Goal: Task Accomplishment & Management: Manage account settings

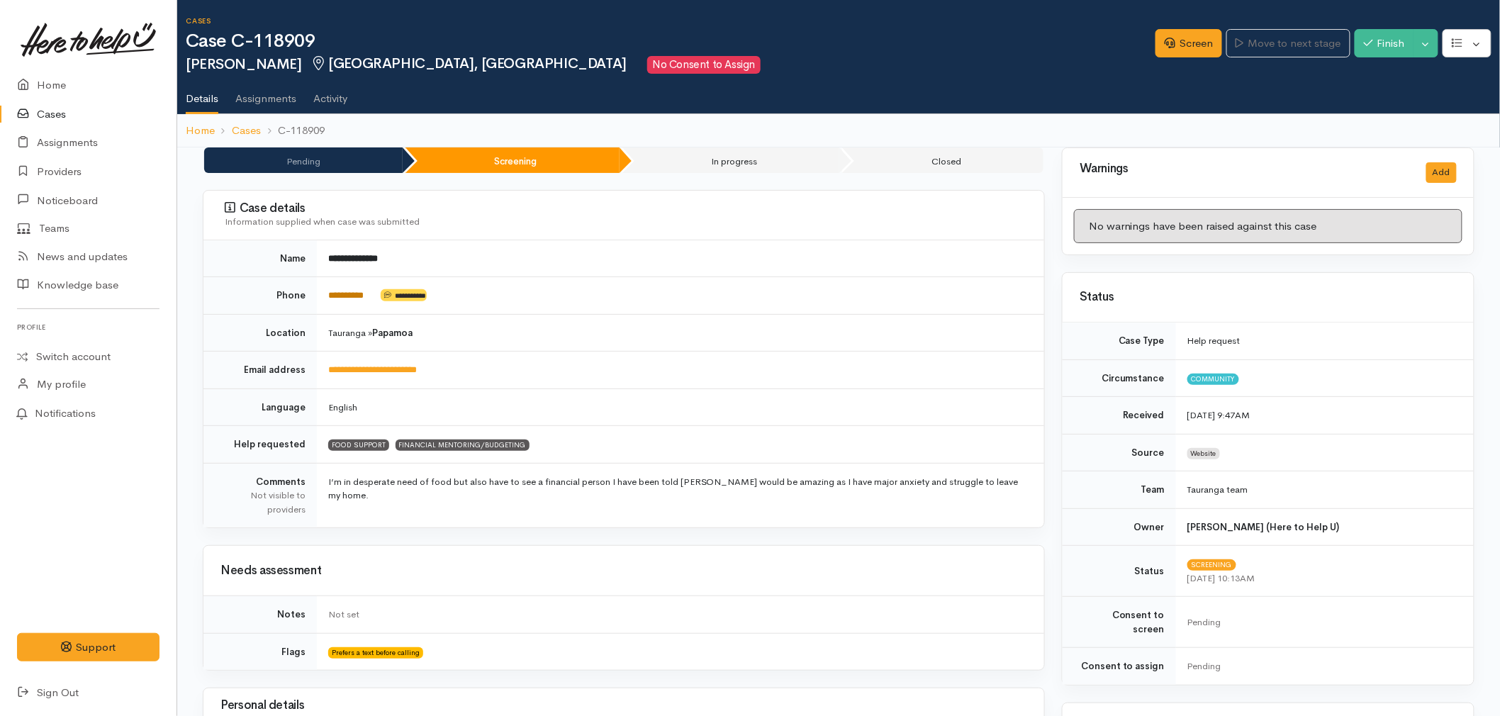
click at [351, 292] on link "*********" at bounding box center [345, 295] width 35 height 9
click at [1171, 51] on link "Screen" at bounding box center [1188, 43] width 67 height 29
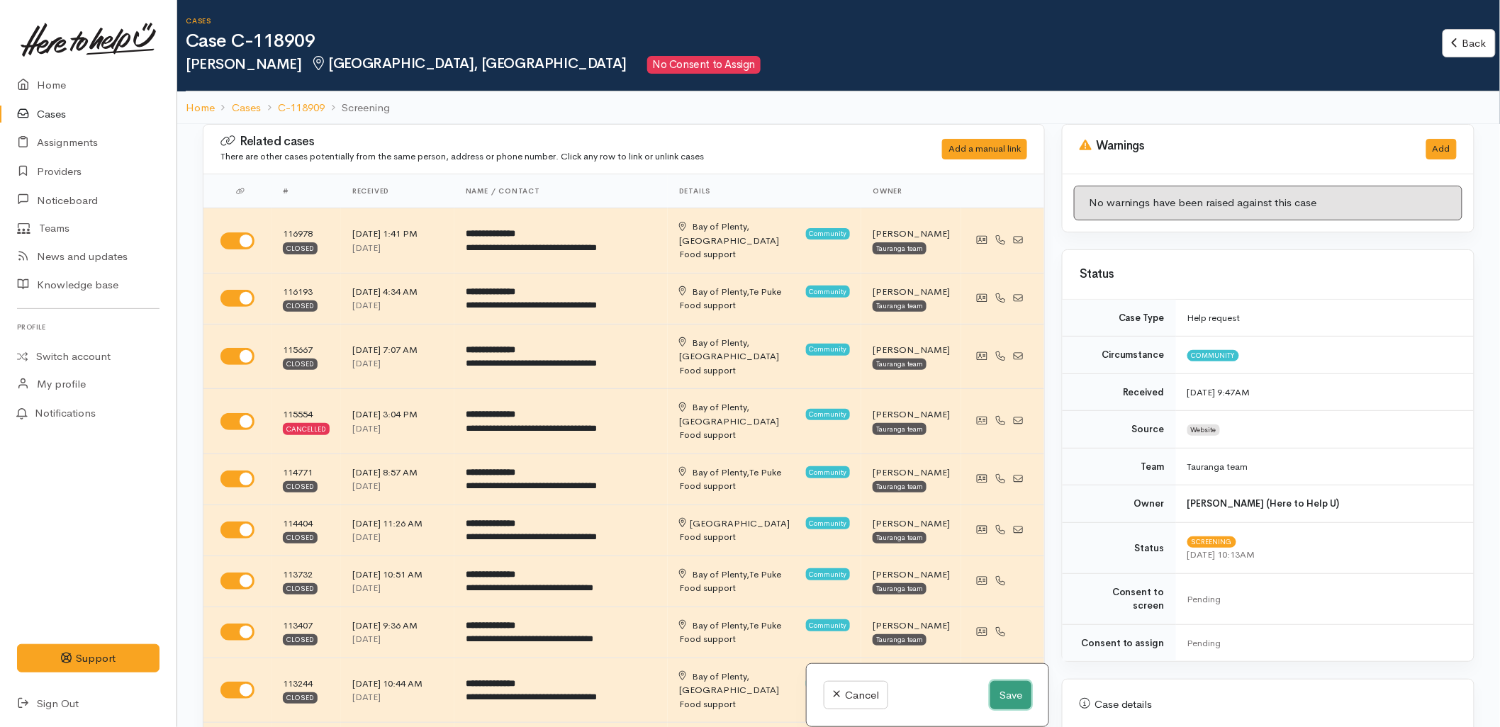
click at [998, 690] on button "Save" at bounding box center [1010, 695] width 41 height 29
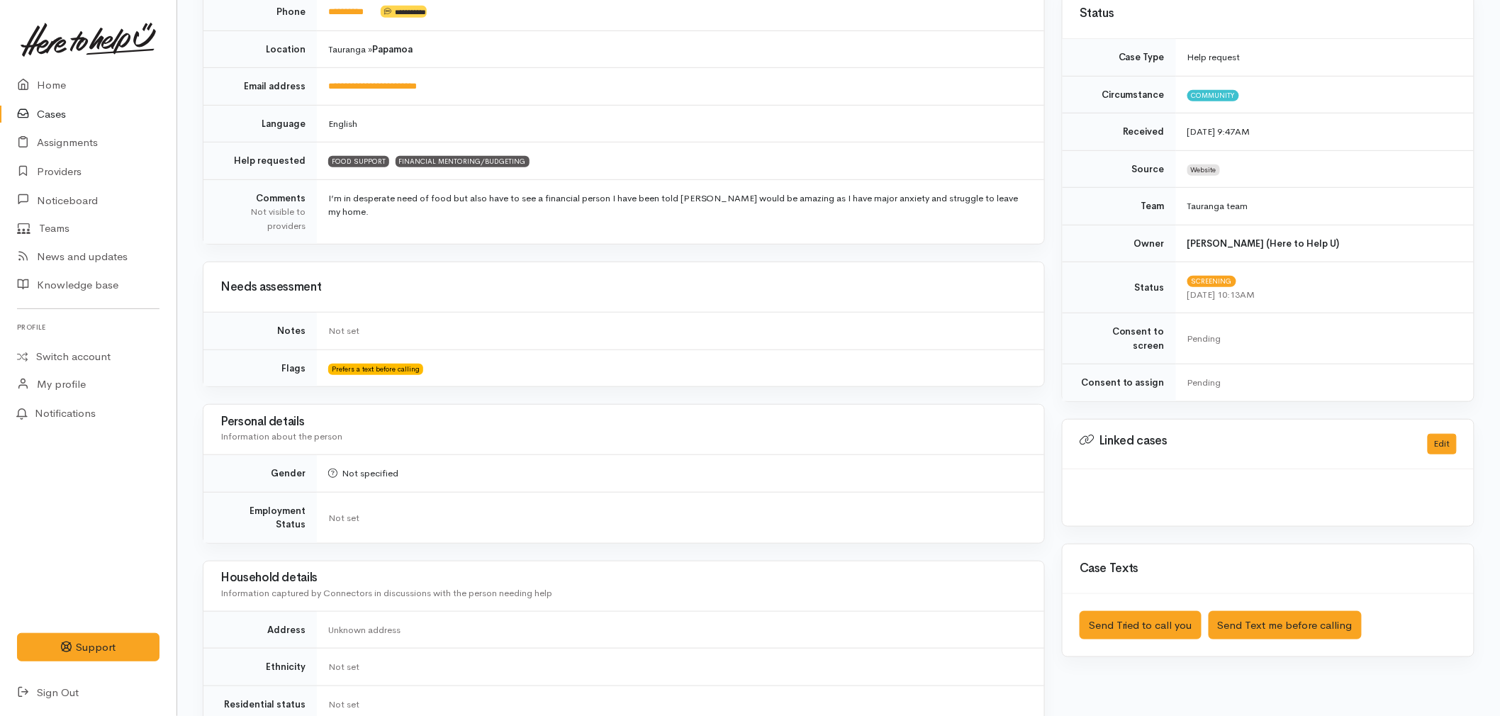
scroll to position [315, 0]
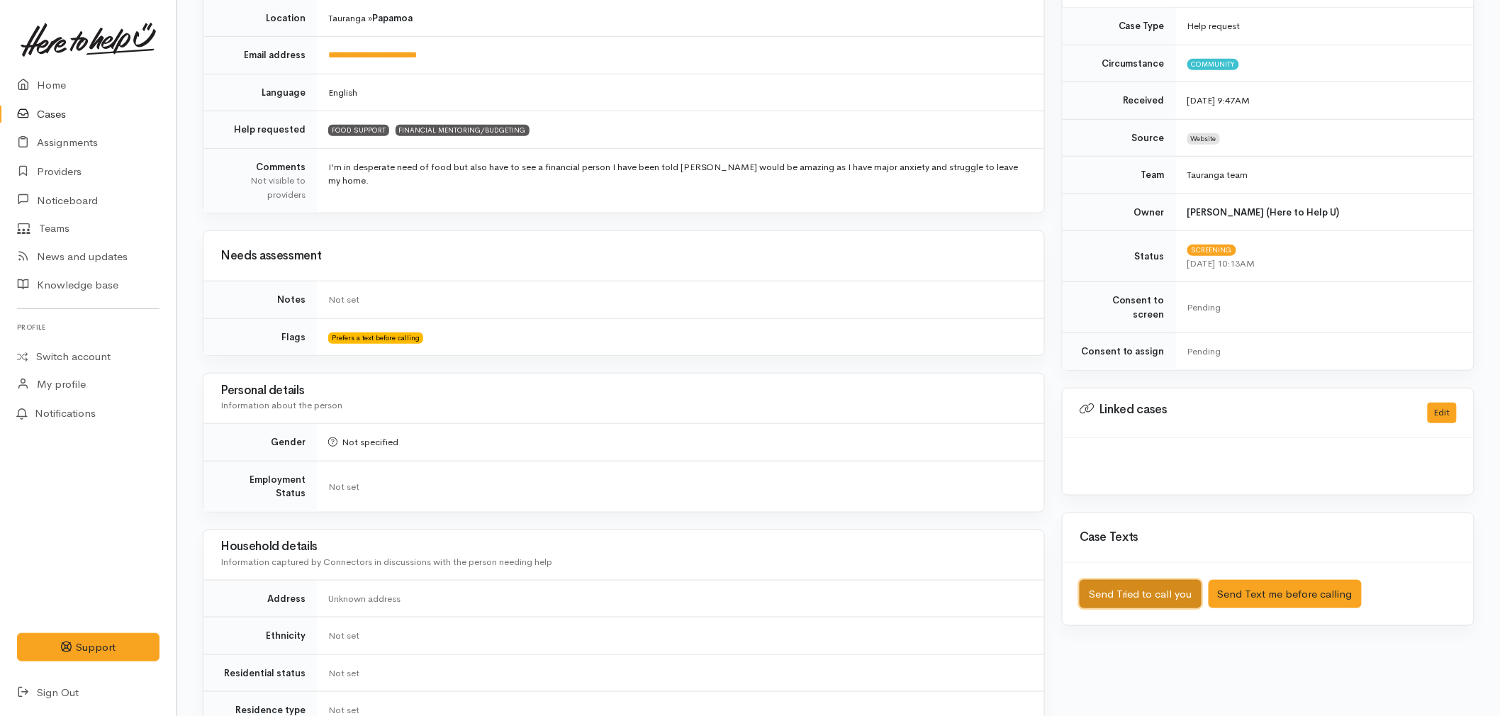
click at [1152, 580] on button "Send Tried to call you" at bounding box center [1140, 594] width 122 height 29
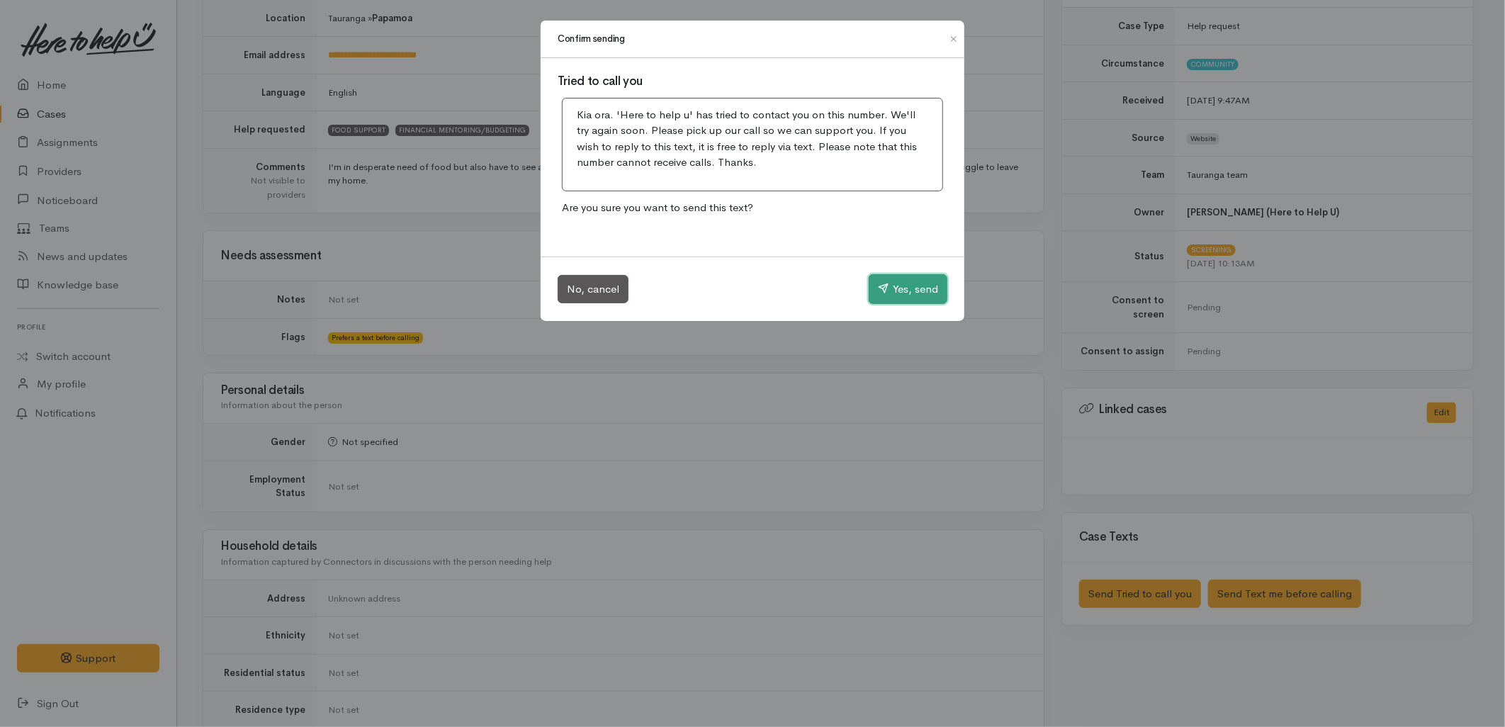
click at [926, 287] on button "Yes, send" at bounding box center [908, 289] width 79 height 30
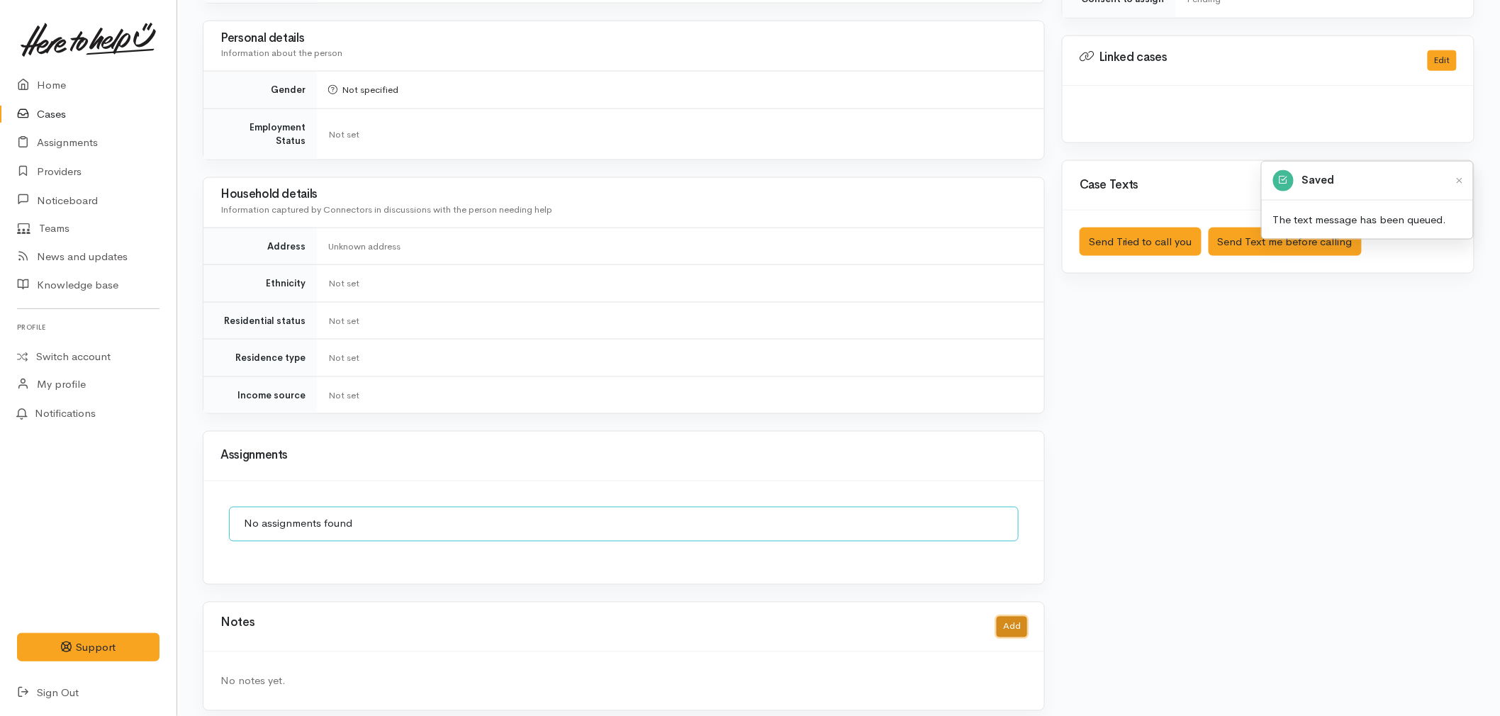
click at [1010, 617] on button "Add" at bounding box center [1011, 627] width 30 height 21
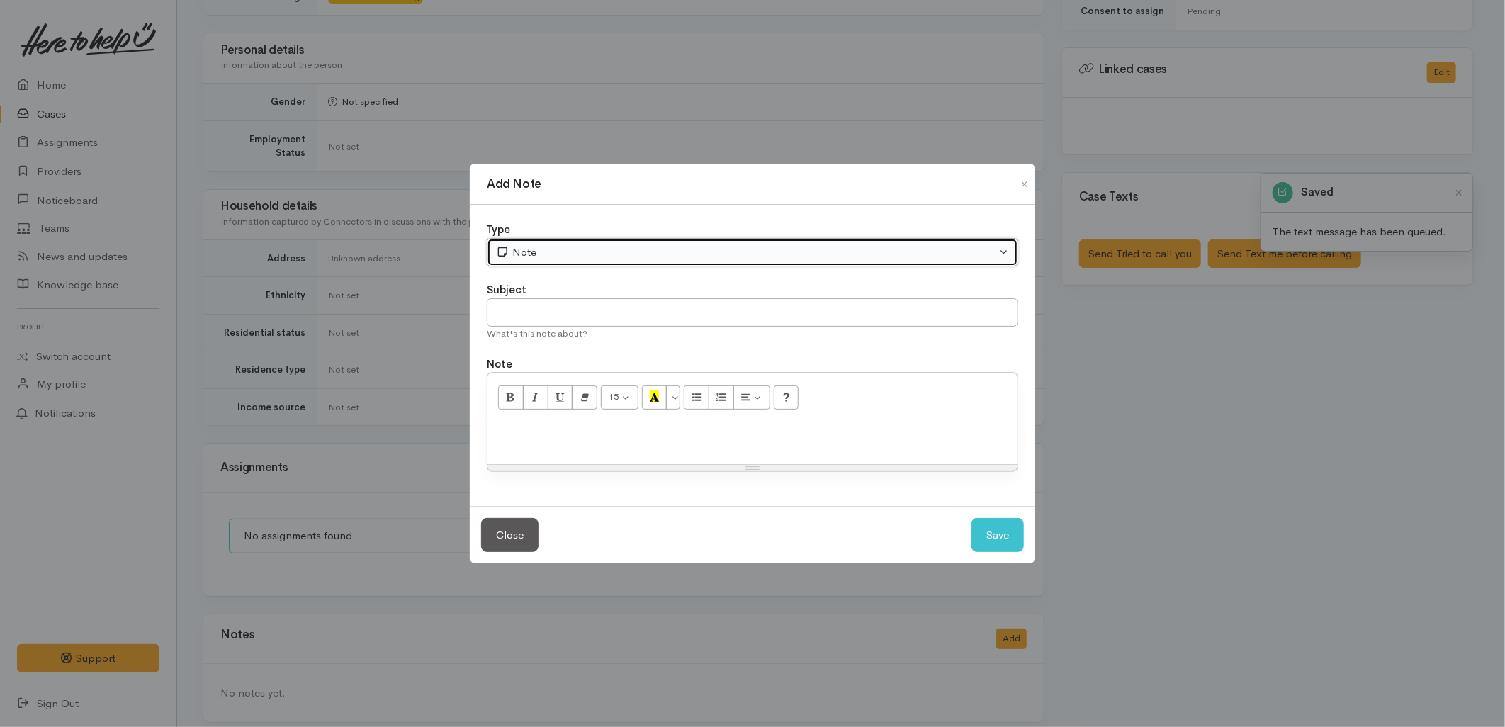
click at [513, 245] on div "Note" at bounding box center [746, 253] width 500 height 16
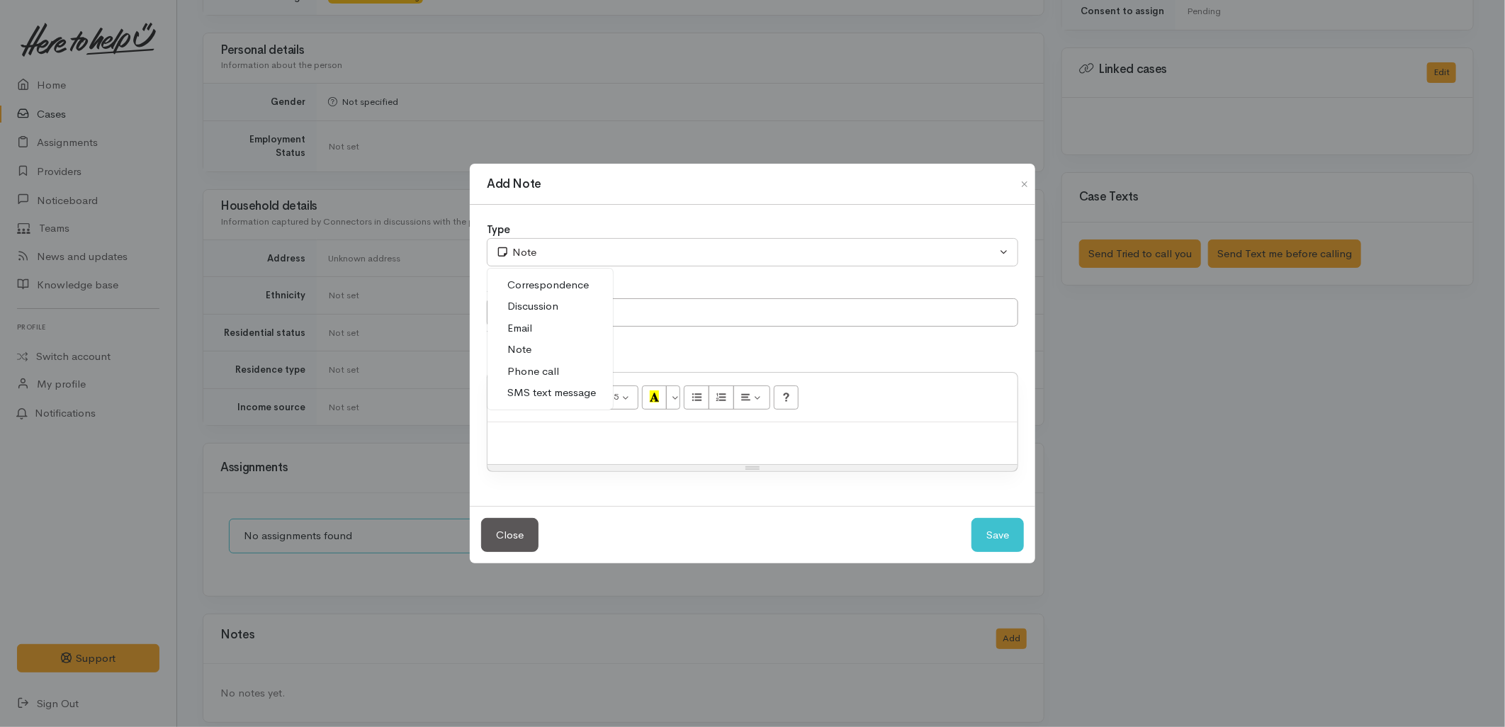
click at [524, 369] on span "Phone call" at bounding box center [533, 372] width 52 height 16
select select "3"
click at [533, 324] on input "text" at bounding box center [753, 312] width 532 height 29
type input "Attempted to Contact"
click at [930, 456] on div "Phoned at 10:14 - straight to VM, no VM left but have sent automated text." at bounding box center [753, 443] width 530 height 42
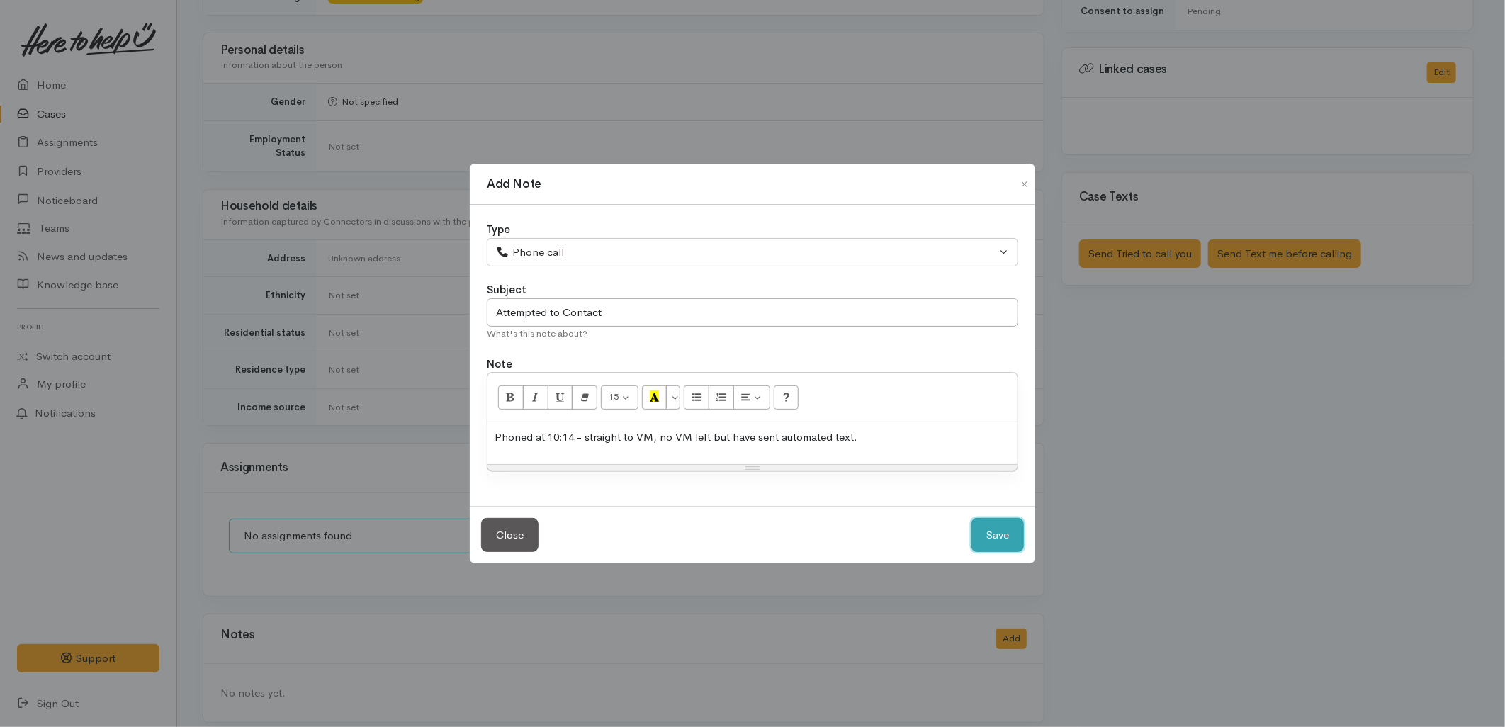
click at [994, 527] on button "Save" at bounding box center [998, 535] width 52 height 35
select select "1"
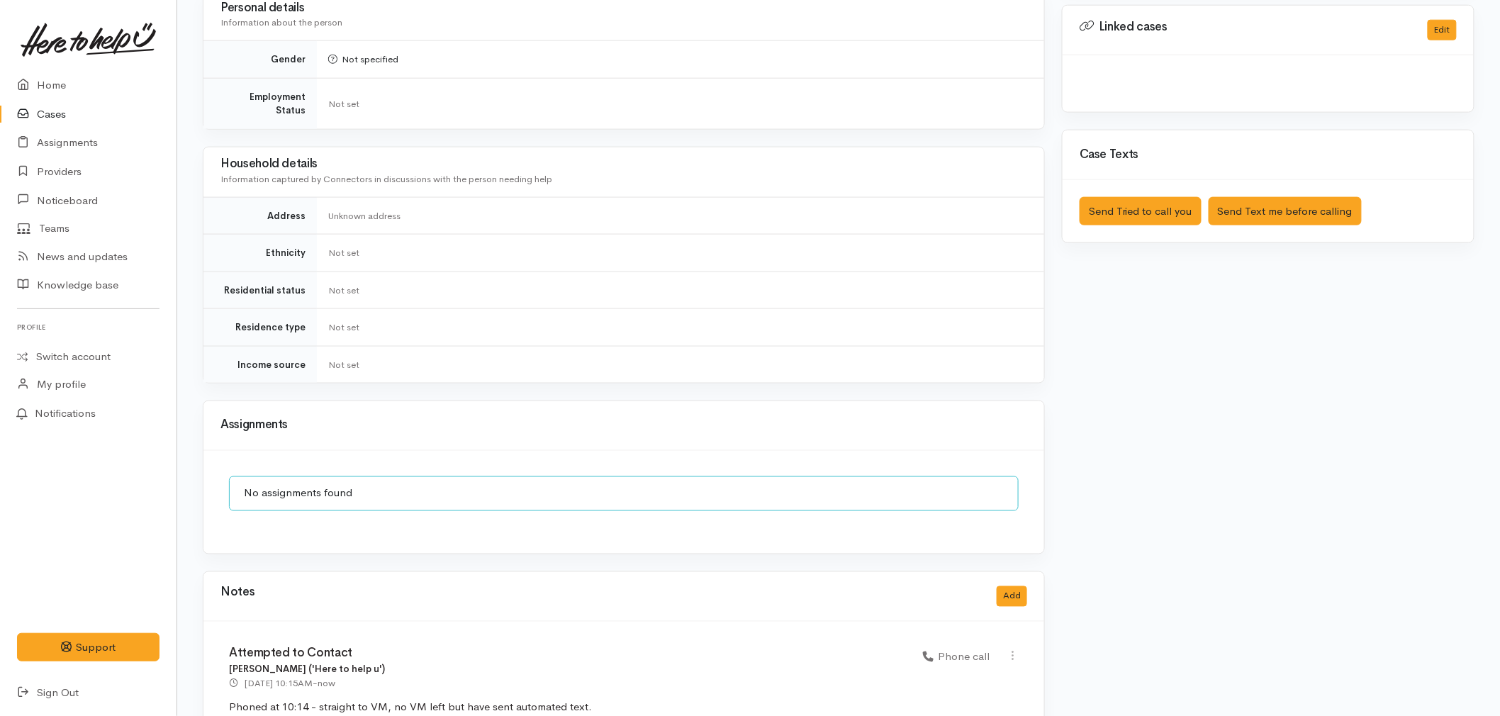
scroll to position [738, 0]
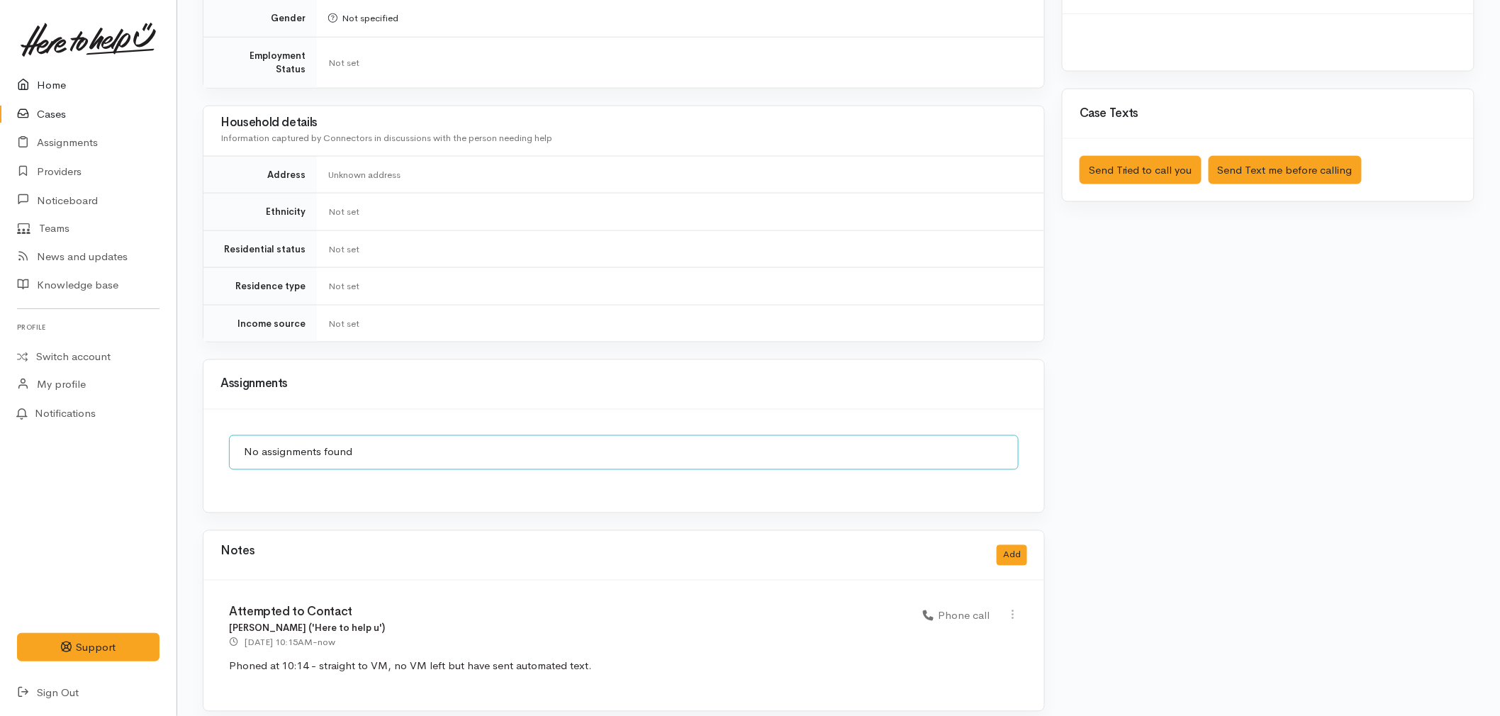
click at [86, 89] on link "Home" at bounding box center [88, 85] width 176 height 29
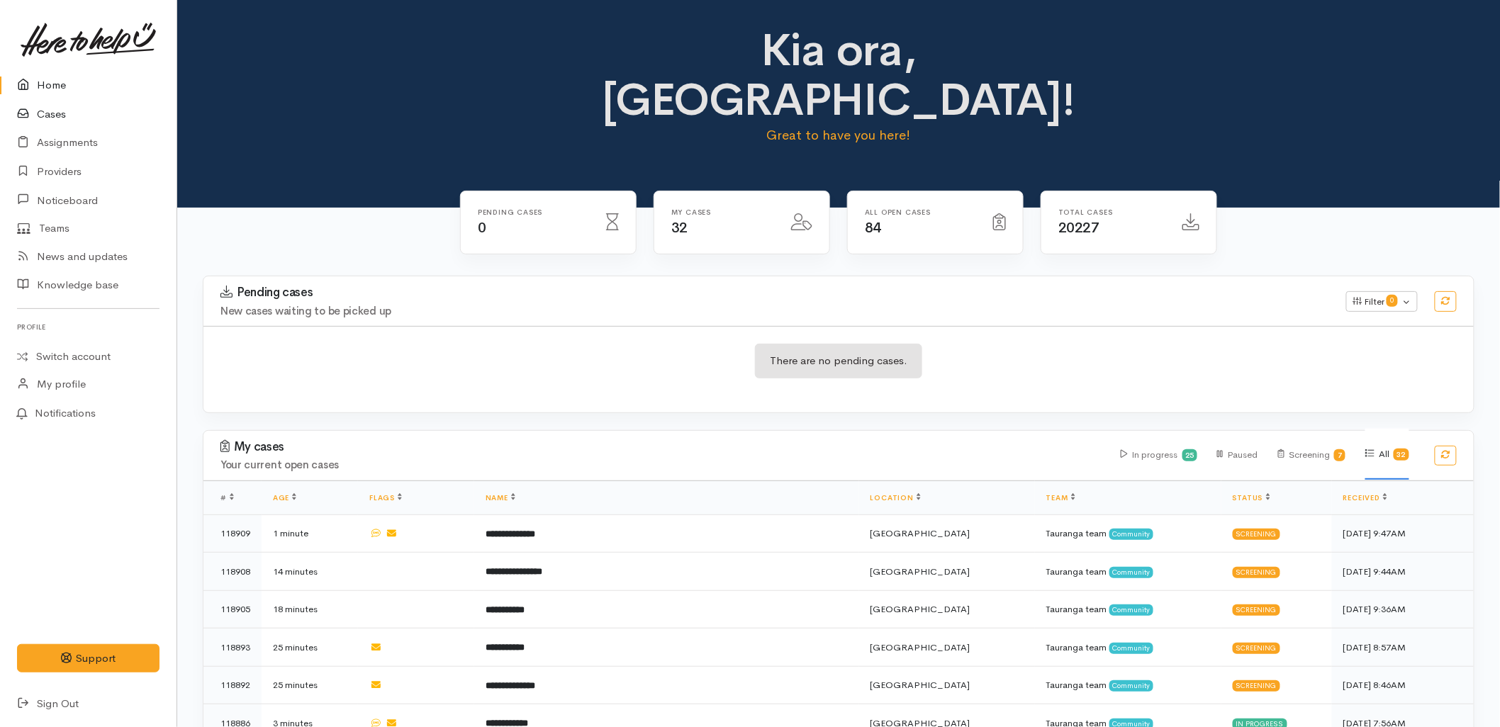
click at [72, 113] on link "Cases" at bounding box center [88, 114] width 176 height 29
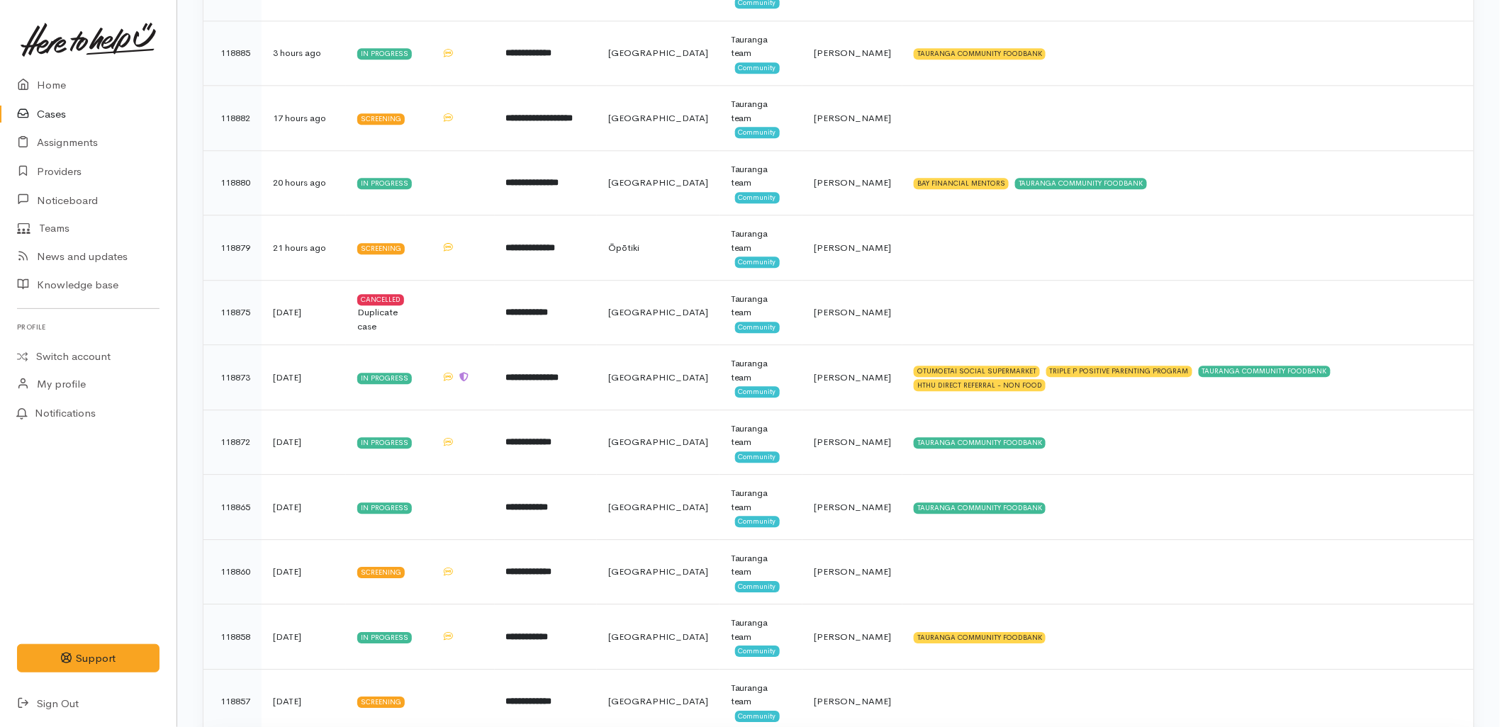
scroll to position [1338, 0]
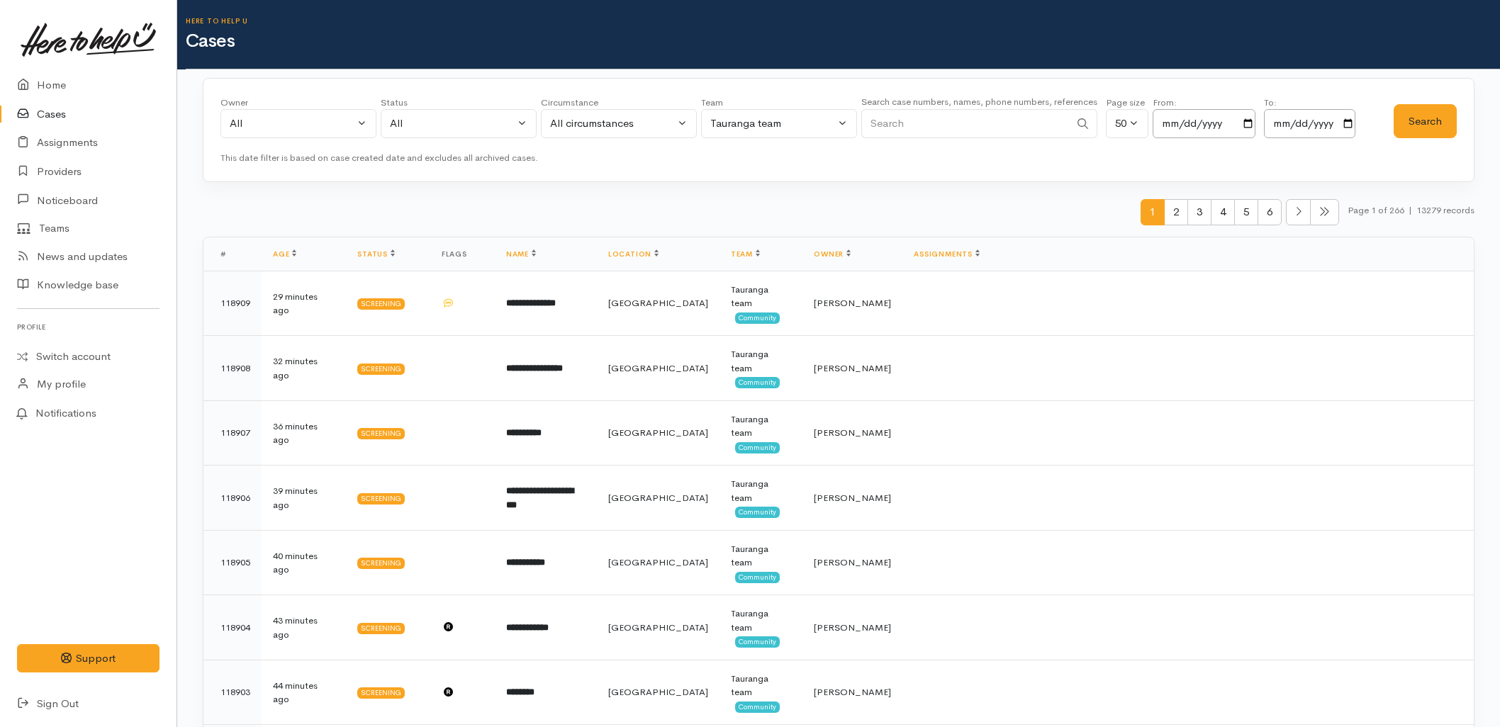
scroll to position [1338, 0]
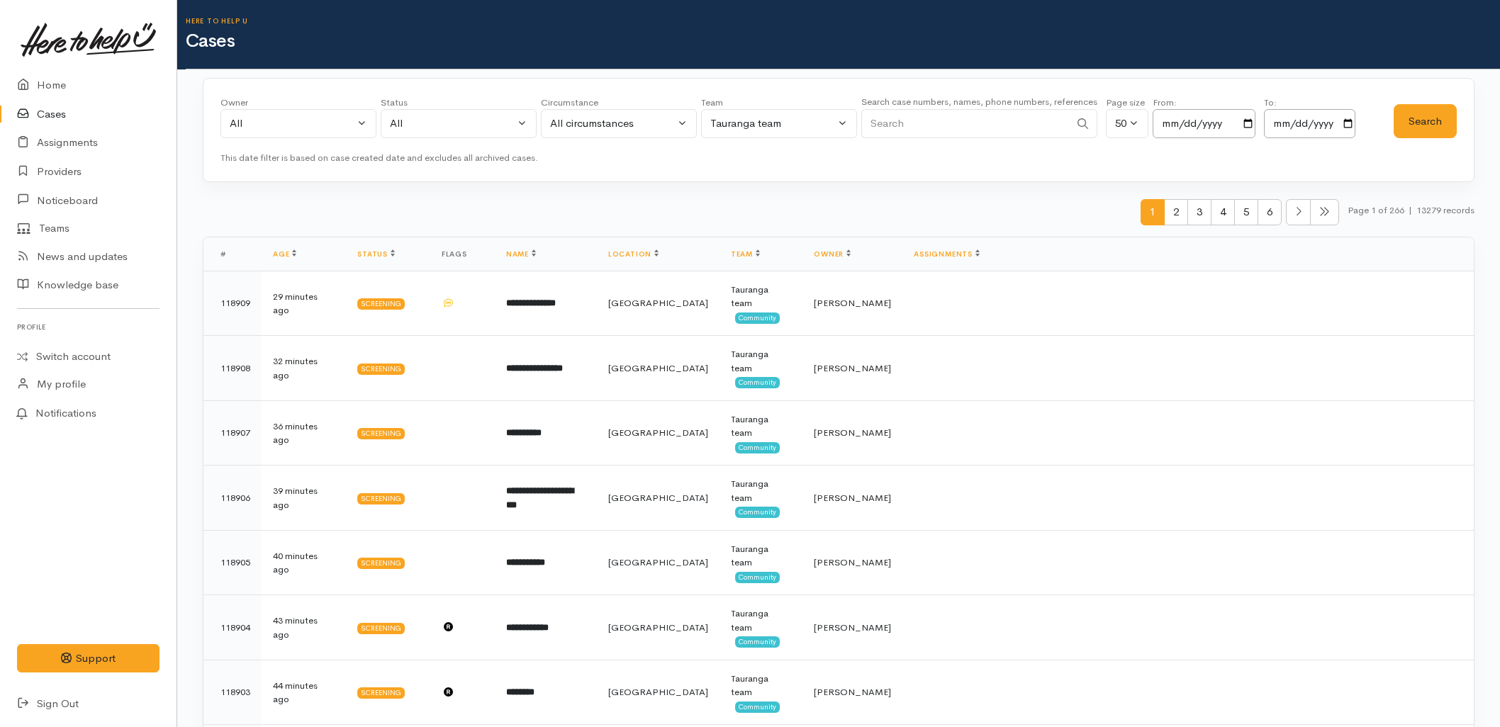
scroll to position [1338, 0]
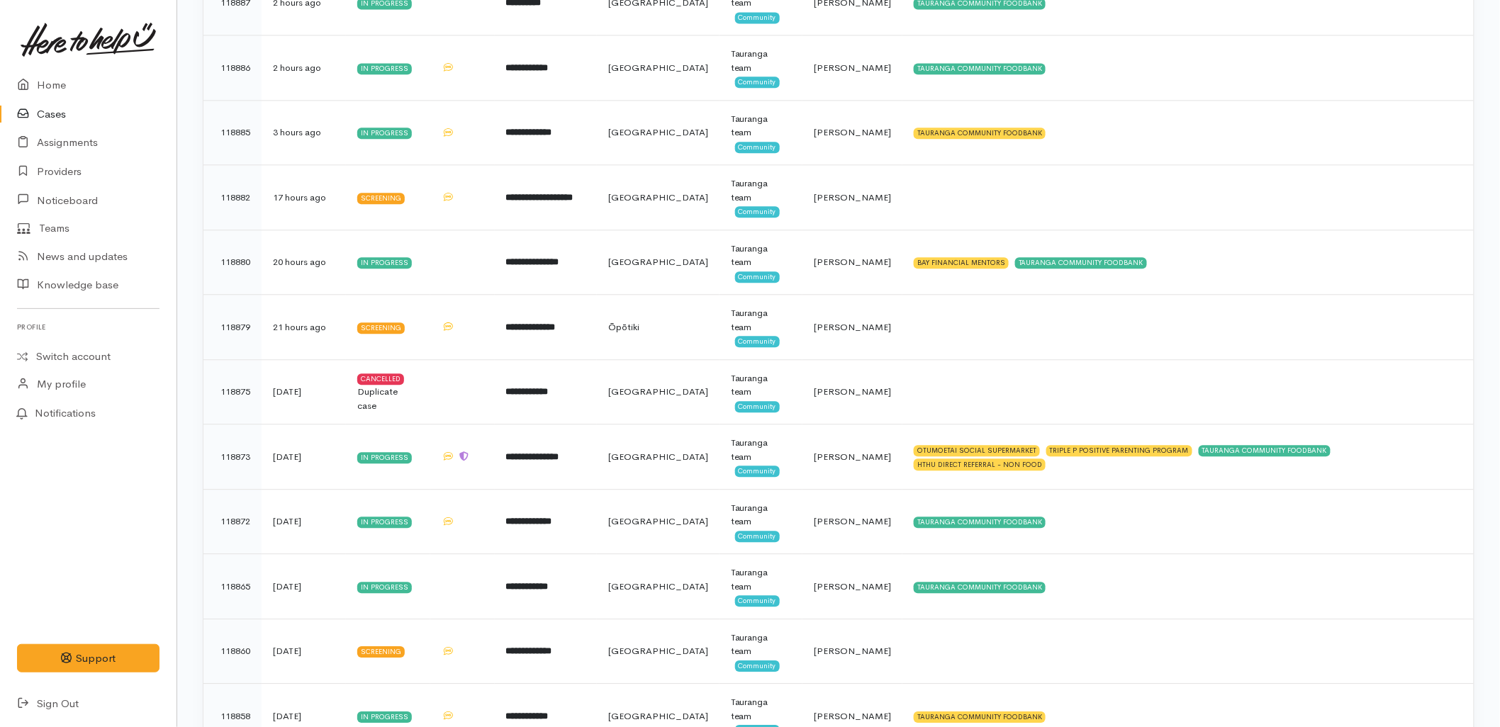
click at [69, 112] on link "Cases" at bounding box center [88, 114] width 176 height 29
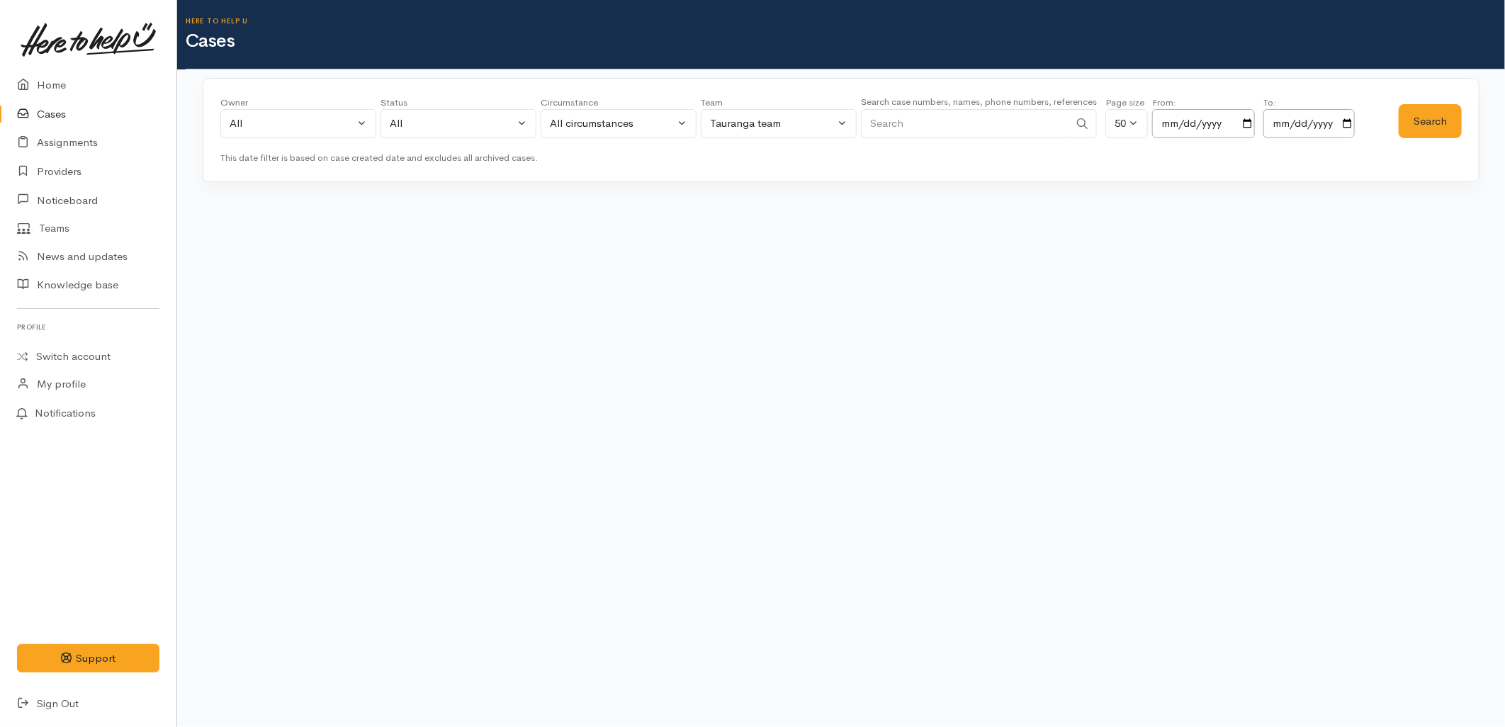
click at [1013, 132] on input "Search" at bounding box center [965, 123] width 208 height 29
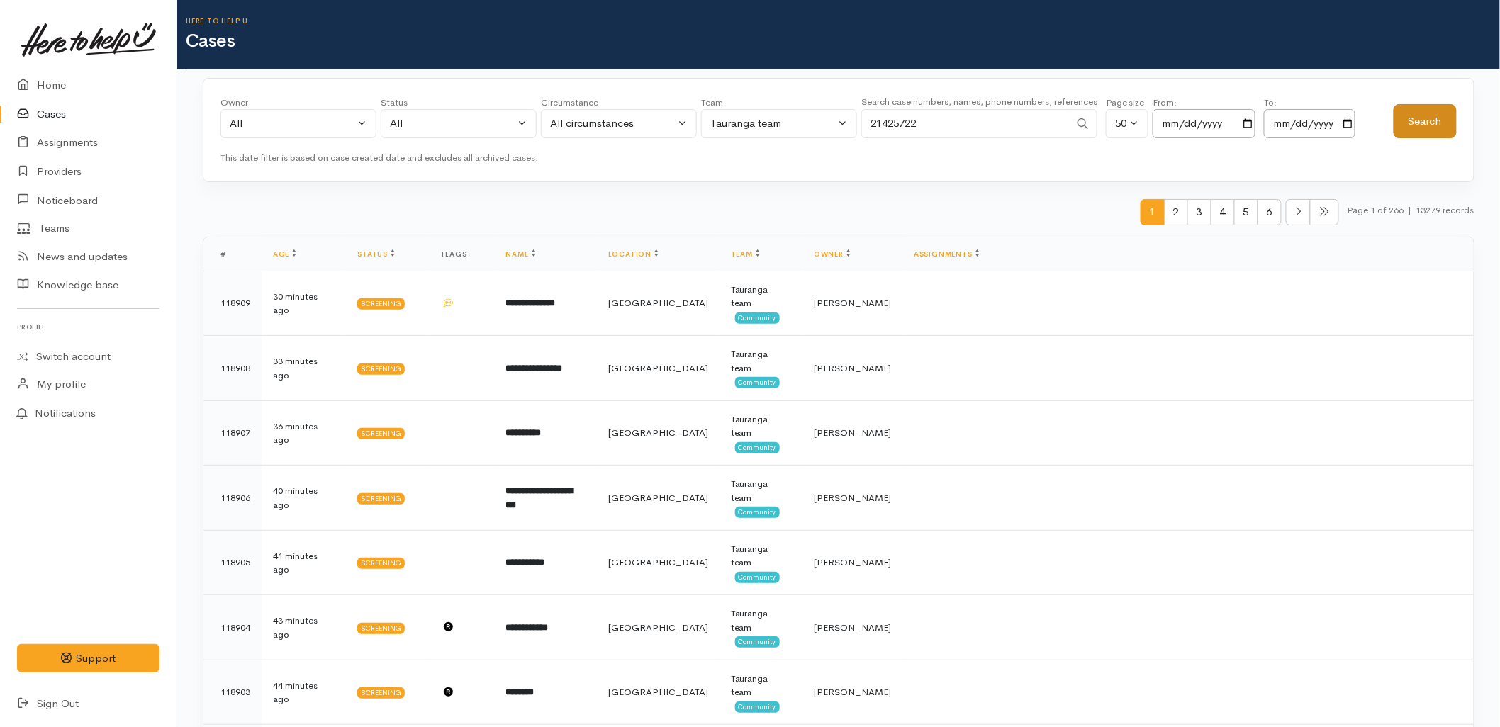
type input "21425722"
click at [1421, 116] on button "Search" at bounding box center [1424, 121] width 63 height 35
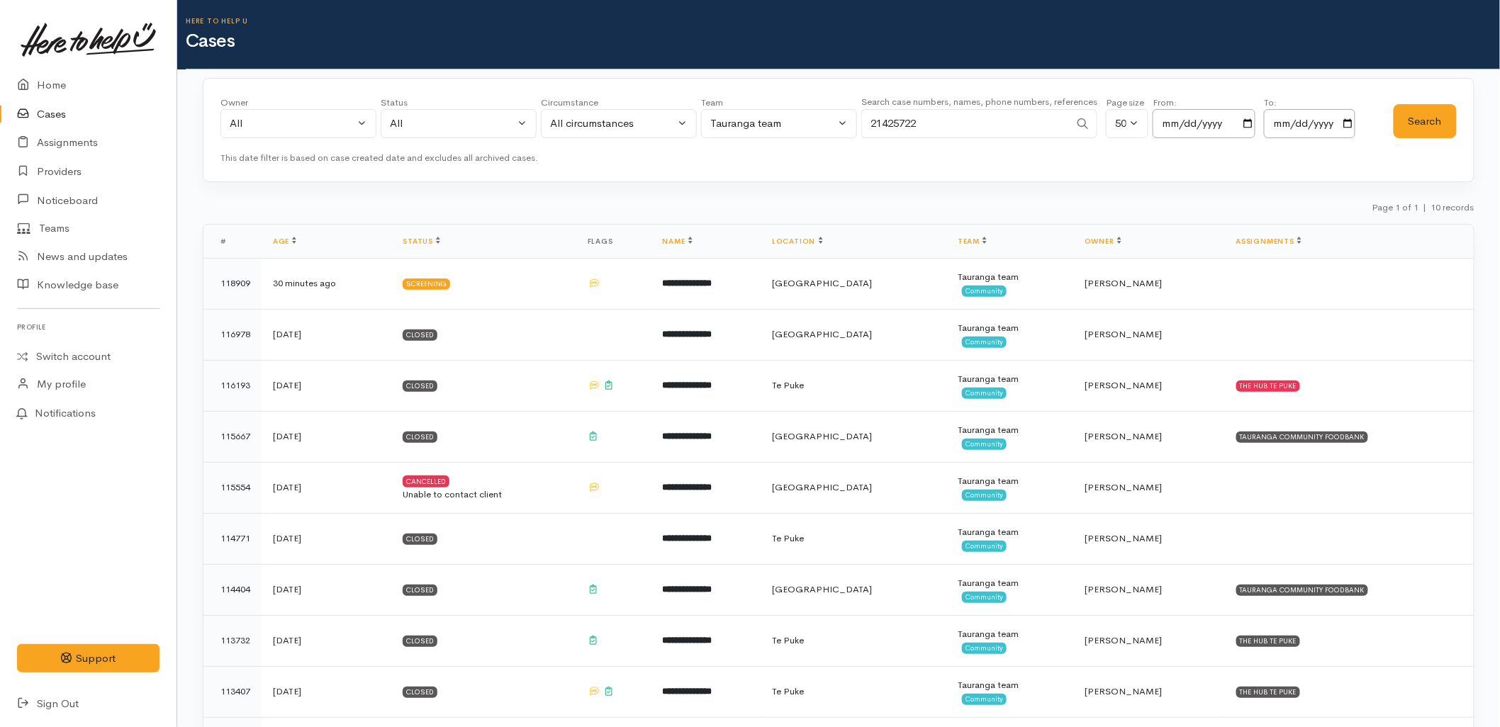
click at [1274, 204] on div "Page 1 of 1 | 10 records" at bounding box center [838, 211] width 1271 height 25
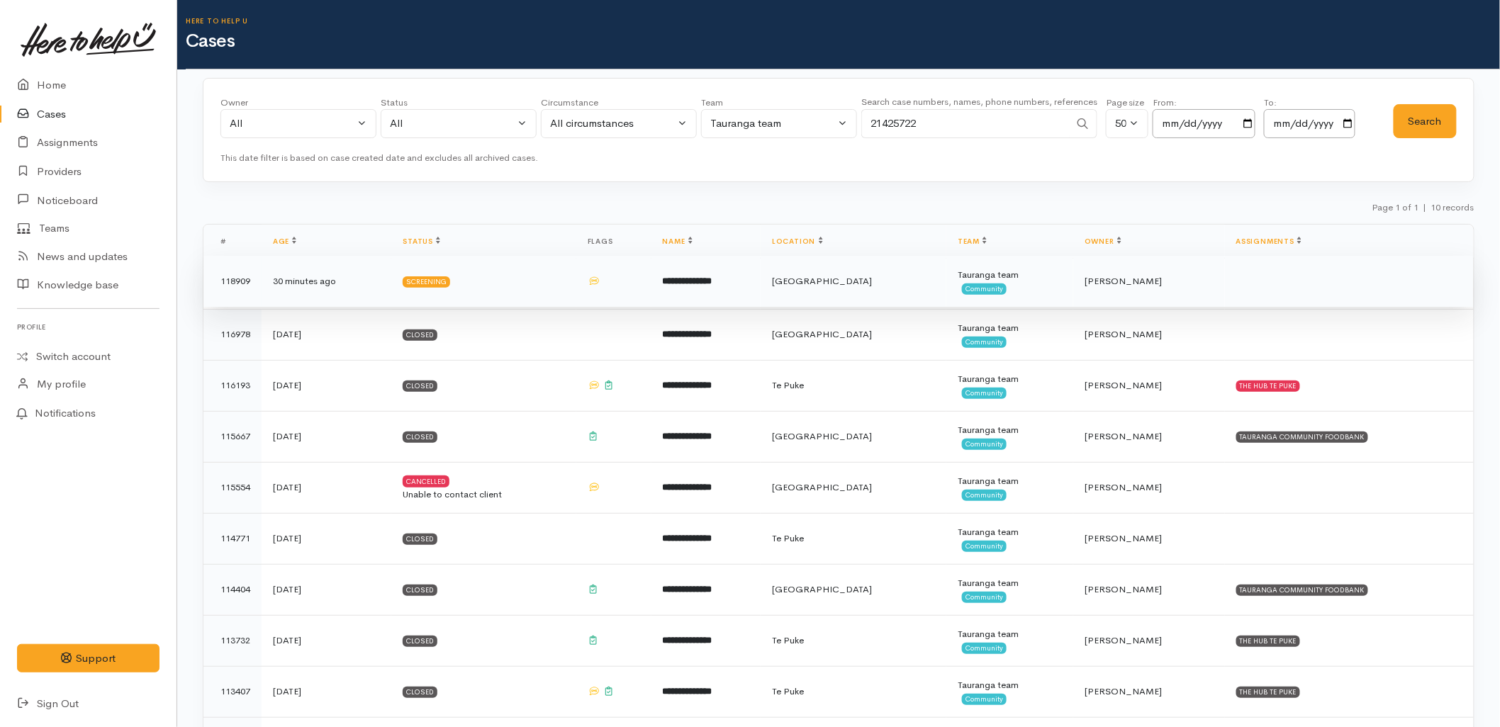
click at [872, 280] on td "[GEOGRAPHIC_DATA]" at bounding box center [853, 281] width 186 height 51
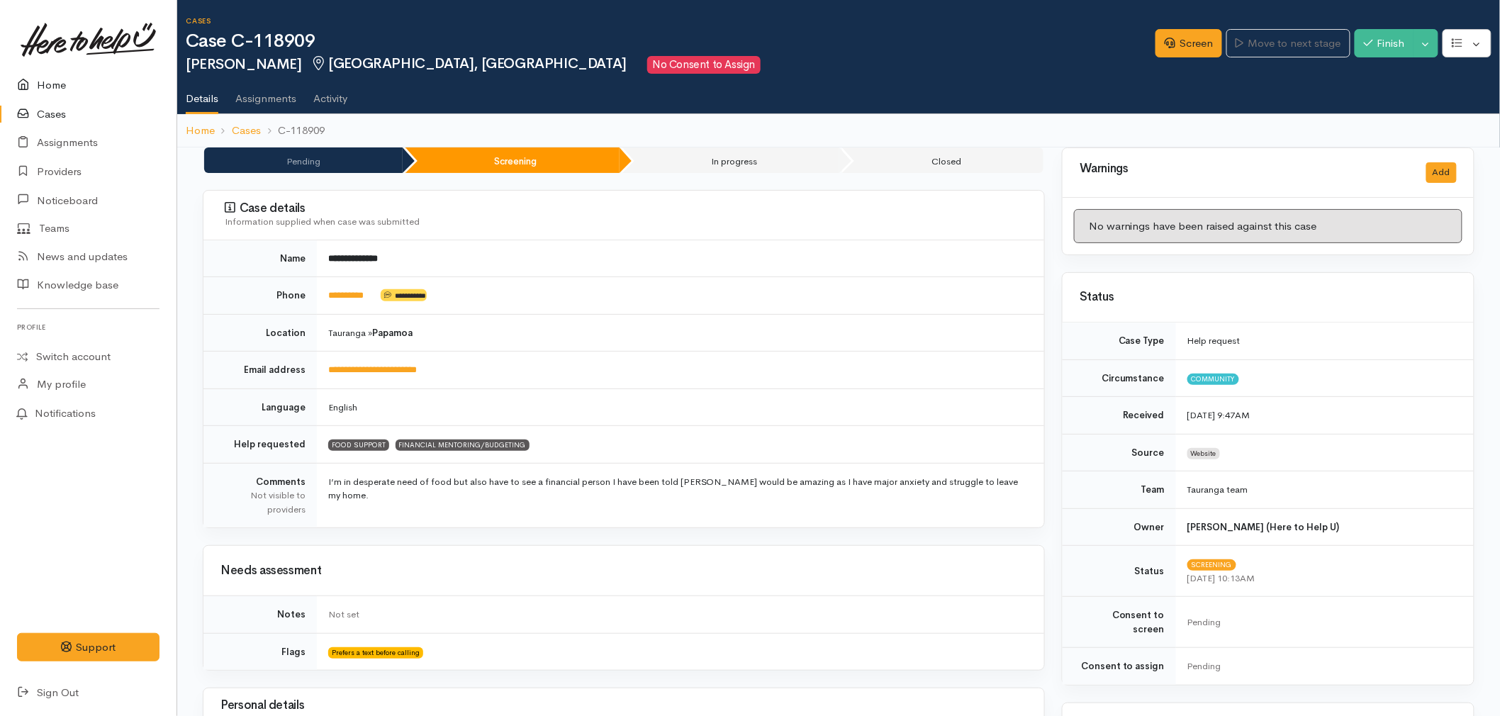
drag, startPoint x: 52, startPoint y: 79, endPoint x: 96, endPoint y: 107, distance: 52.5
click at [52, 79] on link "Home" at bounding box center [88, 85] width 176 height 29
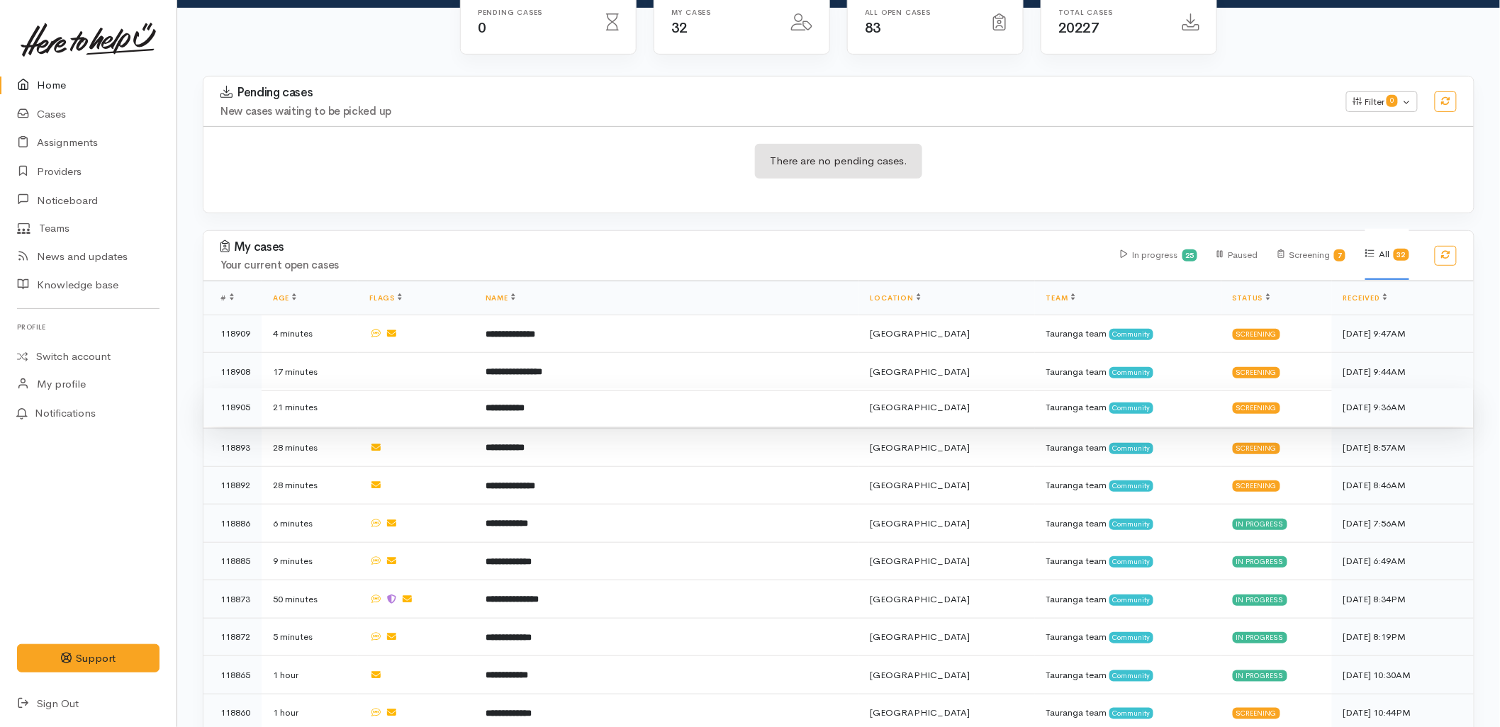
scroll to position [236, 0]
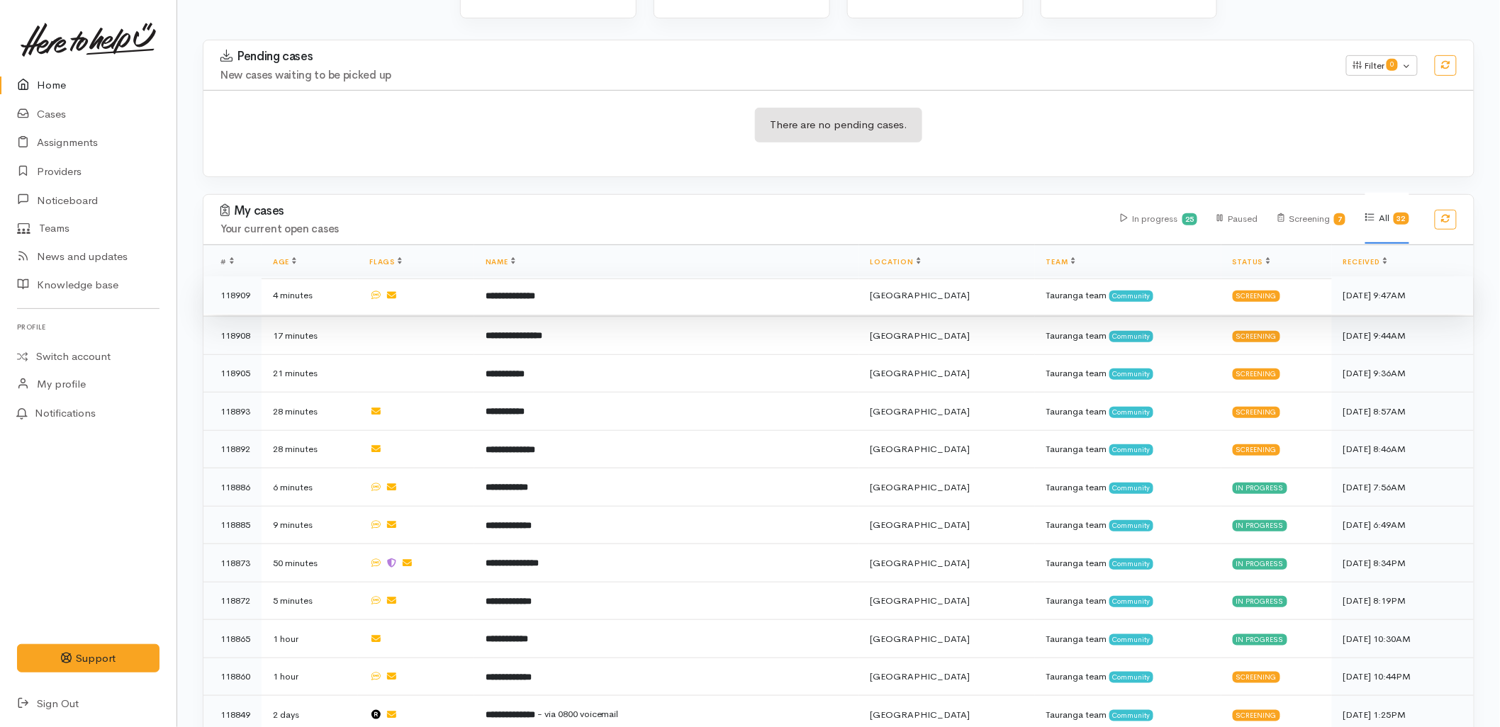
click at [530, 291] on b "**********" at bounding box center [510, 295] width 50 height 9
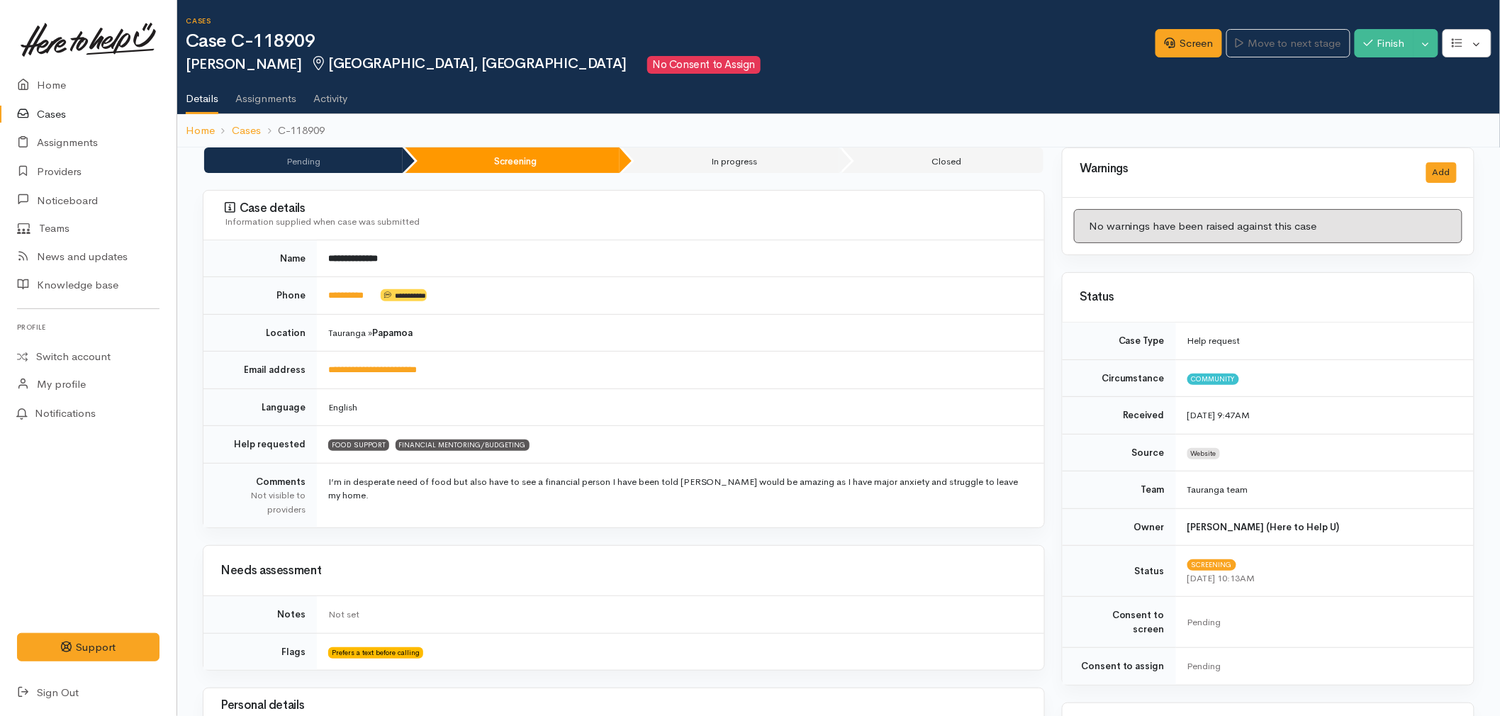
click at [741, 594] on div "Needs assessment" at bounding box center [623, 571] width 841 height 50
click at [629, 320] on td "Tauranga » Papamoa" at bounding box center [680, 333] width 727 height 38
click at [567, 271] on td "**********" at bounding box center [680, 258] width 727 height 37
click at [47, 78] on link "Home" at bounding box center [88, 85] width 176 height 29
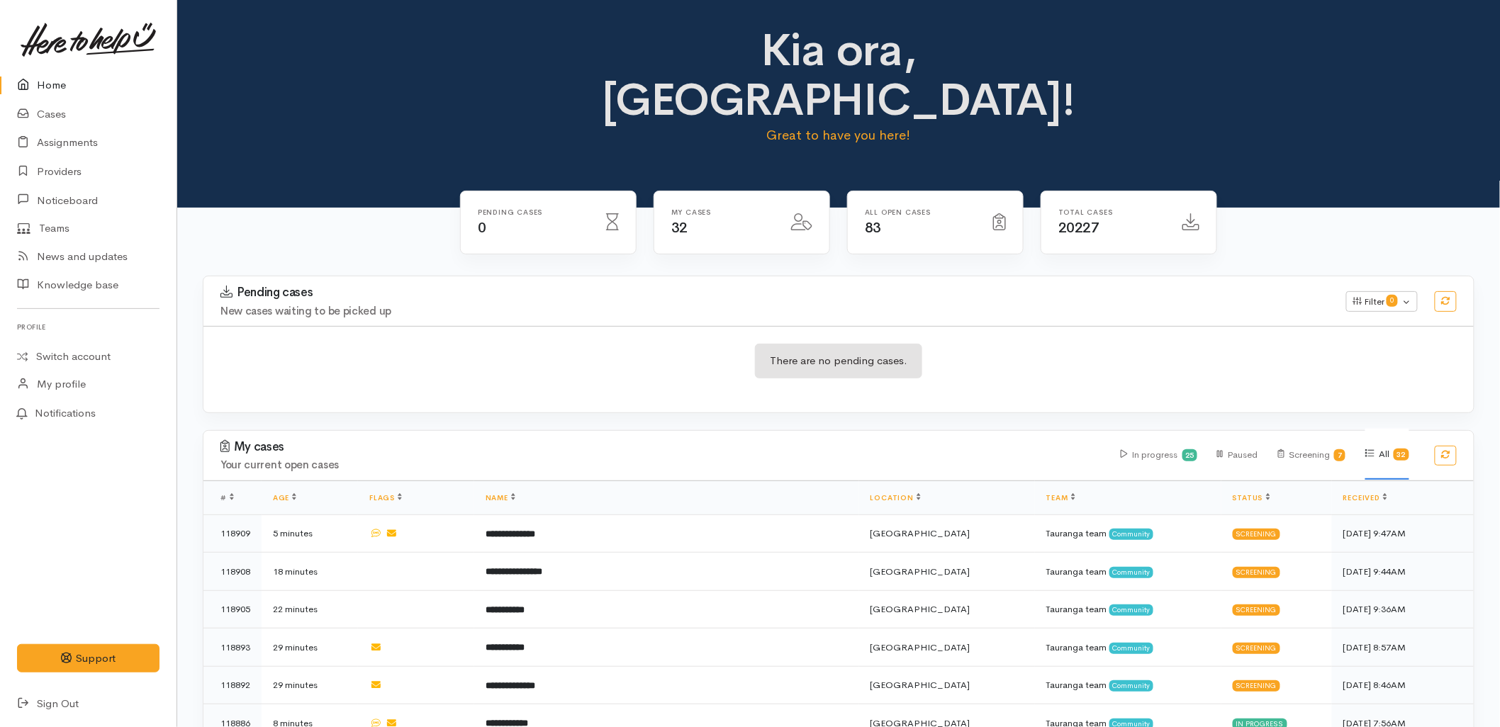
click at [498, 344] on div "There are no pending cases." at bounding box center [838, 370] width 1270 height 52
click at [492, 431] on div "My cases Your current open cases In progress 25 Paused Screening 7 All 32" at bounding box center [838, 456] width 1287 height 50
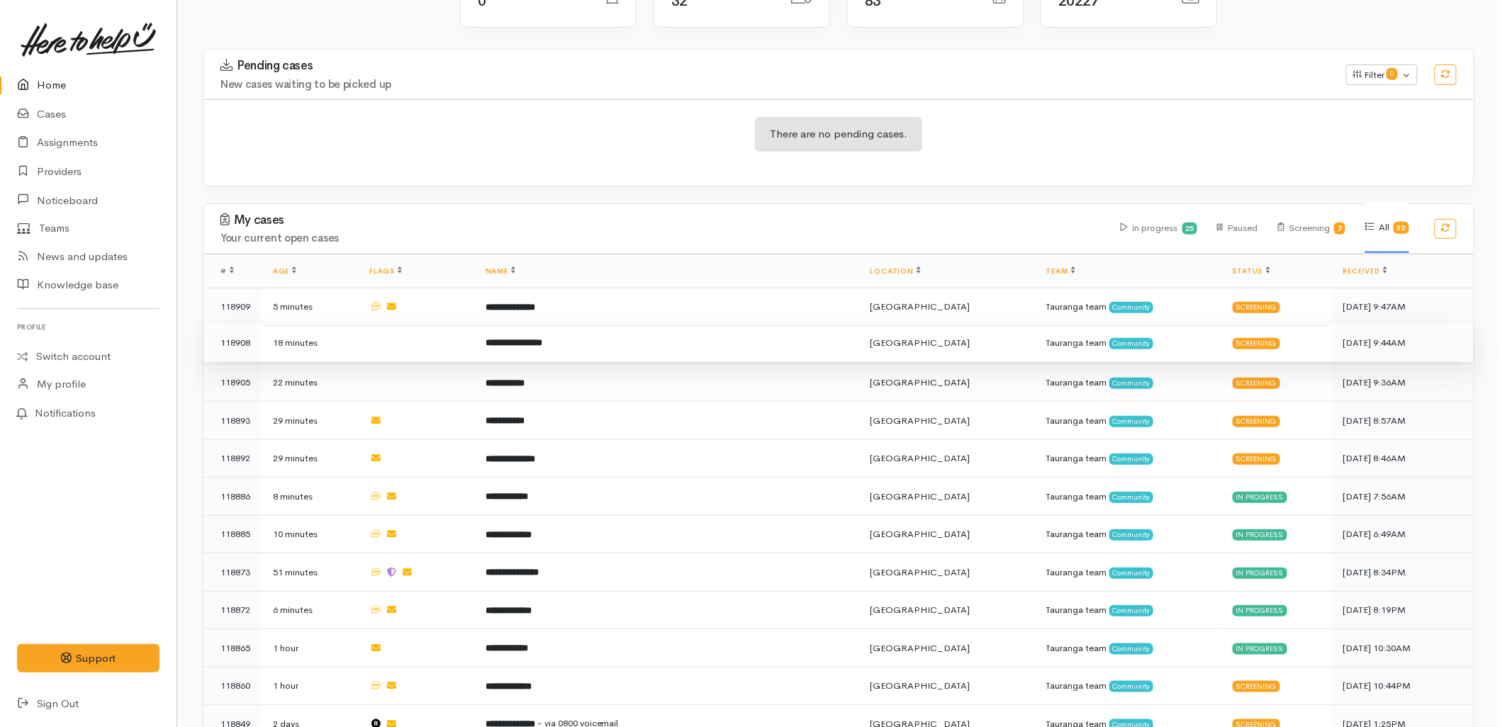
scroll to position [236, 0]
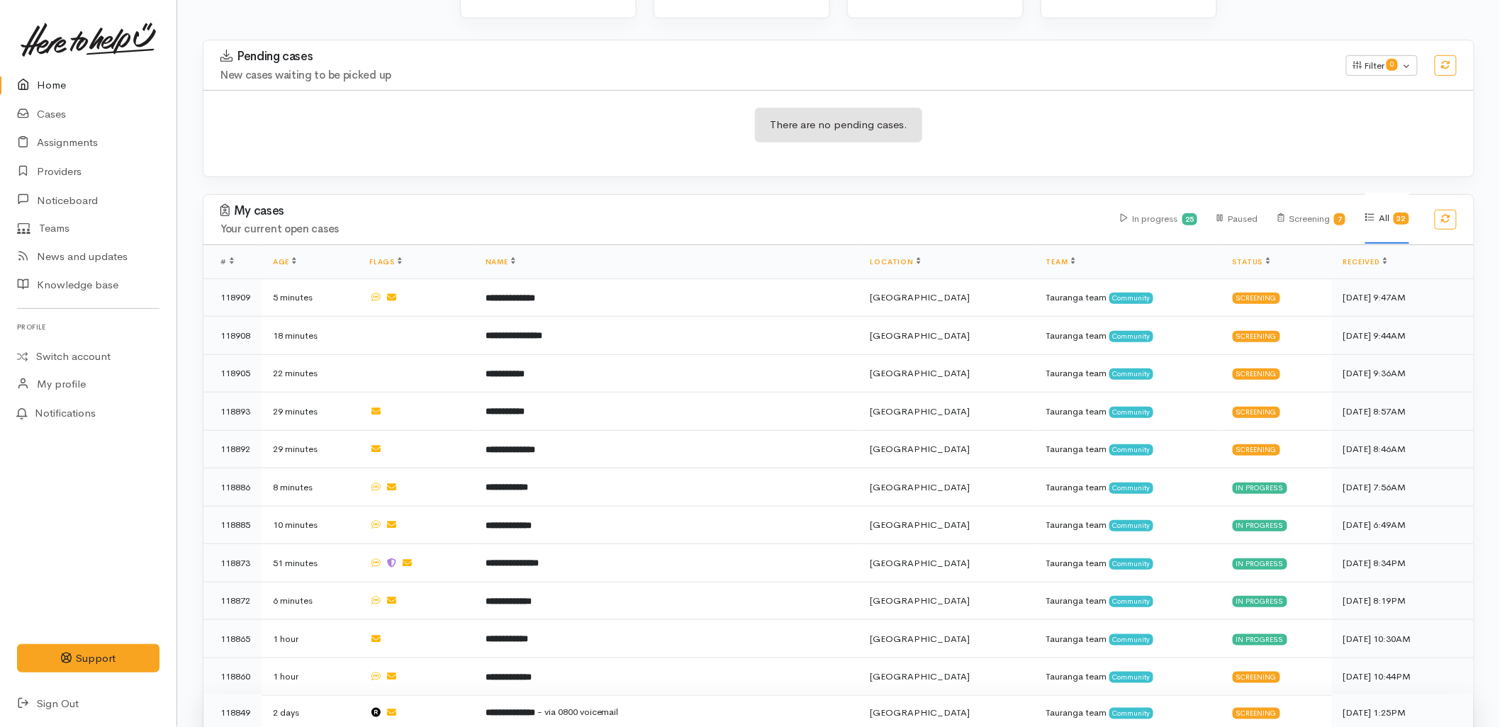
click at [535, 708] on b "**********" at bounding box center [510, 712] width 50 height 9
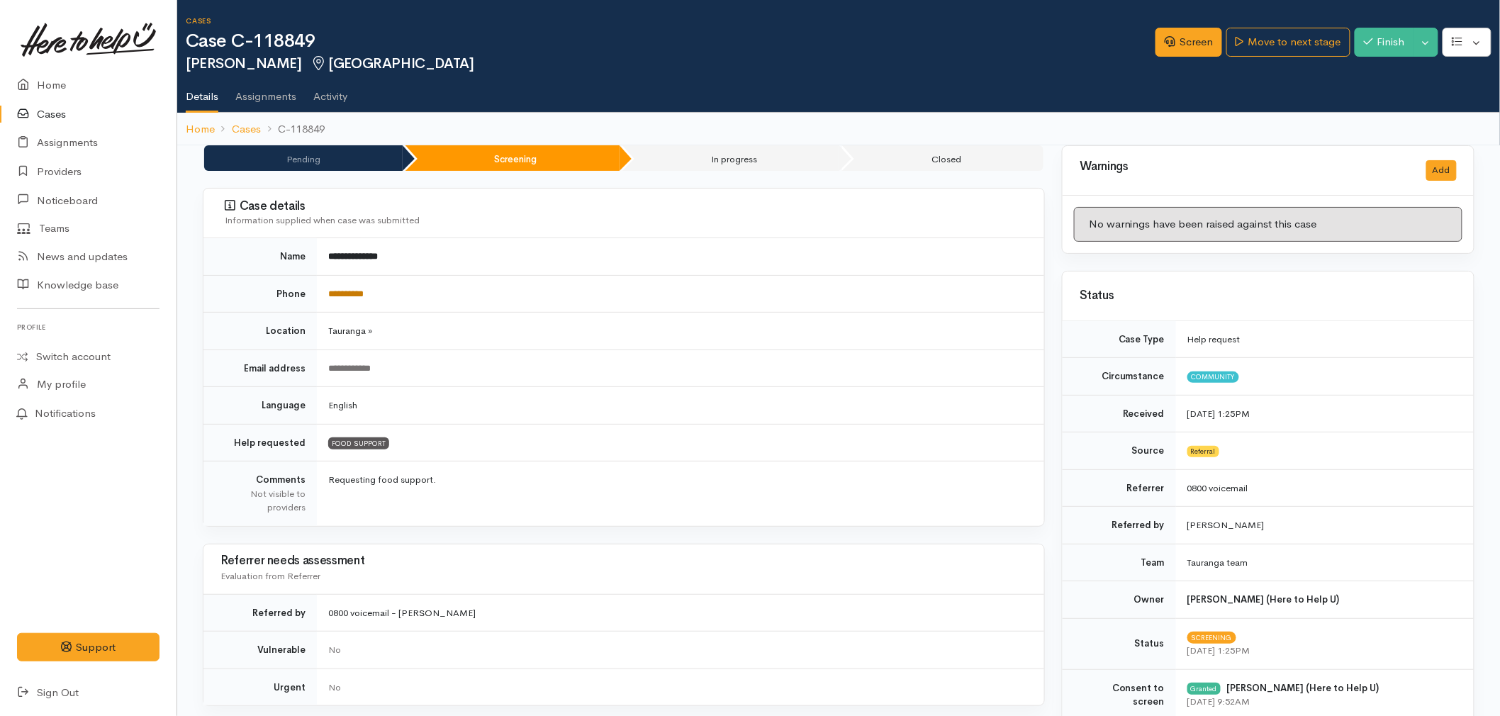
click at [364, 294] on link "**********" at bounding box center [345, 293] width 35 height 9
click at [1164, 45] on icon at bounding box center [1169, 41] width 11 height 11
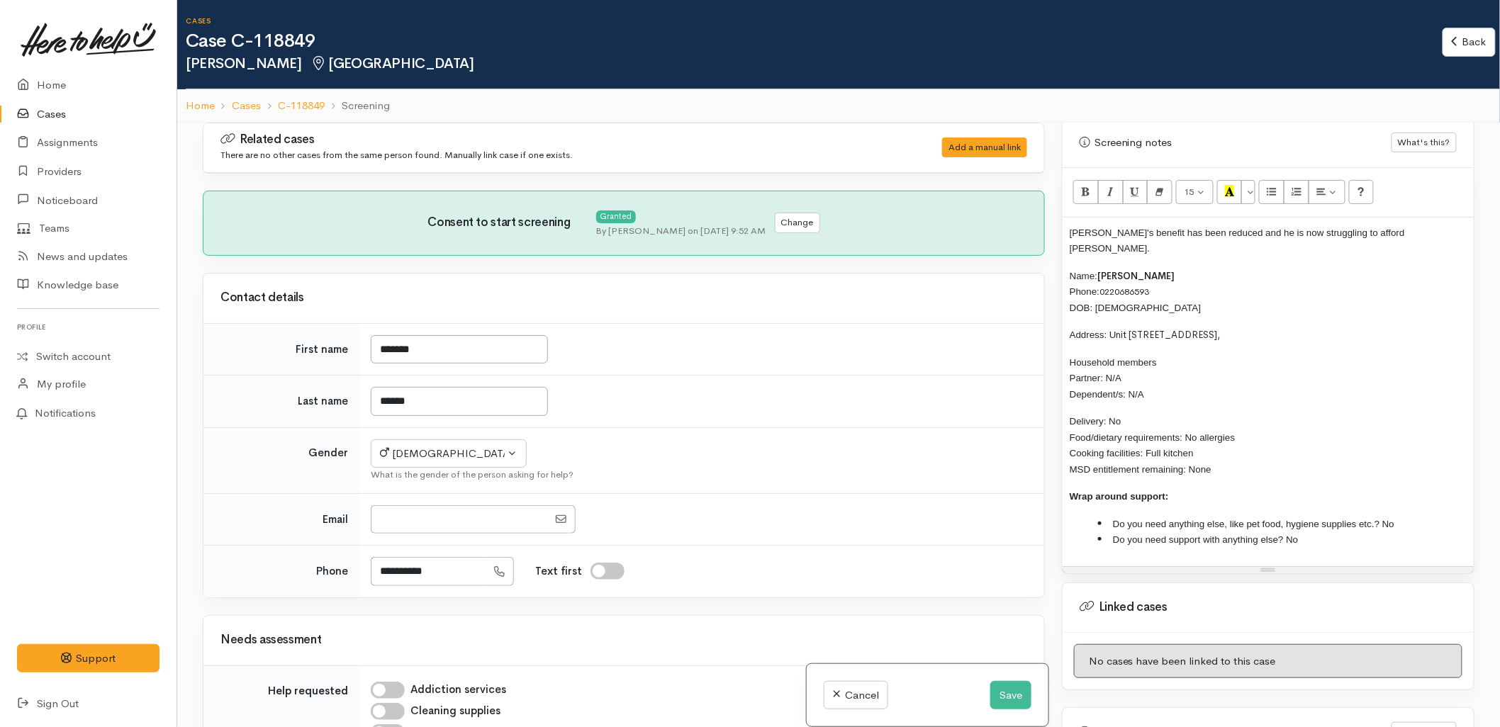
scroll to position [945, 0]
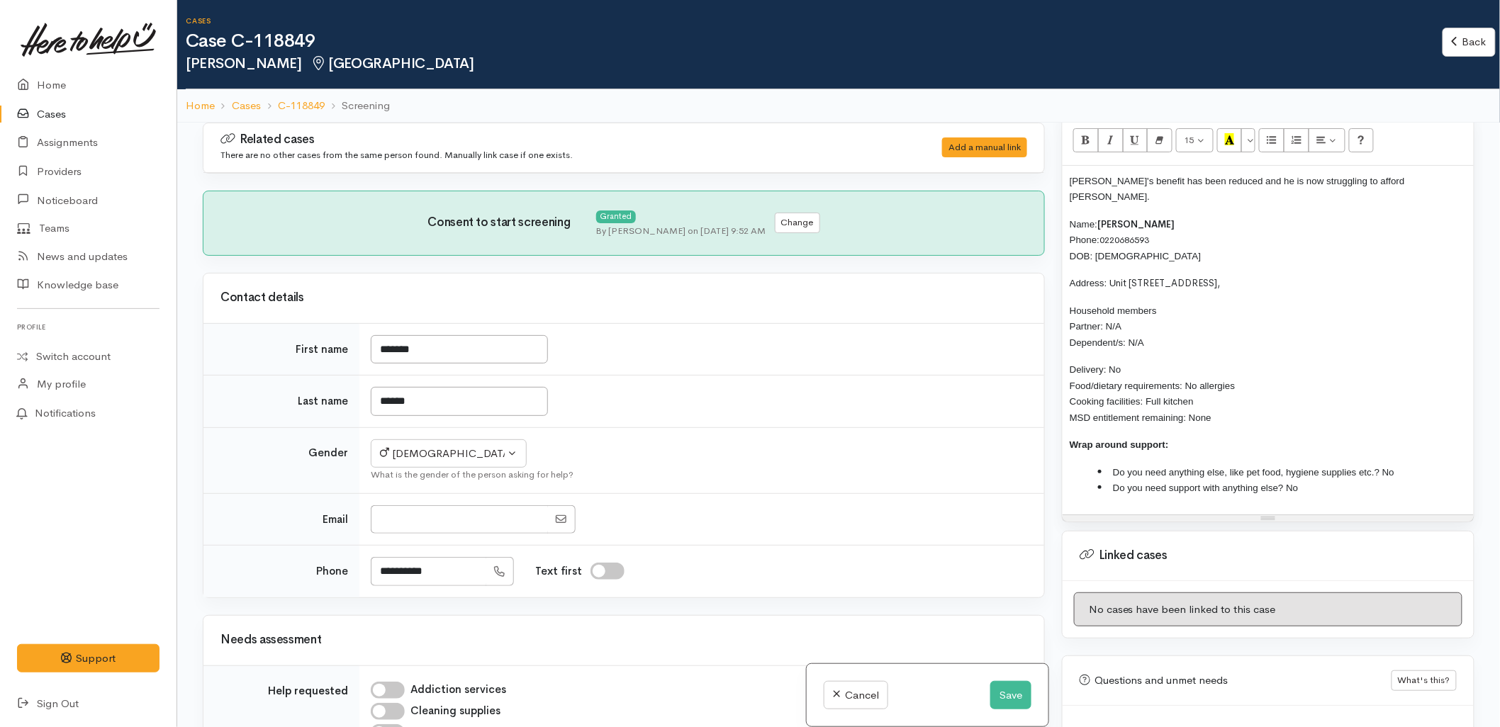
click at [1216, 464] on li "Do you need anything else, like pet food, hygiene supplies etc.? No" at bounding box center [1282, 472] width 369 height 16
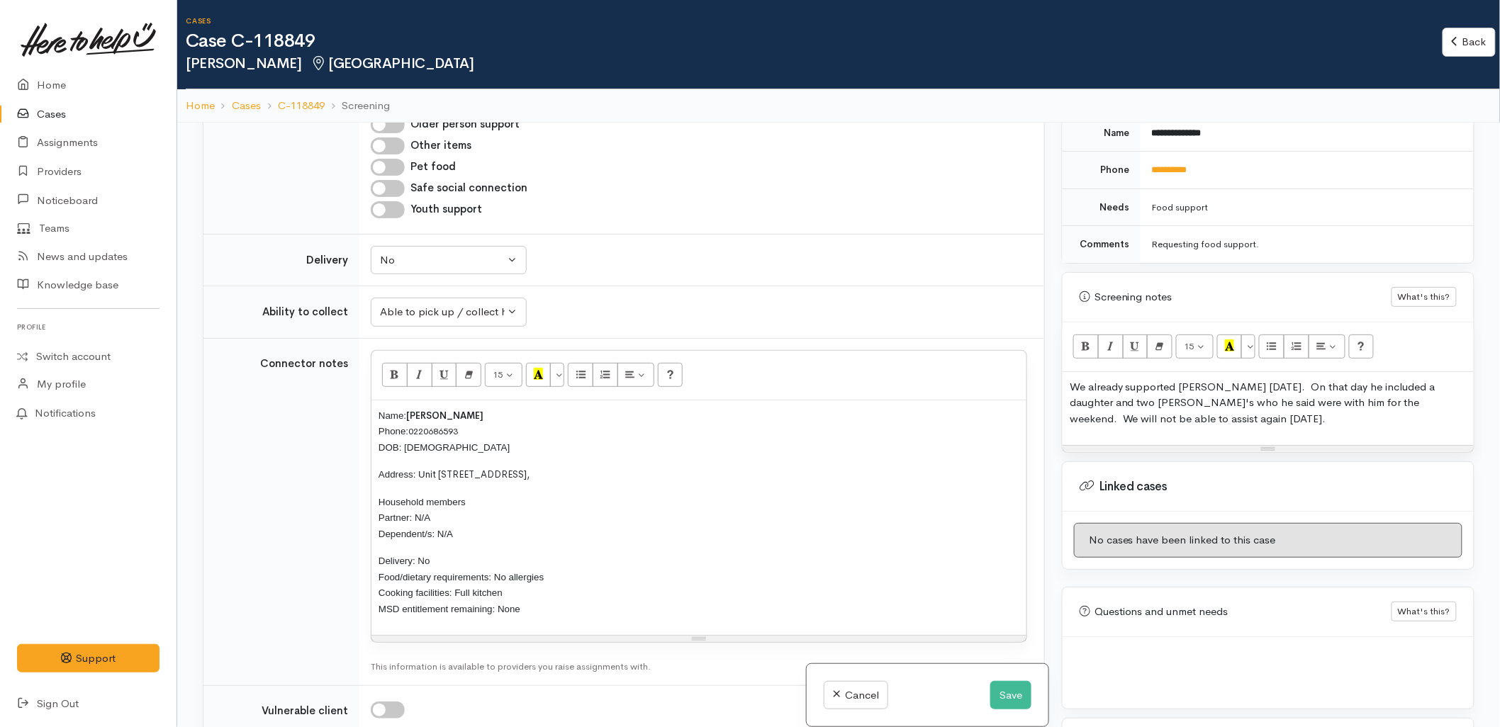
scroll to position [866, 0]
drag, startPoint x: 554, startPoint y: 608, endPoint x: 369, endPoint y: 549, distance: 194.3
click at [369, 549] on td "<p><span style="font-size: 10pt; font-family: Arial, sans-serif">Name:&nbsp;</s…" at bounding box center [701, 508] width 685 height 347
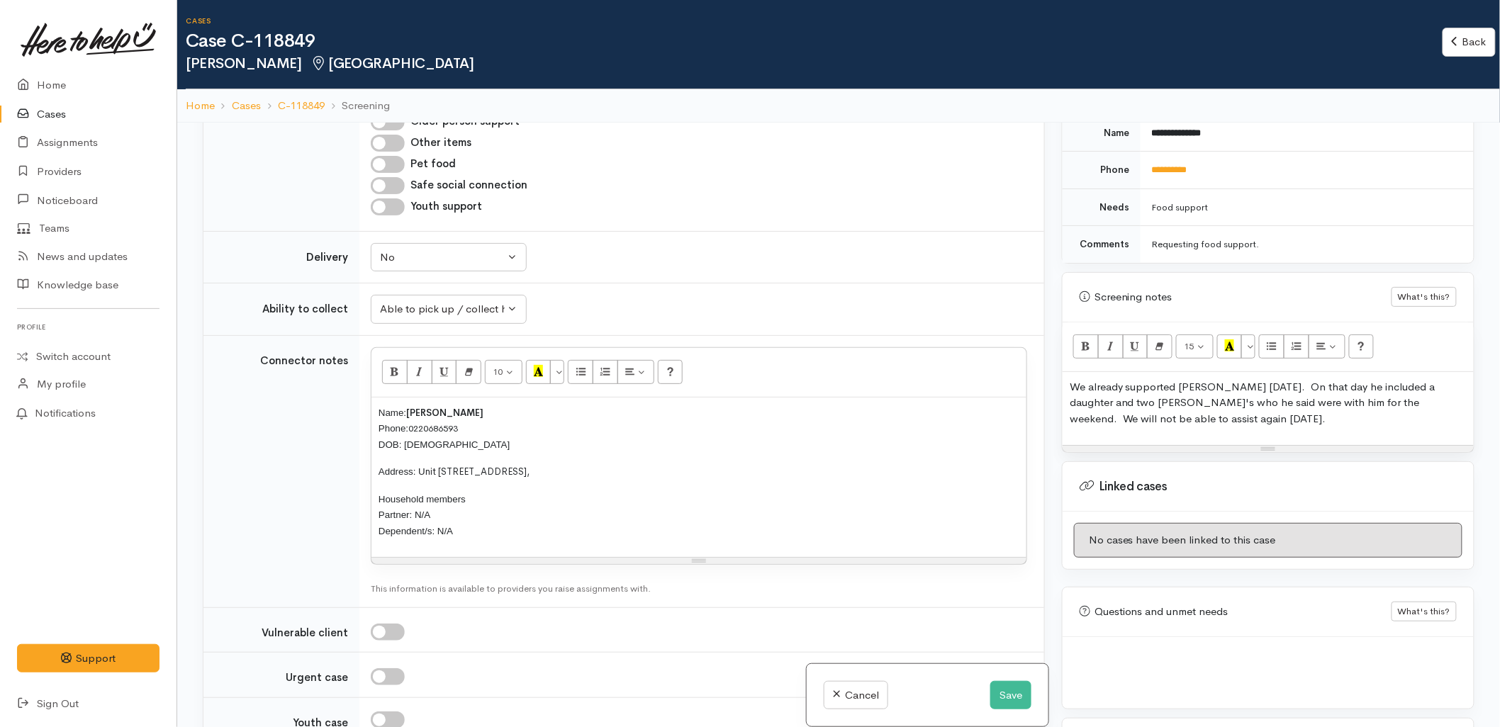
click at [1079, 386] on span "We already supported Antonio on Friday. On that day he included a daughter and …" at bounding box center [1252, 402] width 366 height 45
click at [1343, 384] on span "The Foodbank have already supported Antonio on Friday. On that day he included …" at bounding box center [1266, 402] width 394 height 45
drag, startPoint x: 1323, startPoint y: 414, endPoint x: 1413, endPoint y: 400, distance: 91.1
click at [1413, 400] on p "The Foodbank have already supported Antonio on Friday. On that day he included …" at bounding box center [1267, 403] width 397 height 48
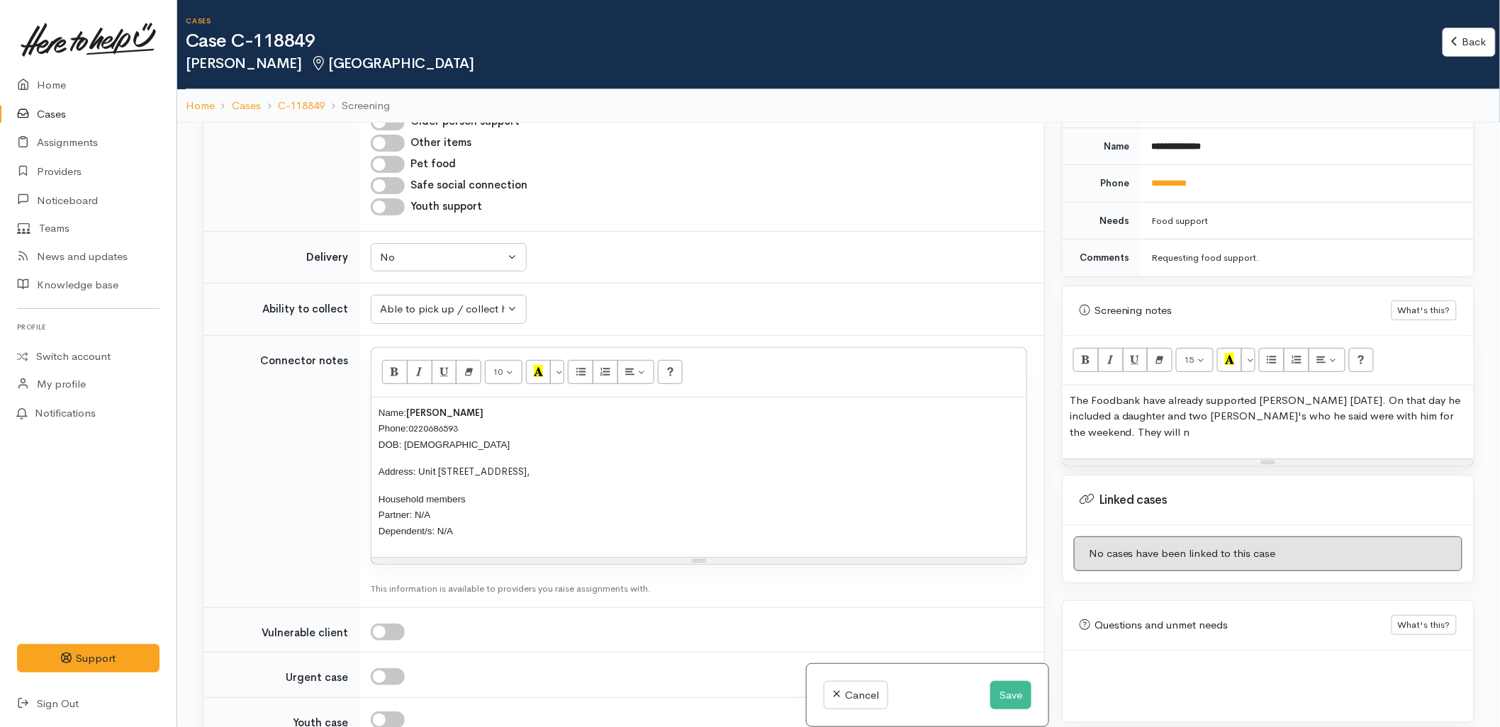
scroll to position [741, 0]
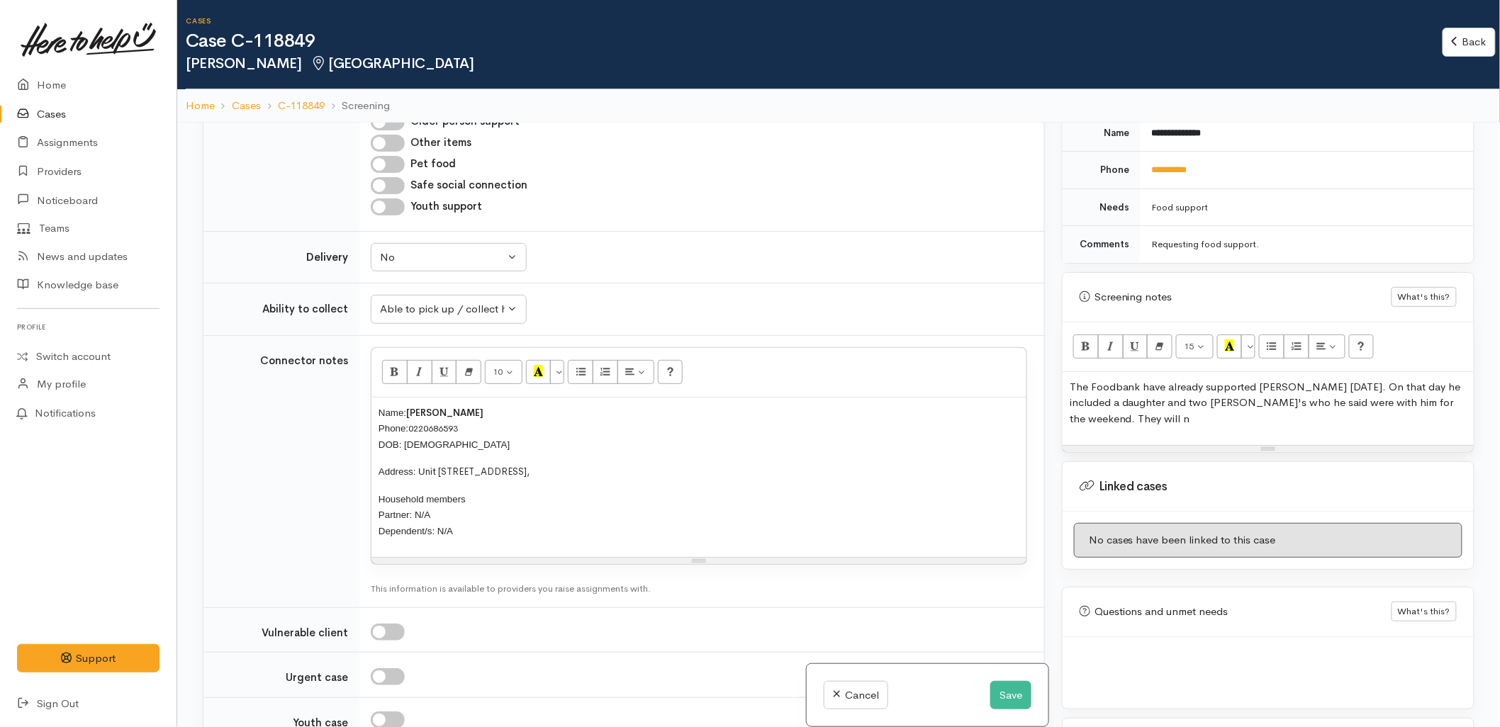
click at [1312, 426] on div "The Foodbank have already supported Antonio on Friday. On that day he included …" at bounding box center [1267, 409] width 411 height 74
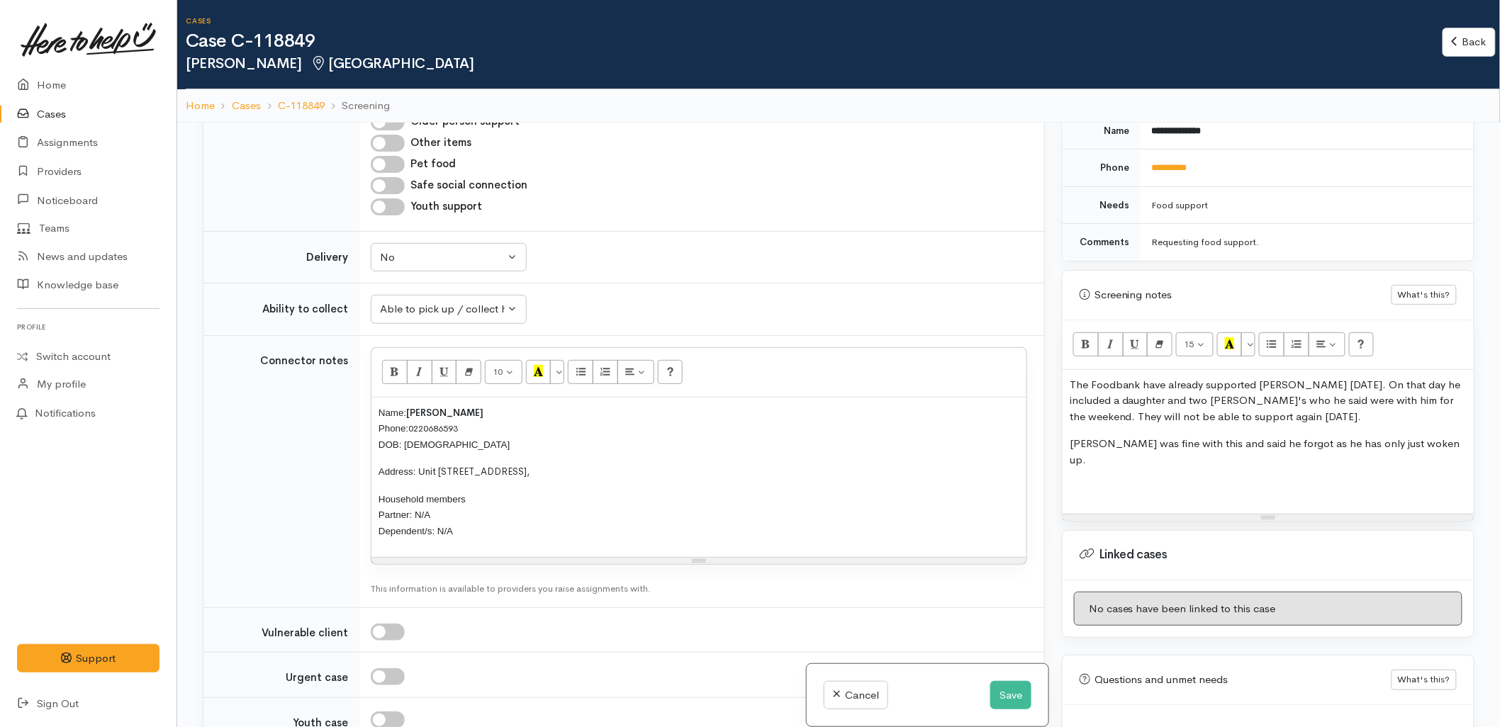
click at [1135, 488] on div "The Foodbank have already supported Antonio on Friday. On that day he included …" at bounding box center [1267, 442] width 411 height 144
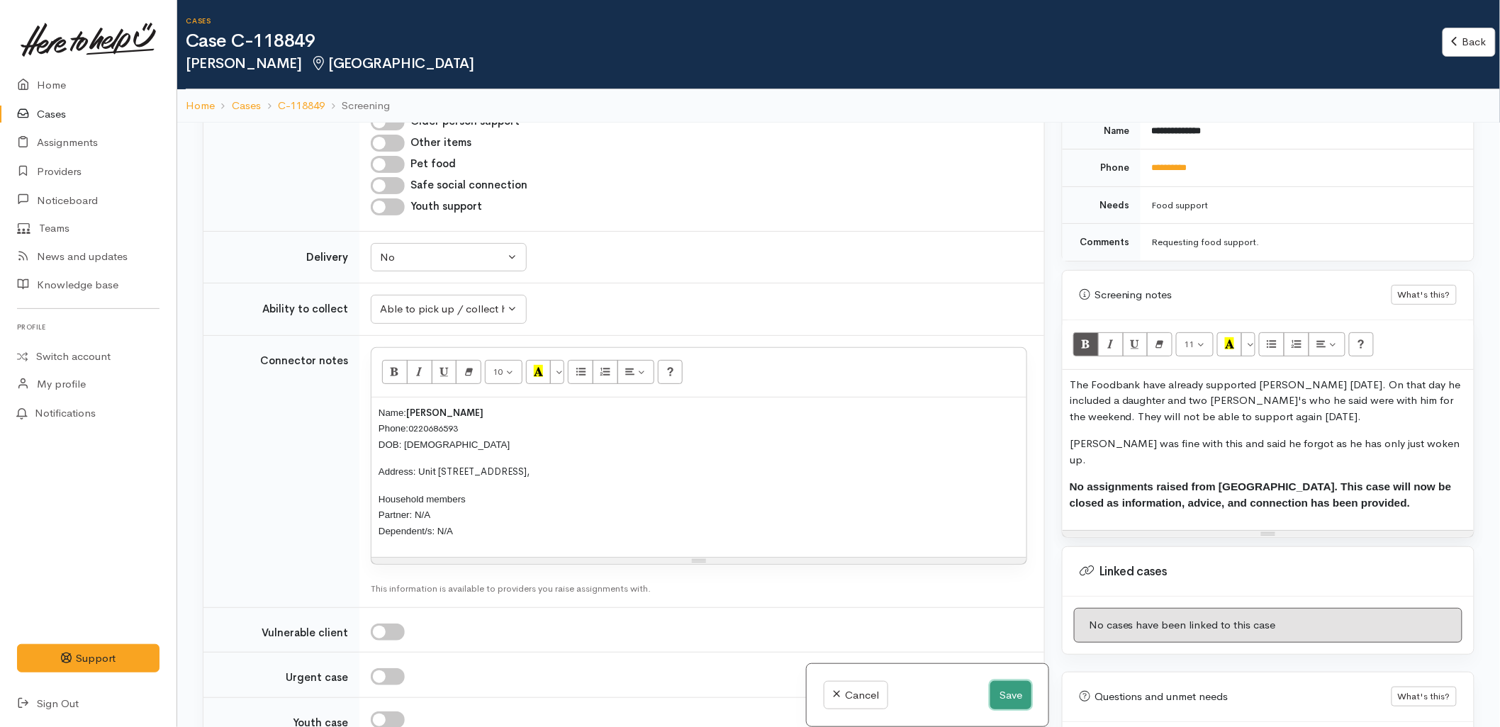
click at [1003, 692] on button "Save" at bounding box center [1010, 695] width 41 height 29
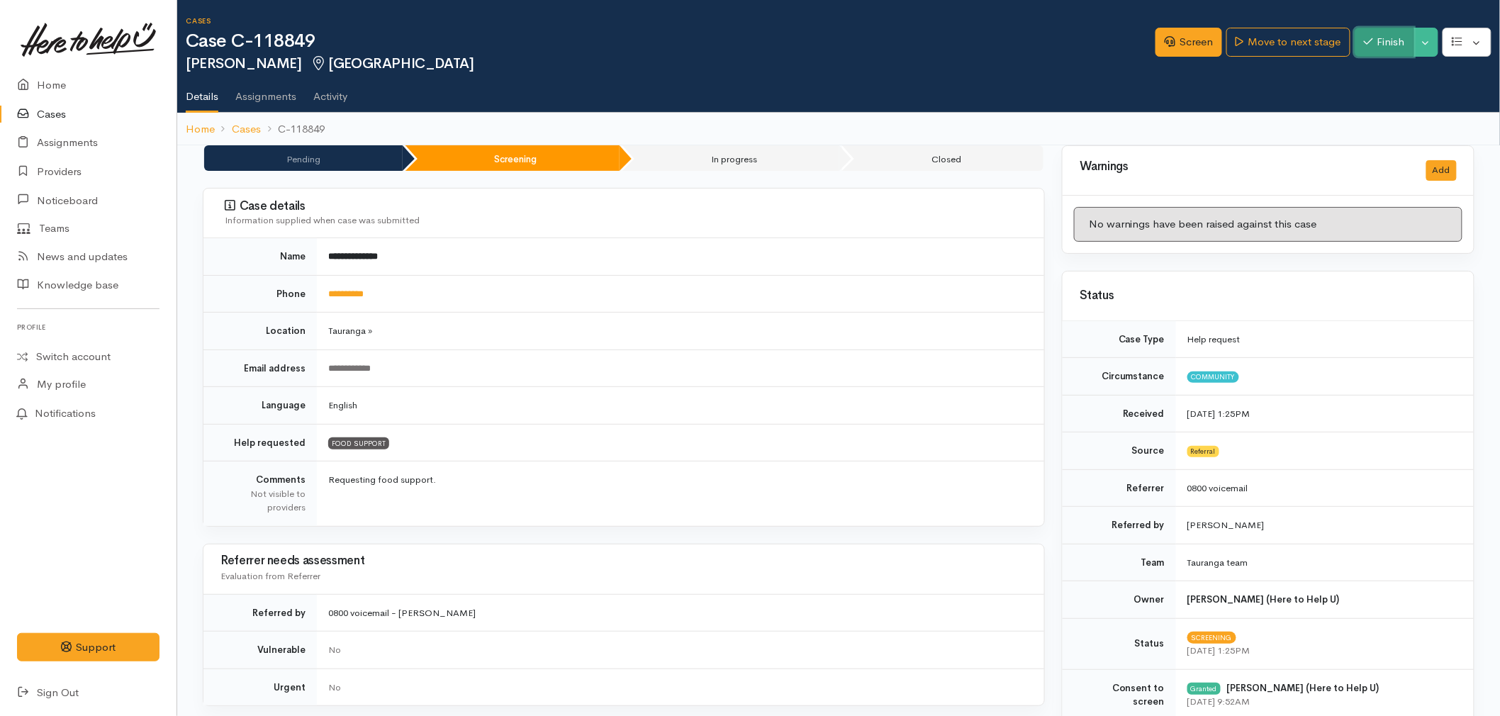
click at [1394, 40] on button "Finish" at bounding box center [1384, 42] width 60 height 29
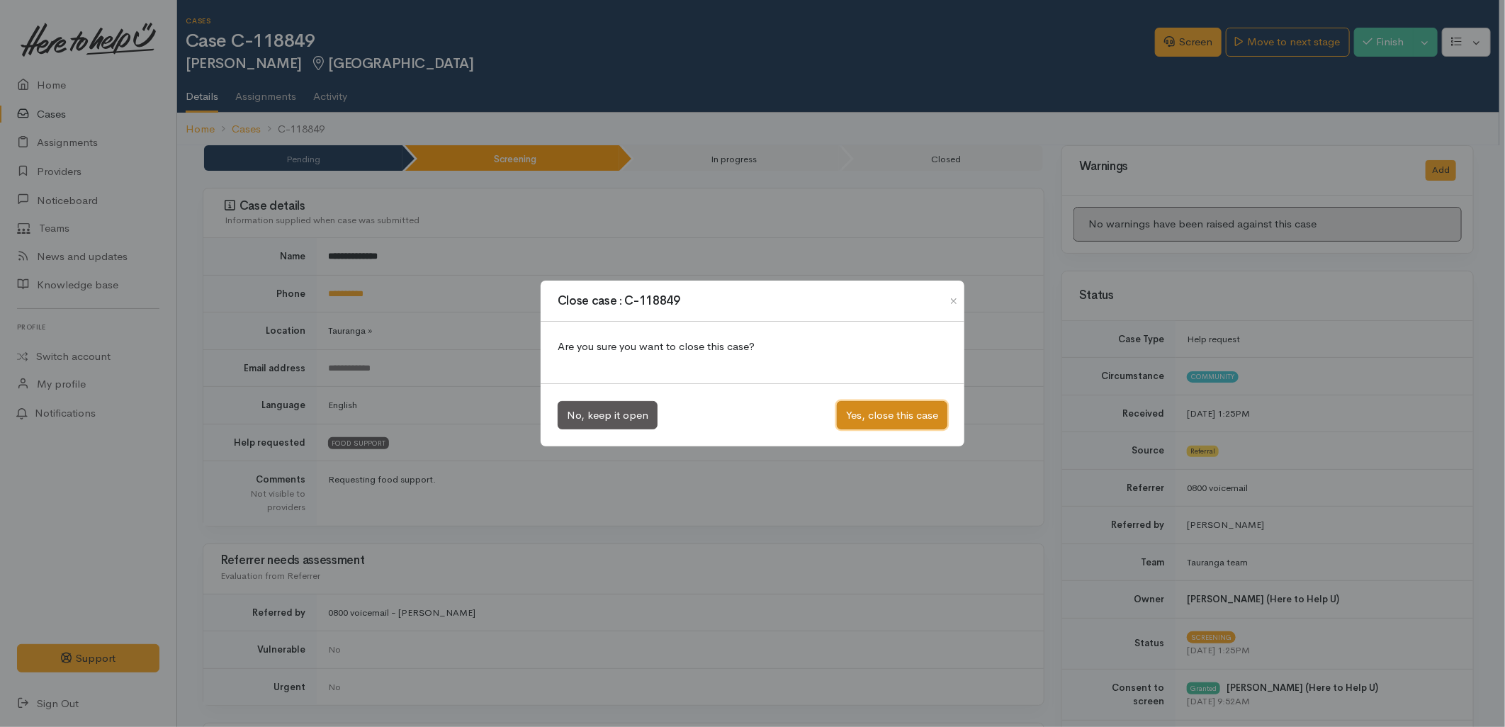
click at [918, 413] on button "Yes, close this case" at bounding box center [892, 415] width 111 height 29
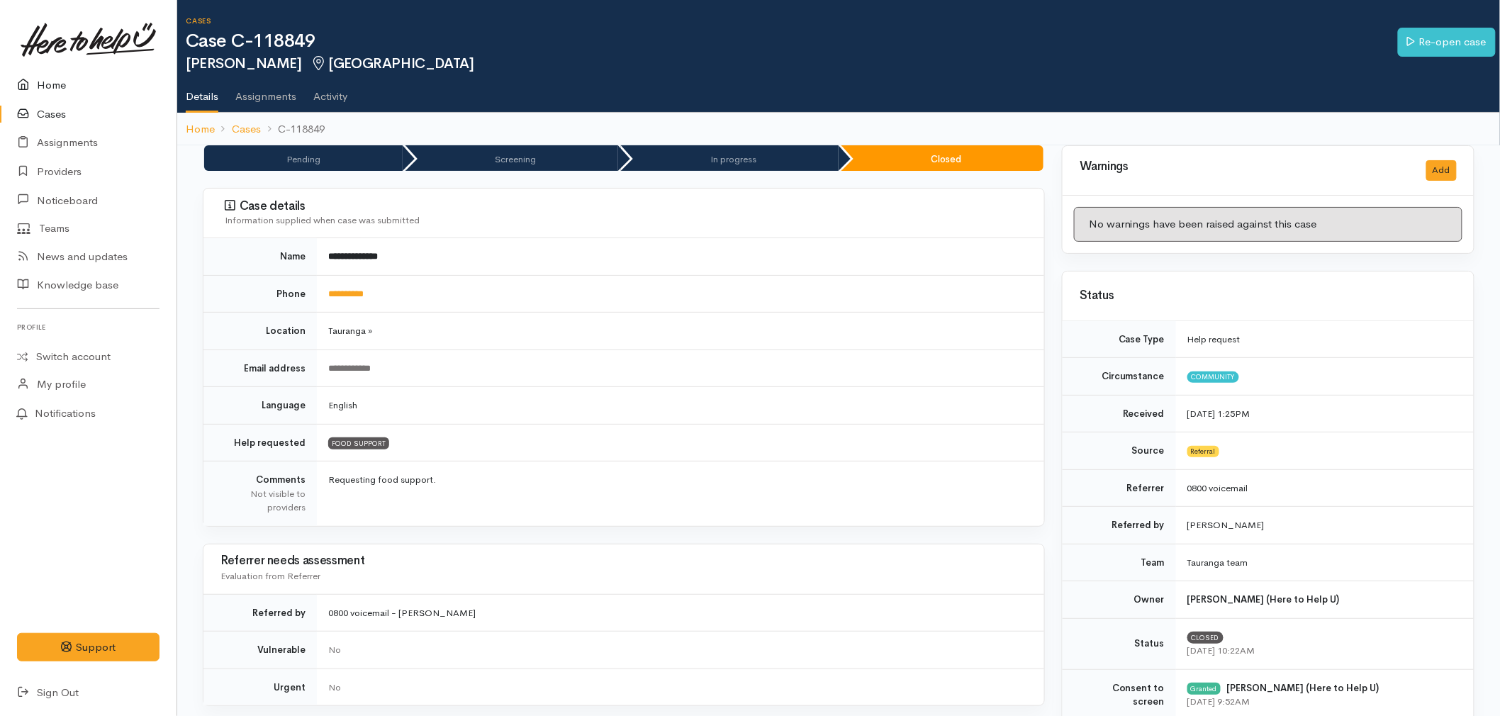
click at [23, 78] on icon at bounding box center [27, 86] width 20 height 18
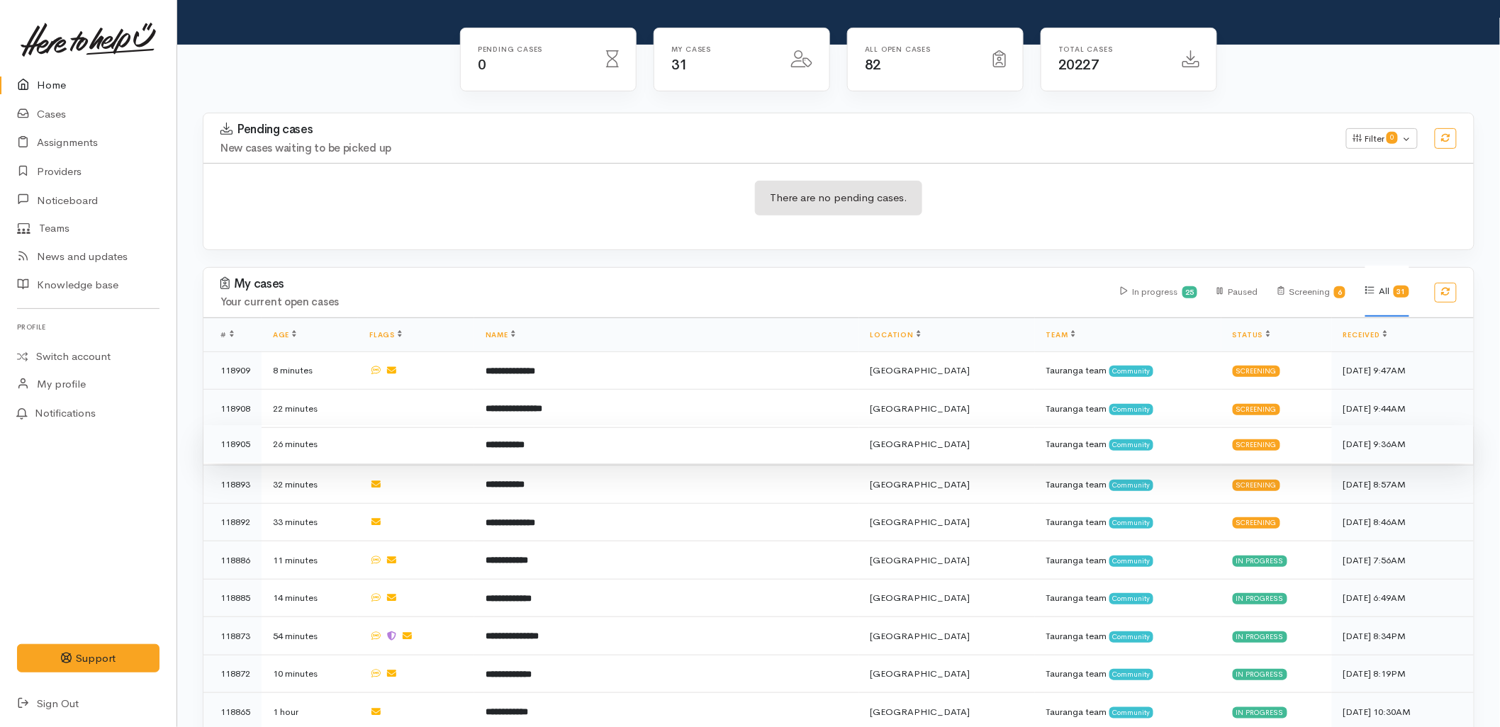
scroll to position [157, 0]
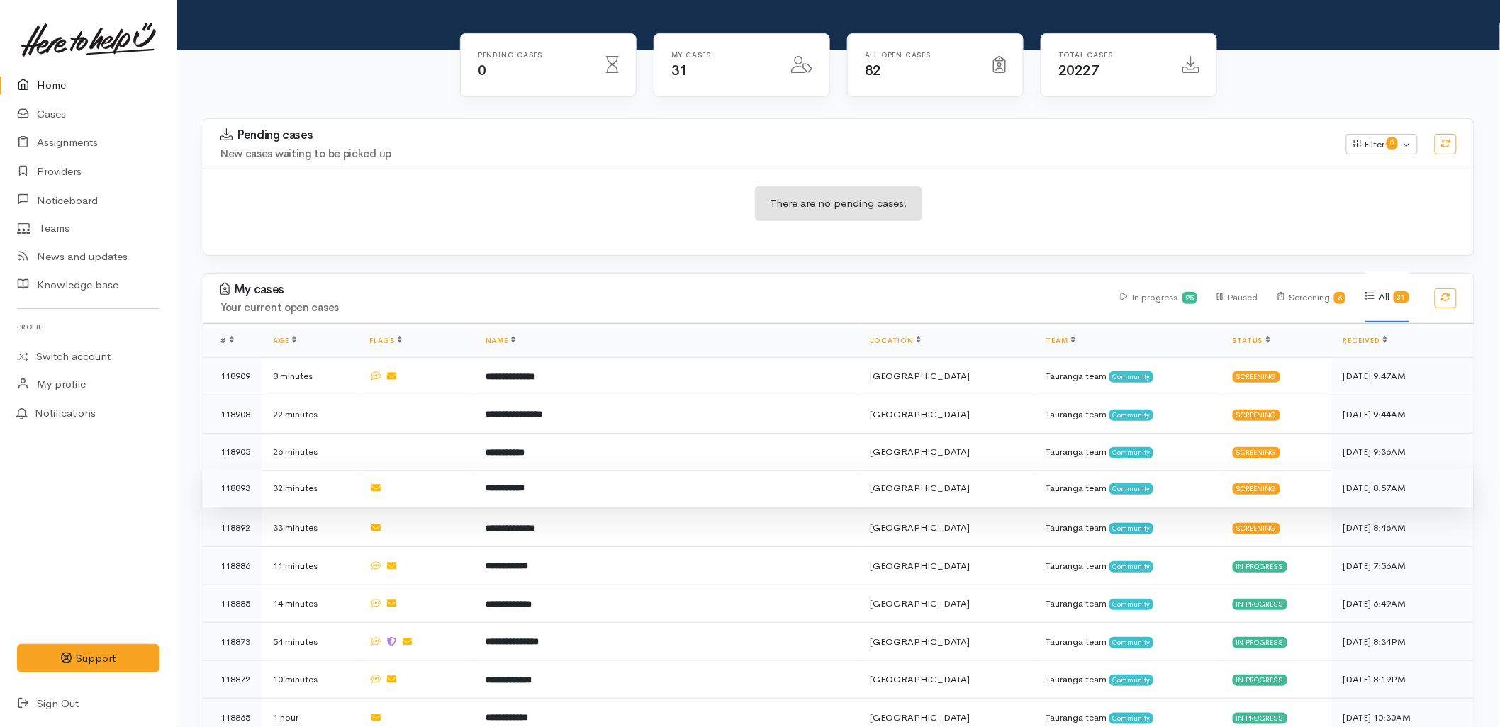
click at [555, 469] on td "**********" at bounding box center [666, 488] width 385 height 38
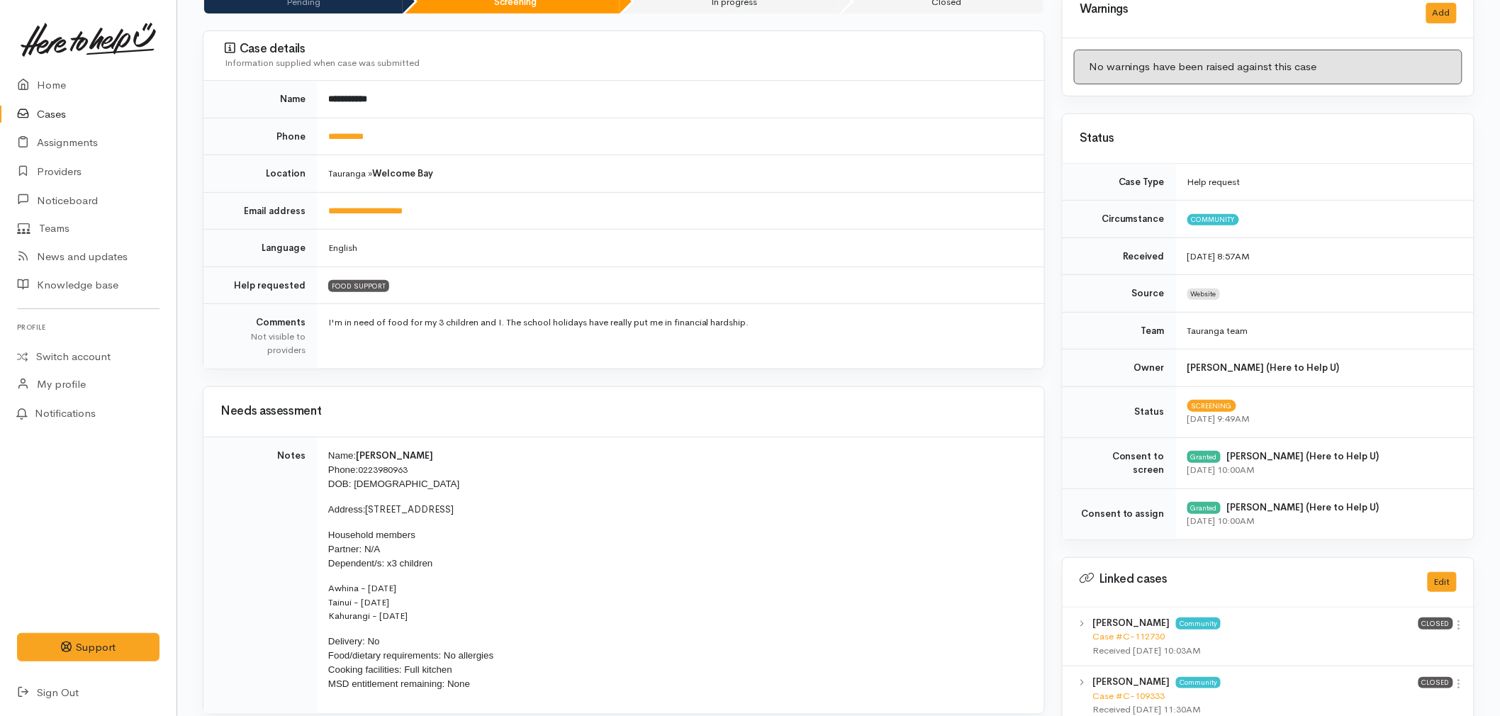
scroll to position [315, 0]
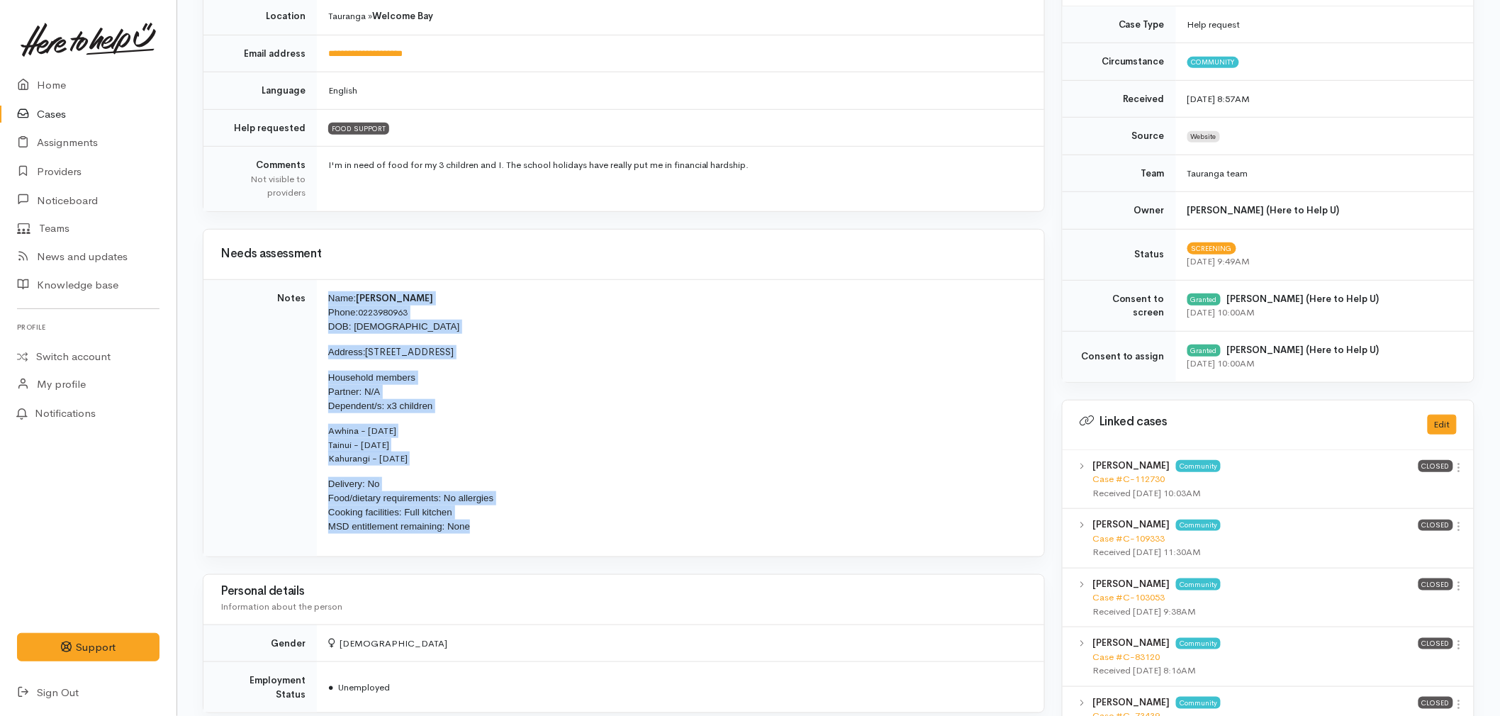
drag, startPoint x: 498, startPoint y: 532, endPoint x: 320, endPoint y: 303, distance: 289.9
click at [320, 303] on td "Name: [PERSON_NAME] Phone: [PHONE_NUMBER] DOB: [DEMOGRAPHIC_DATA] Address: [STR…" at bounding box center [680, 417] width 727 height 277
copy td "Name: [PERSON_NAME] Phone: [PHONE_NUMBER] DOB: [DEMOGRAPHIC_DATA] Address: [STR…"
click at [28, 79] on icon at bounding box center [27, 86] width 20 height 18
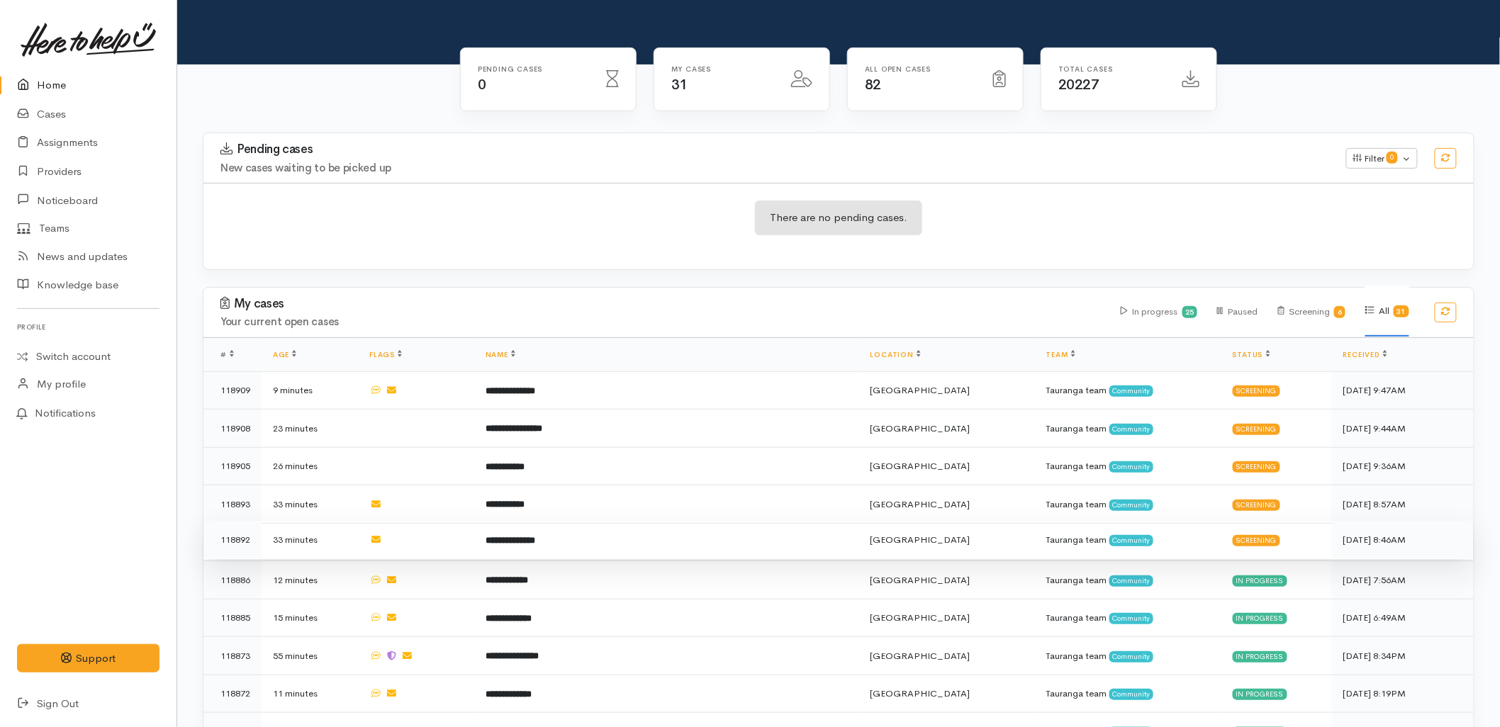
scroll to position [157, 0]
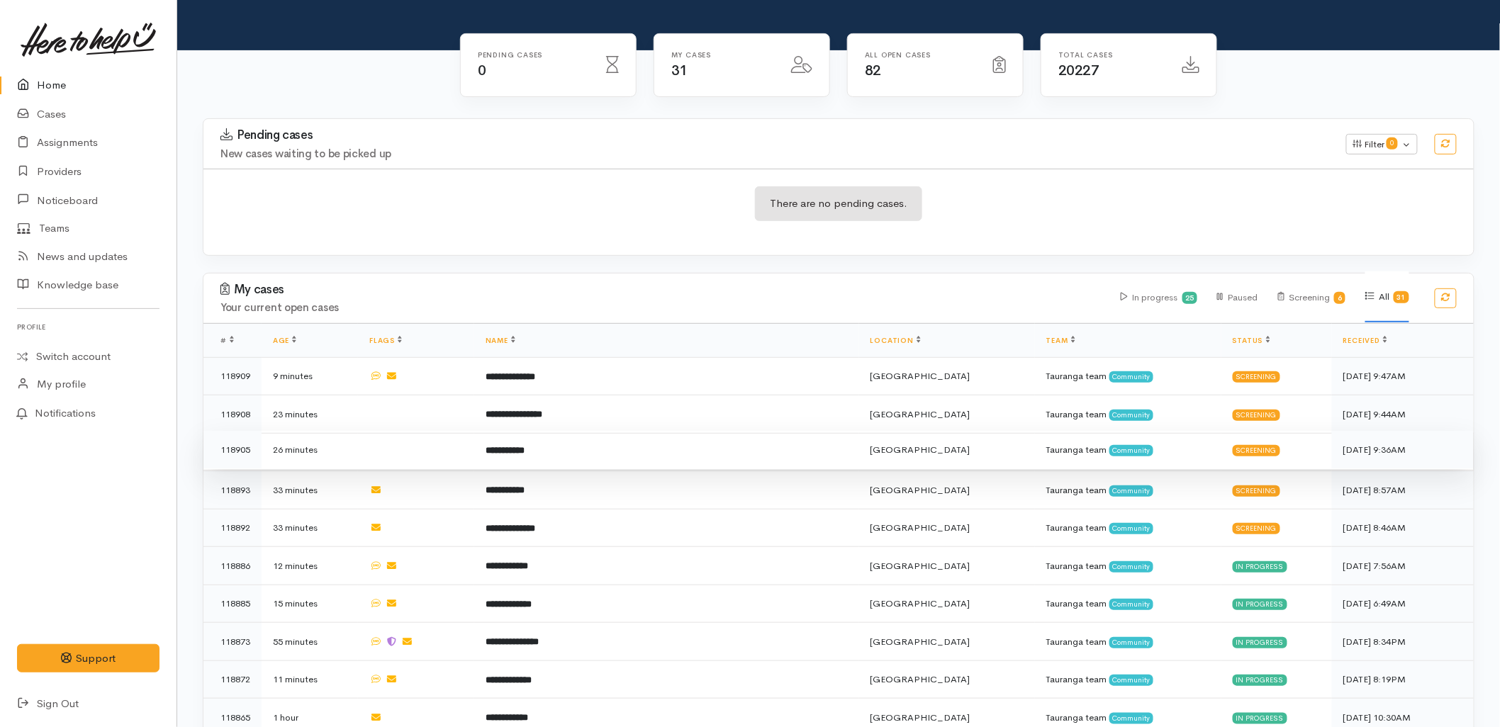
click at [524, 446] on b "**********" at bounding box center [504, 450] width 39 height 9
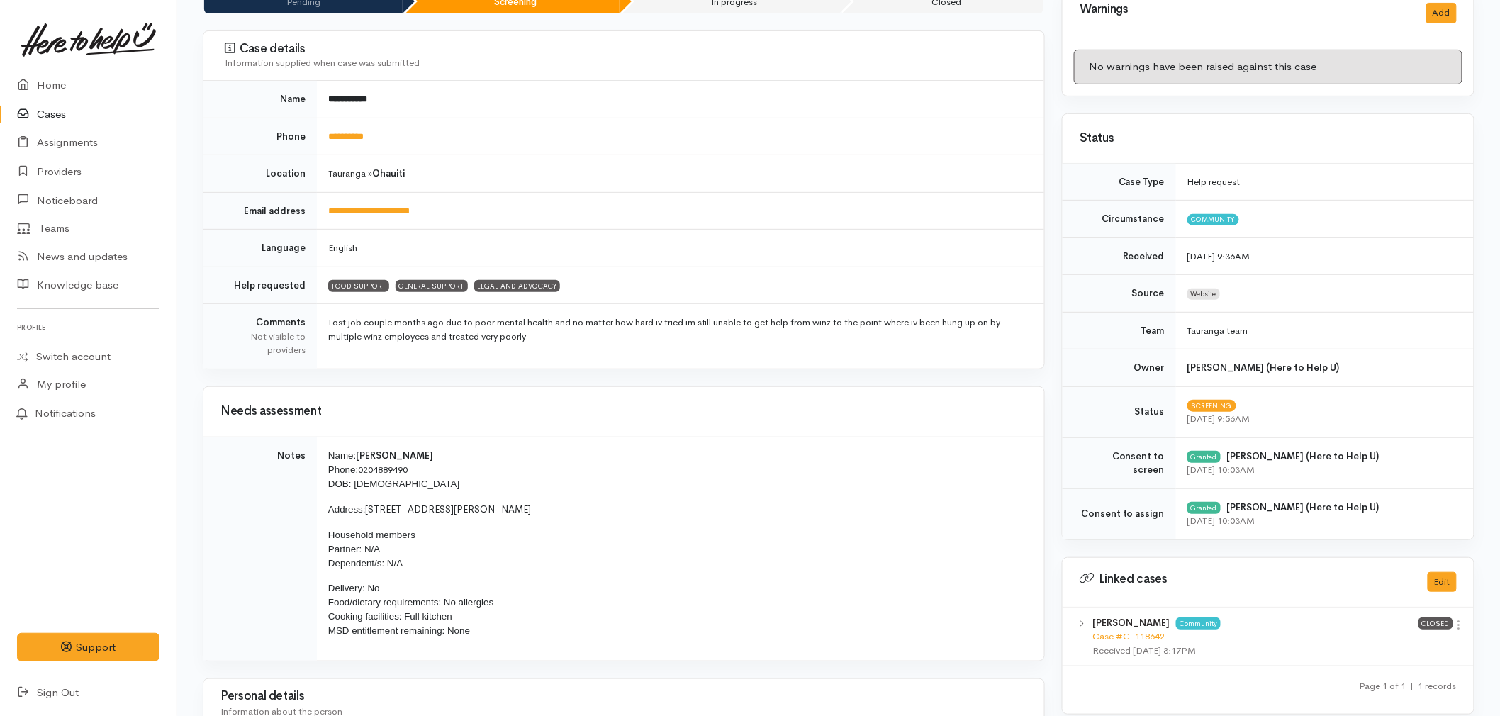
scroll to position [236, 0]
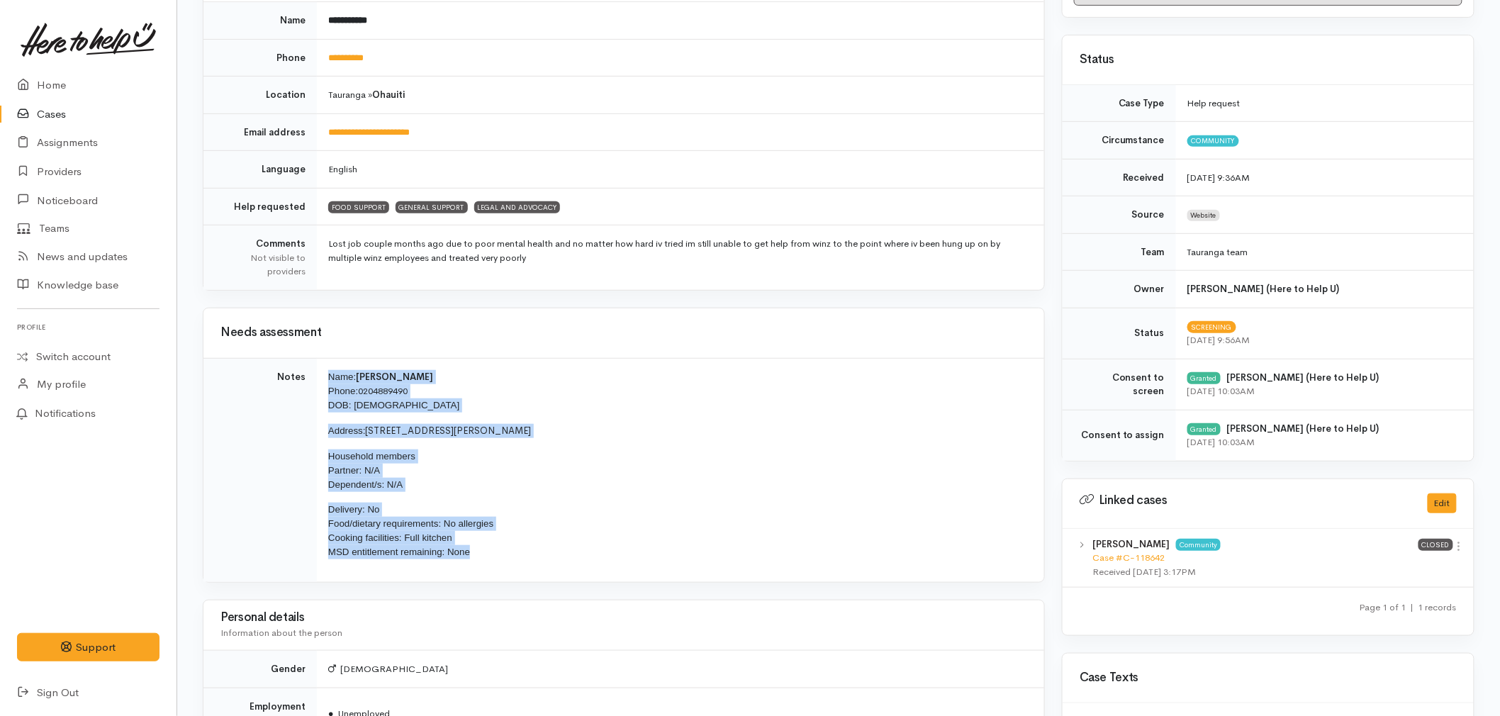
drag, startPoint x: 475, startPoint y: 546, endPoint x: 322, endPoint y: 380, distance: 226.2
click at [322, 380] on td "Name: Eric London Phone: 0204889490 DOB: 05/07/1996 Address: 10 Taylor Street, …" at bounding box center [680, 470] width 727 height 224
copy td "Name: Eric London Phone: 0204889490 DOB: 05/07/1996 Address: 10 Taylor Street, …"
click at [683, 458] on p "Household members Partner: N/A Dependent/s: N/A" at bounding box center [677, 470] width 699 height 43
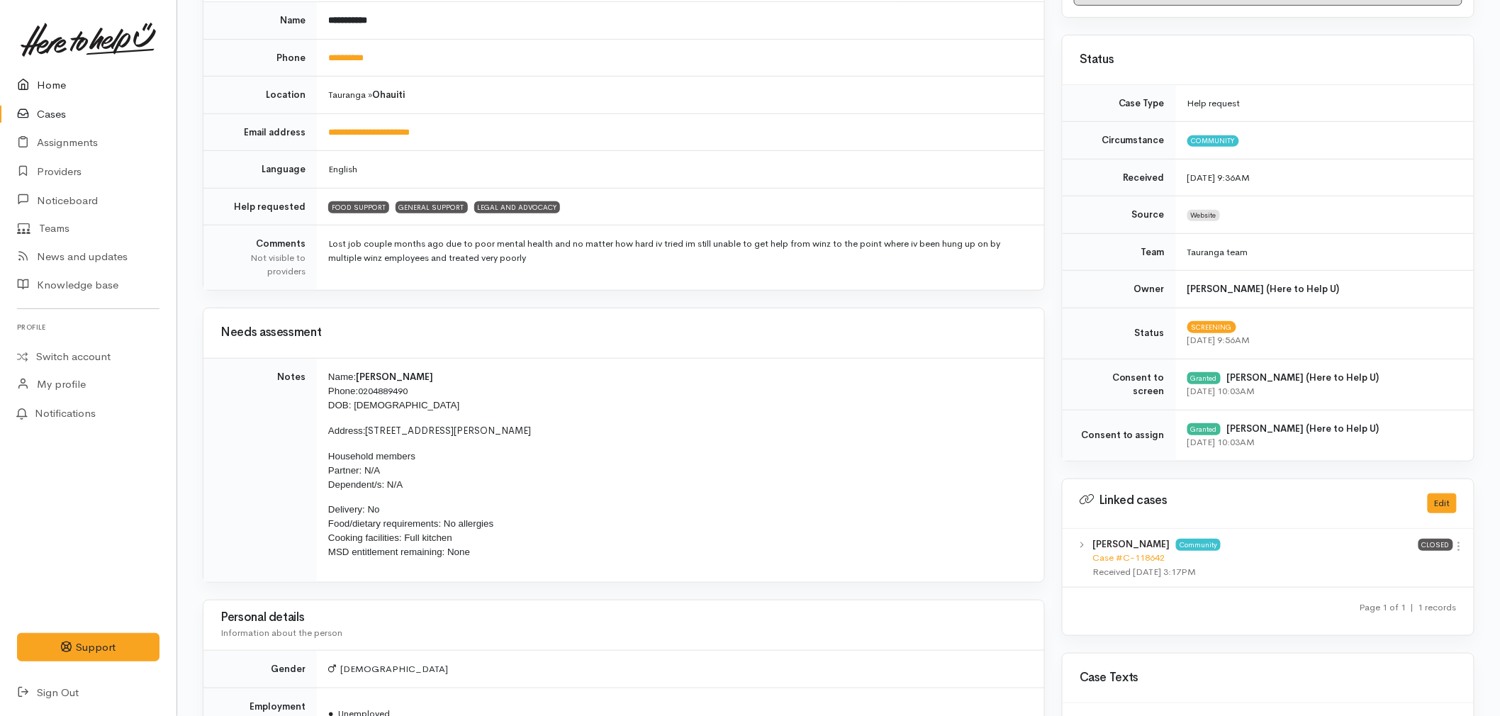
click at [69, 80] on link "Home" at bounding box center [88, 85] width 176 height 29
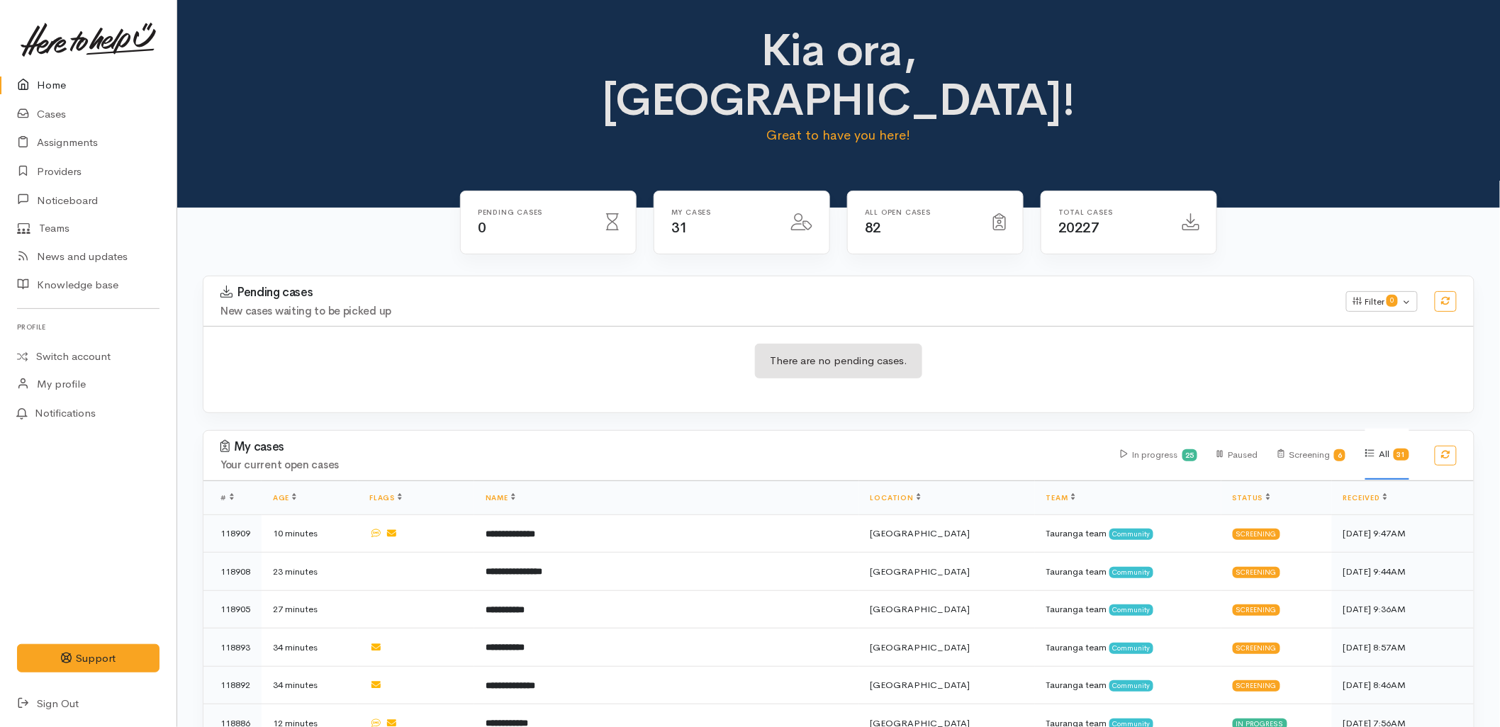
click at [1077, 344] on div "There are no pending cases." at bounding box center [838, 370] width 1270 height 52
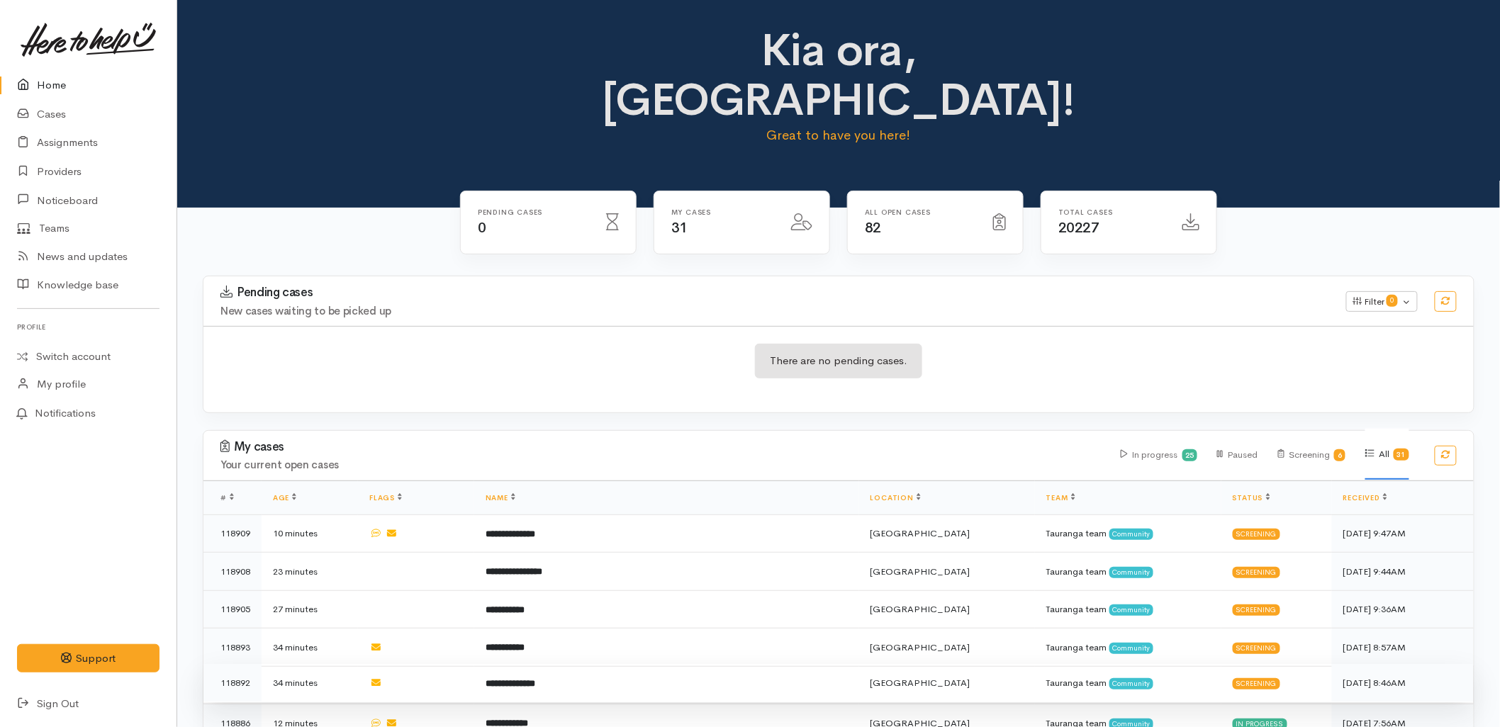
click at [568, 664] on td "**********" at bounding box center [666, 683] width 385 height 38
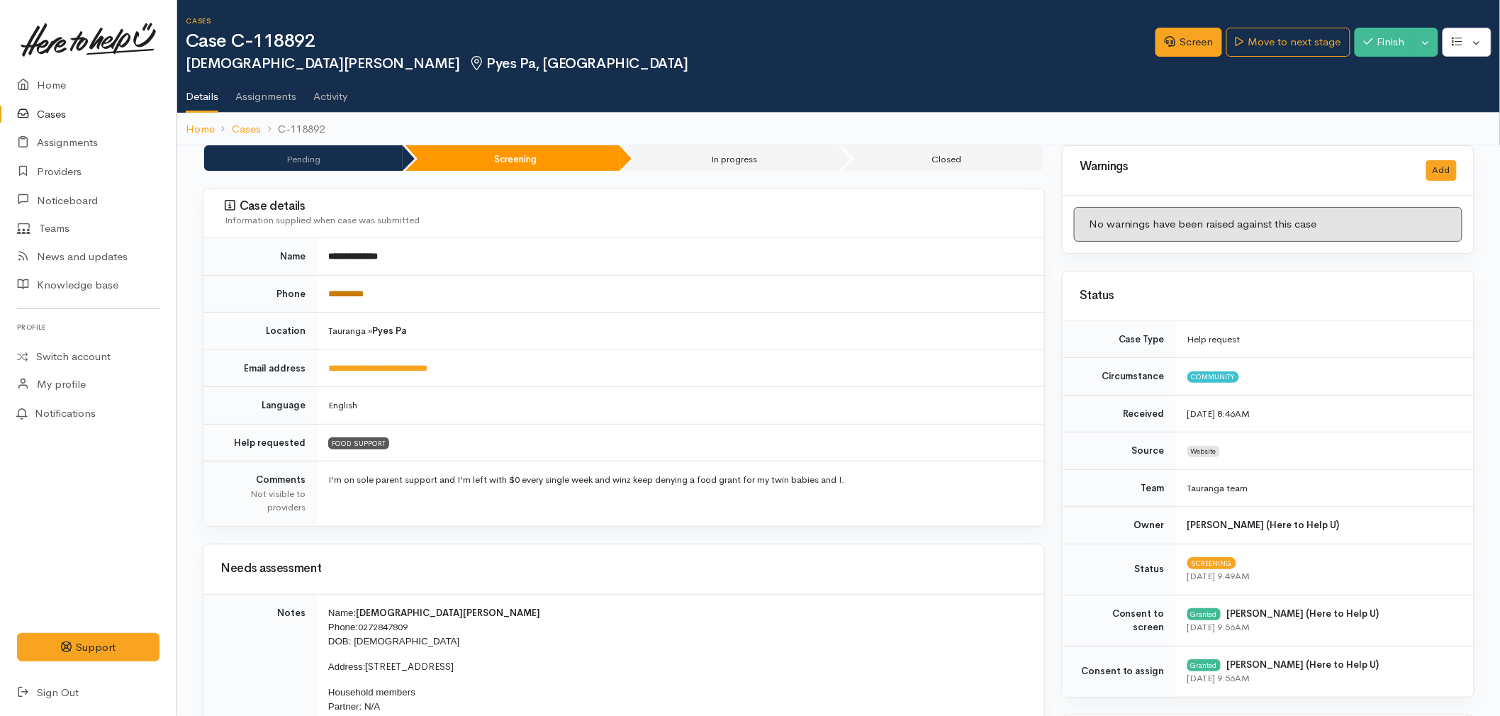
click at [359, 292] on link "**********" at bounding box center [345, 293] width 35 height 9
click at [1160, 47] on link "Screen" at bounding box center [1188, 42] width 67 height 29
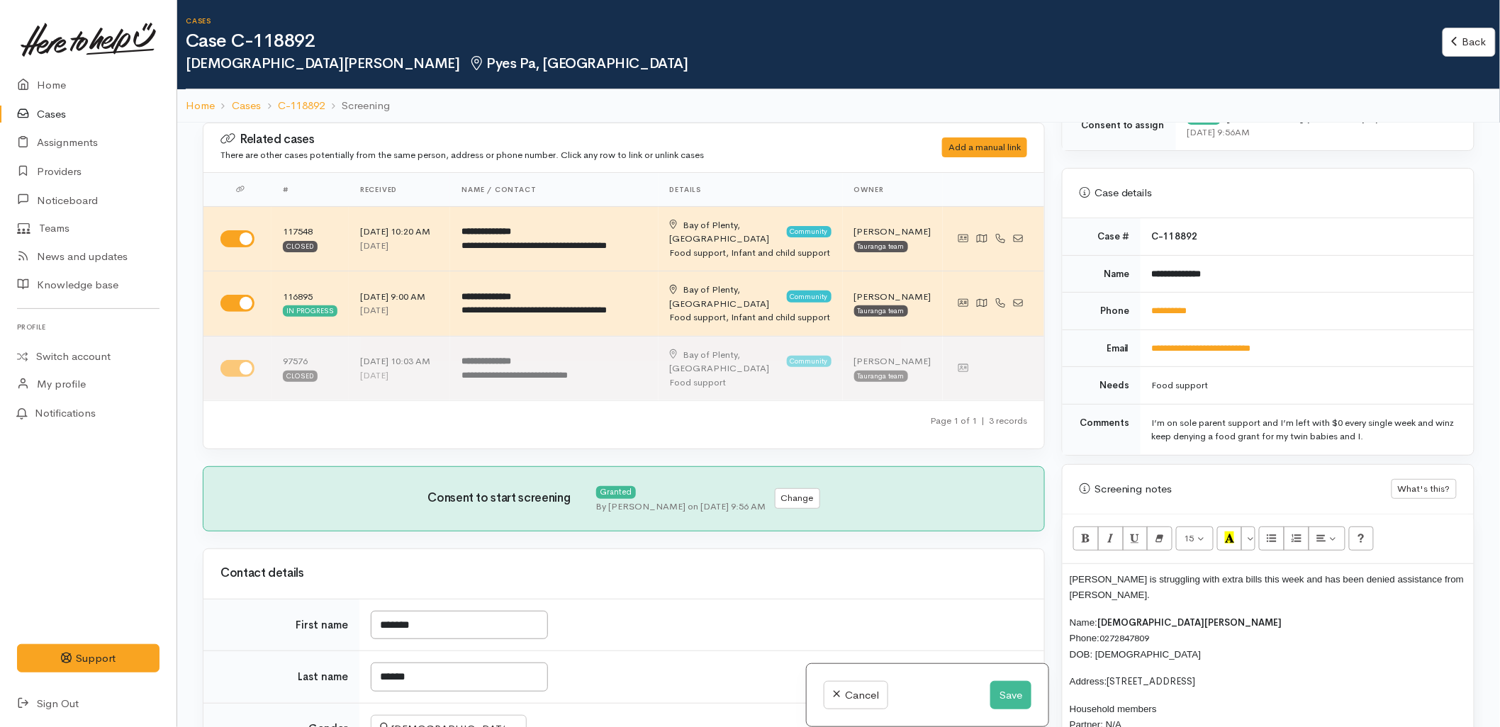
scroll to position [551, 0]
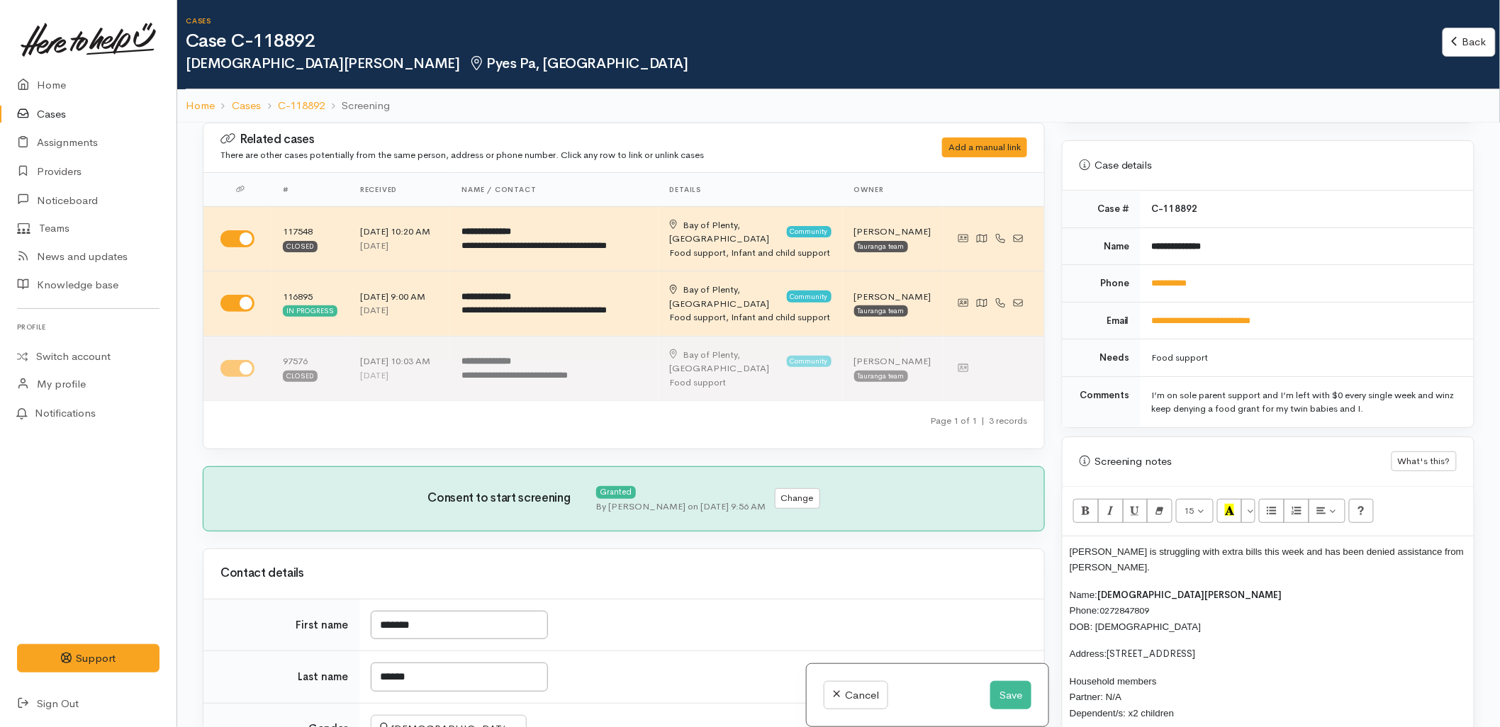
click at [1068, 549] on div "Kristen is struggling with extra bills this week and has been denied assistance…" at bounding box center [1267, 730] width 411 height 388
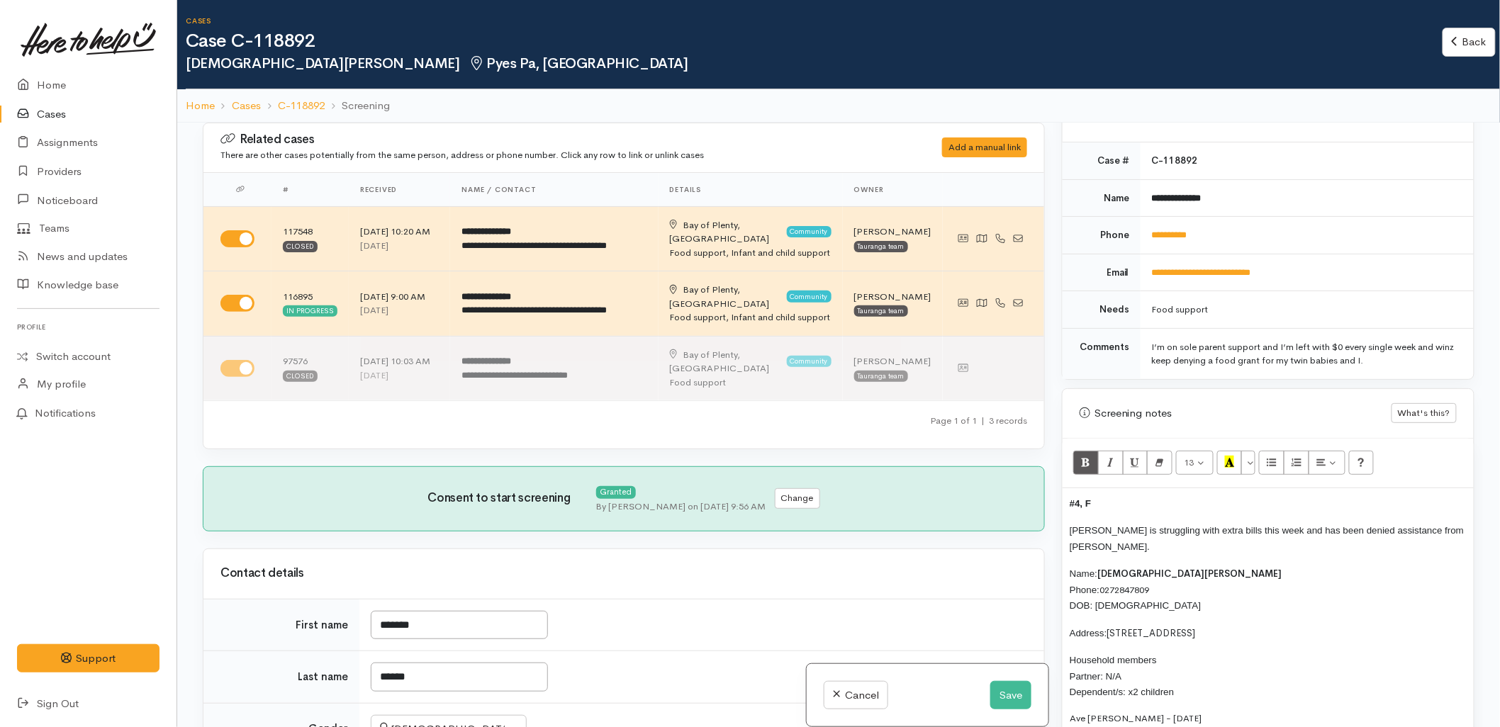
scroll to position [709, 0]
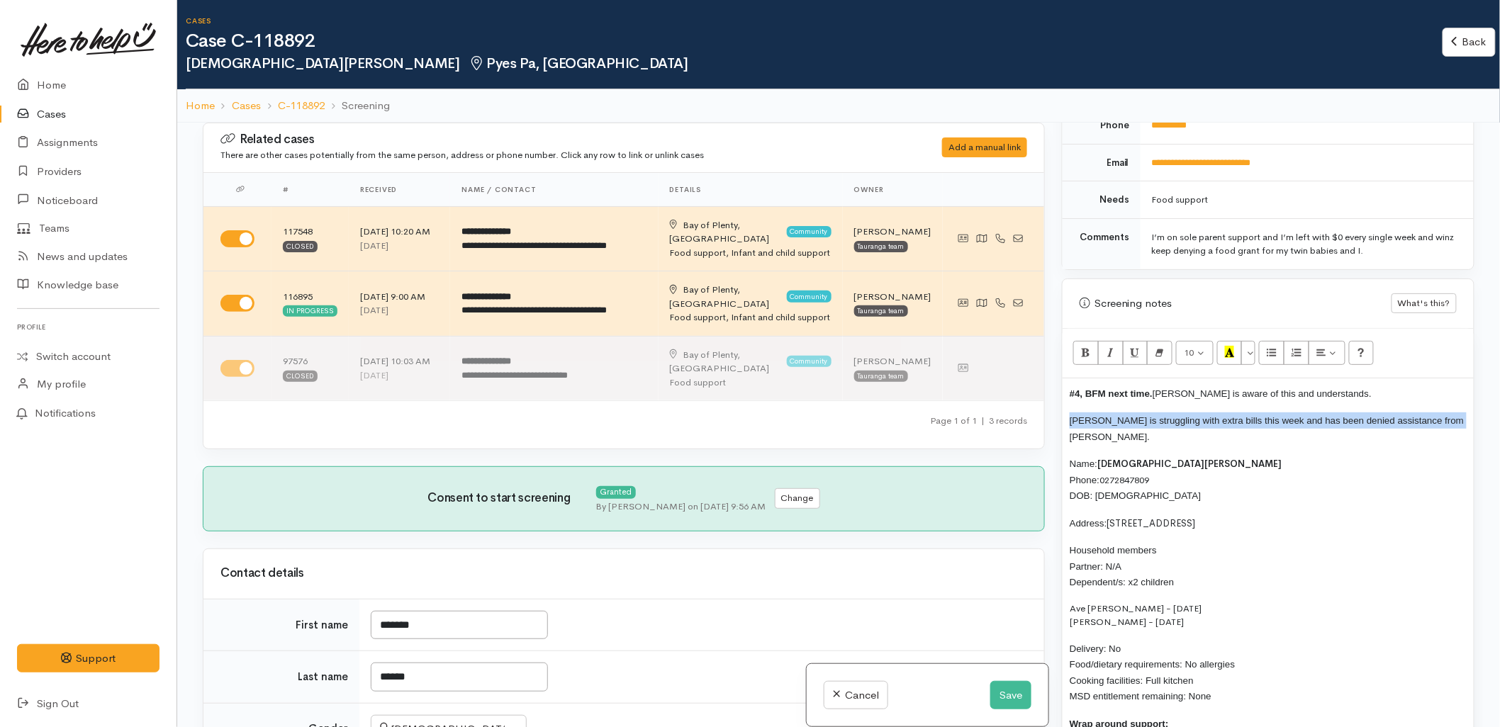
drag, startPoint x: 1457, startPoint y: 420, endPoint x: 1077, endPoint y: 427, distance: 379.9
click at [1070, 415] on p "[PERSON_NAME] is struggling with extra bills this week and has been denied assi…" at bounding box center [1267, 428] width 397 height 32
copy span "[PERSON_NAME] is struggling with extra bills this week and has been denied assi…"
click at [1001, 692] on button "Save" at bounding box center [1010, 695] width 41 height 29
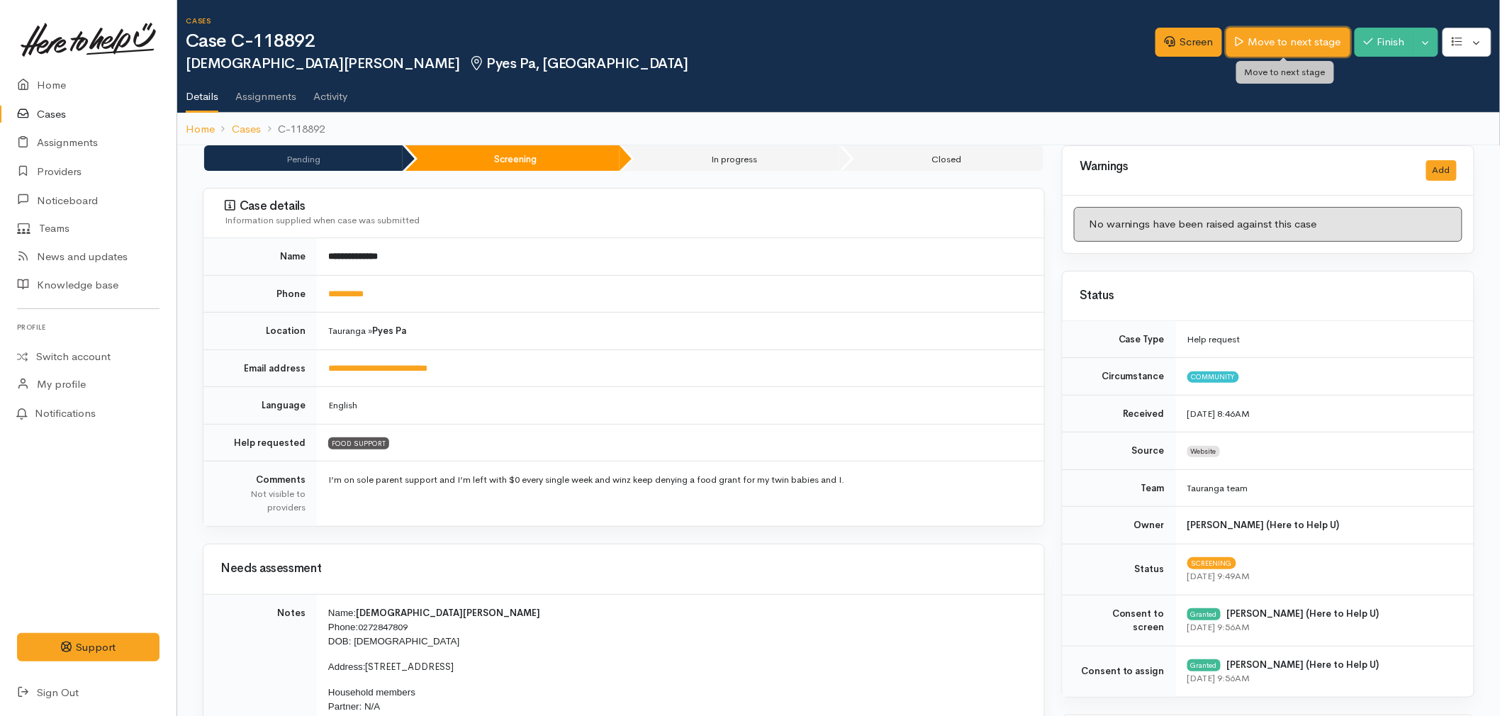
click at [1286, 36] on link "Move to next stage" at bounding box center [1287, 42] width 123 height 29
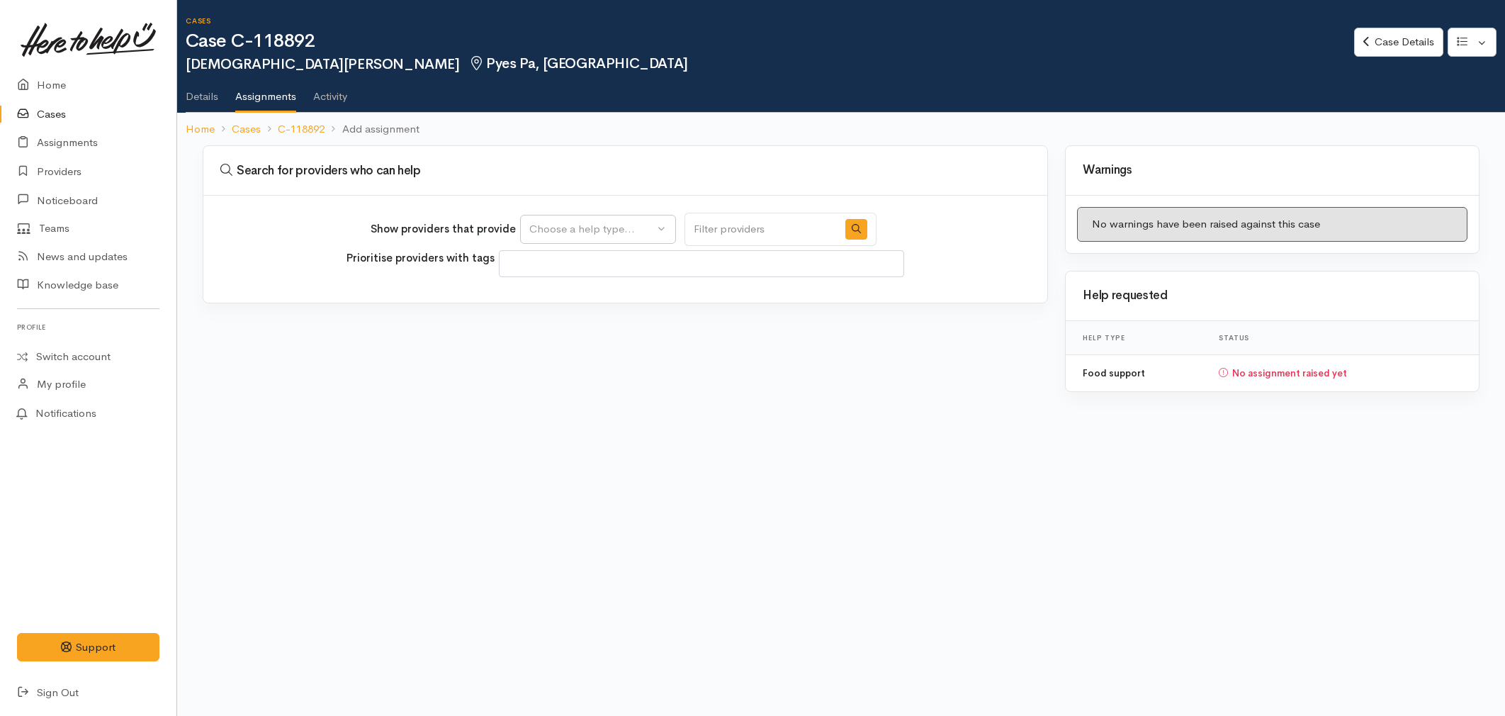
select select
click at [550, 225] on div "Choose a help type..." at bounding box center [591, 229] width 125 height 16
click at [550, 288] on span "Food support" at bounding box center [571, 296] width 66 height 16
select select "3"
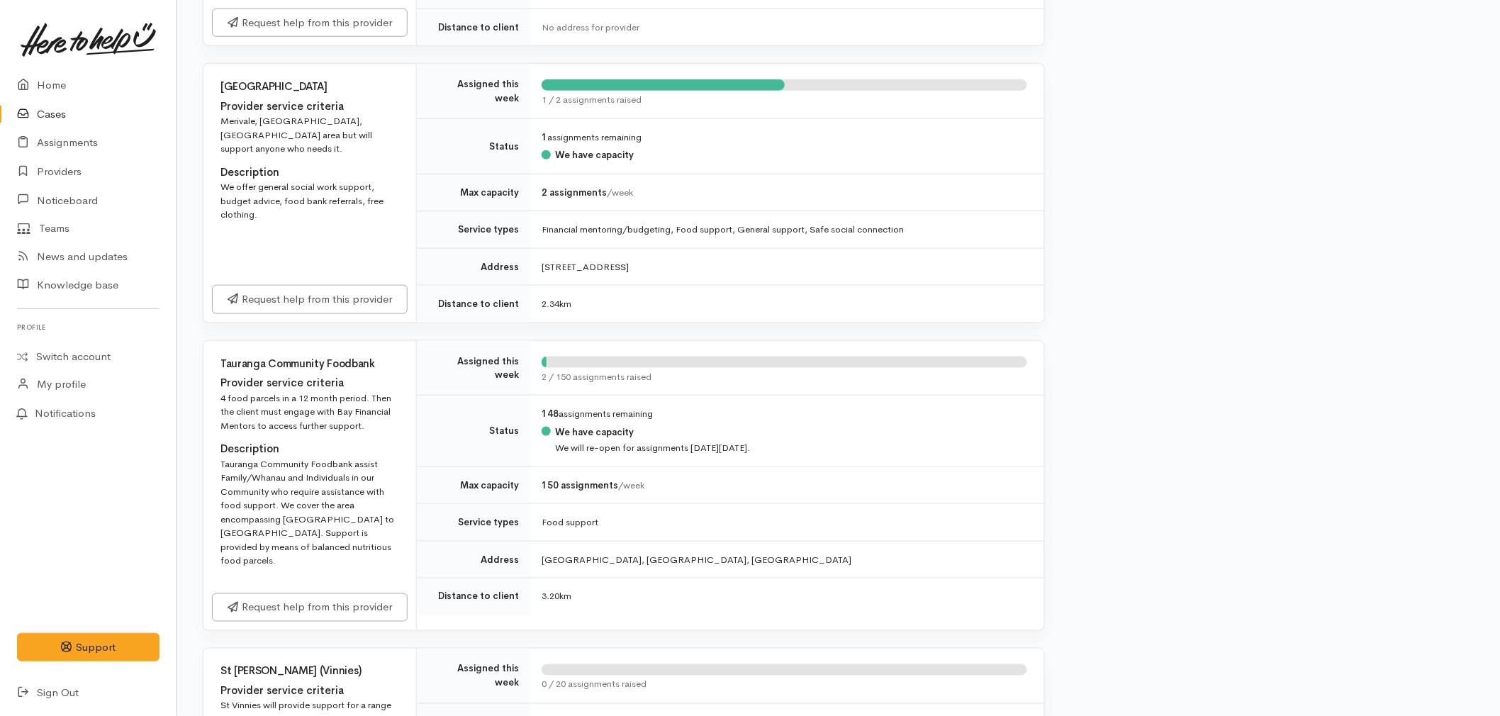
scroll to position [551, 0]
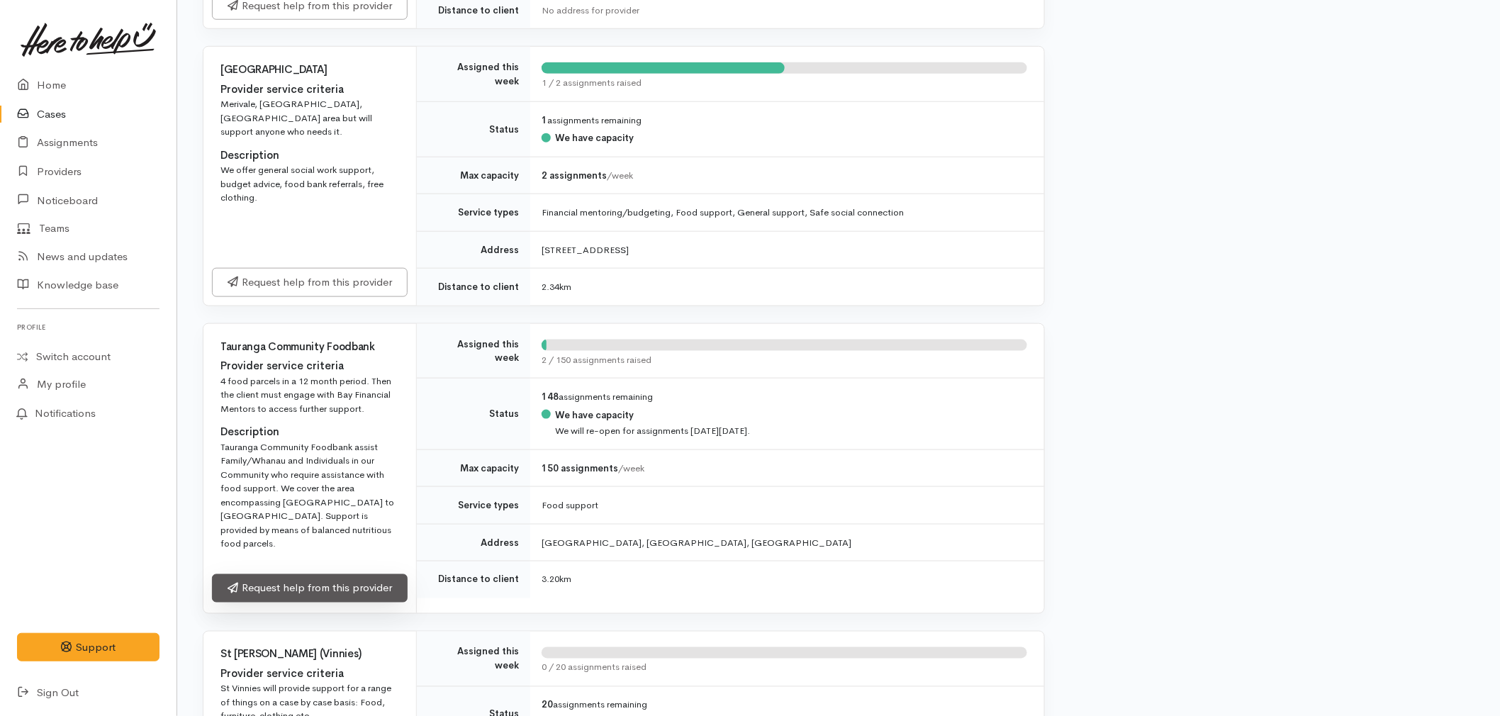
click at [315, 587] on link "Request help from this provider" at bounding box center [310, 588] width 196 height 29
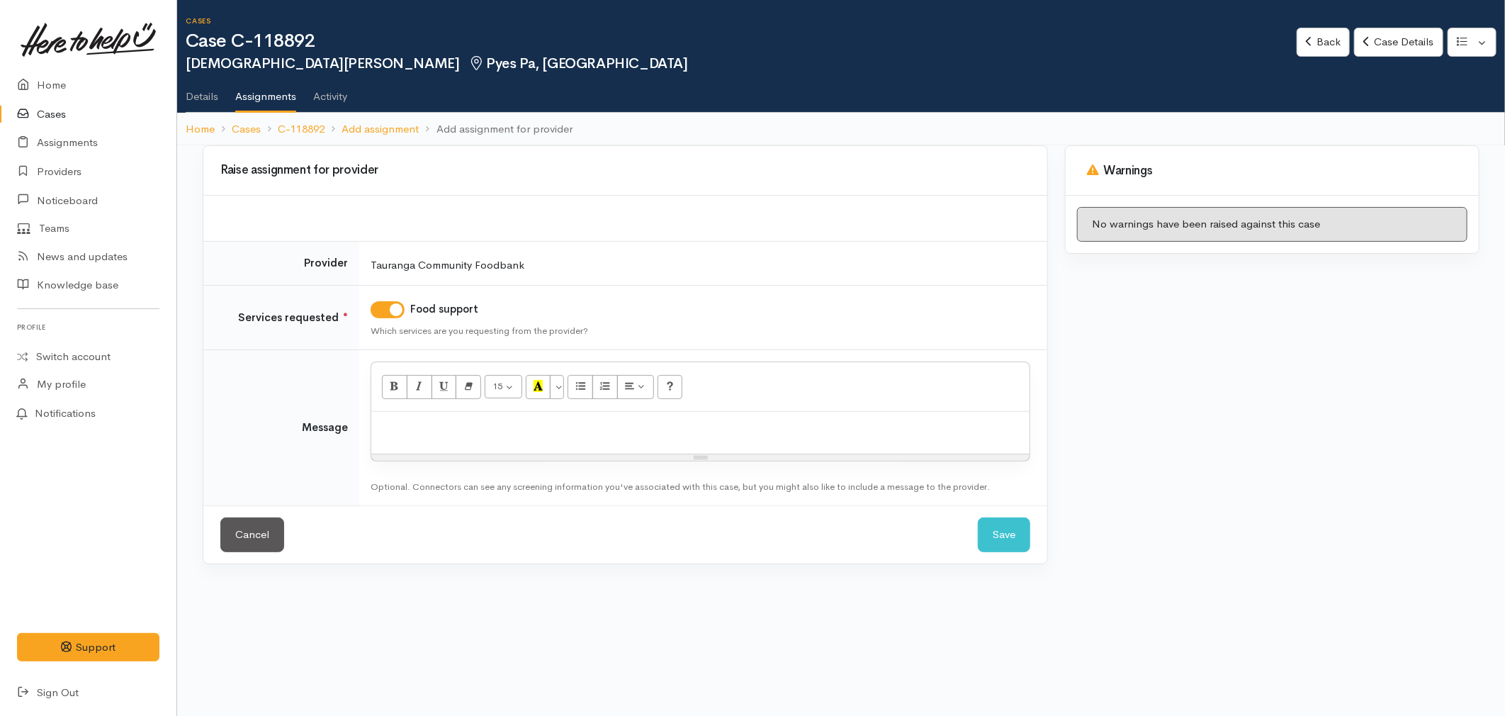
click at [450, 440] on div at bounding box center [700, 433] width 658 height 42
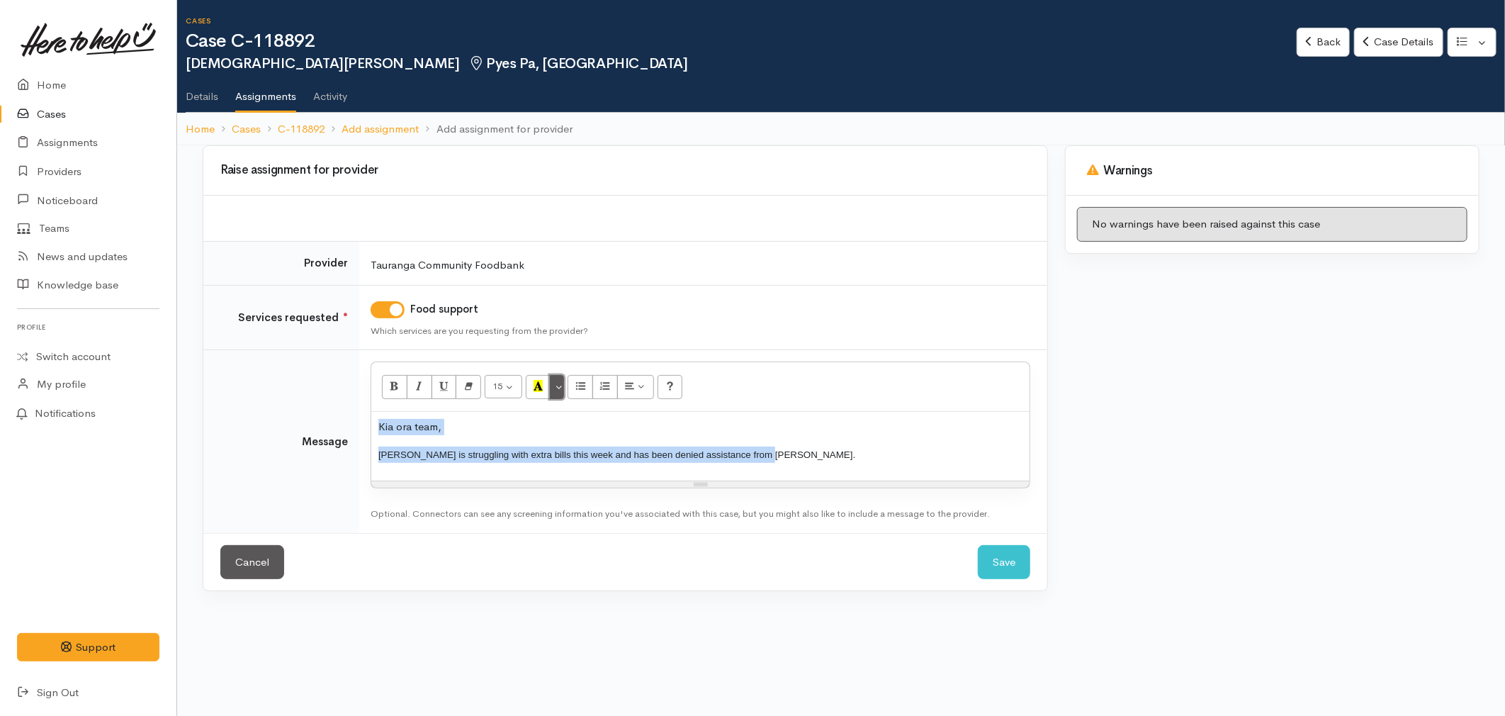
click at [561, 392] on button "More Color" at bounding box center [557, 387] width 14 height 24
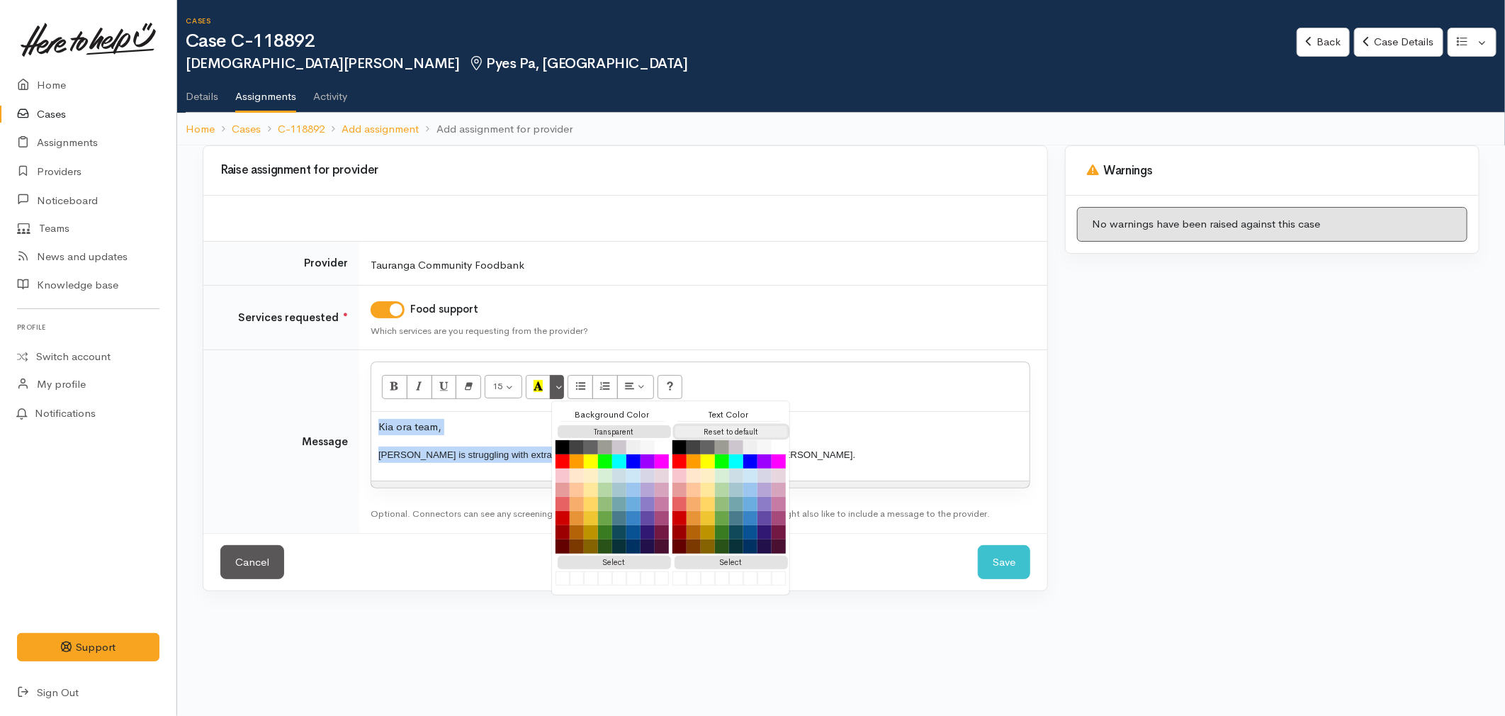
click at [726, 427] on button "Reset to default" at bounding box center [731, 431] width 113 height 13
click at [847, 452] on p "[PERSON_NAME] is struggling with extra bills this week and has been denied assi…" at bounding box center [700, 454] width 644 height 16
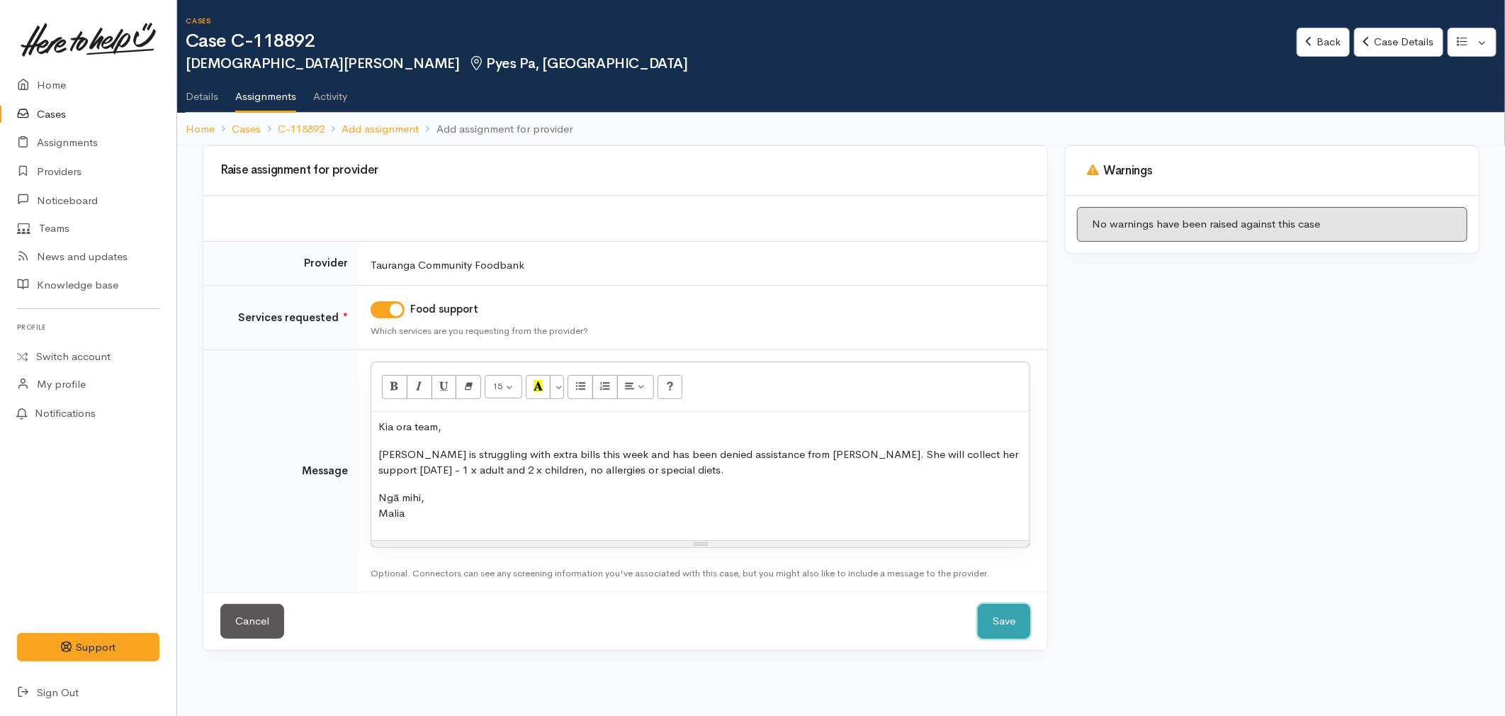
click at [1007, 617] on button "Save" at bounding box center [1004, 621] width 52 height 35
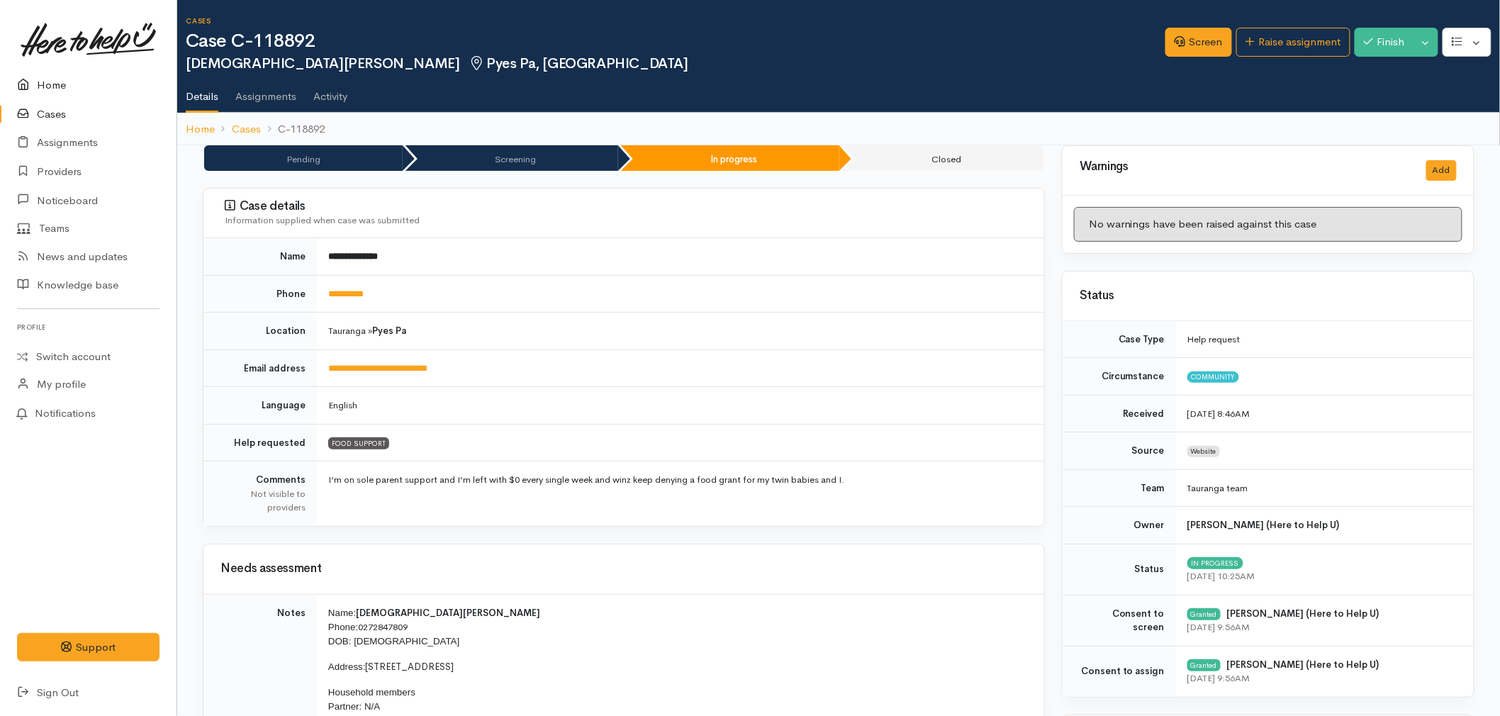
click at [60, 87] on link "Home" at bounding box center [88, 85] width 176 height 29
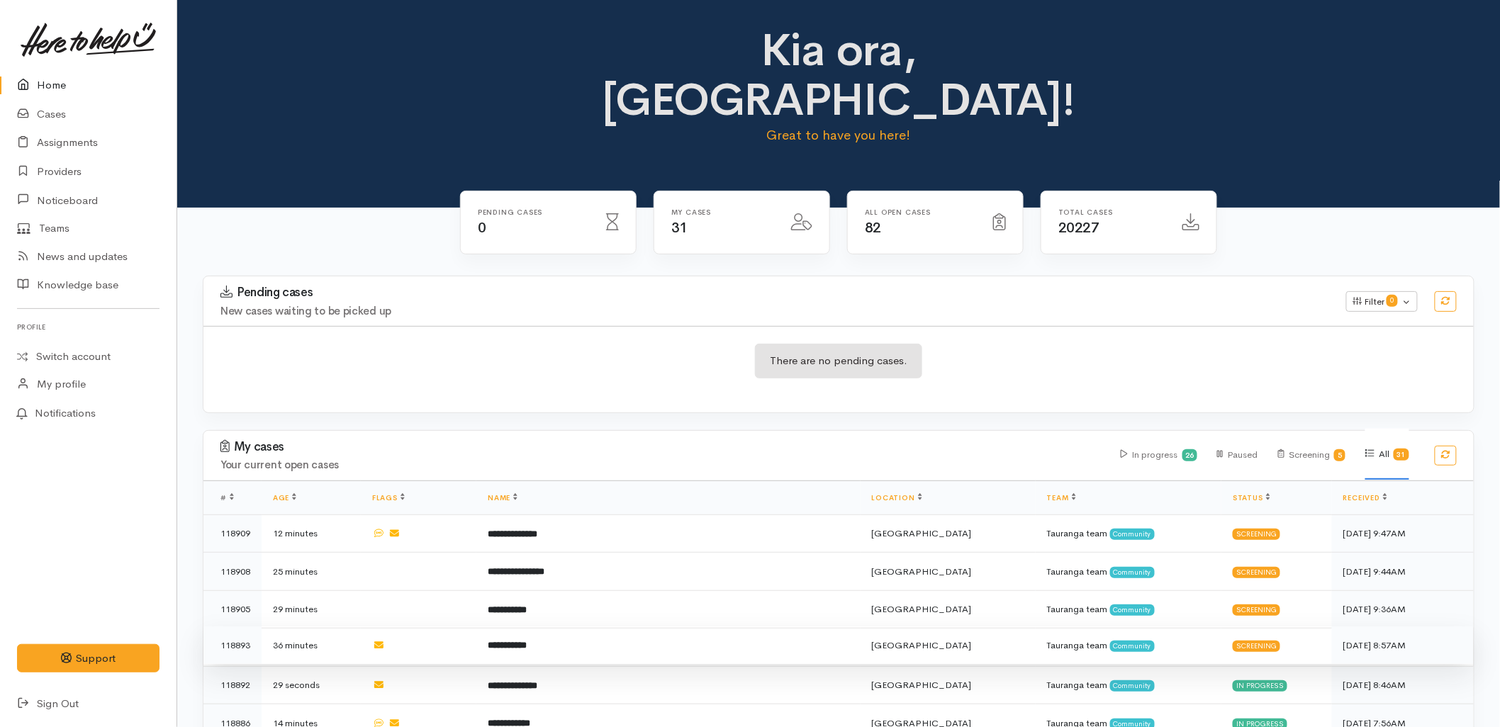
click at [557, 626] on td "**********" at bounding box center [667, 645] width 383 height 38
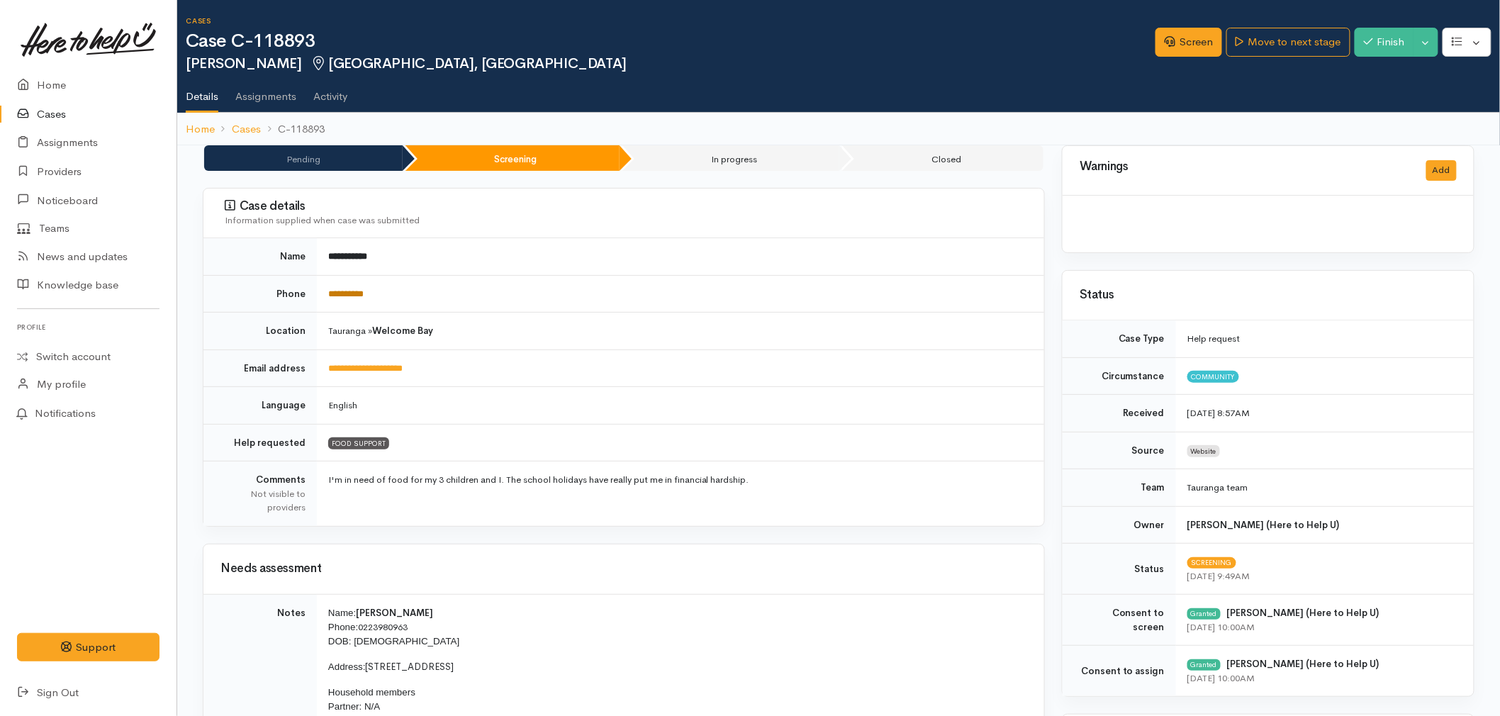
click at [337, 296] on link "**********" at bounding box center [345, 293] width 35 height 9
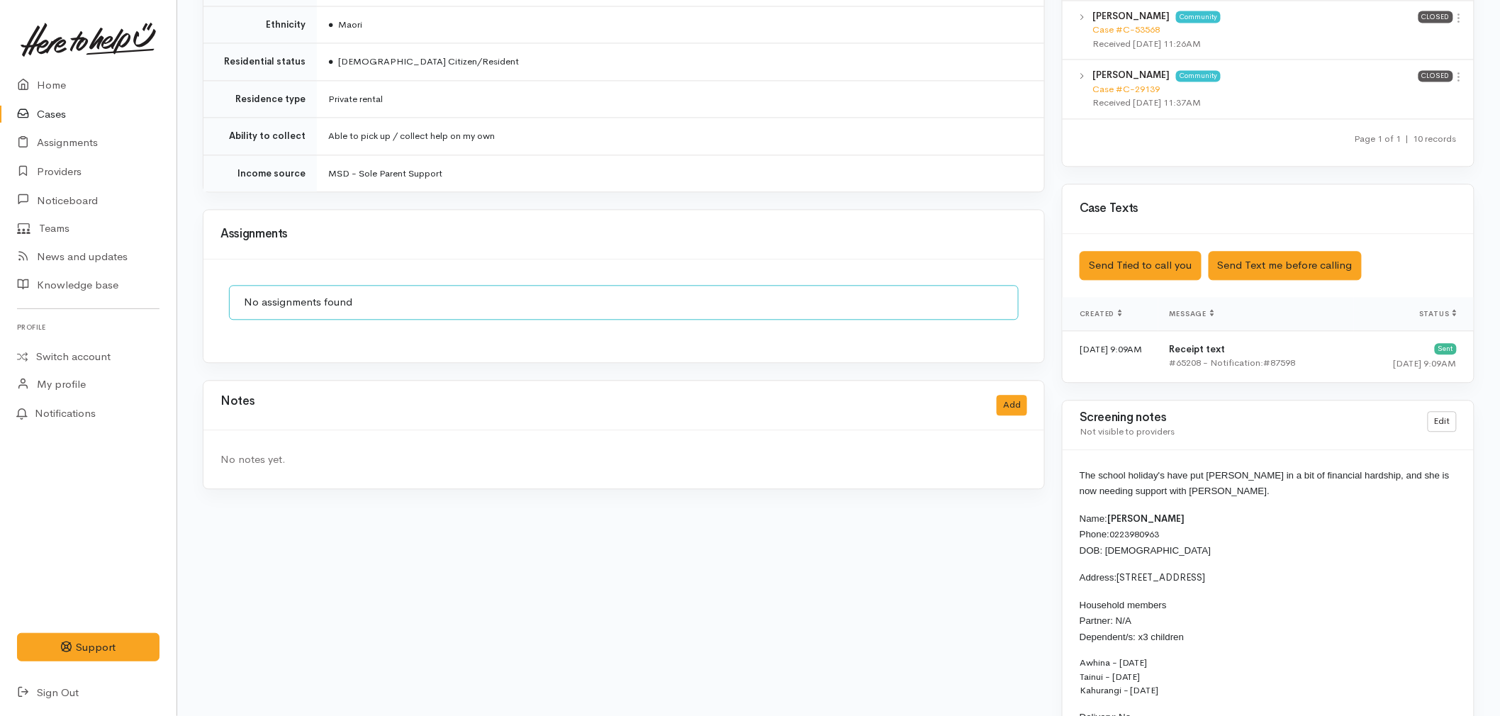
scroll to position [1259, 0]
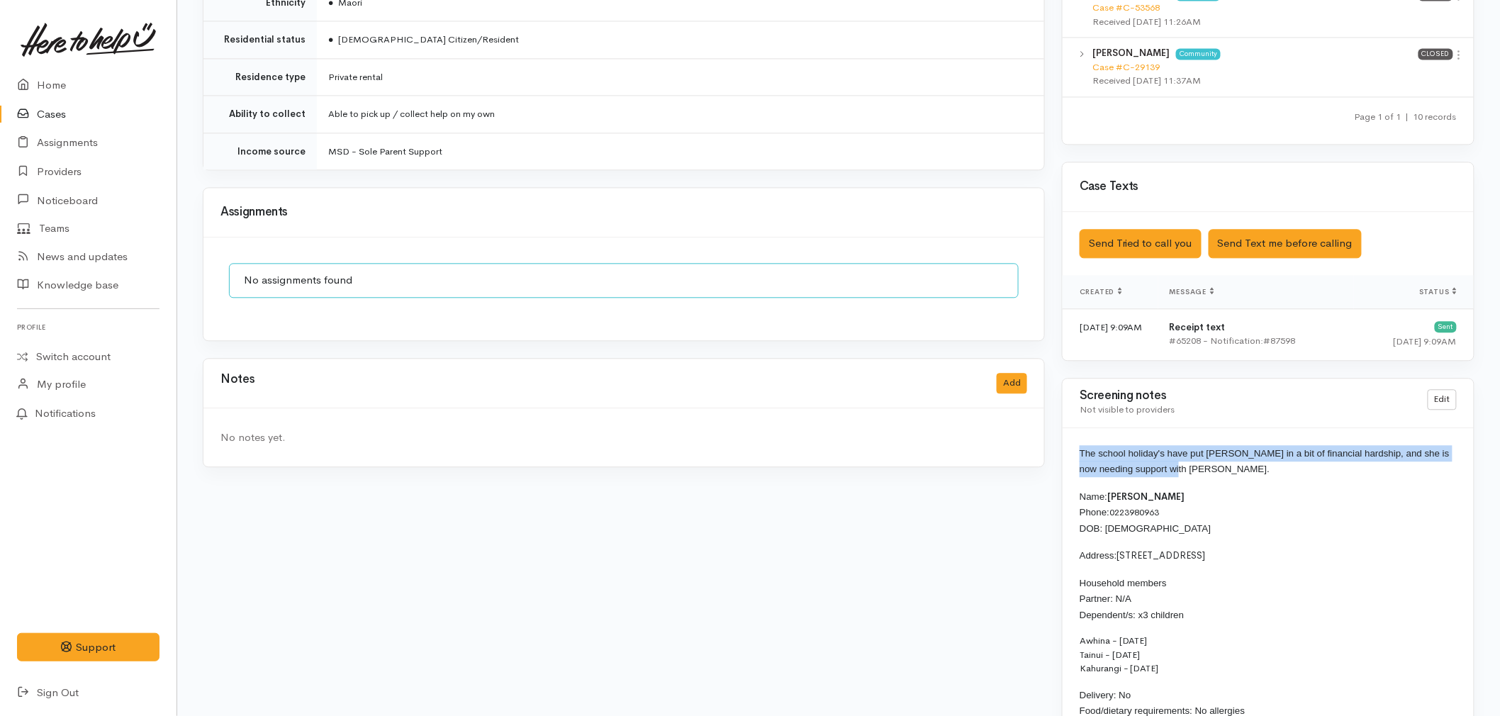
drag, startPoint x: 1168, startPoint y: 470, endPoint x: 1074, endPoint y: 452, distance: 95.2
click at [1074, 452] on div "The school holiday's have put [PERSON_NAME] in a bit of financial hardship, and…" at bounding box center [1267, 639] width 411 height 422
copy span "The school holiday's have put [PERSON_NAME] in a bit of financial hardship, and…"
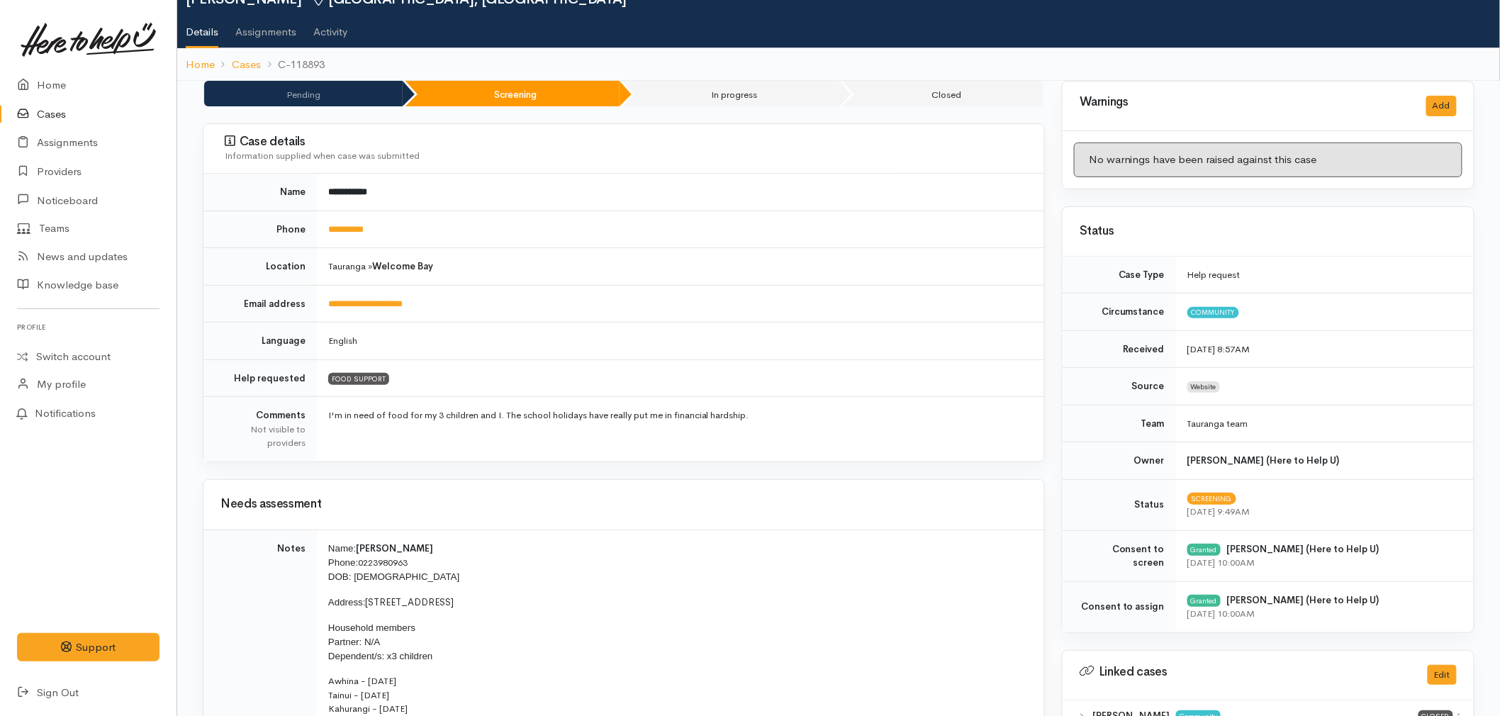
scroll to position [0, 0]
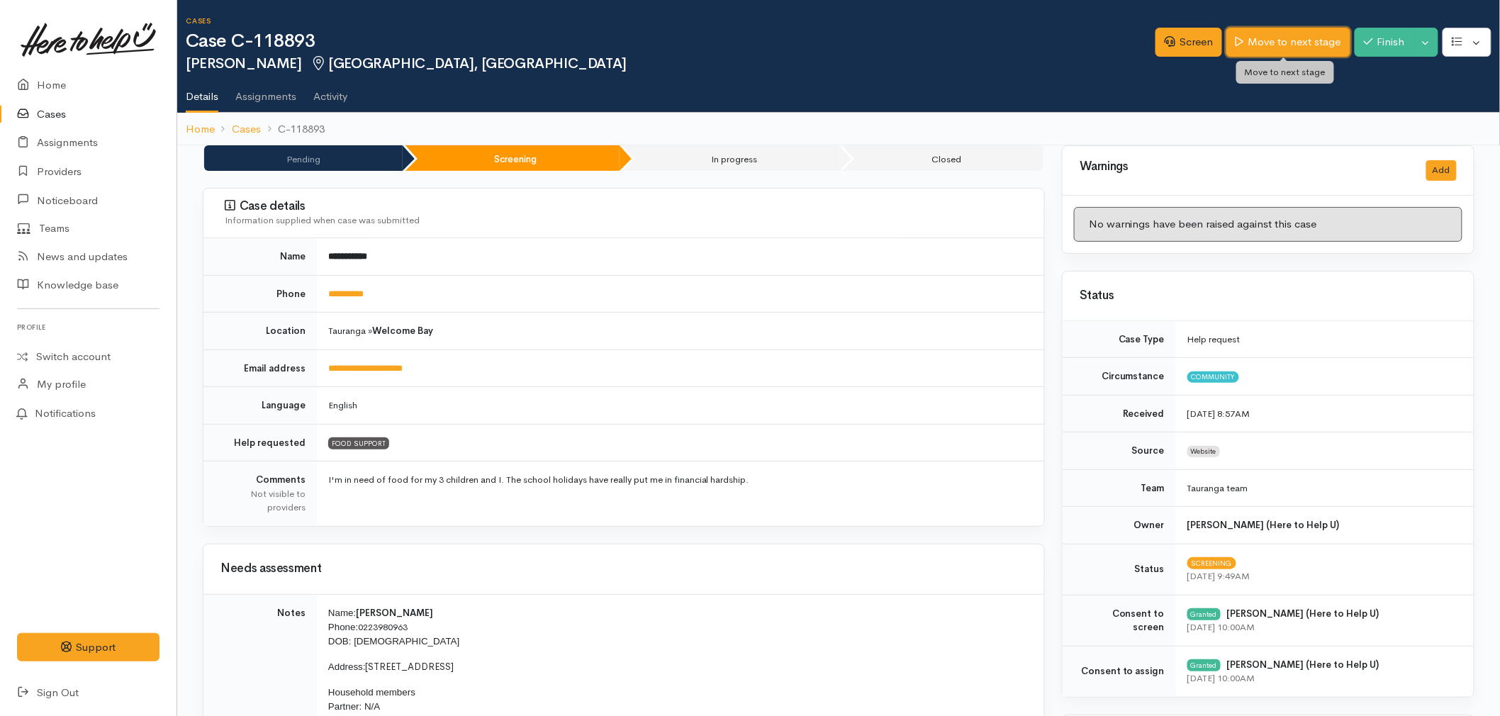
click at [1293, 38] on link "Move to next stage" at bounding box center [1287, 42] width 123 height 29
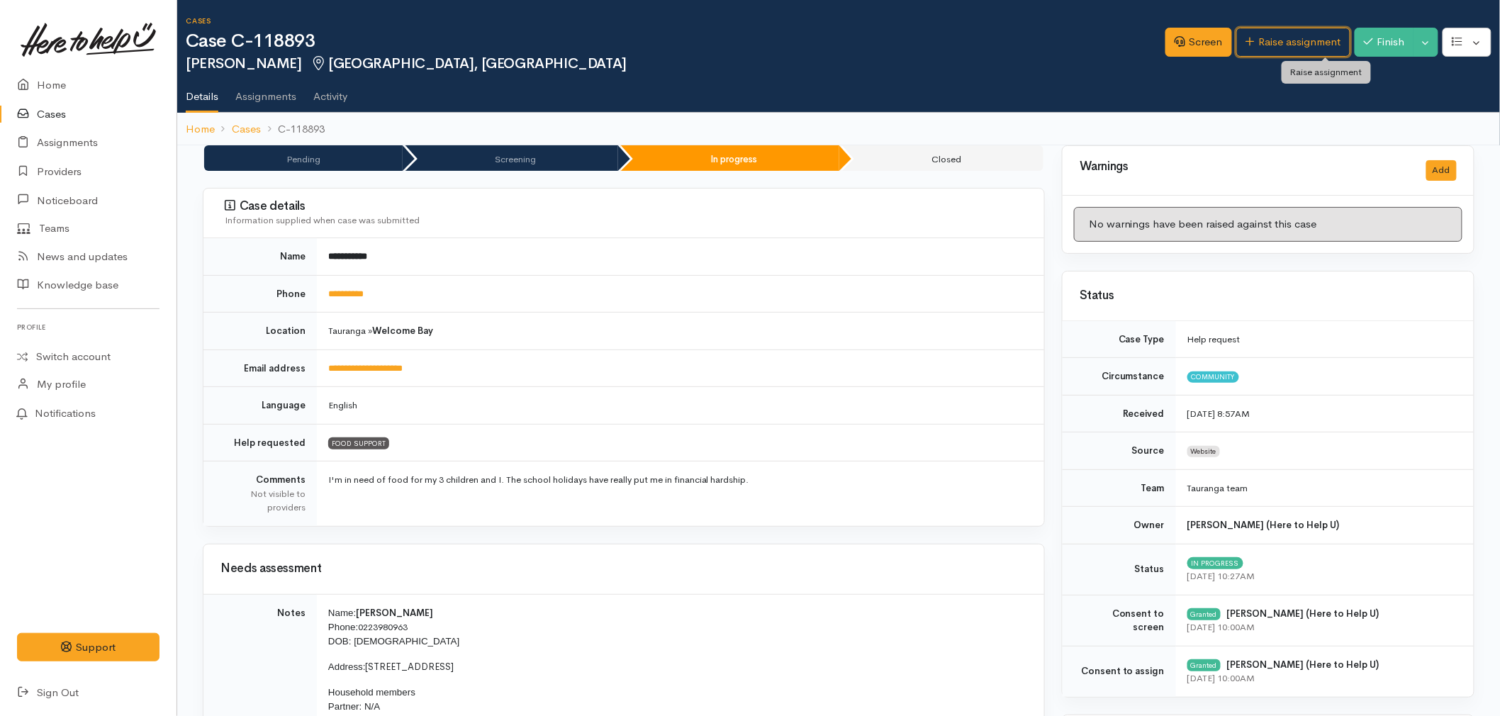
click at [1293, 39] on link "Raise assignment" at bounding box center [1293, 42] width 114 height 29
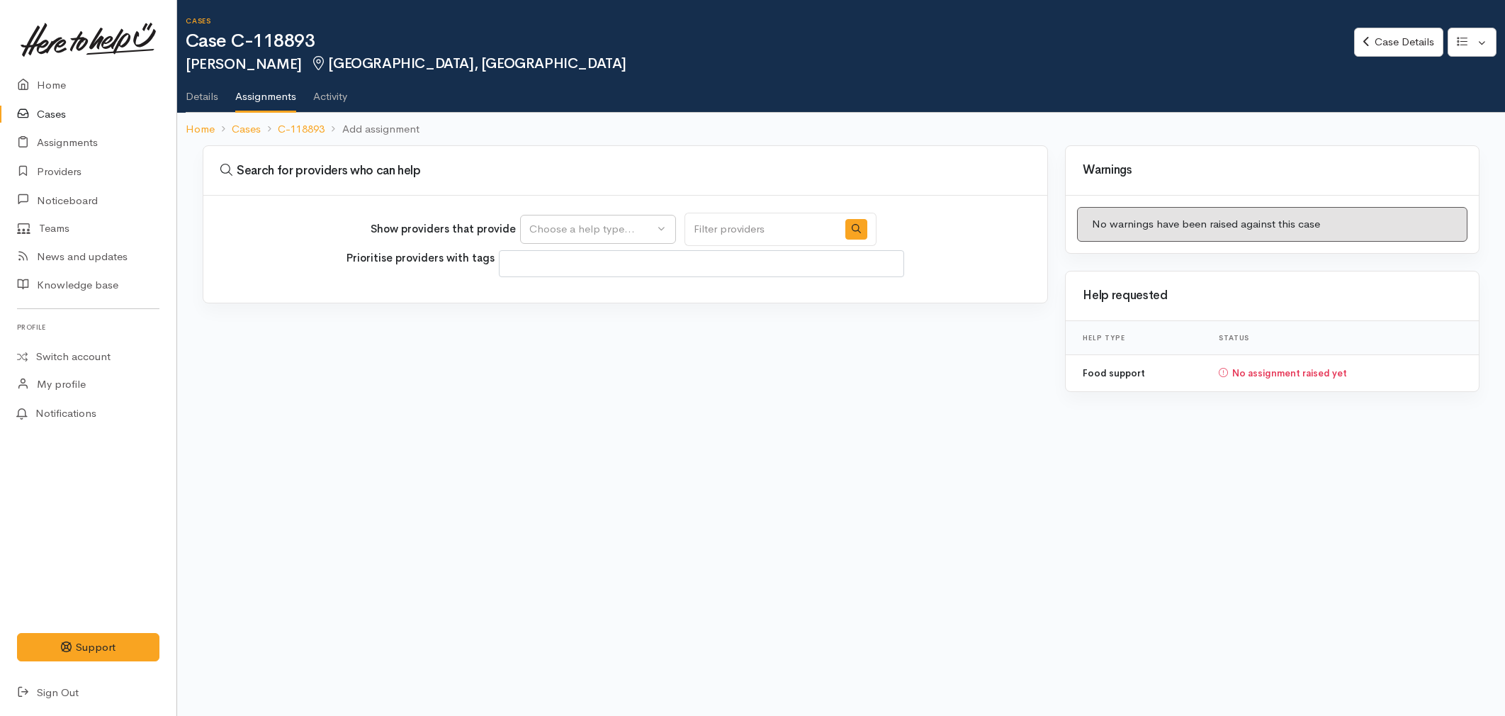
select select
click at [584, 232] on div "Choose a help type..." at bounding box center [591, 229] width 125 height 16
click at [577, 288] on span "Food support" at bounding box center [571, 296] width 66 height 16
select select "3"
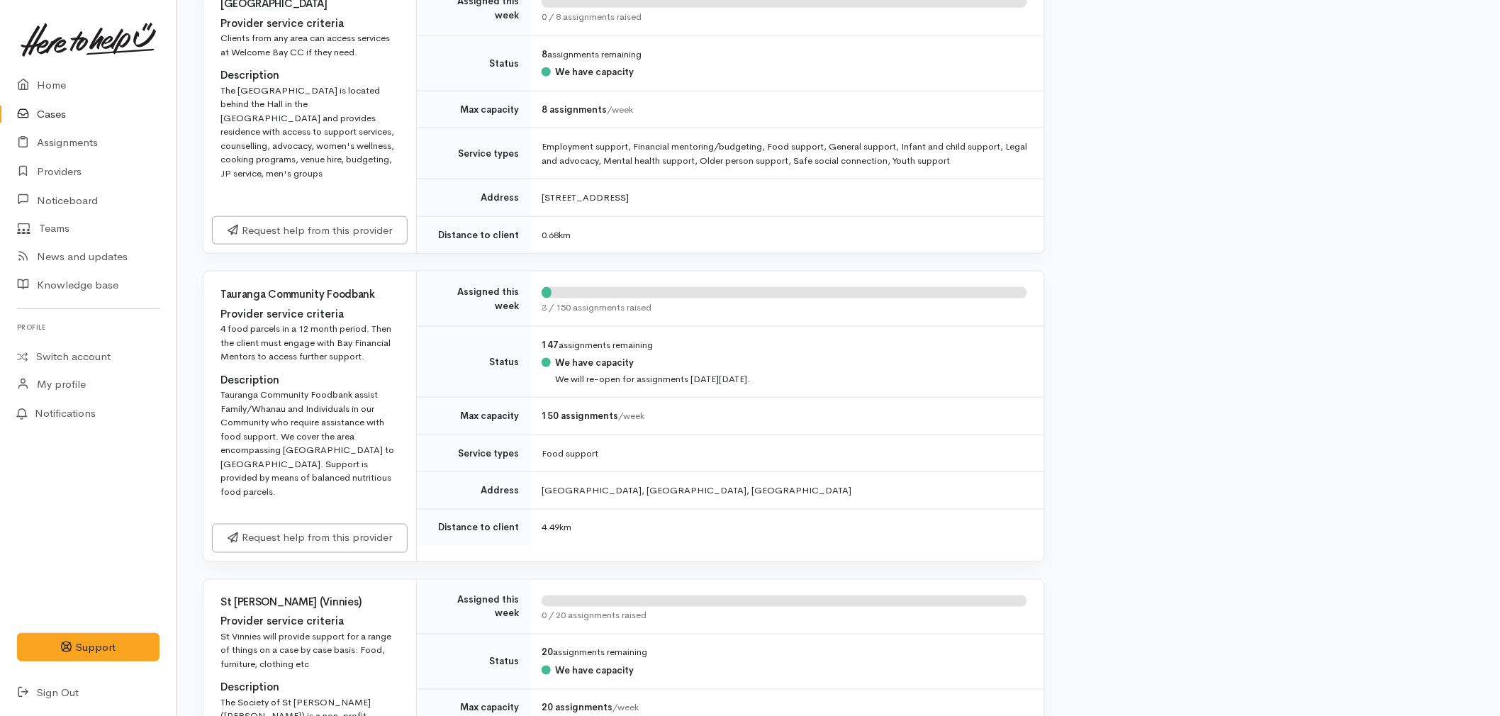
scroll to position [629, 0]
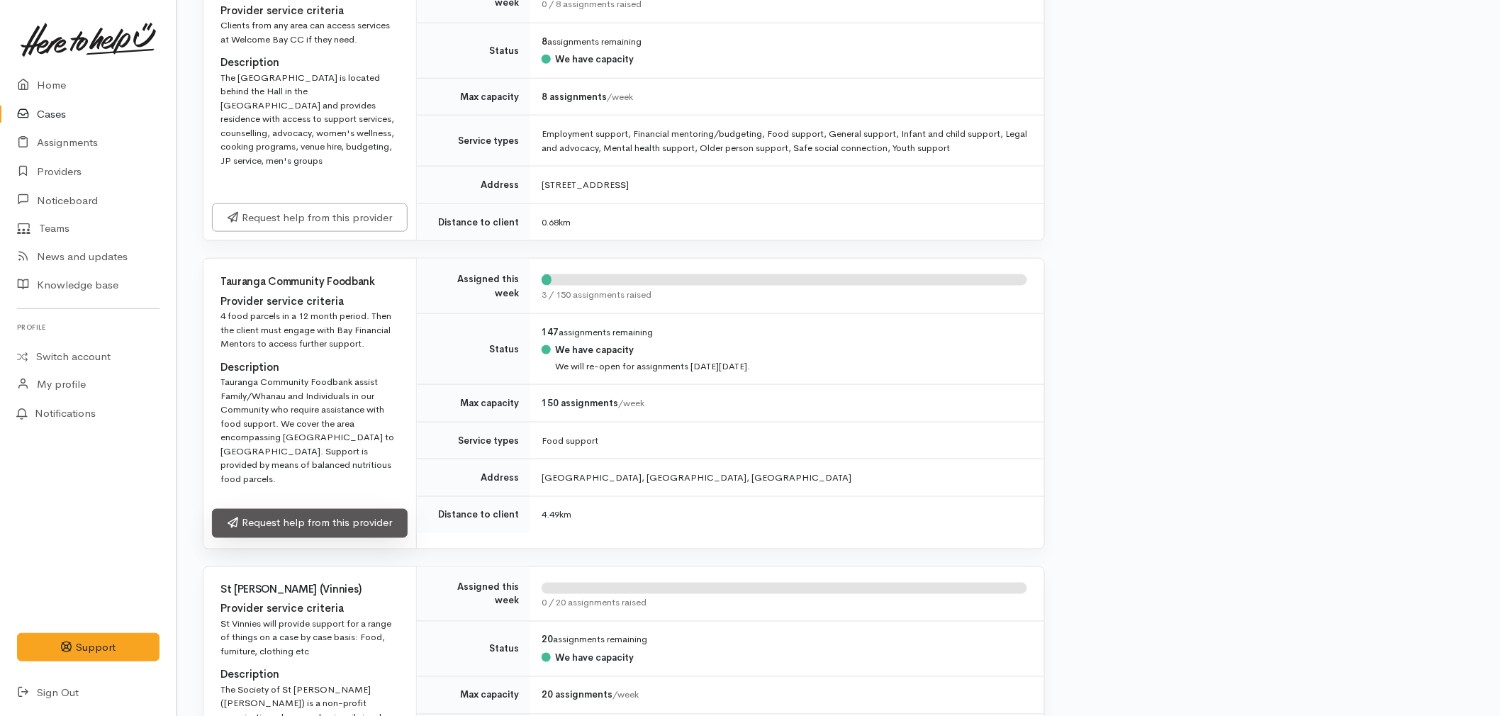
click at [373, 512] on link "Request help from this provider" at bounding box center [310, 523] width 196 height 29
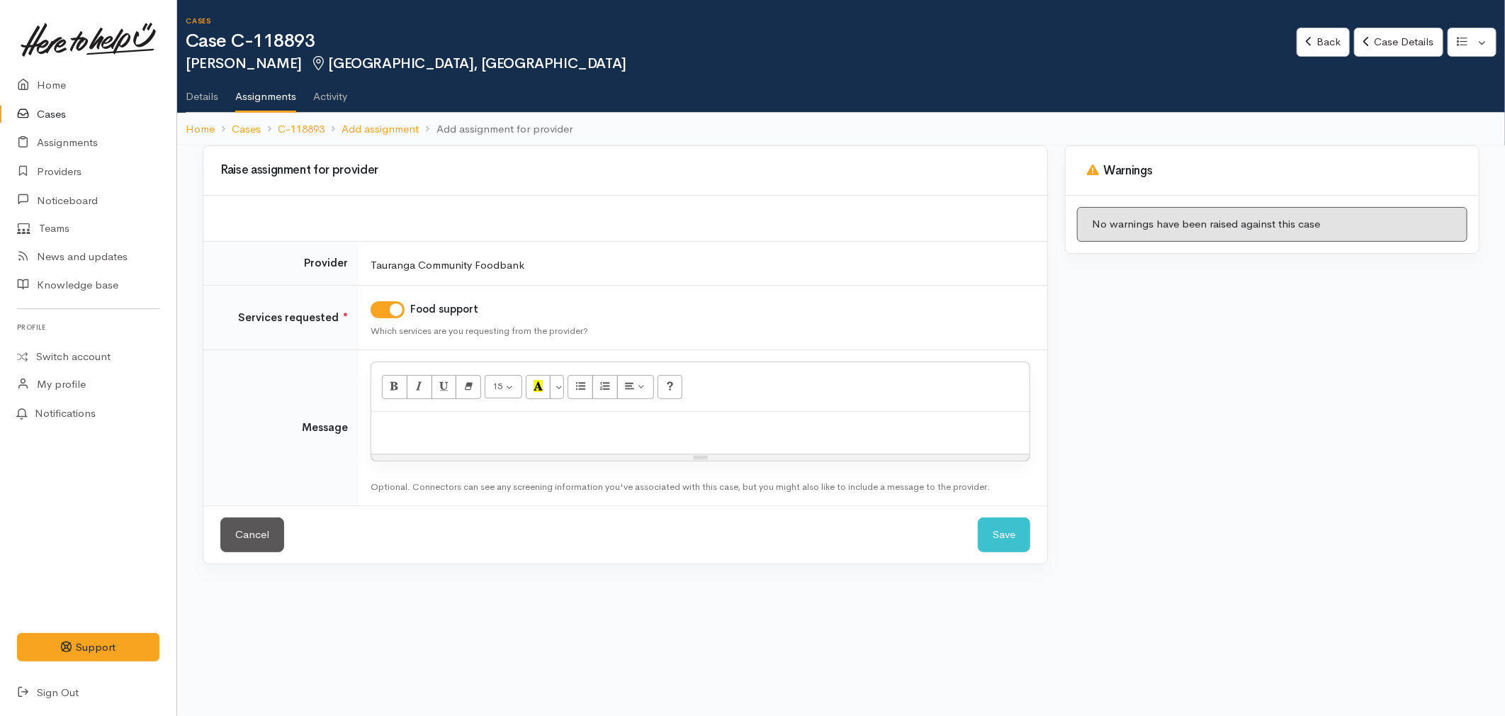
click at [418, 436] on div at bounding box center [700, 433] width 658 height 42
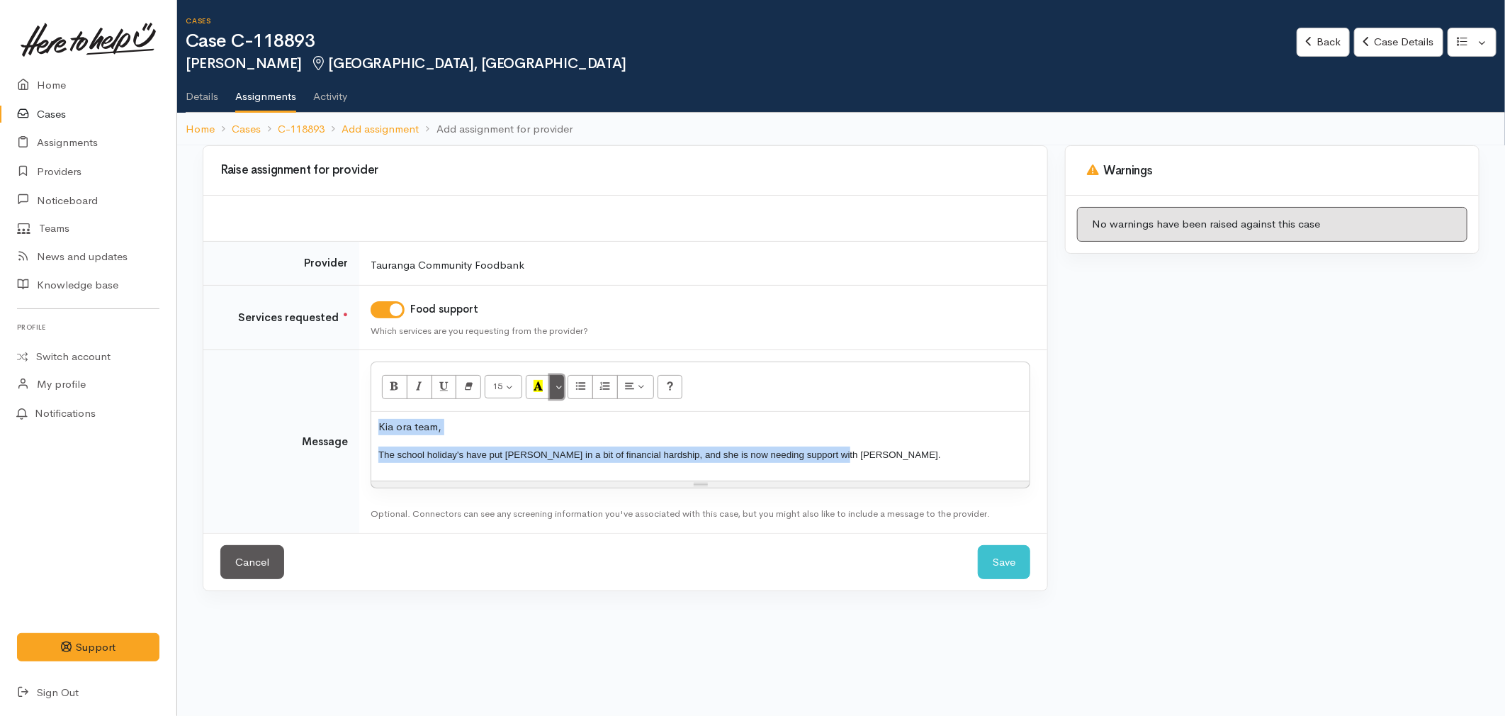
click at [561, 388] on button "More Color" at bounding box center [557, 387] width 14 height 24
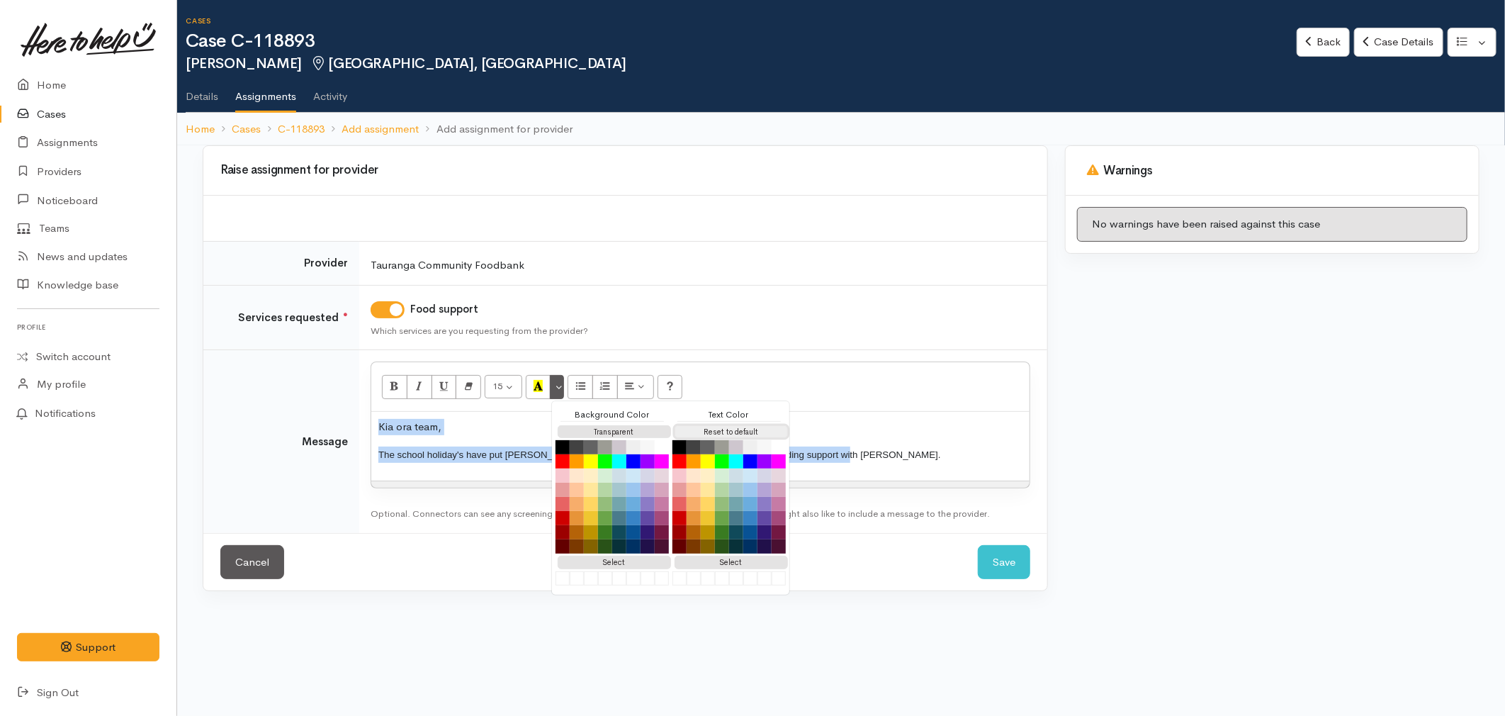
click at [702, 435] on button "Reset to default" at bounding box center [731, 431] width 113 height 13
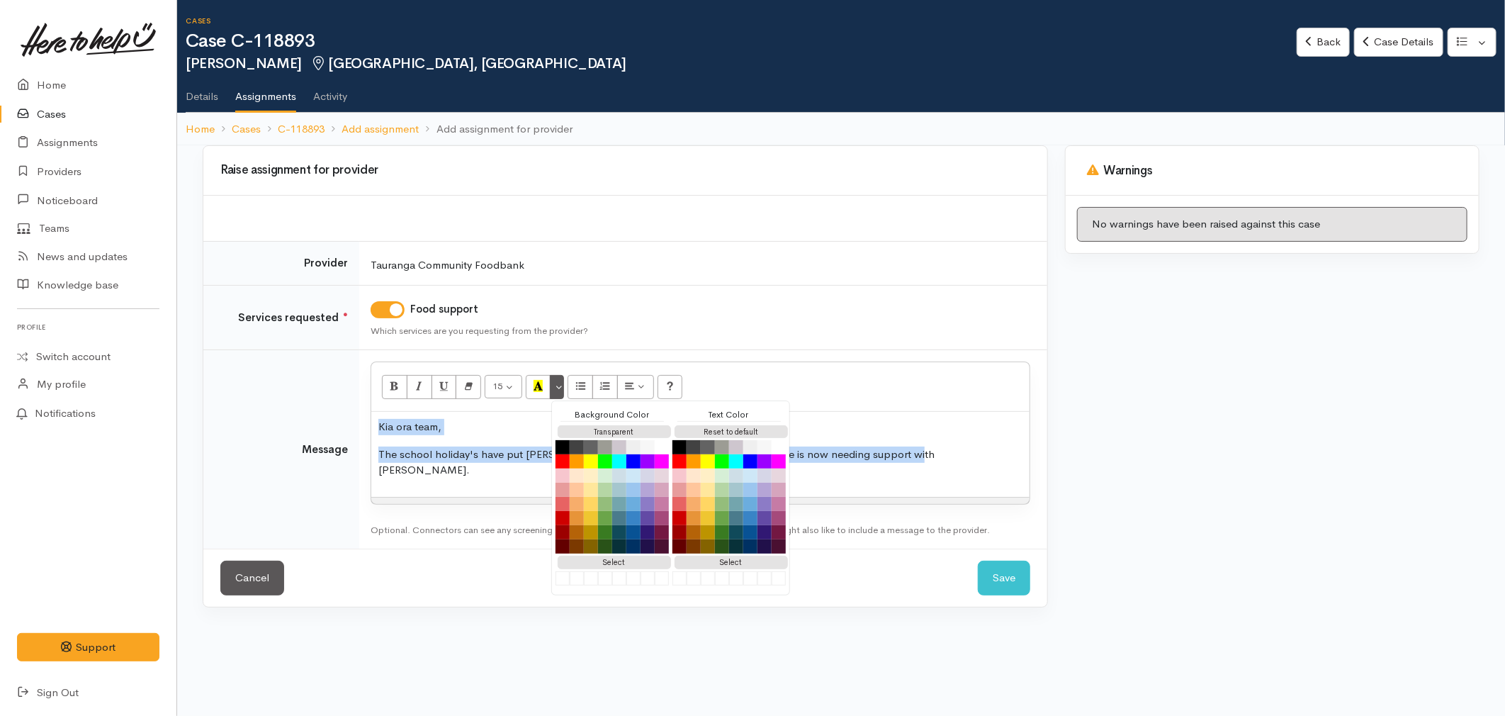
click at [951, 454] on p "The school holiday's have put [PERSON_NAME] in a bit of financial hardship, and…" at bounding box center [700, 462] width 644 height 32
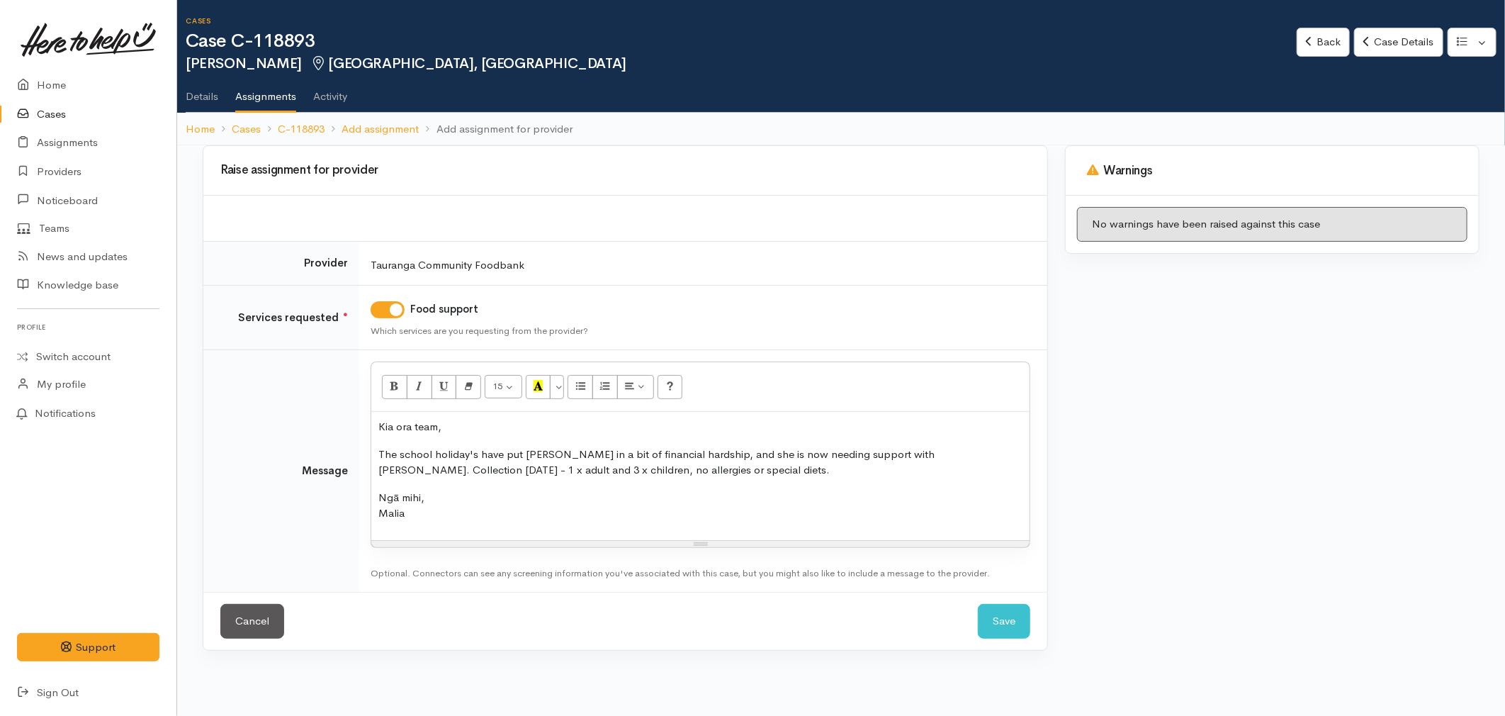
click at [846, 471] on p "The school holiday's have put Nikki in a bit of financial hardship, and she is …" at bounding box center [700, 462] width 644 height 32
click at [546, 501] on p "Ngā mihi, Malia" at bounding box center [700, 506] width 644 height 32
click at [500, 516] on p "Ngā mihi, Malia" at bounding box center [700, 506] width 644 height 32
click at [500, 499] on p "Ngā mihi, Malia" at bounding box center [700, 506] width 644 height 32
click at [484, 514] on p "Ngā mihi, Malia" at bounding box center [700, 506] width 644 height 32
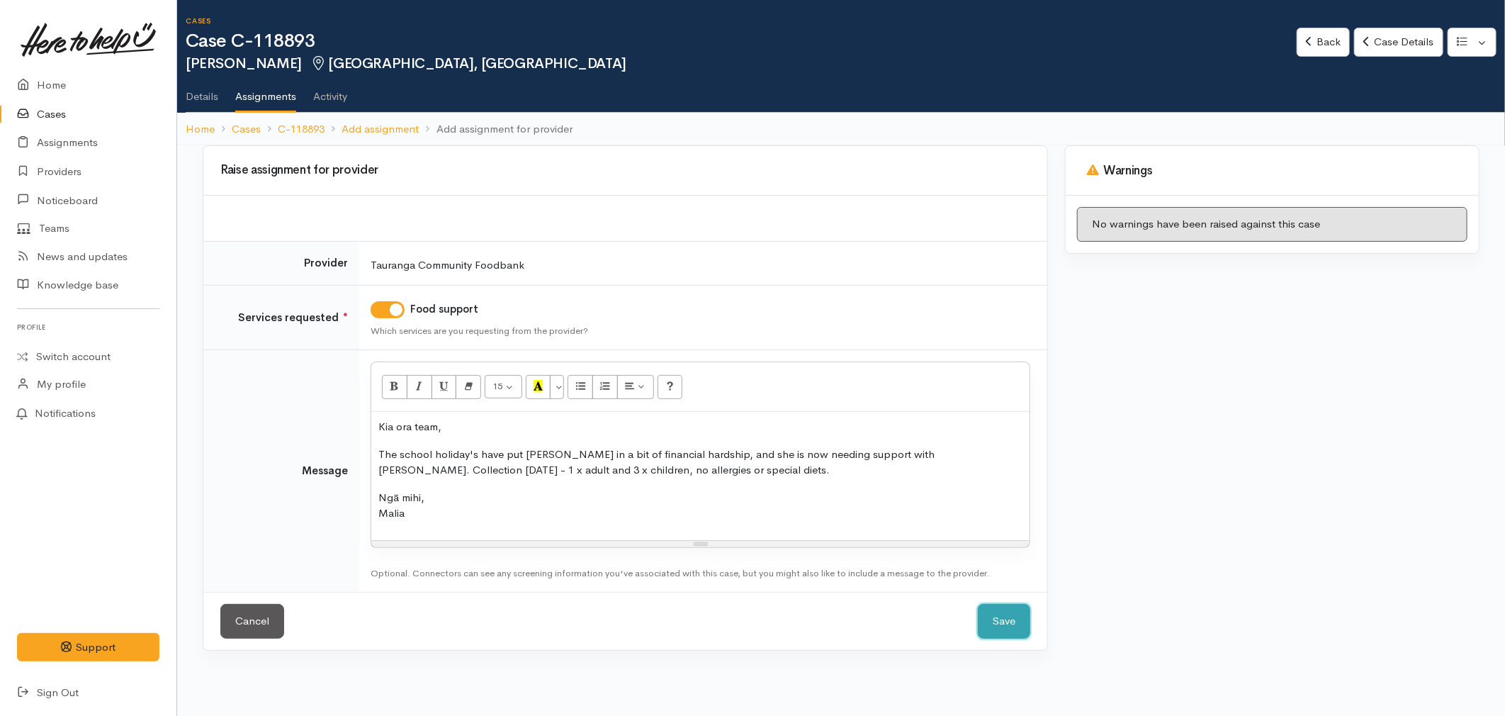
click at [1016, 624] on button "Save" at bounding box center [1004, 621] width 52 height 35
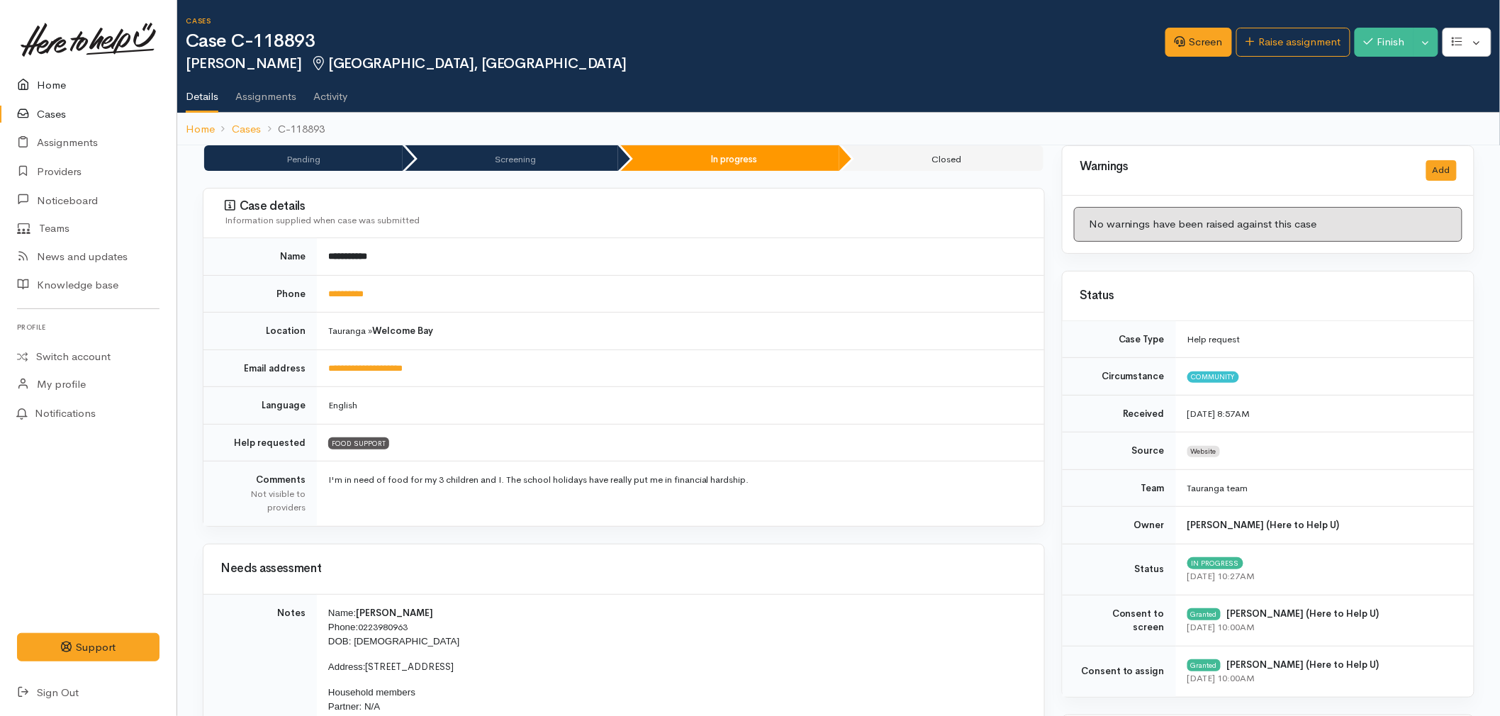
click at [59, 87] on link "Home" at bounding box center [88, 85] width 176 height 29
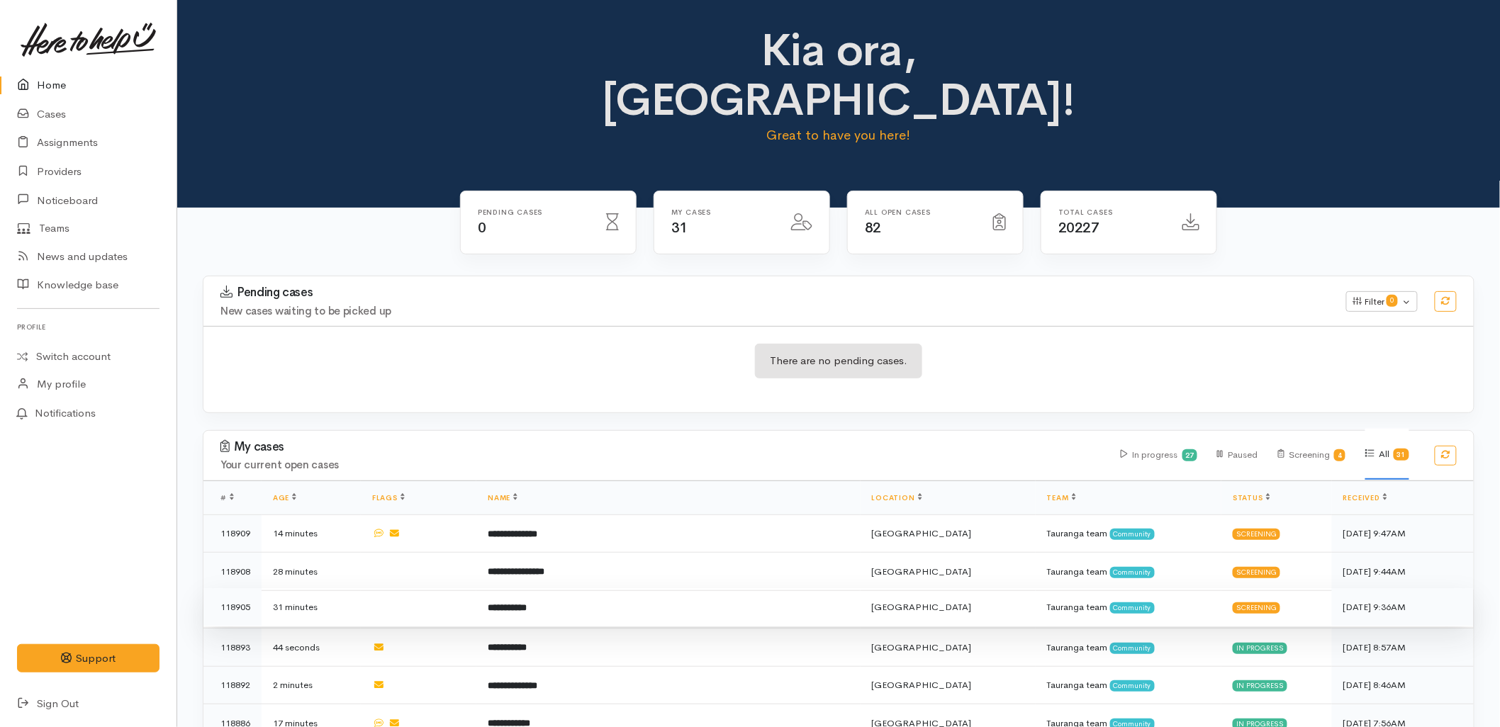
click at [633, 588] on td "**********" at bounding box center [667, 607] width 383 height 38
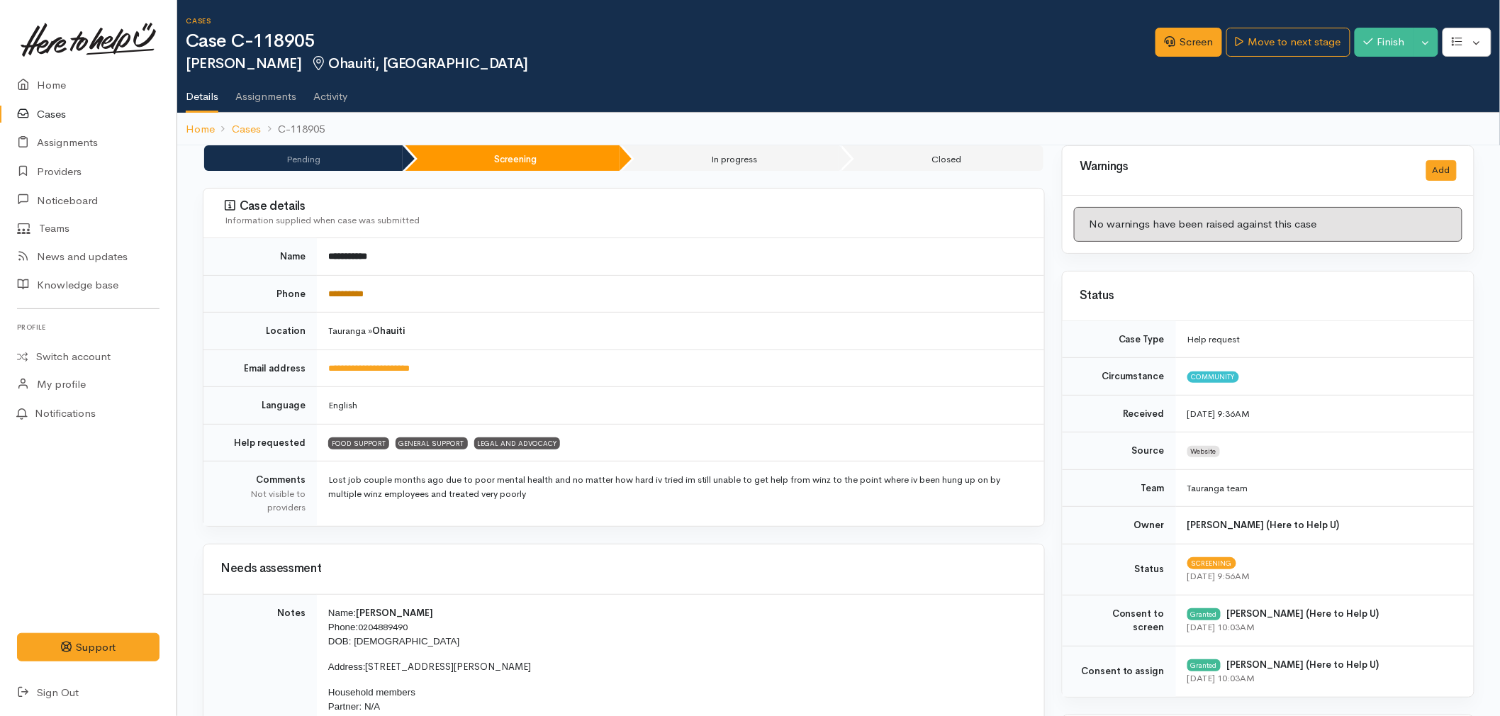
click at [363, 295] on link "**********" at bounding box center [345, 293] width 35 height 9
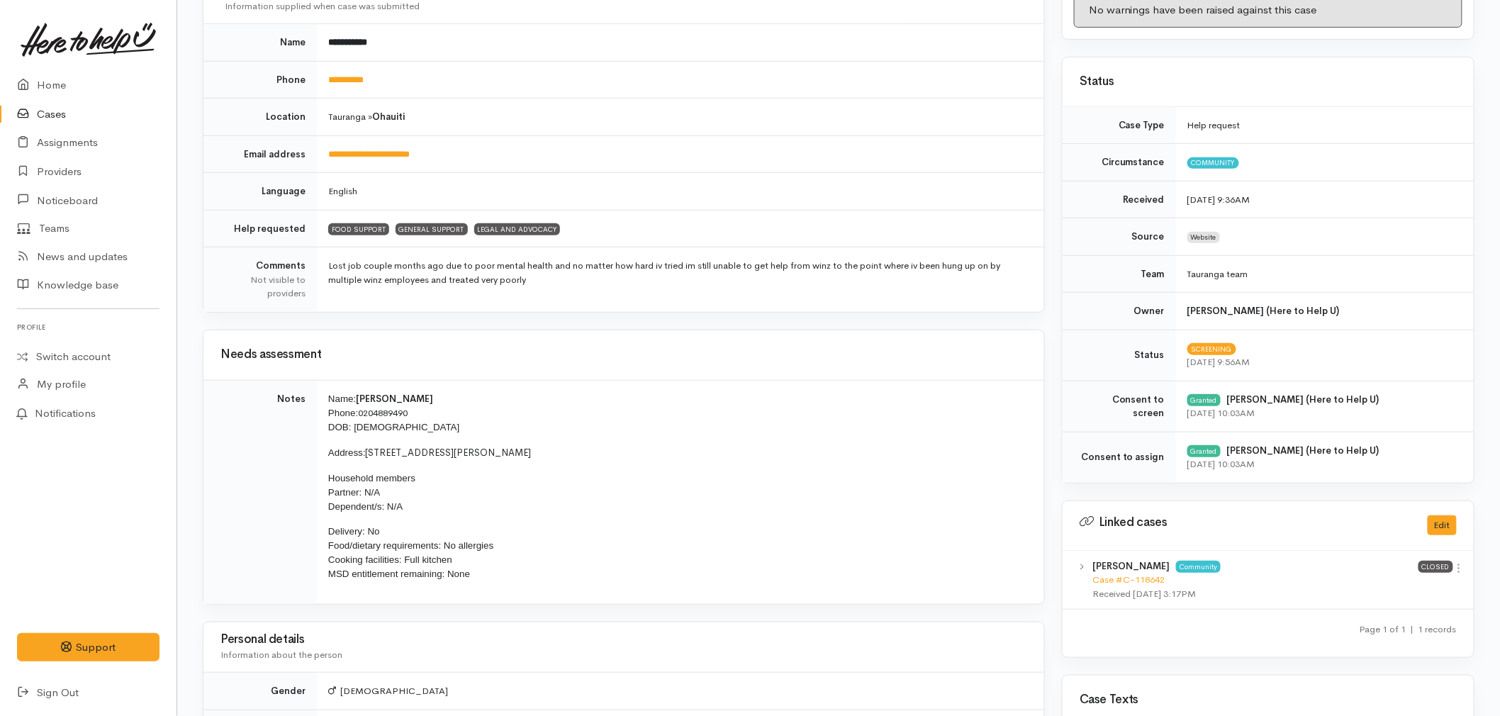
scroll to position [236, 0]
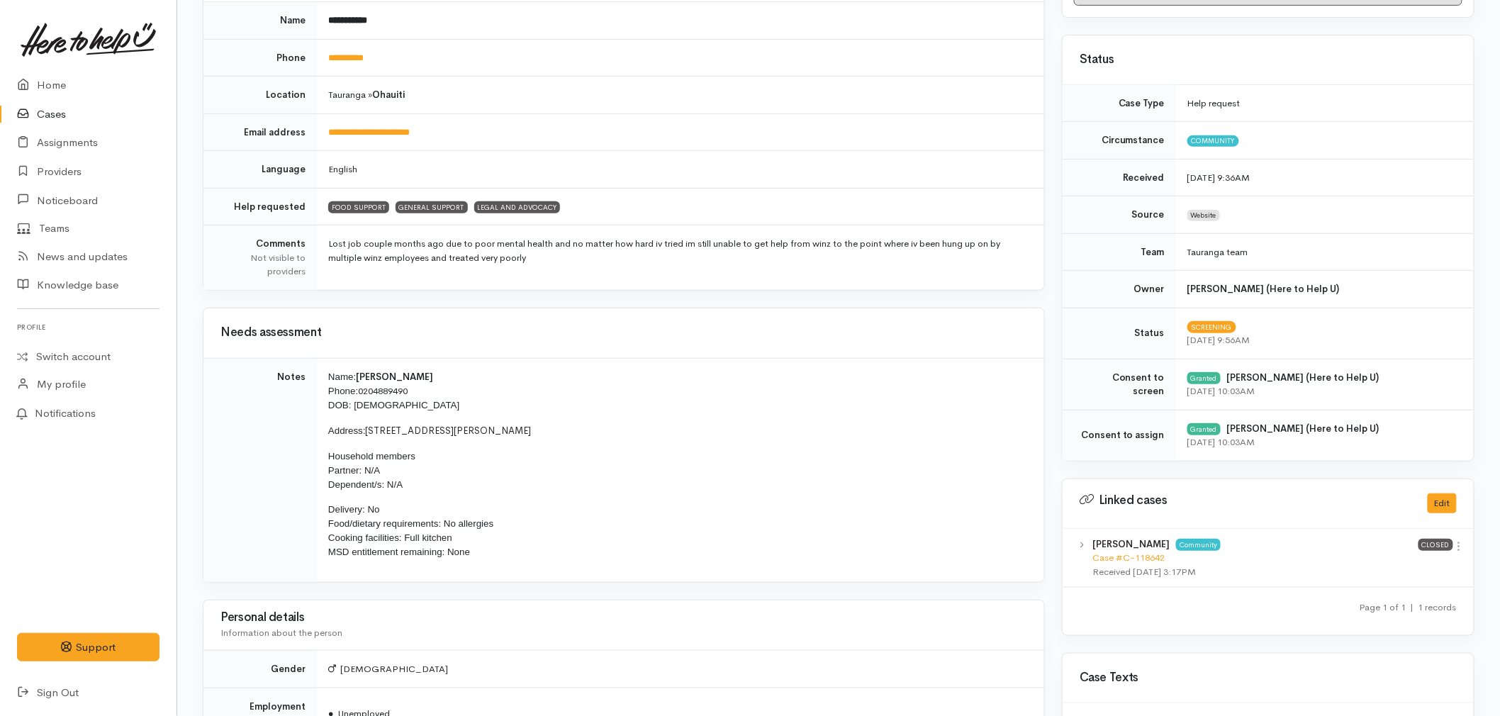
click at [626, 441] on td "Name: Eric London Phone: 0204889490 DOB: 05/07/1996 Address: 10 Taylor Street, …" at bounding box center [680, 470] width 727 height 224
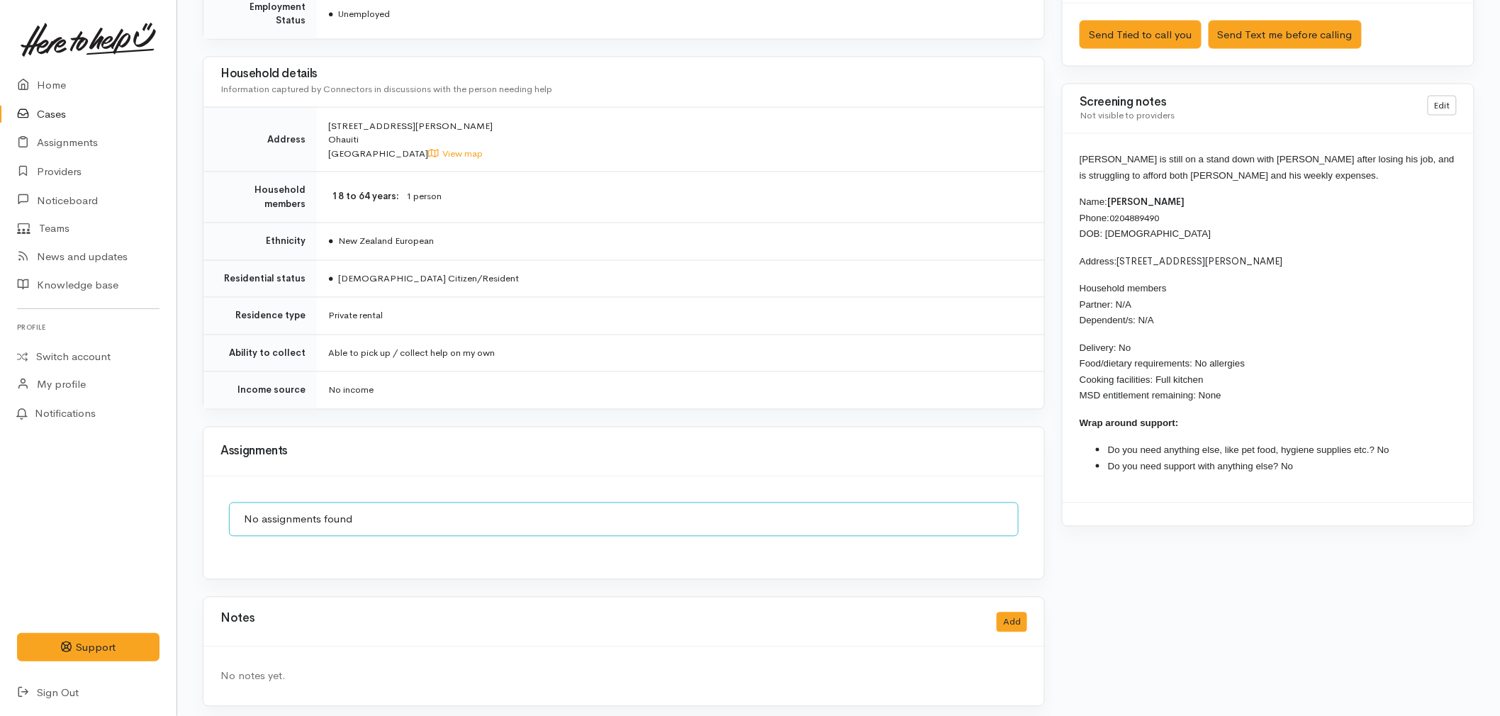
scroll to position [936, 0]
drag, startPoint x: 1230, startPoint y: 173, endPoint x: 1080, endPoint y: 154, distance: 151.4
click at [1080, 154] on p "[PERSON_NAME] is still on a stand down with [PERSON_NAME] after losing his job,…" at bounding box center [1267, 166] width 377 height 32
copy span "[PERSON_NAME] is still on a stand down with [PERSON_NAME] after losing his job,…"
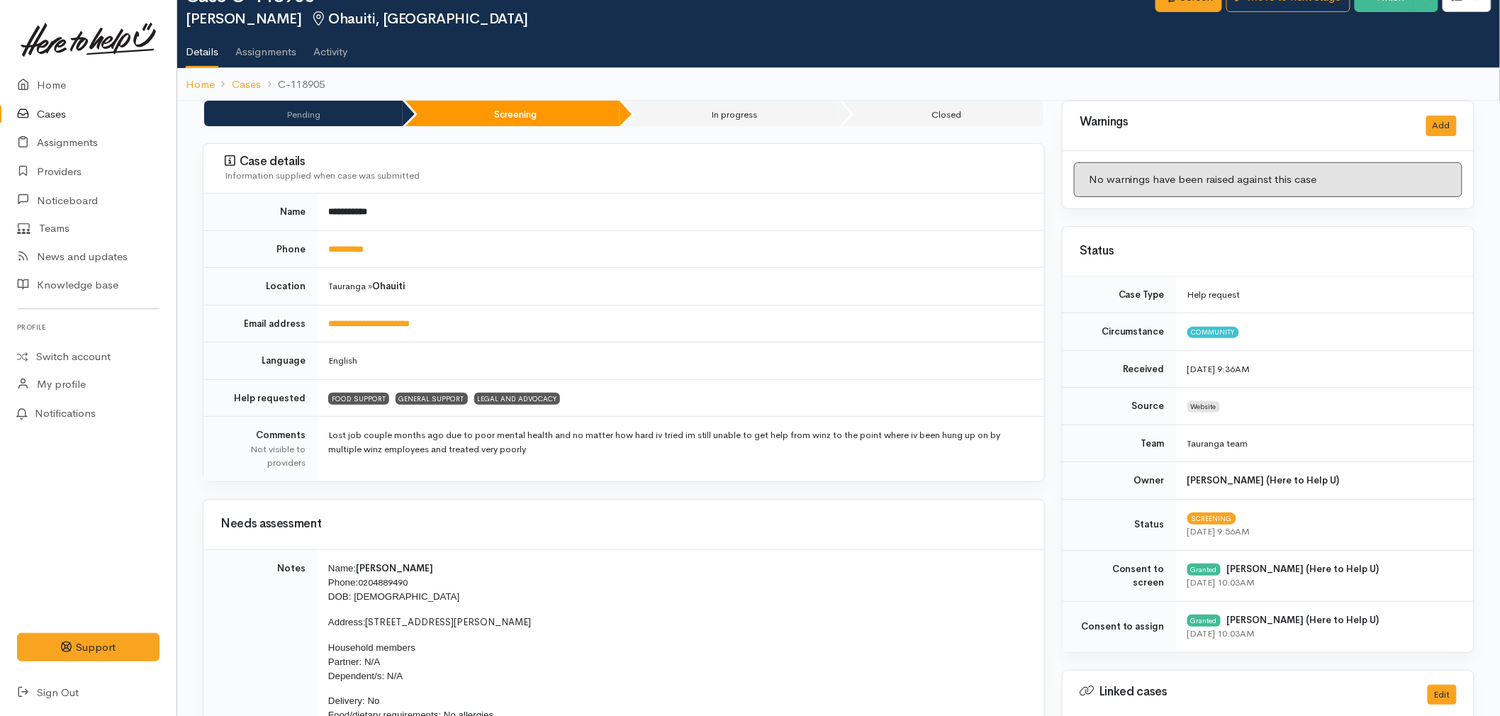
scroll to position [0, 0]
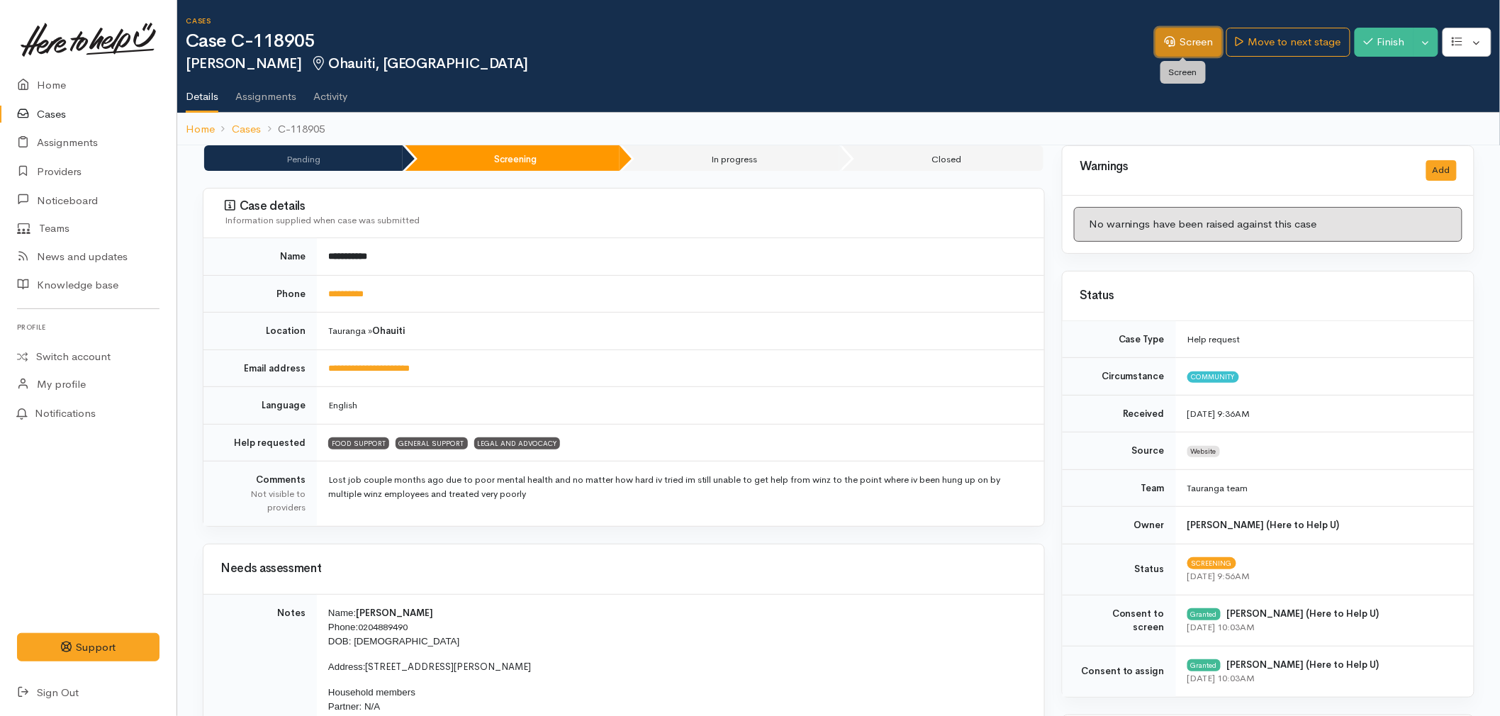
click at [1191, 40] on link "Screen" at bounding box center [1188, 42] width 67 height 29
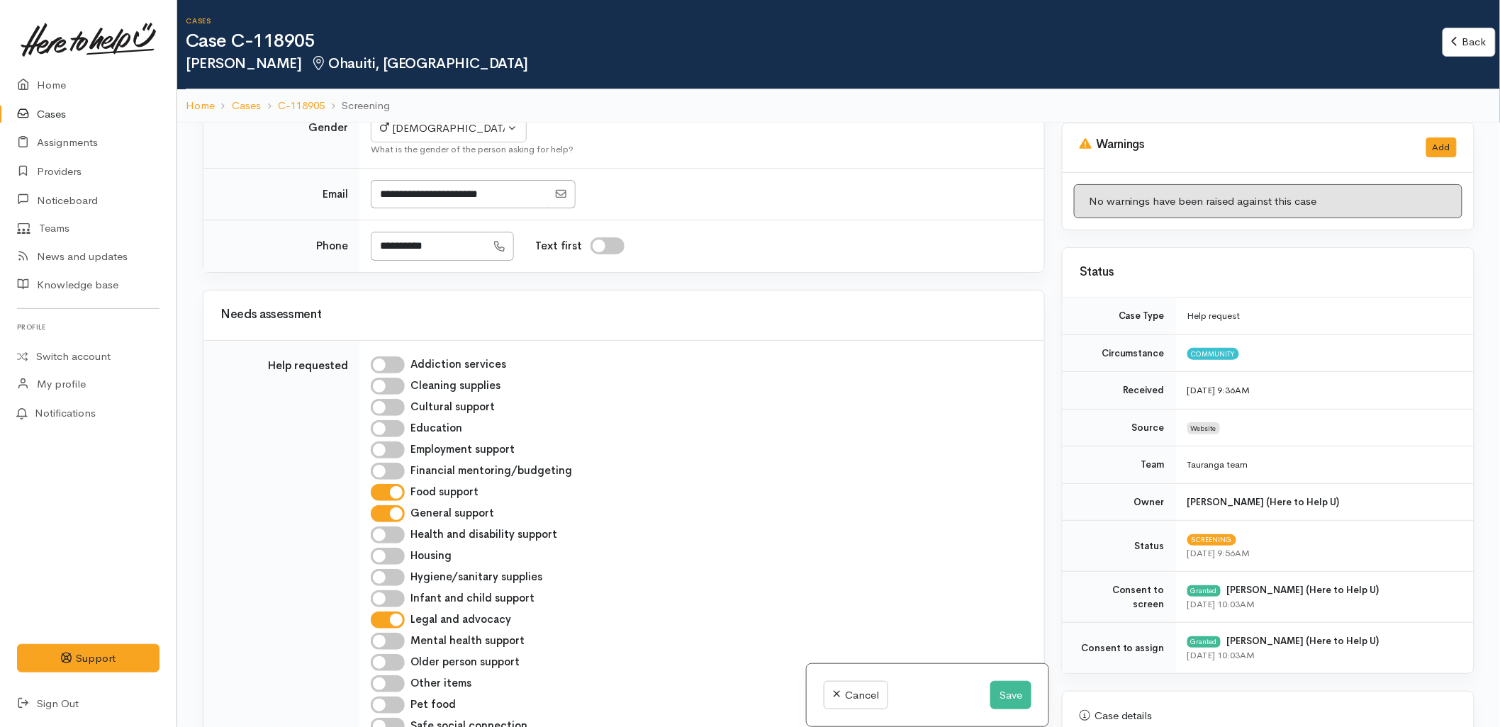
scroll to position [551, 0]
click at [386, 505] on input "General support" at bounding box center [388, 513] width 34 height 17
checkbox input "false"
click at [388, 611] on input "Legal and advocacy" at bounding box center [388, 619] width 34 height 17
checkbox input "false"
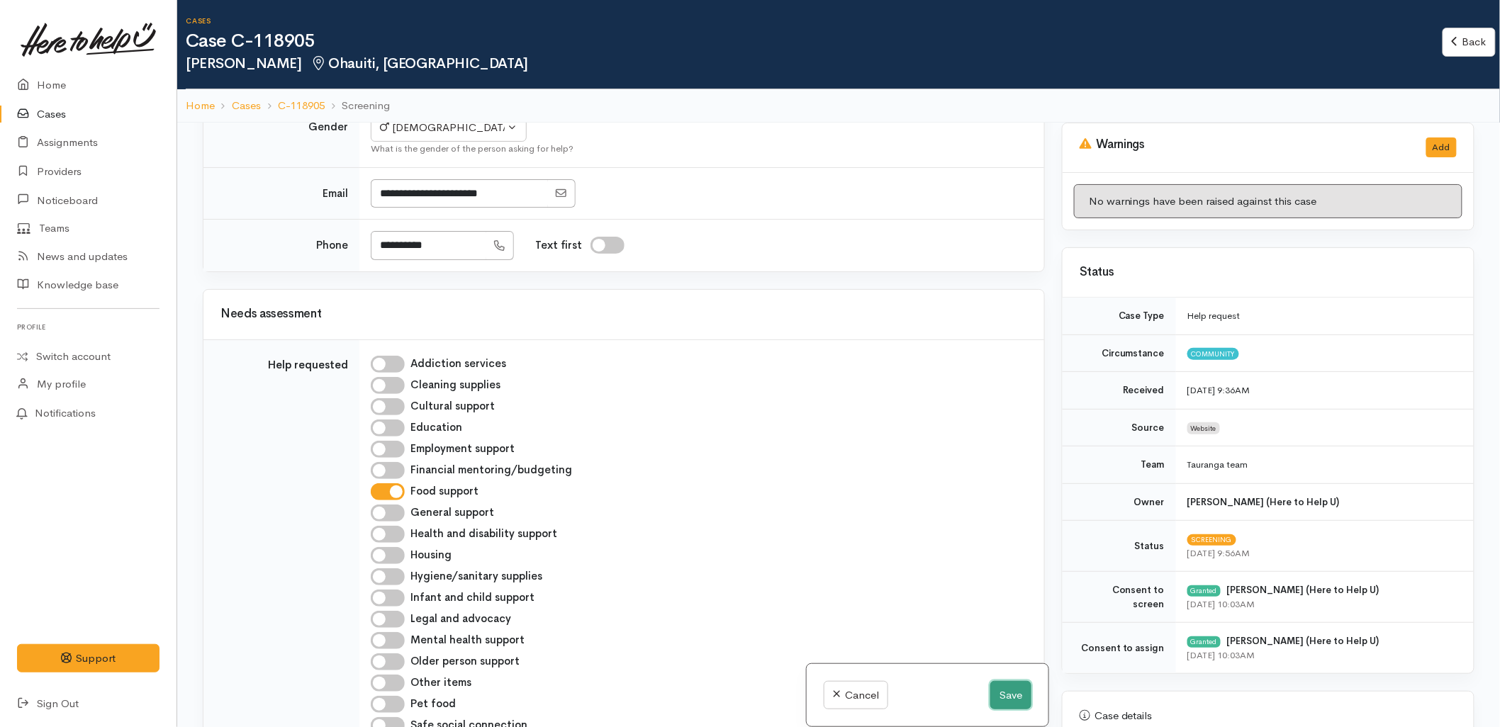
click at [1012, 696] on button "Save" at bounding box center [1010, 695] width 41 height 29
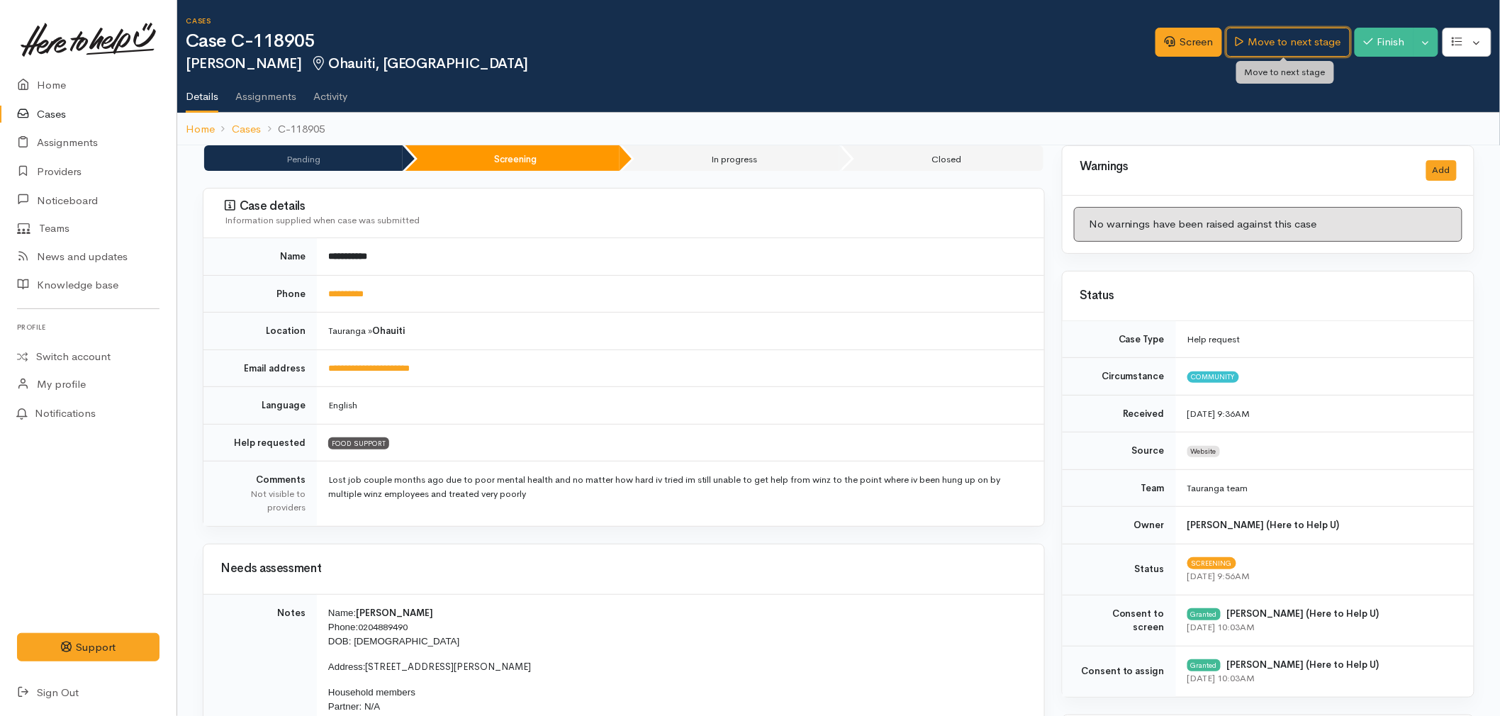
click at [1292, 37] on link "Move to next stage" at bounding box center [1287, 42] width 123 height 29
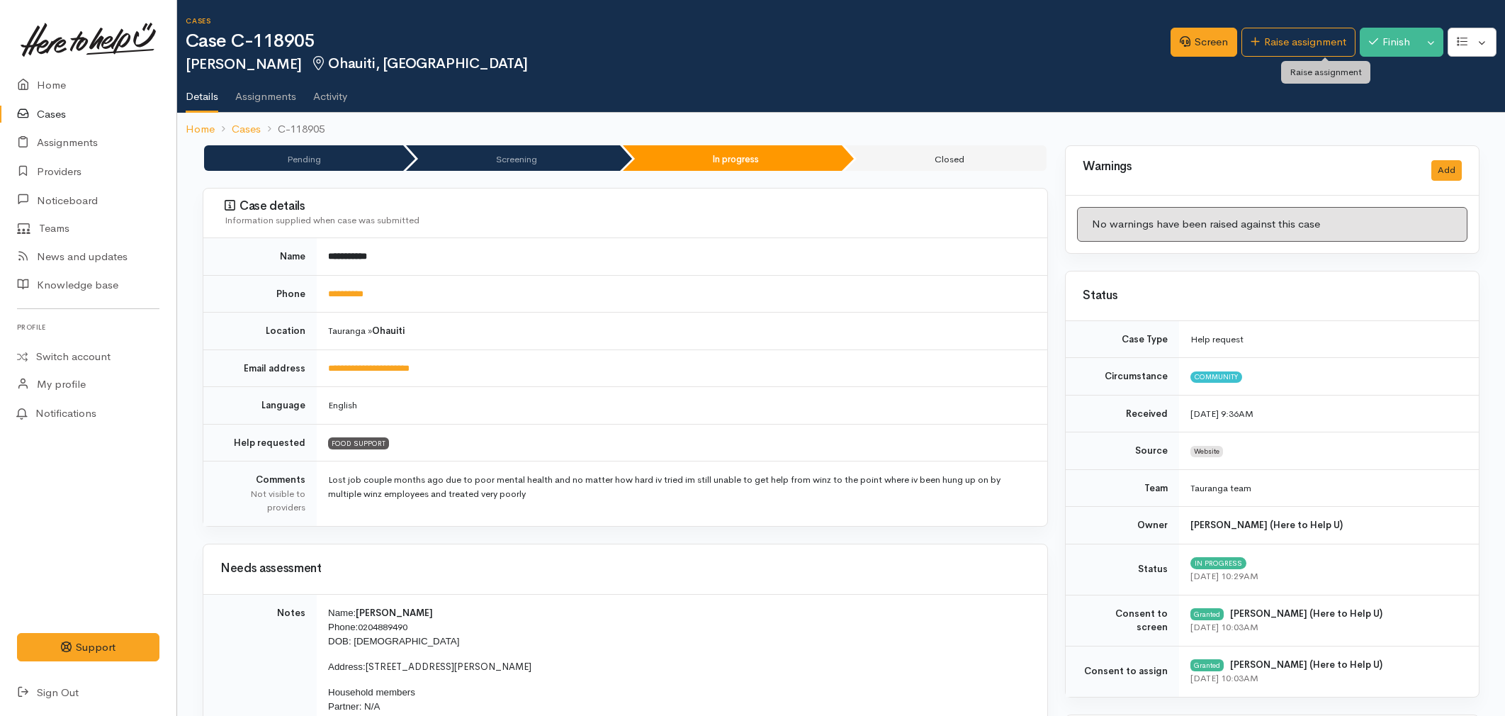
click at [1293, 37] on link "Raise assignment" at bounding box center [1299, 42] width 114 height 29
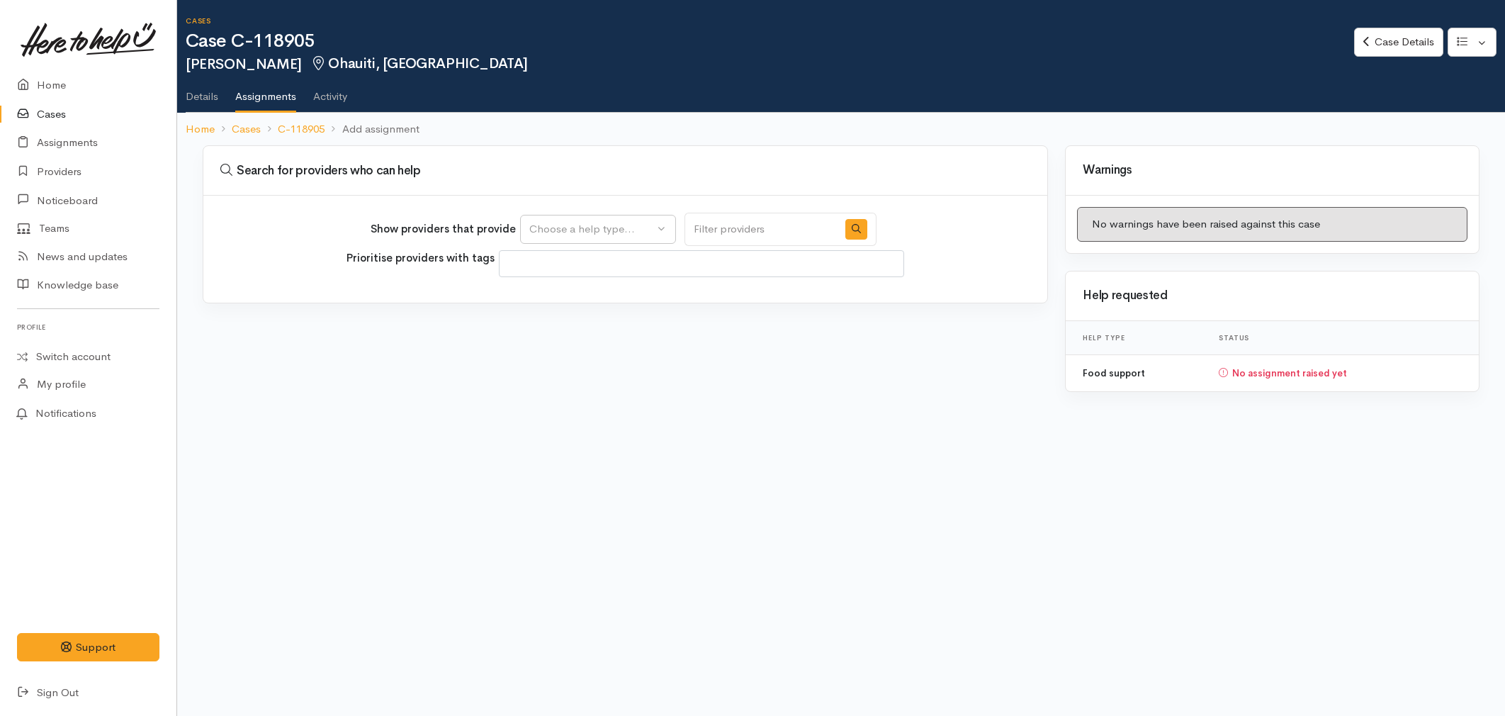
select select
click at [571, 241] on button "Choose a help type..." at bounding box center [598, 229] width 156 height 29
click at [561, 298] on span "Food support" at bounding box center [571, 296] width 66 height 16
select select "3"
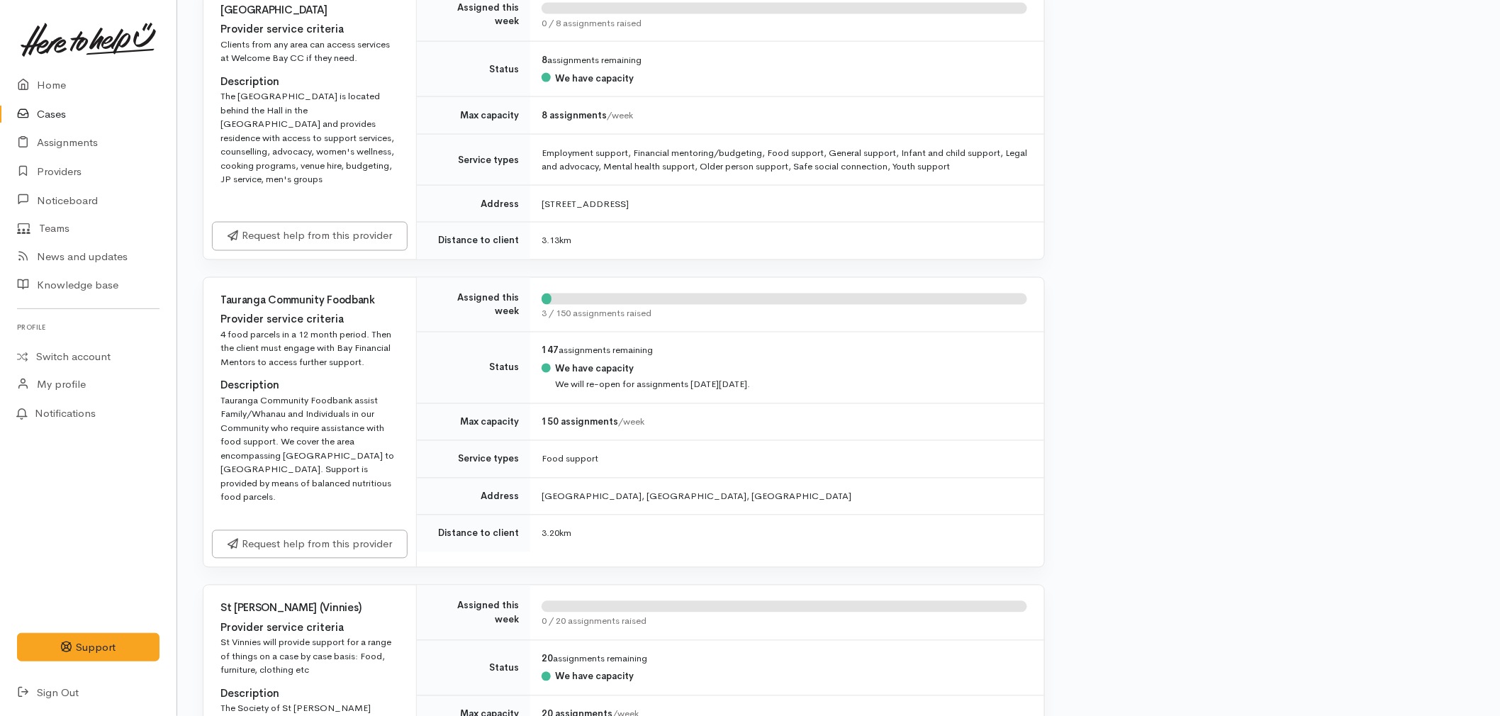
scroll to position [945, 0]
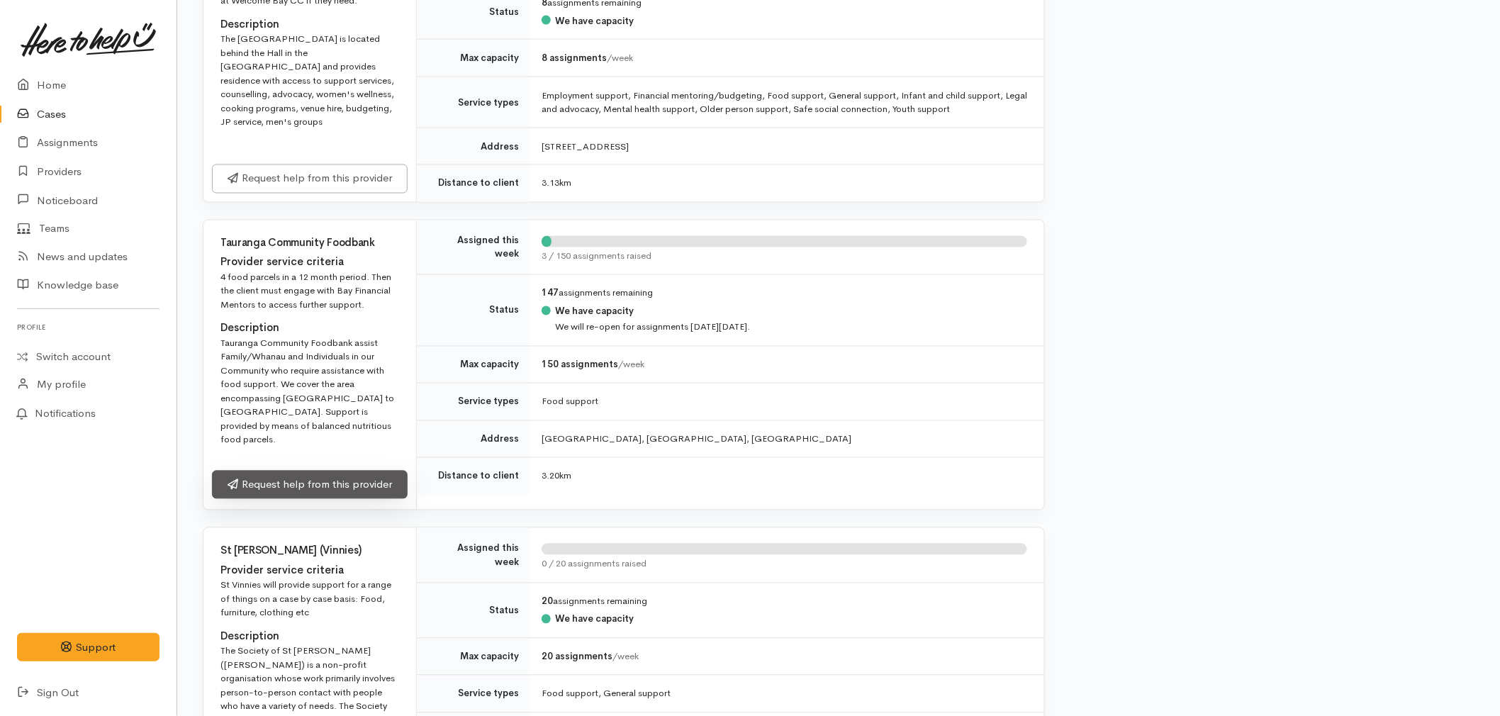
click at [340, 476] on link "Request help from this provider" at bounding box center [310, 485] width 196 height 29
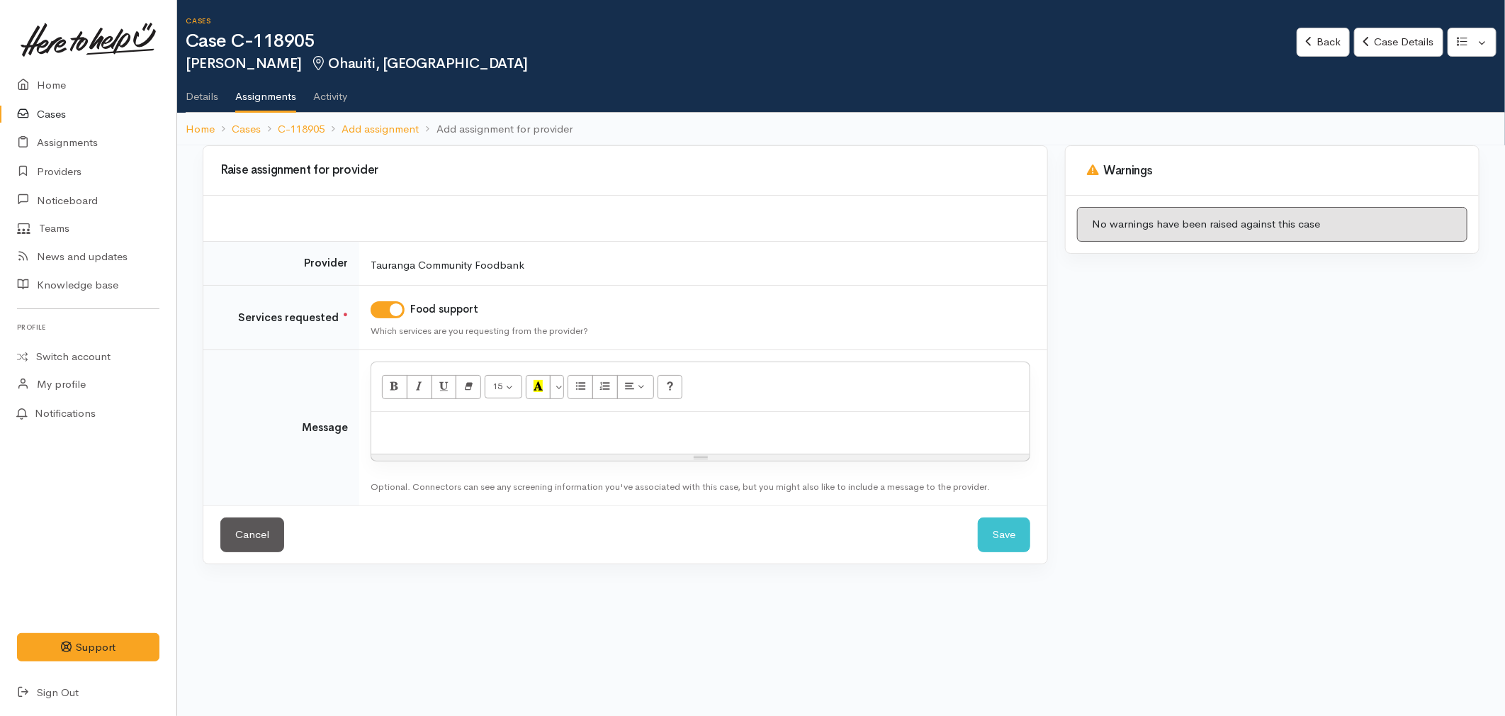
click at [533, 431] on p at bounding box center [700, 427] width 644 height 16
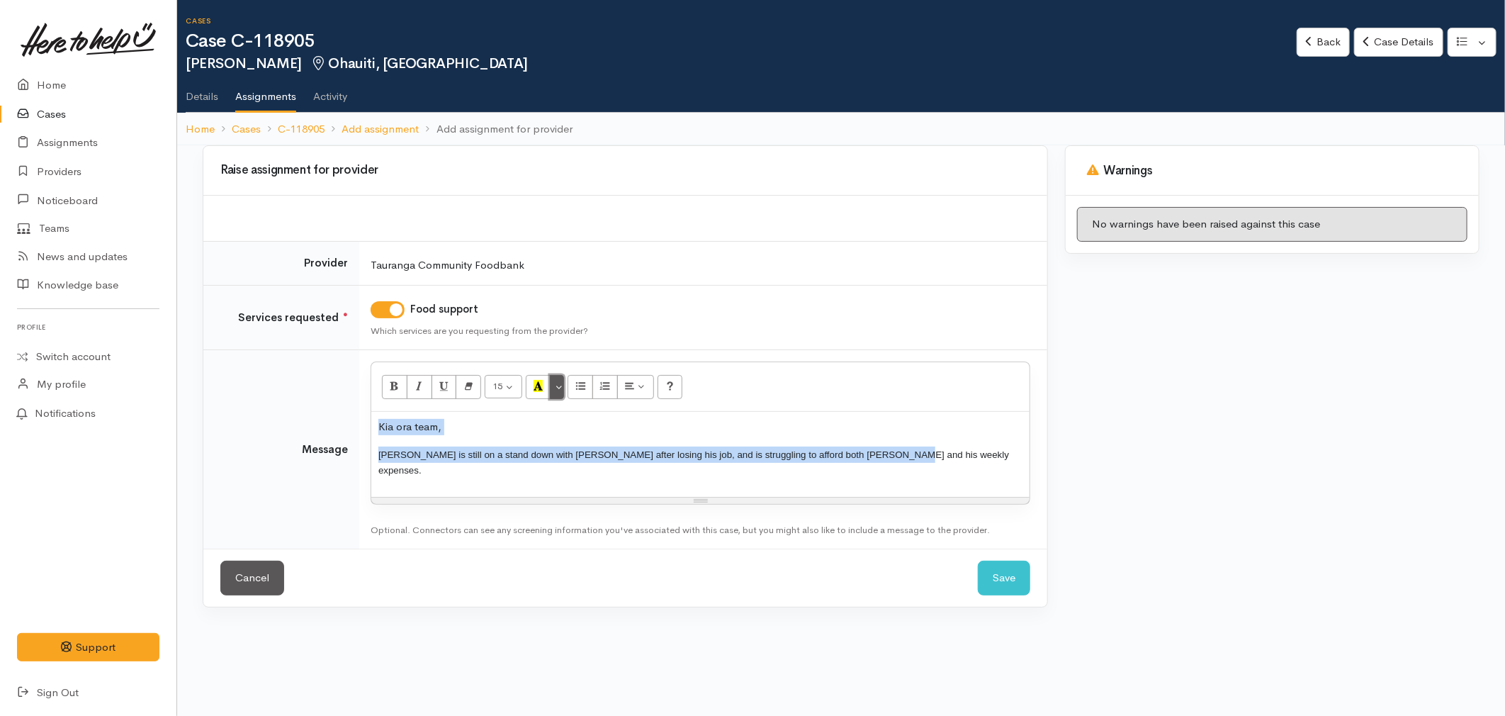
click at [561, 385] on button "More Color" at bounding box center [557, 387] width 14 height 24
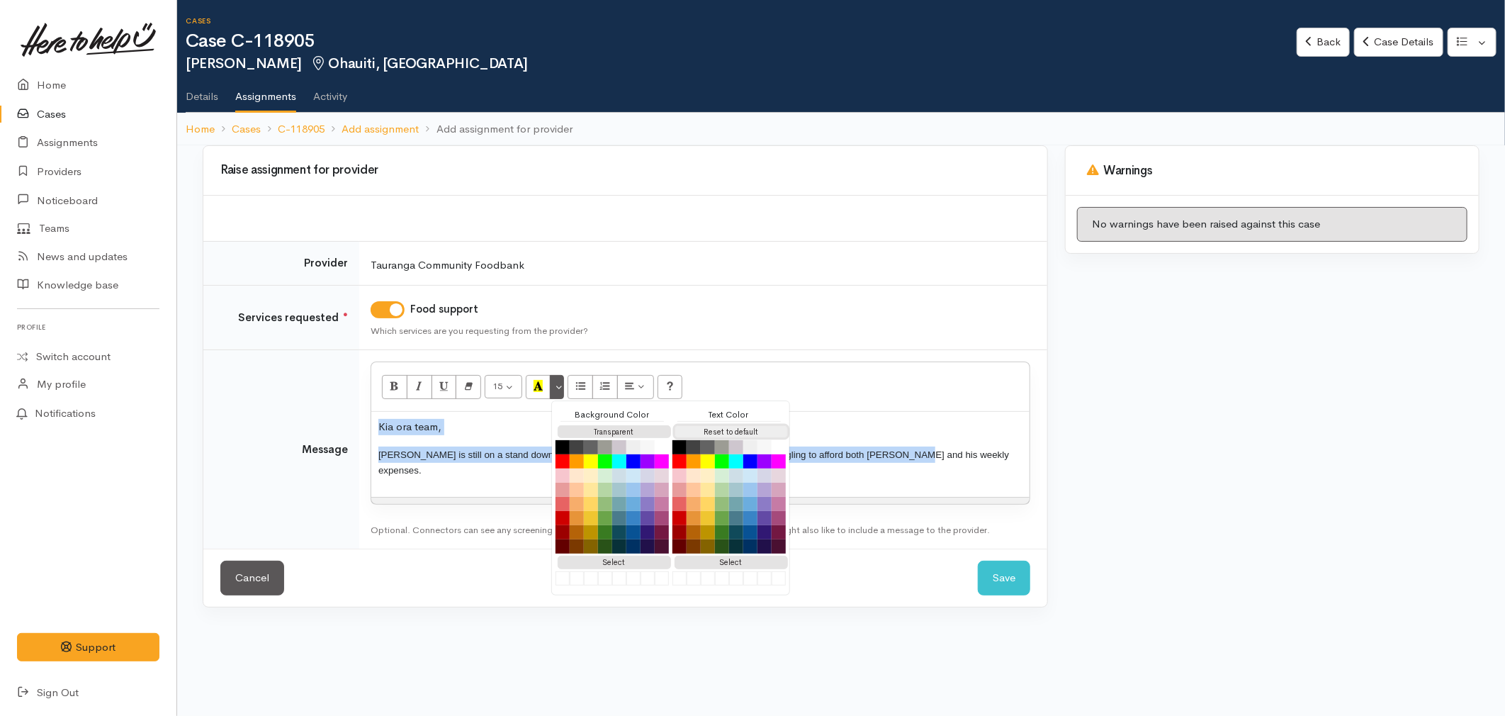
click at [734, 427] on button "Reset to default" at bounding box center [731, 431] width 113 height 13
click at [962, 451] on p "Eric is still on a stand down with WINZ after losing his job, and is struggling…" at bounding box center [700, 462] width 644 height 32
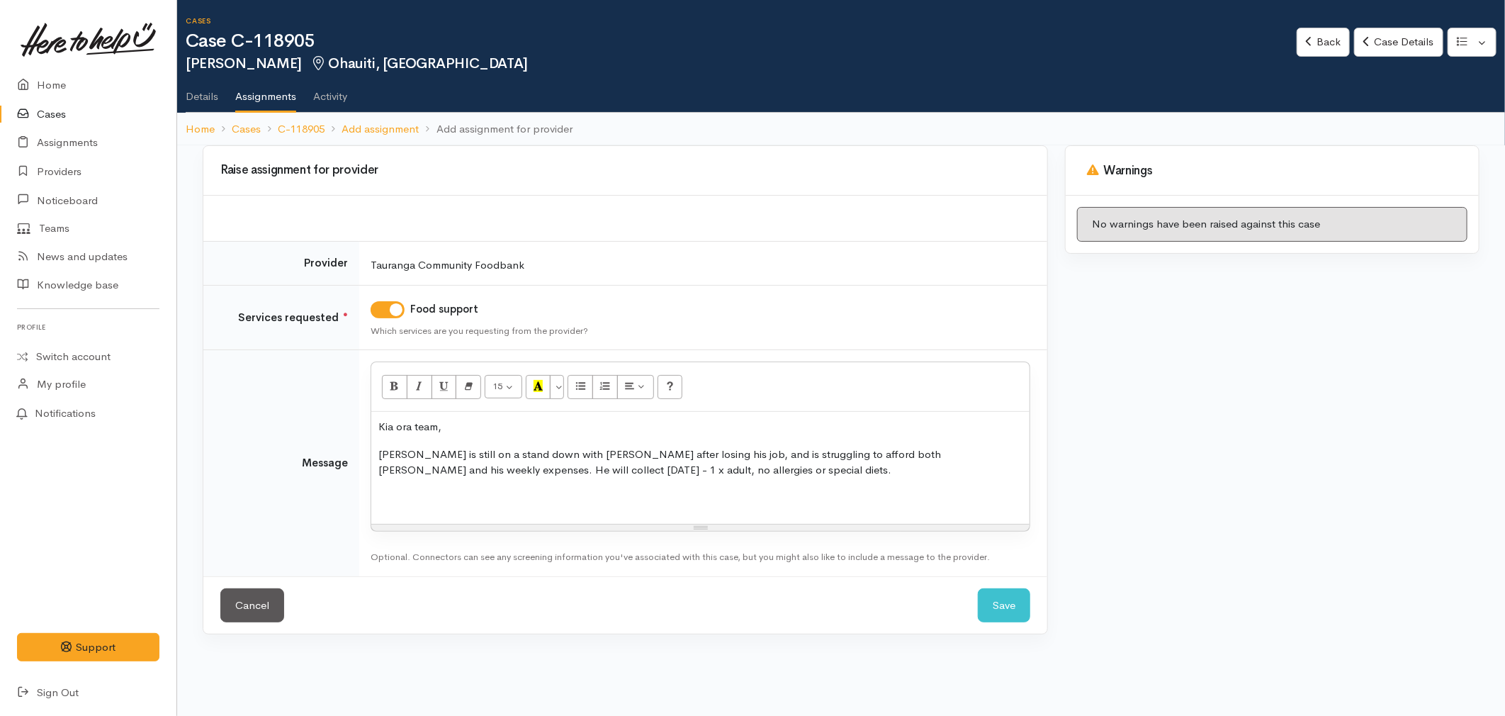
click at [446, 508] on div "Kia ora team, Eric is still on a stand down with WINZ after losing his job, and…" at bounding box center [700, 468] width 658 height 112
click at [1008, 610] on button "Save" at bounding box center [1004, 621] width 52 height 35
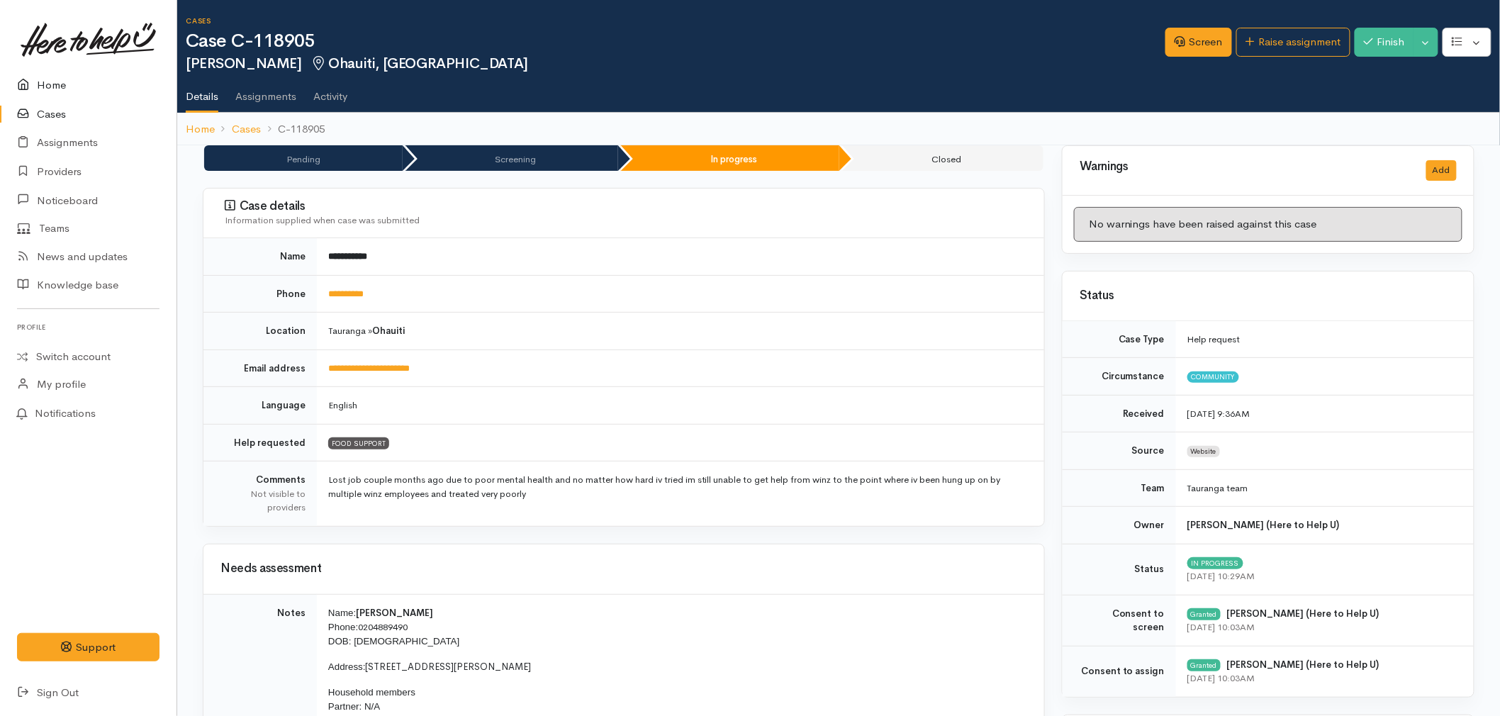
click at [57, 83] on link "Home" at bounding box center [88, 85] width 176 height 29
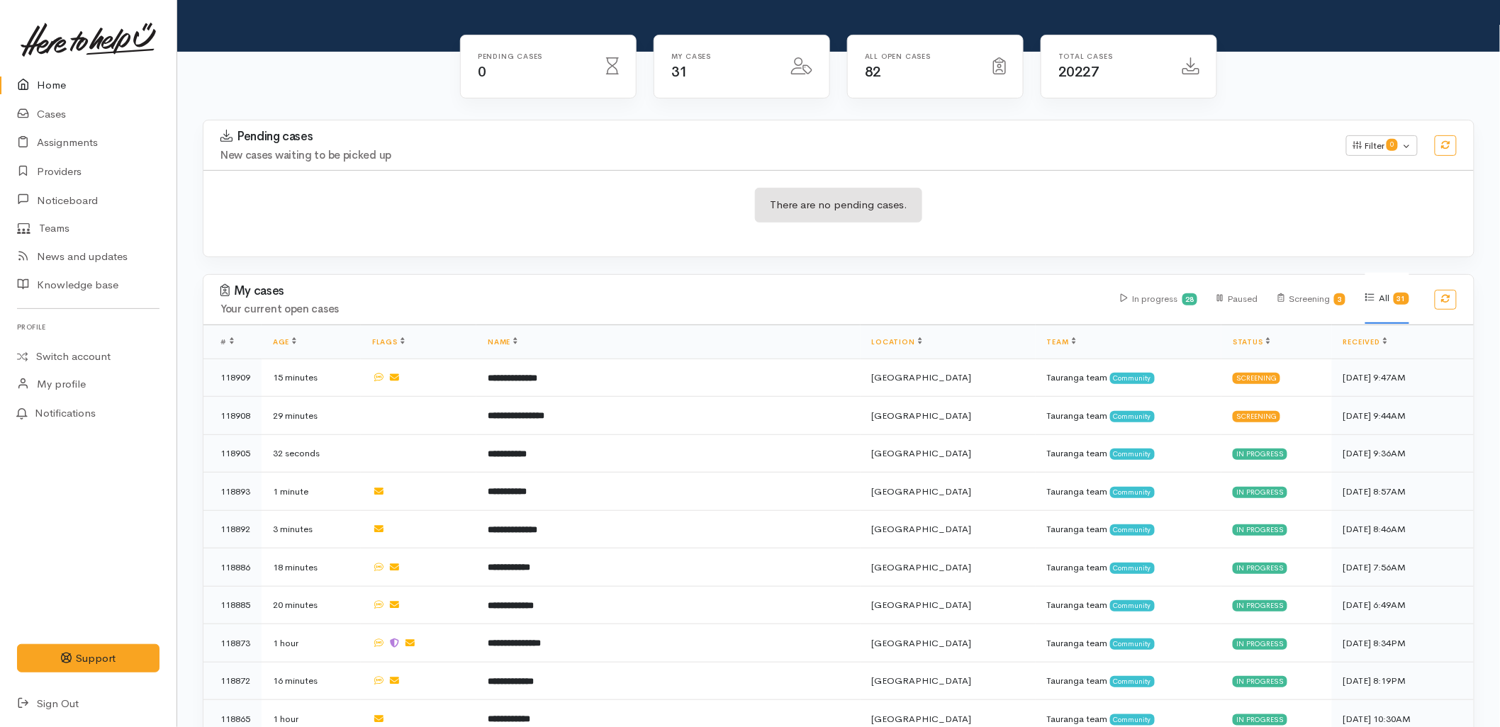
scroll to position [157, 0]
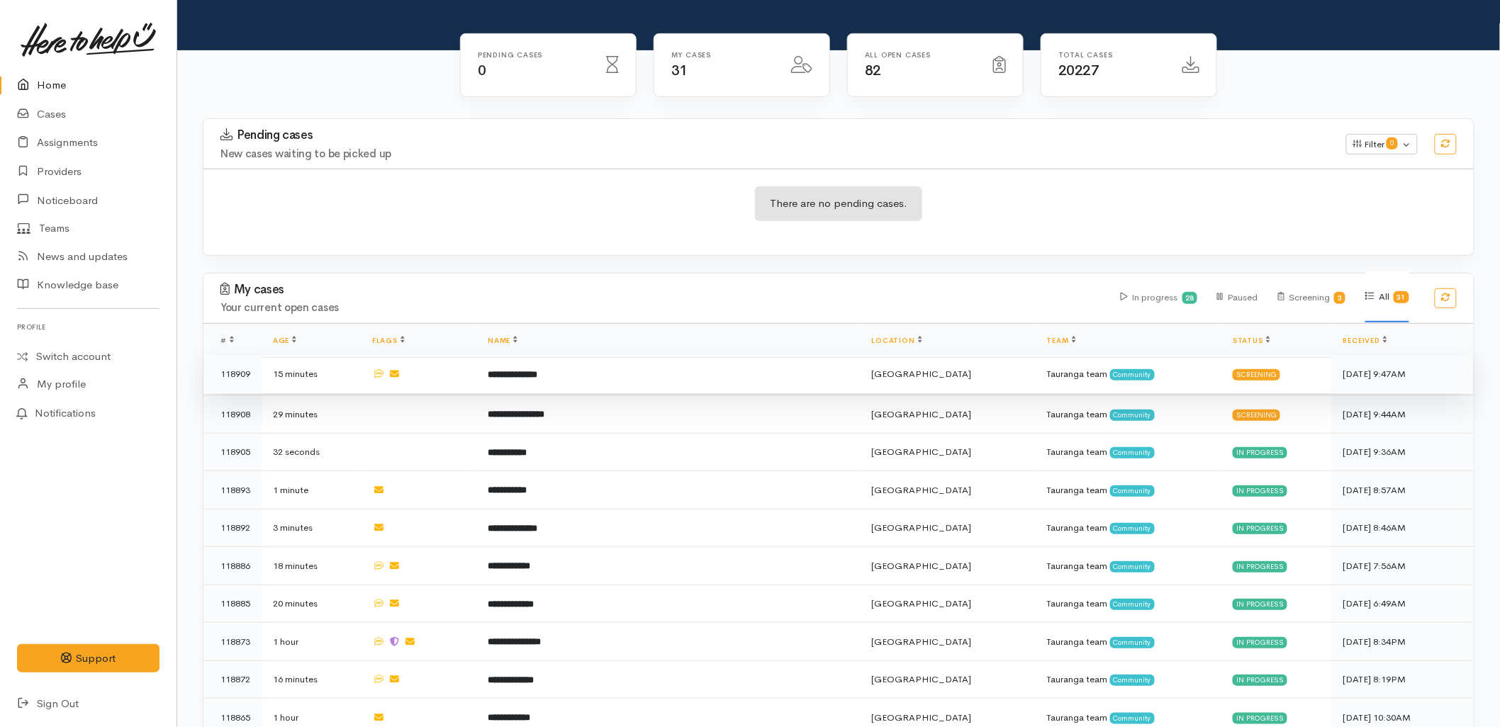
click at [578, 355] on td "**********" at bounding box center [667, 374] width 383 height 38
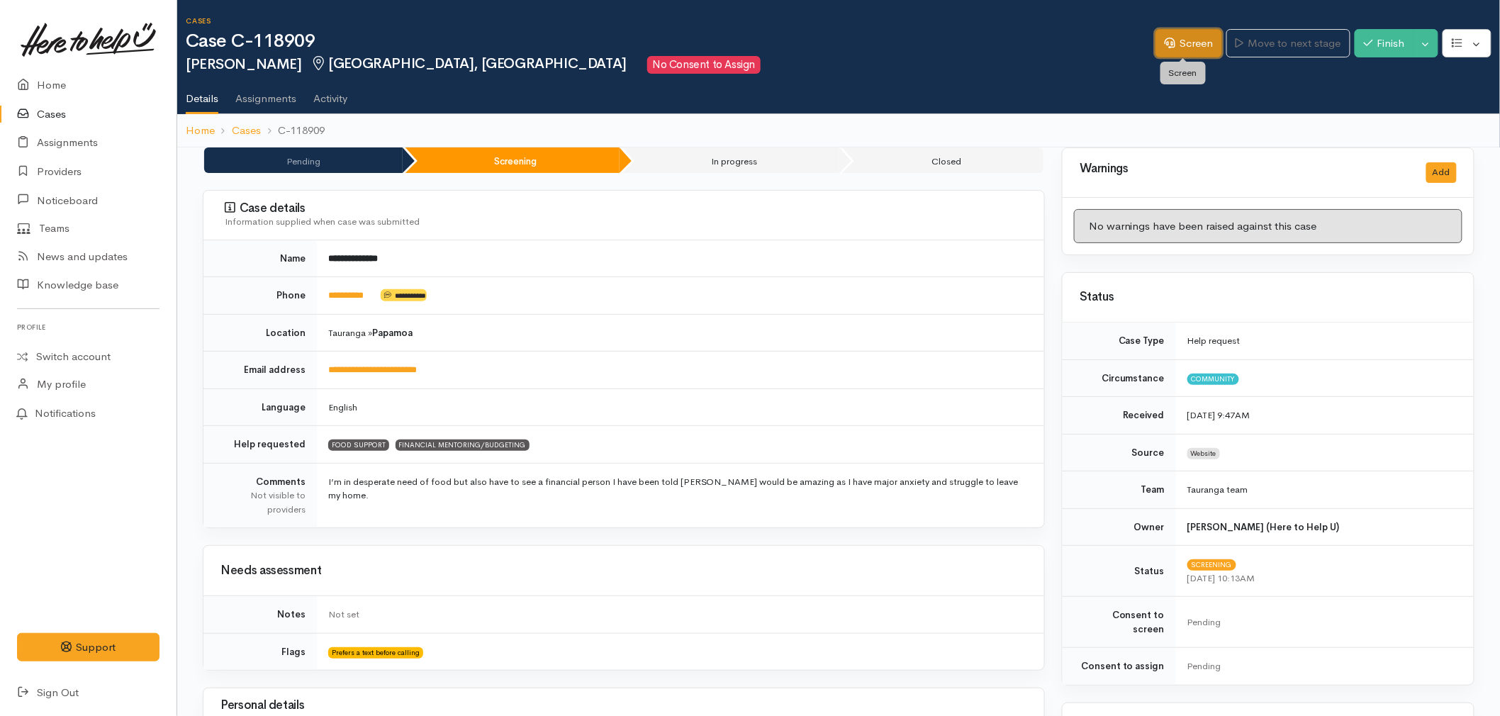
click at [1174, 47] on link "Screen" at bounding box center [1188, 43] width 67 height 29
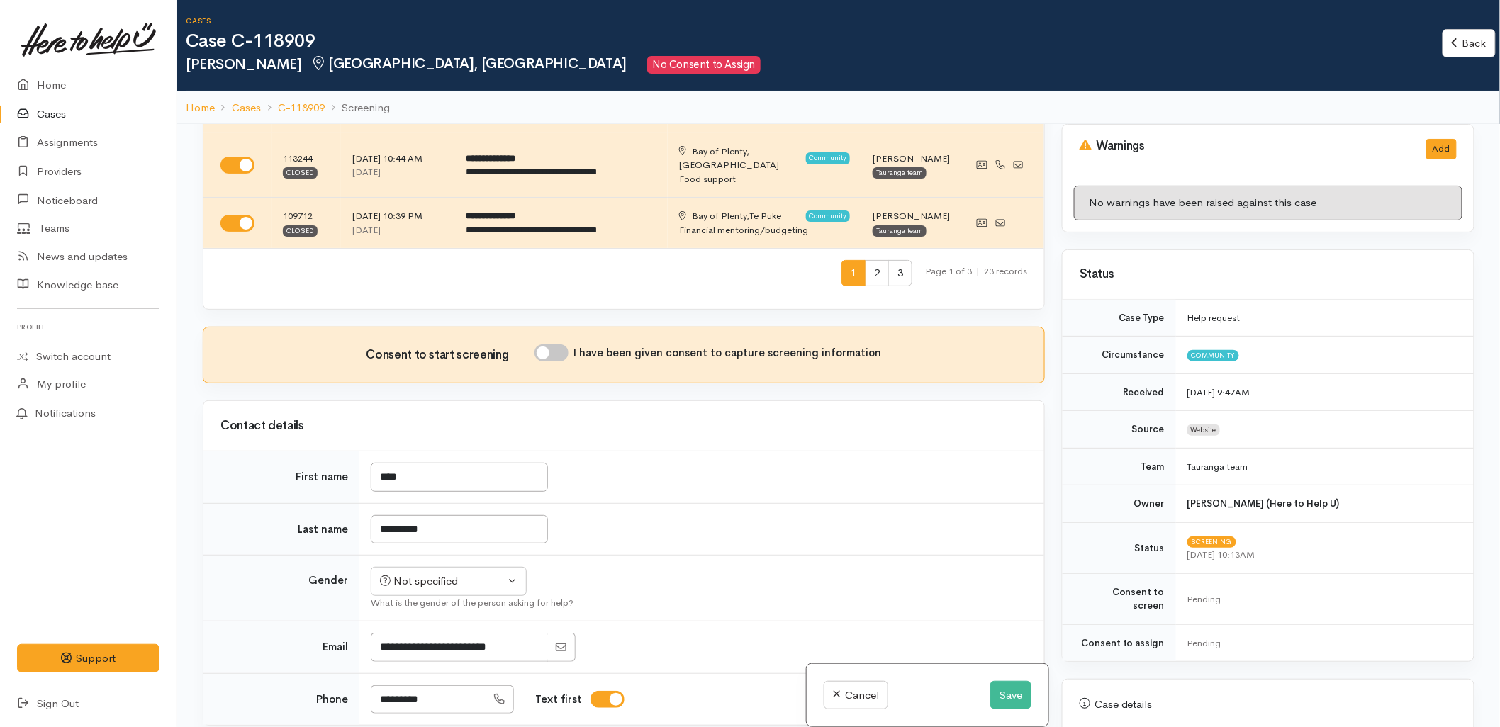
scroll to position [551, 0]
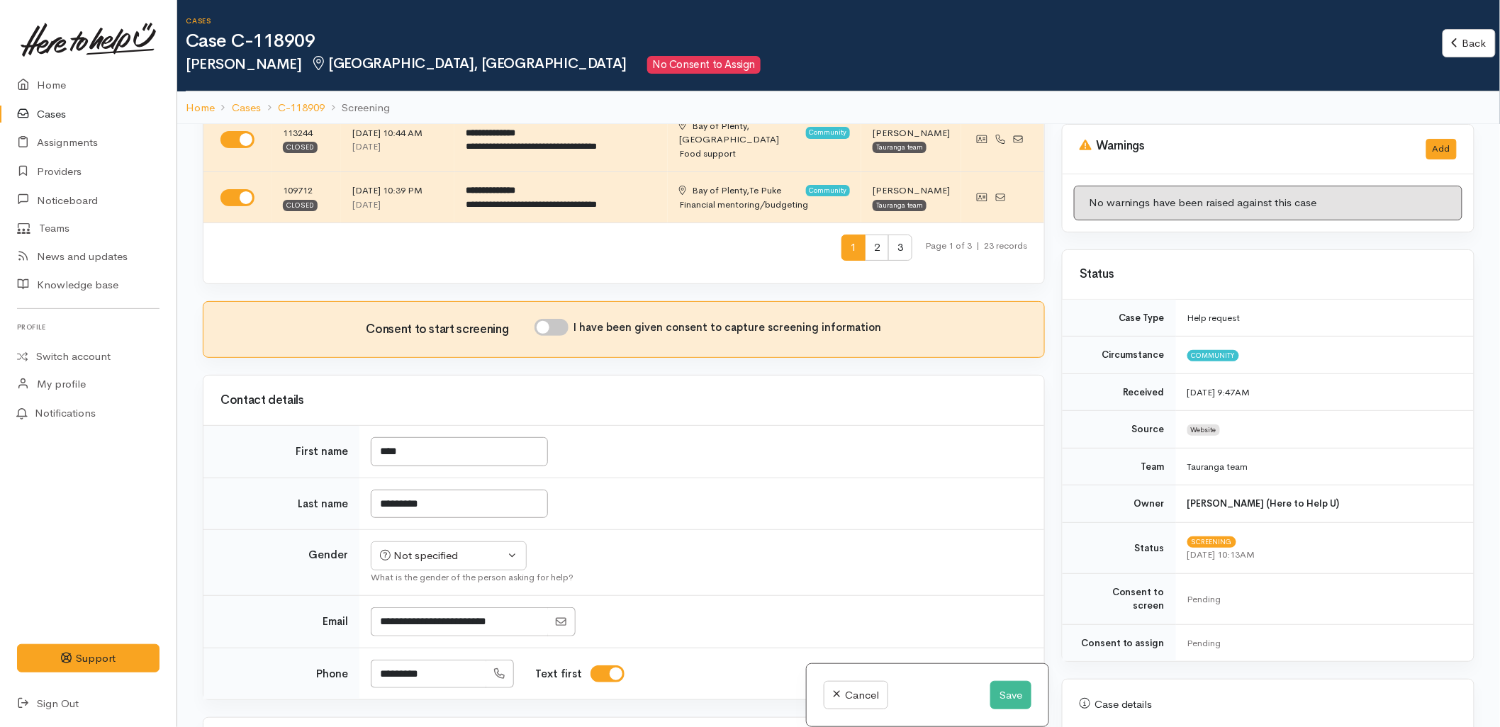
click at [558, 319] on input "I have been given consent to capture screening information" at bounding box center [551, 327] width 34 height 17
checkbox input "true"
click at [491, 541] on button "Not specified" at bounding box center [449, 555] width 156 height 29
click at [442, 621] on link "Female" at bounding box center [454, 632] width 167 height 22
select select "Female"
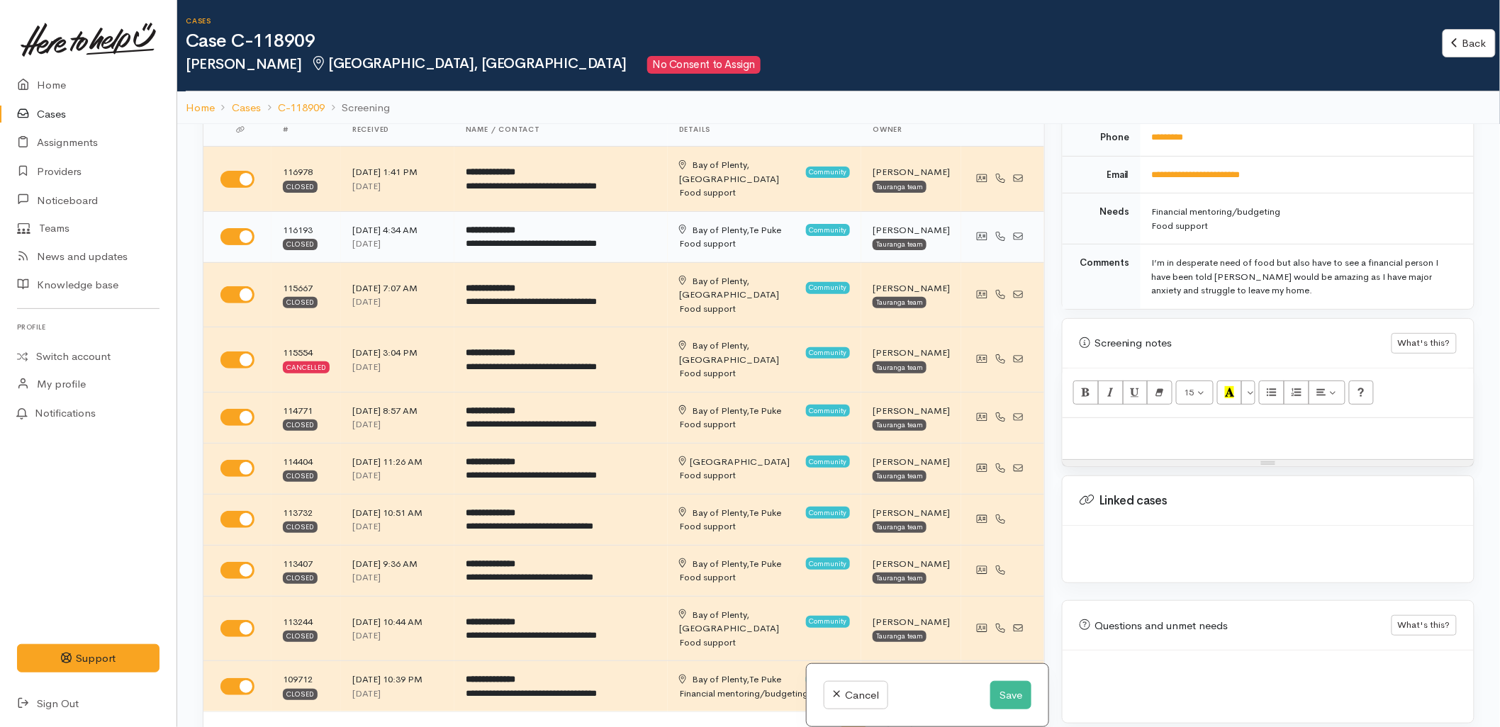
scroll to position [0, 0]
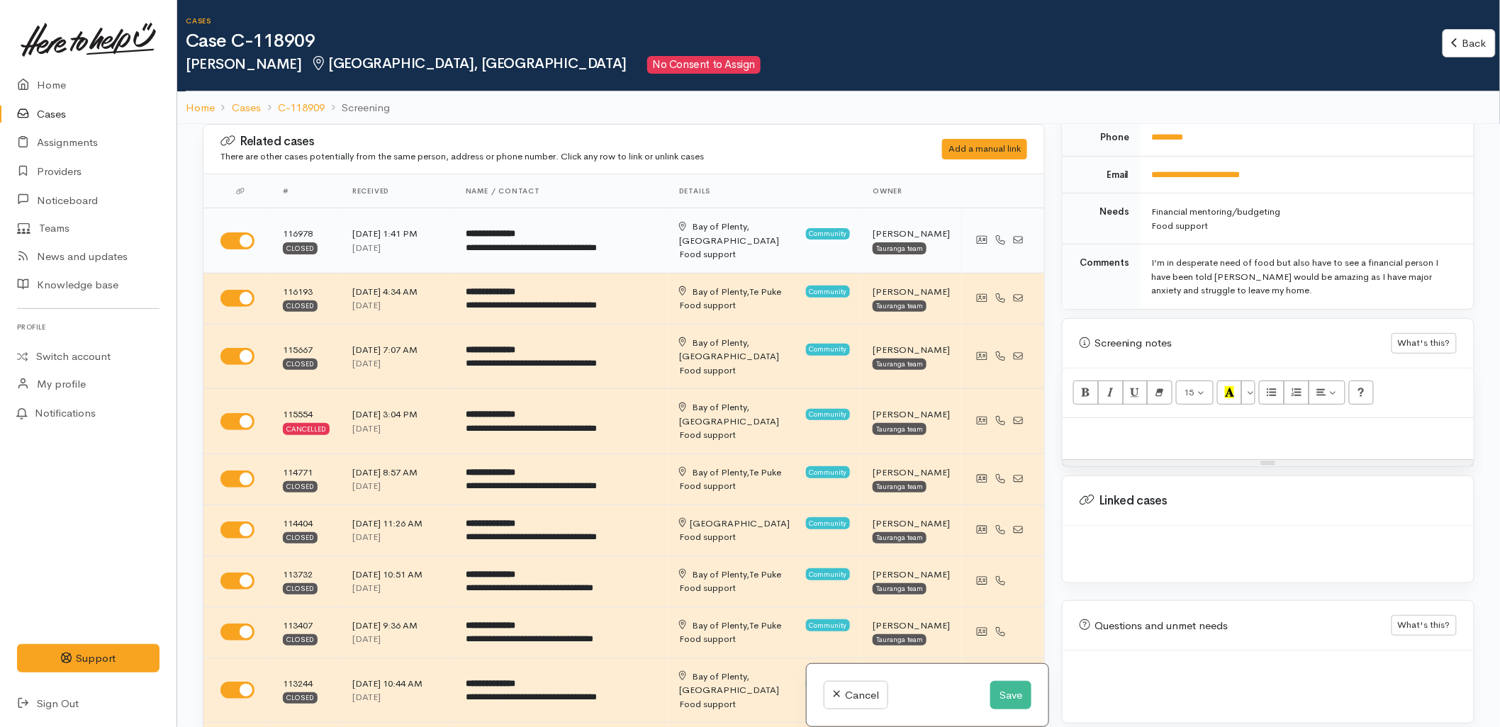
click at [312, 229] on td "116978 Closed" at bounding box center [305, 240] width 69 height 65
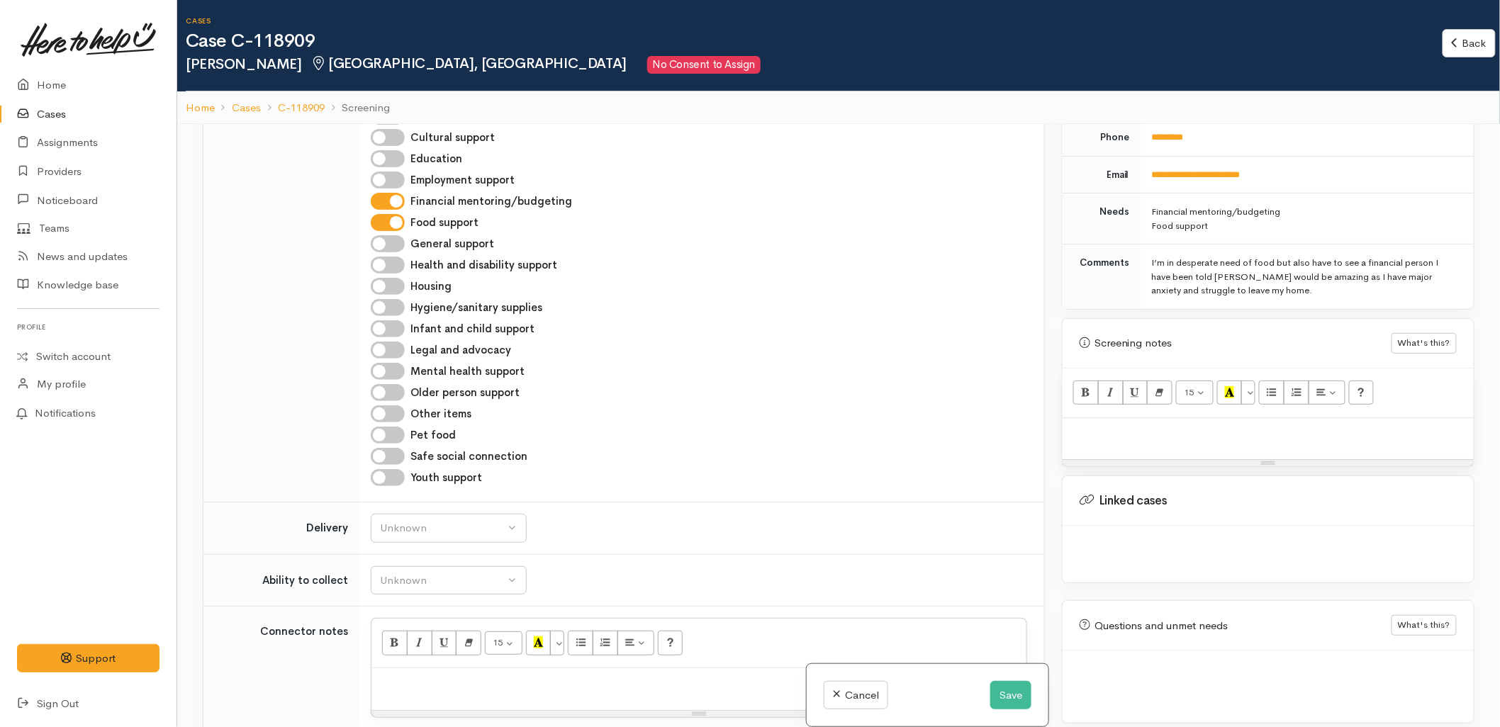
scroll to position [1259, 0]
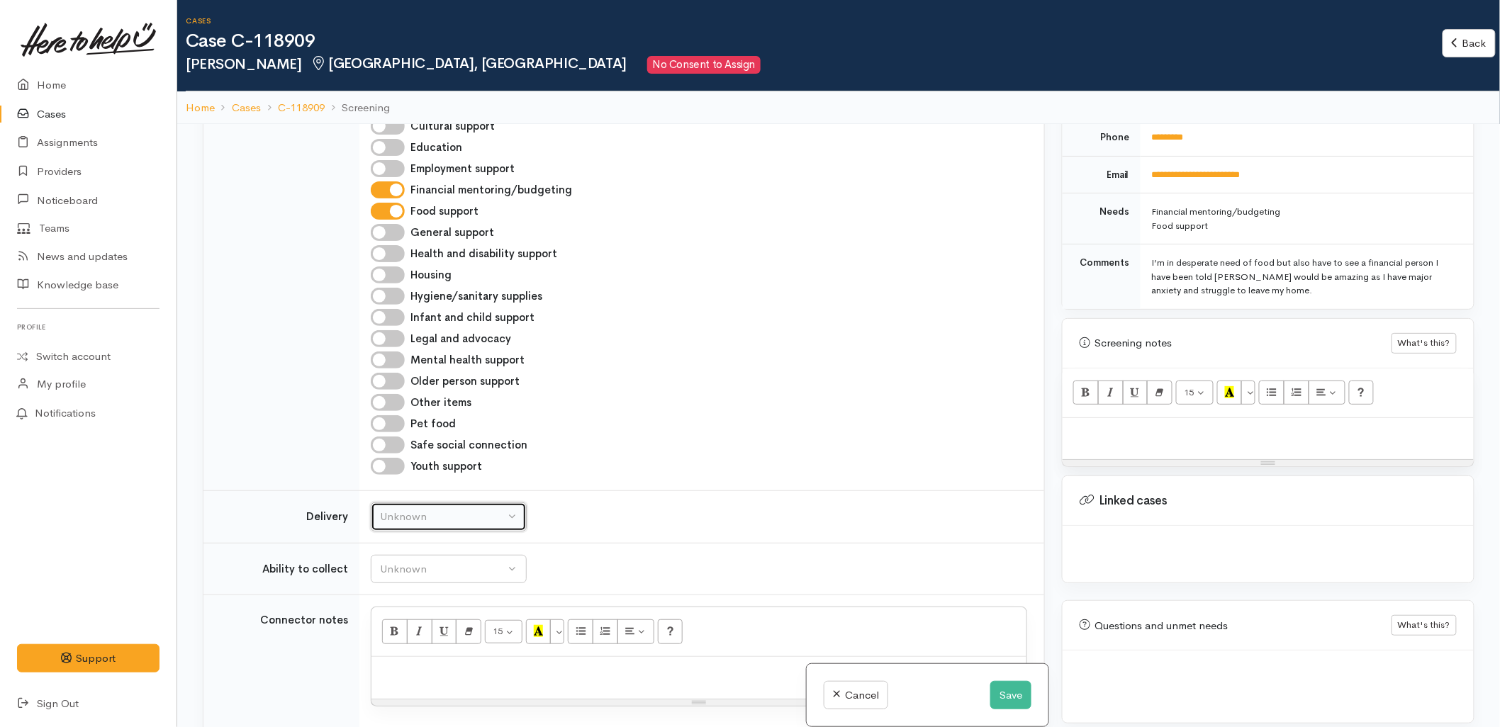
click at [478, 509] on div "Unknown" at bounding box center [442, 517] width 125 height 16
click at [399, 641] on span "No" at bounding box center [395, 649] width 15 height 16
select select "1"
click at [412, 555] on button "Unknown" at bounding box center [449, 569] width 156 height 29
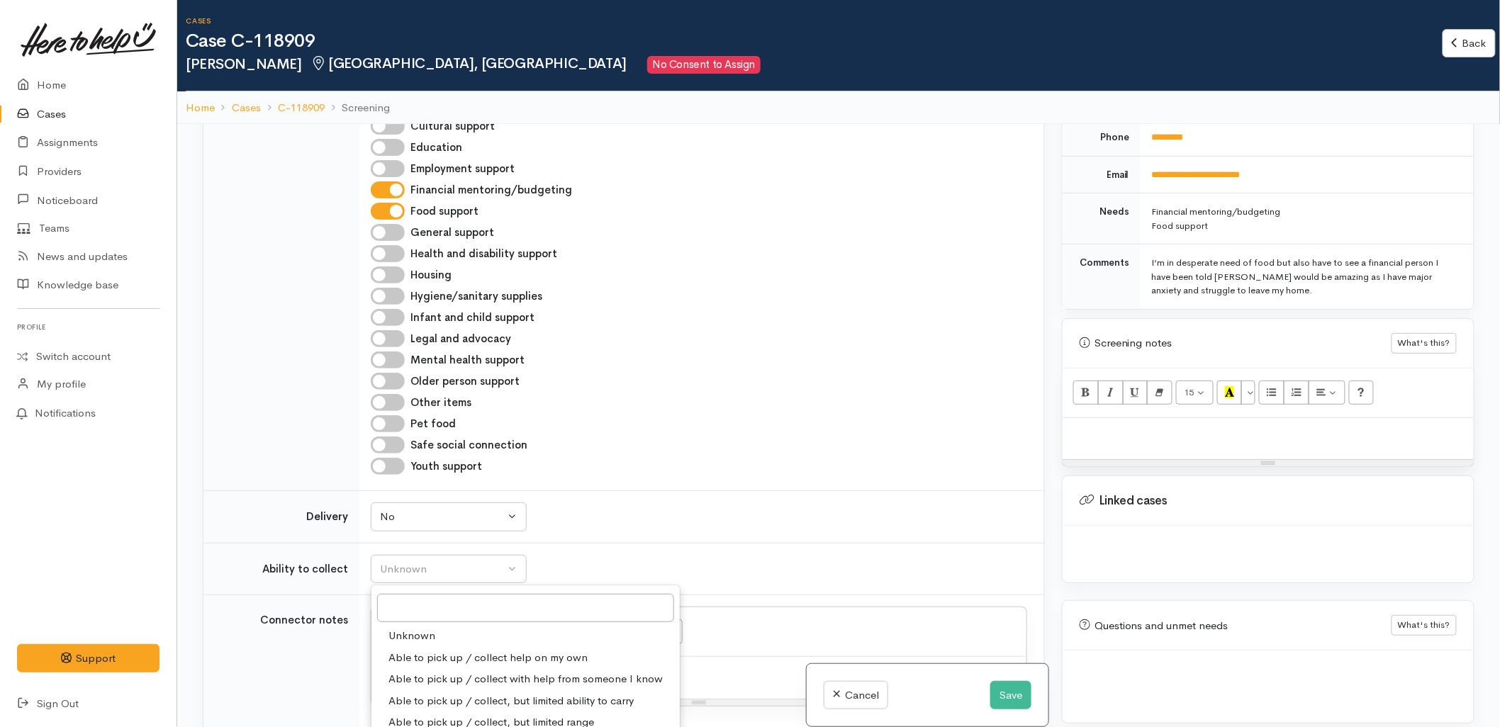
click at [433, 650] on span "Able to pick up / collect help on my own" at bounding box center [487, 658] width 199 height 16
select select "2"
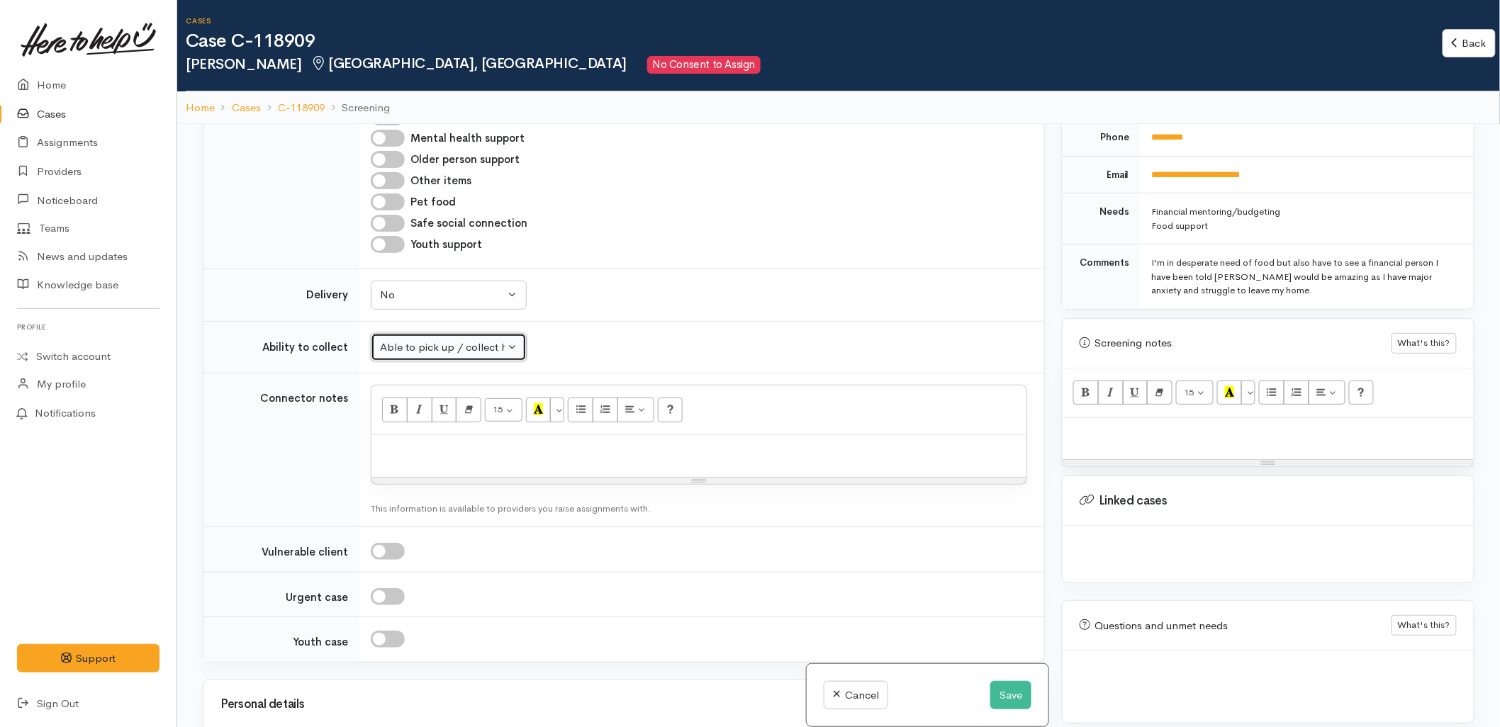
scroll to position [1496, 0]
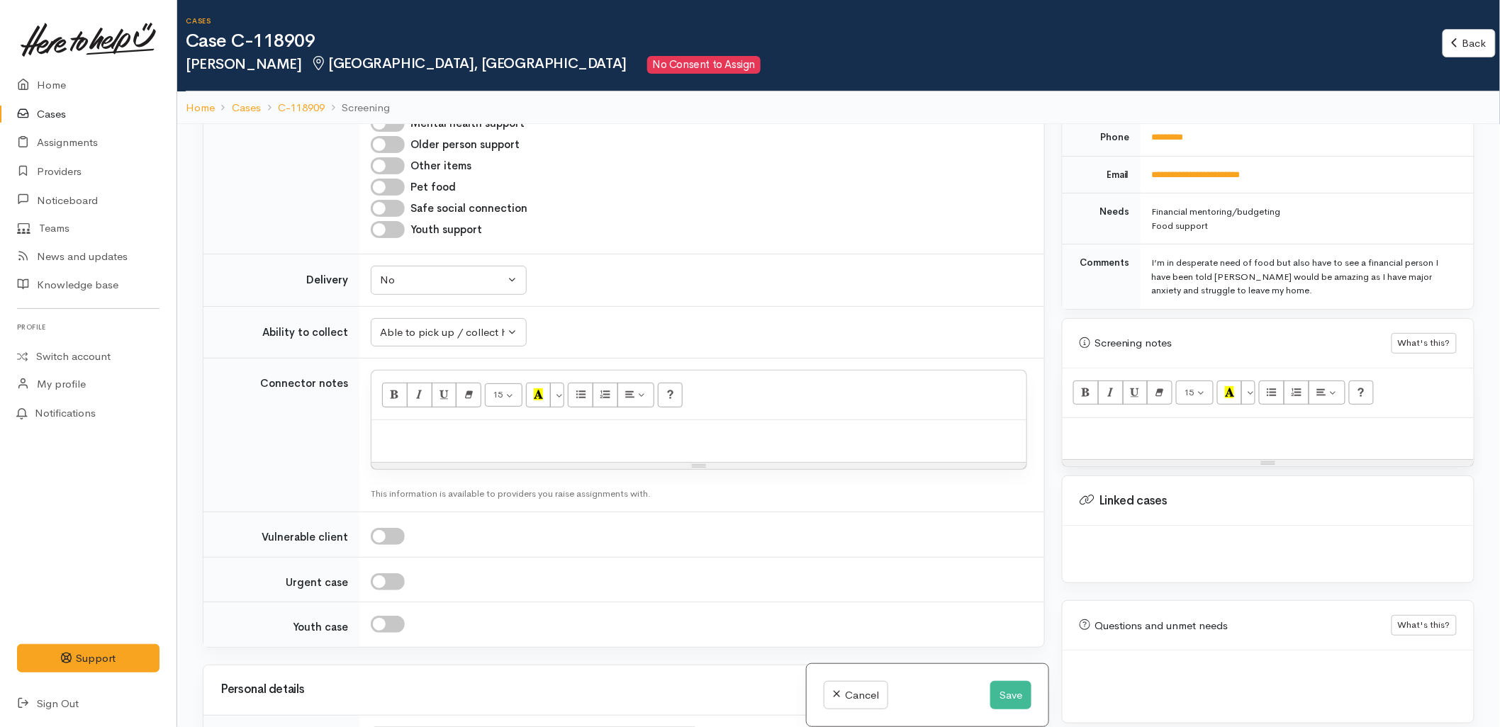
click at [478, 420] on div at bounding box center [698, 441] width 655 height 42
paste div
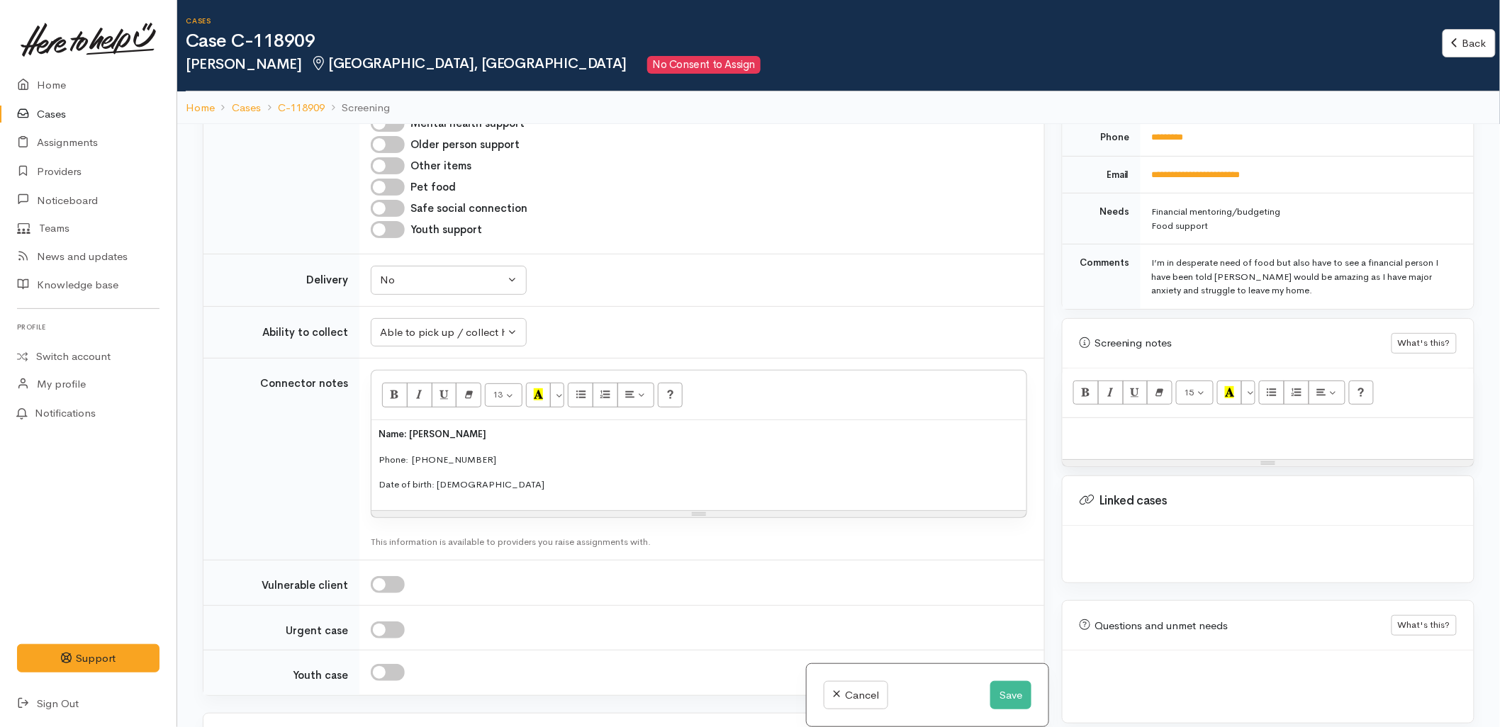
click at [376, 420] on div "Name: Lisa Mcfarlane Phone:  021425722 Date of birth: 28/05/1978" at bounding box center [698, 465] width 655 height 90
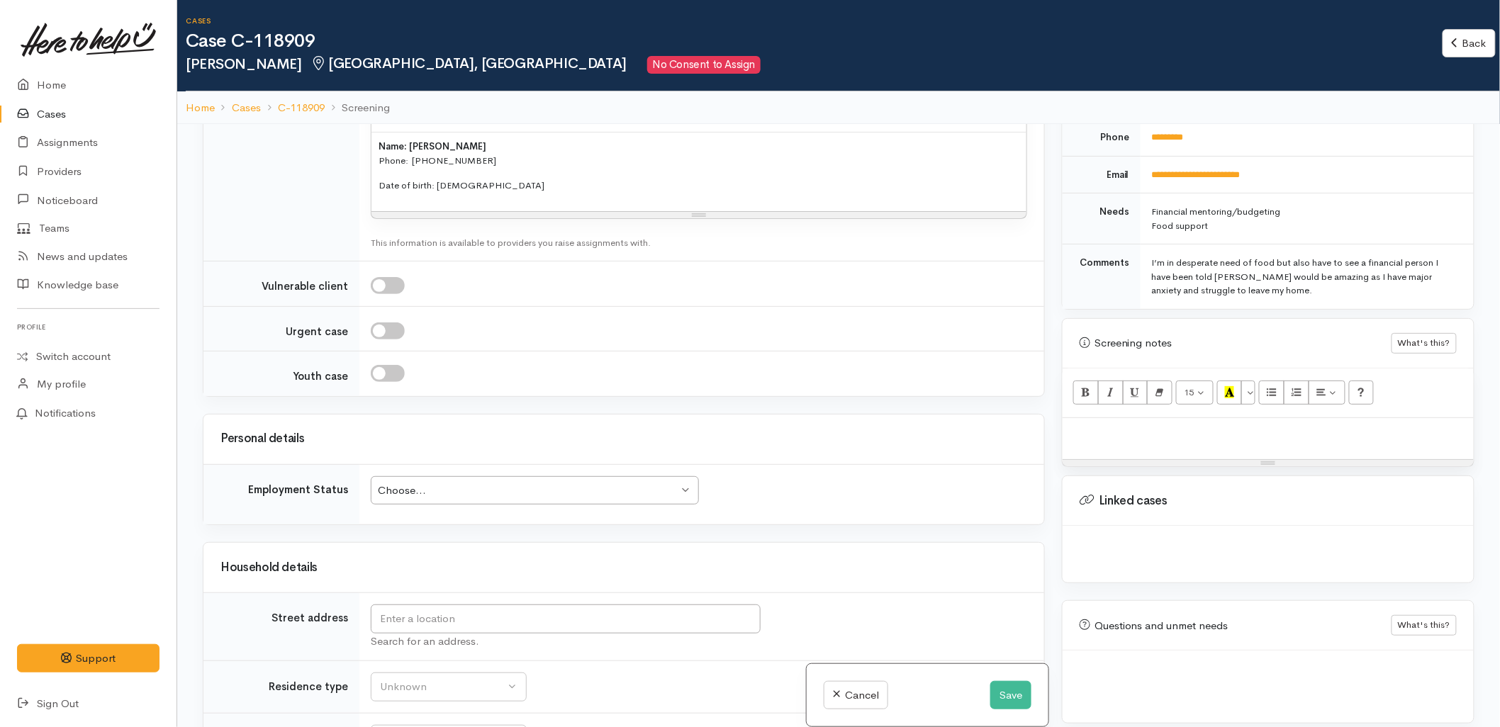
scroll to position [1889, 0]
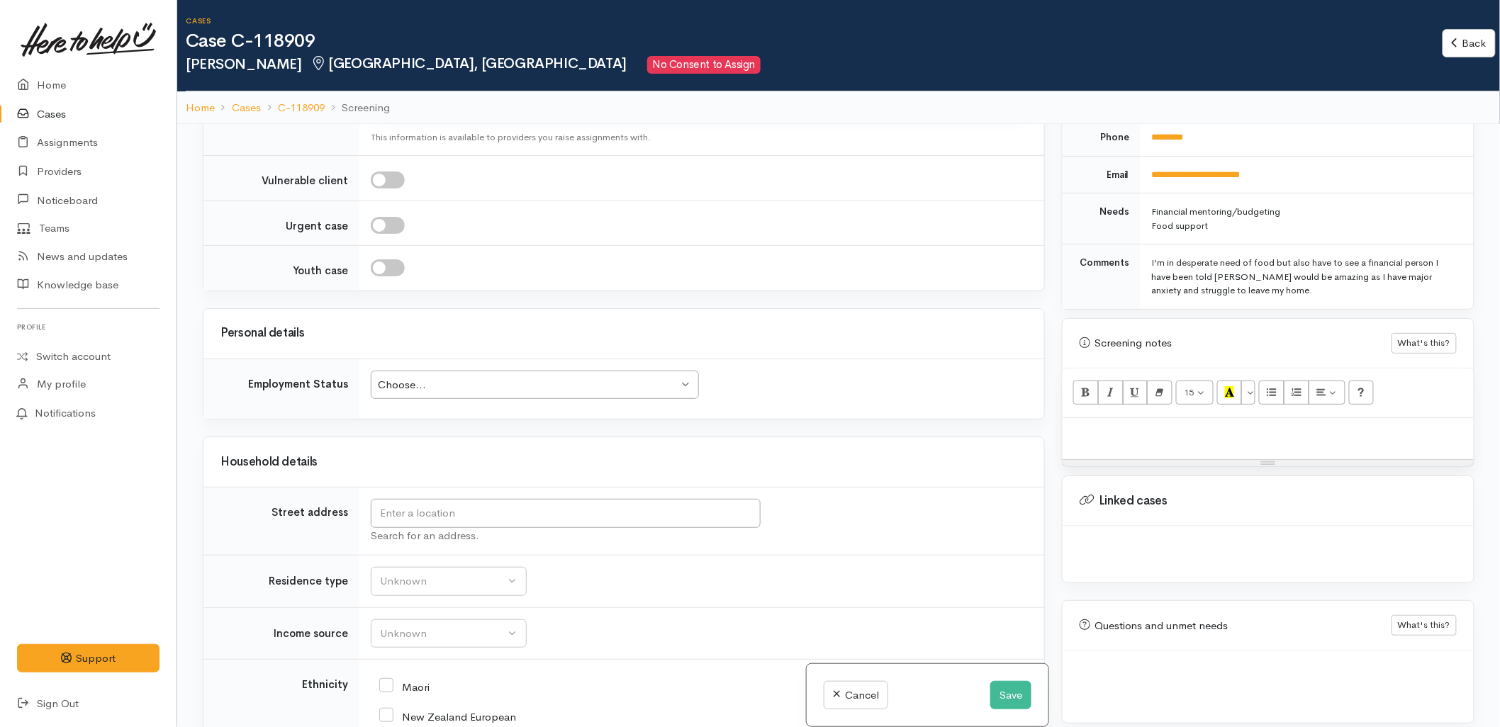
click at [473, 371] on div "Choose... Choose..." at bounding box center [535, 385] width 328 height 29
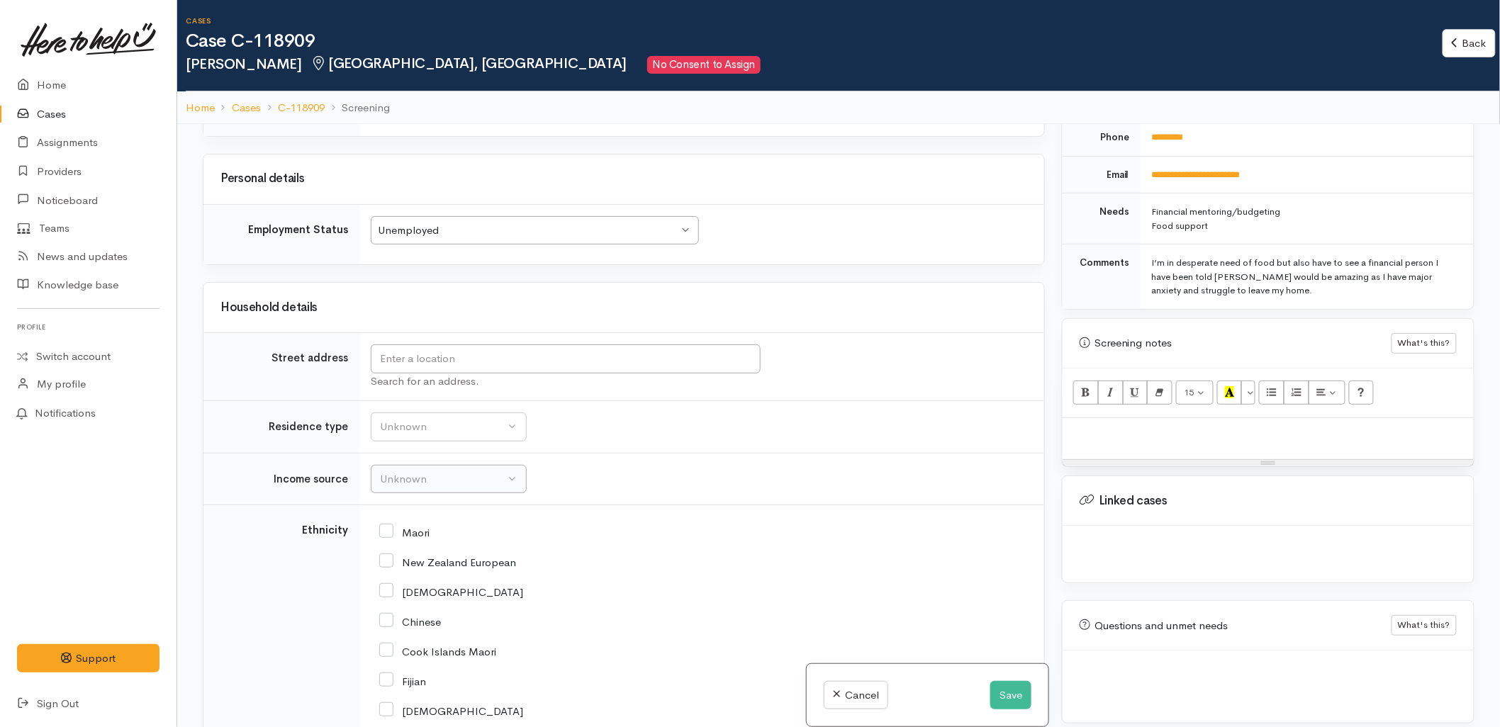
scroll to position [2047, 0]
click at [431, 342] on input "text" at bounding box center [566, 356] width 390 height 29
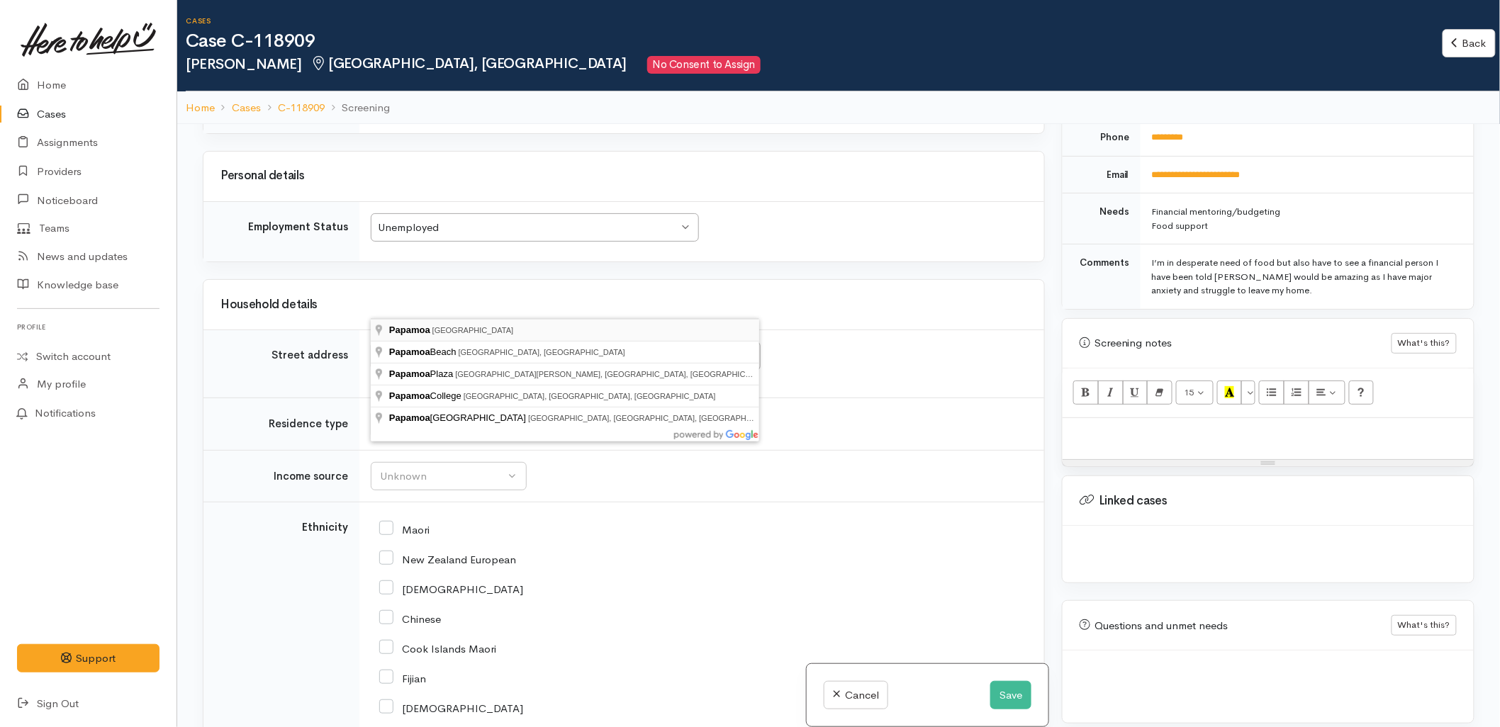
type input "Papamoa, New Zealand"
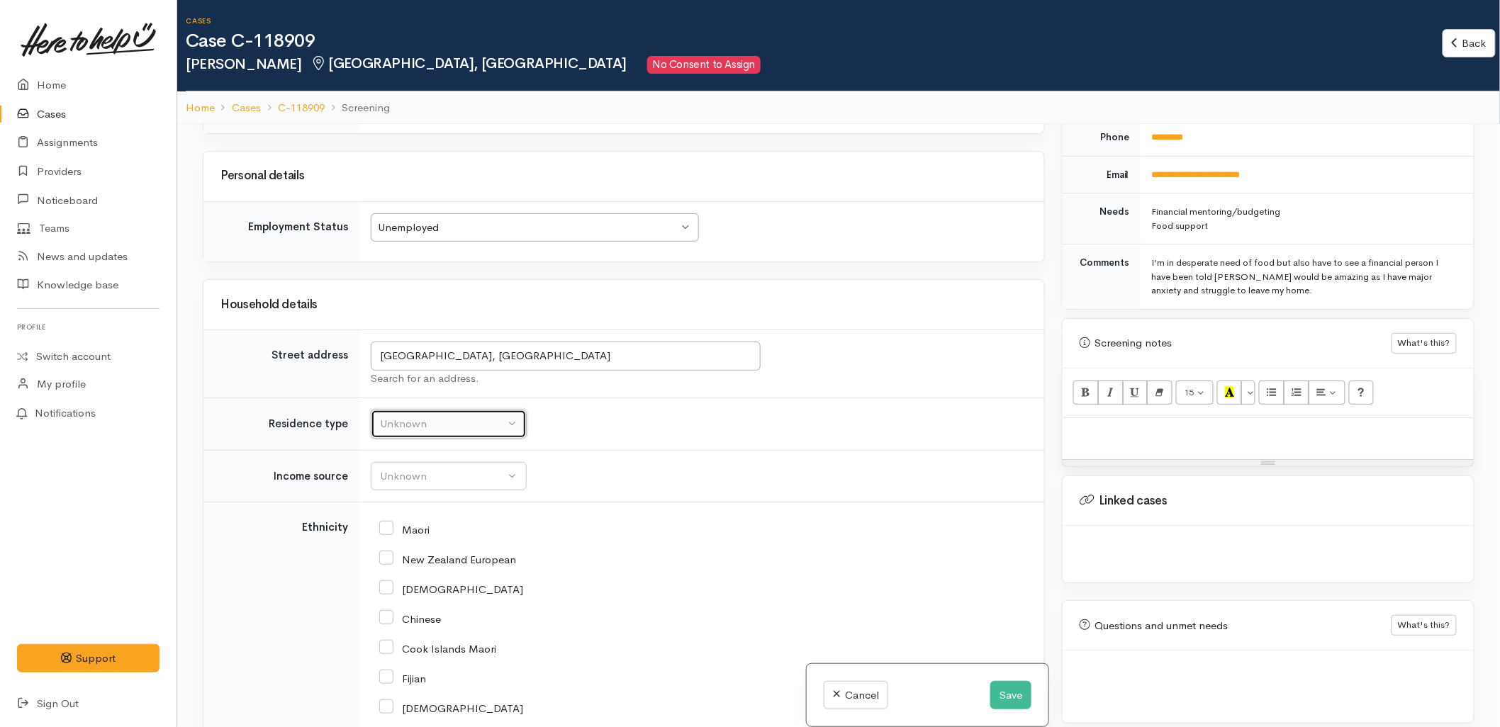
click at [421, 416] on div "Unknown" at bounding box center [442, 424] width 125 height 16
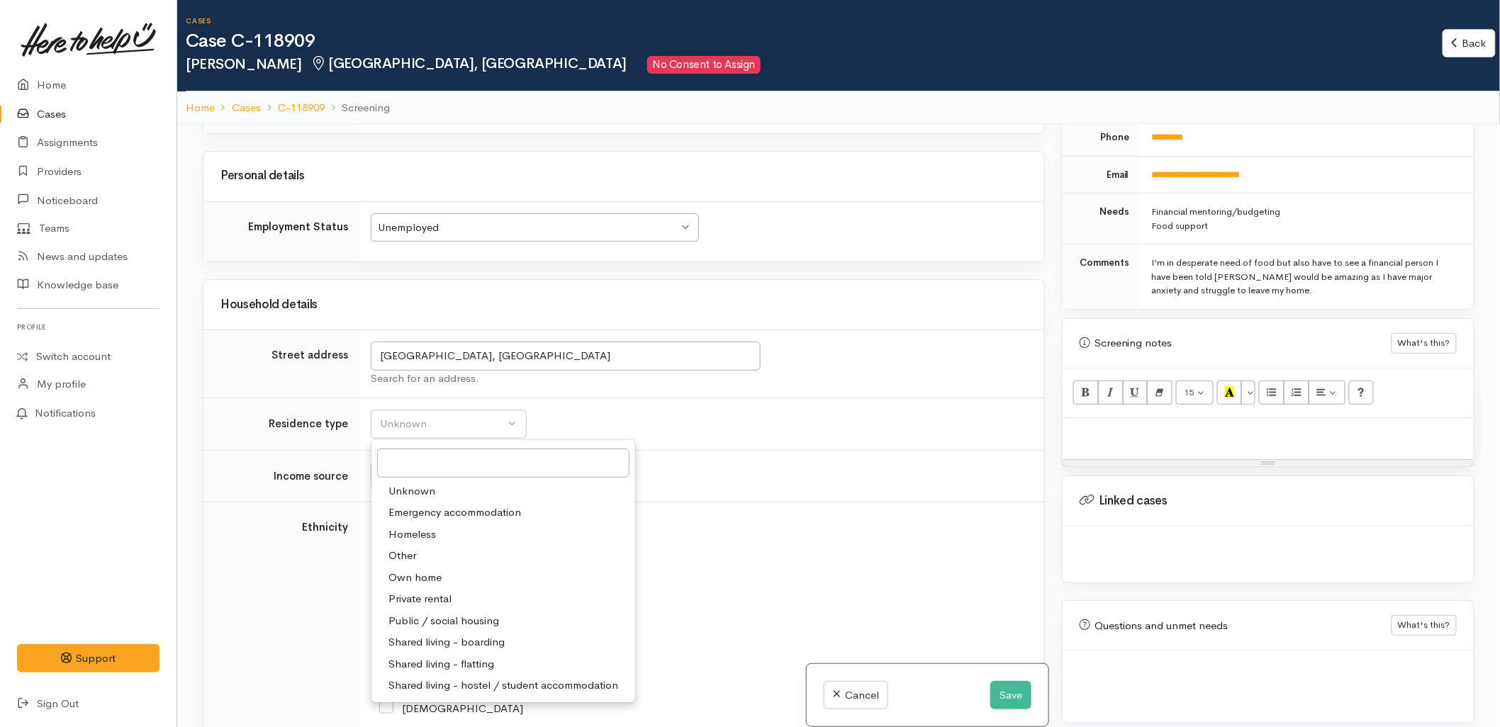
click at [440, 591] on span "Private rental" at bounding box center [419, 599] width 63 height 16
select select "2"
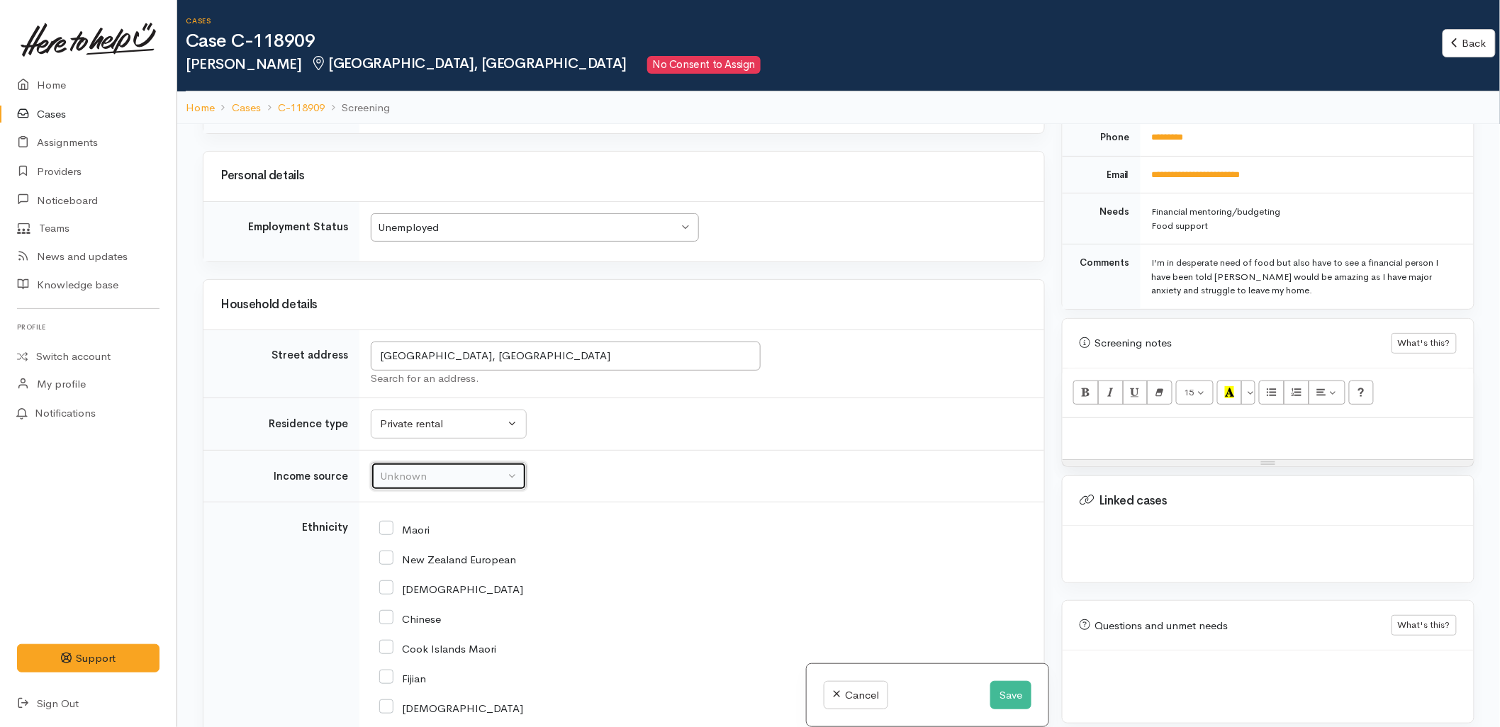
click at [442, 468] on div "Unknown" at bounding box center [442, 476] width 125 height 16
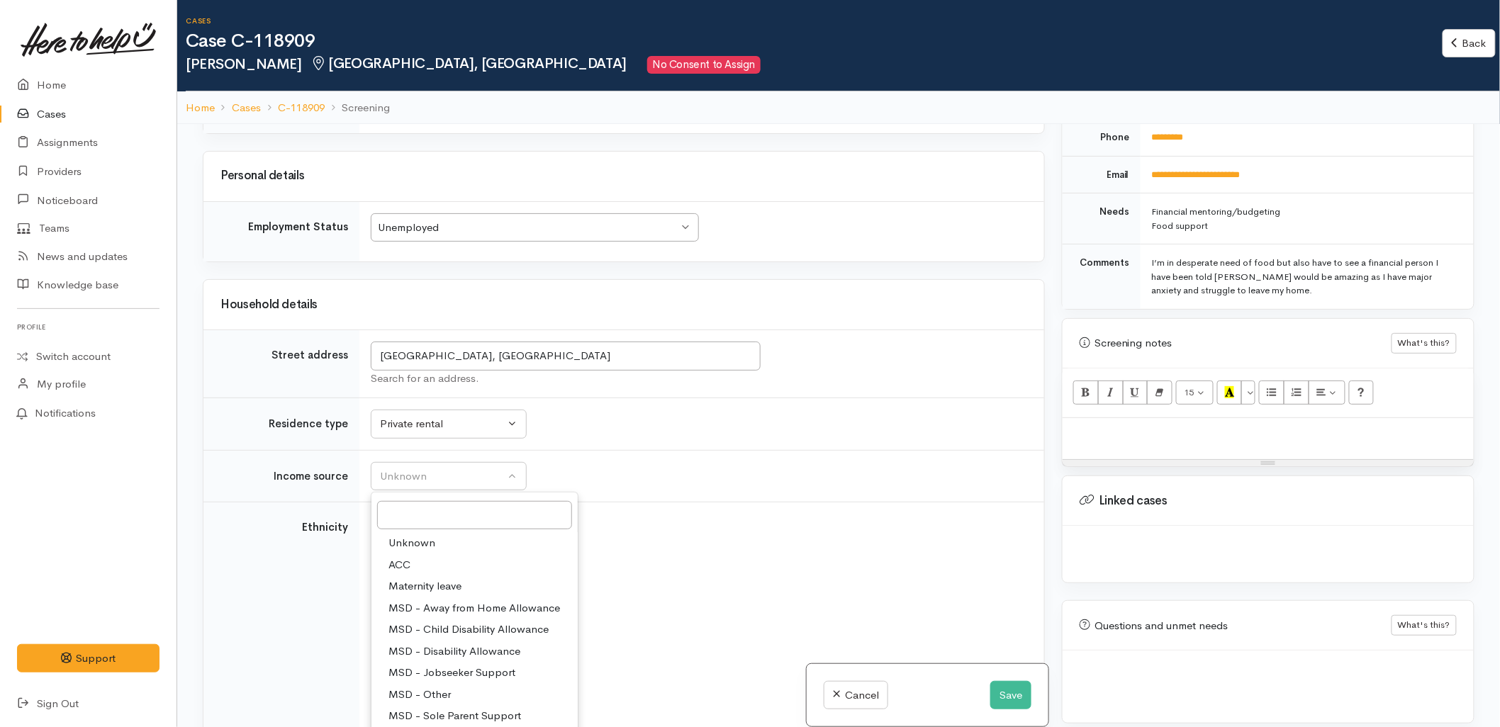
click at [438, 708] on span "MSD - Sole Parent Support" at bounding box center [454, 716] width 133 height 16
select select "7"
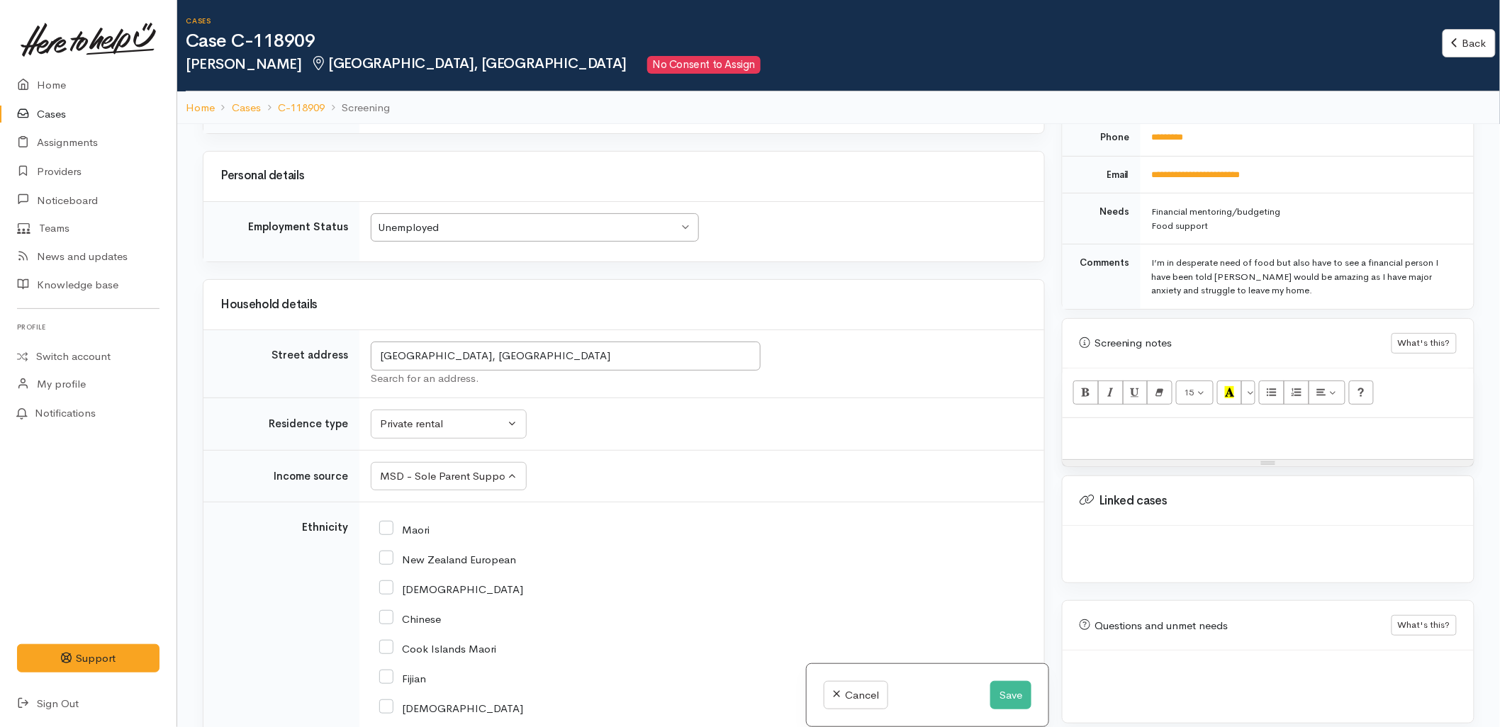
click at [415, 552] on input "New Zealand European" at bounding box center [447, 558] width 137 height 13
checkbox input "true"
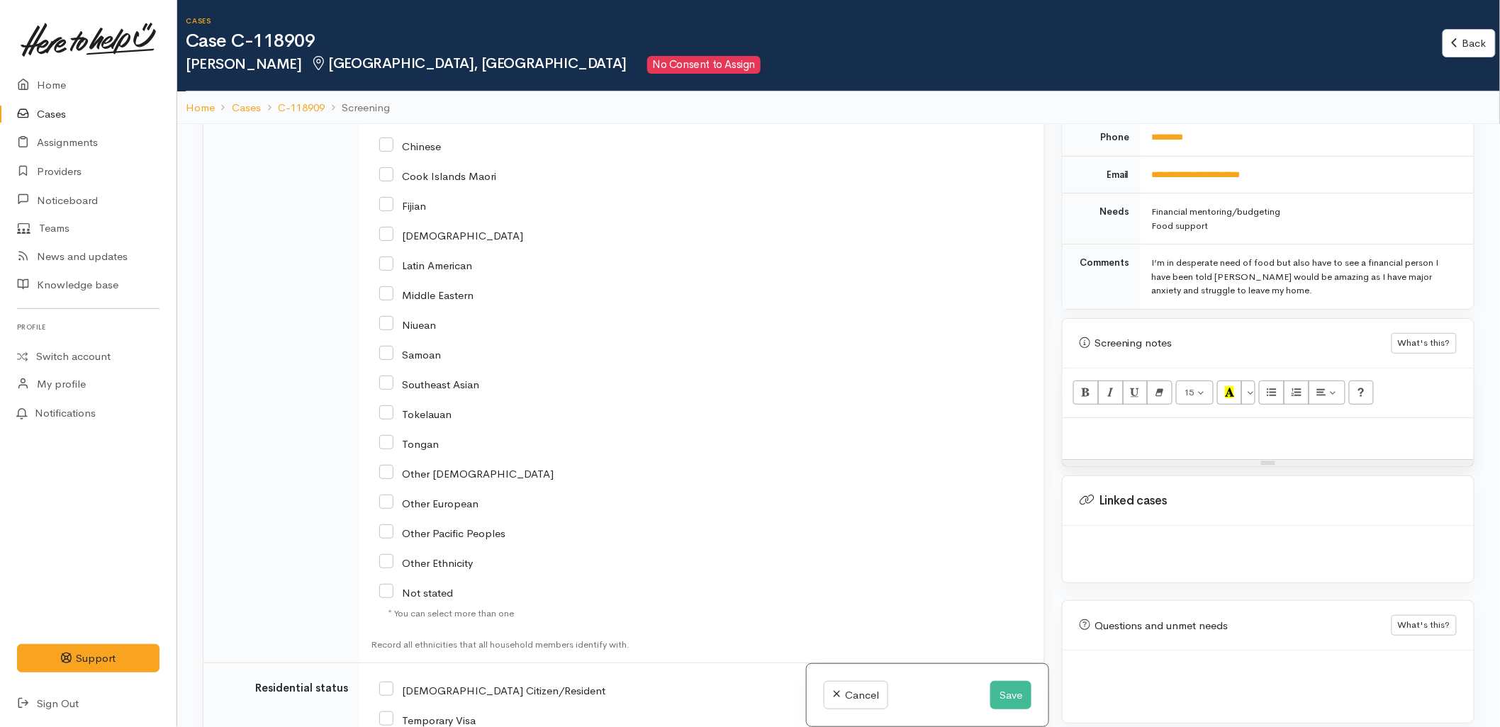
scroll to position [2755, 0]
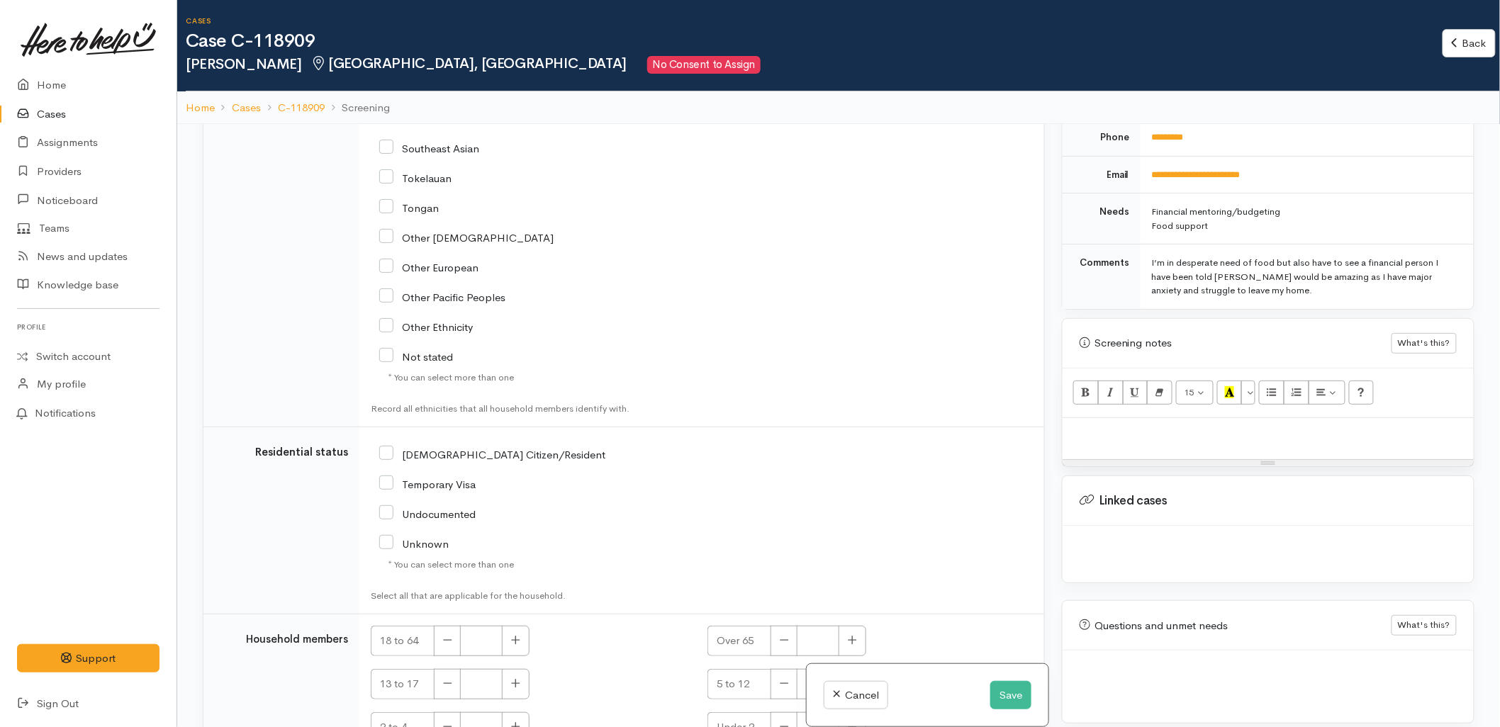
click at [442, 447] on input "NZ Citizen/Resident" at bounding box center [492, 453] width 226 height 13
checkbox input "true"
click at [519, 626] on button "button" at bounding box center [516, 641] width 28 height 30
type input "1"
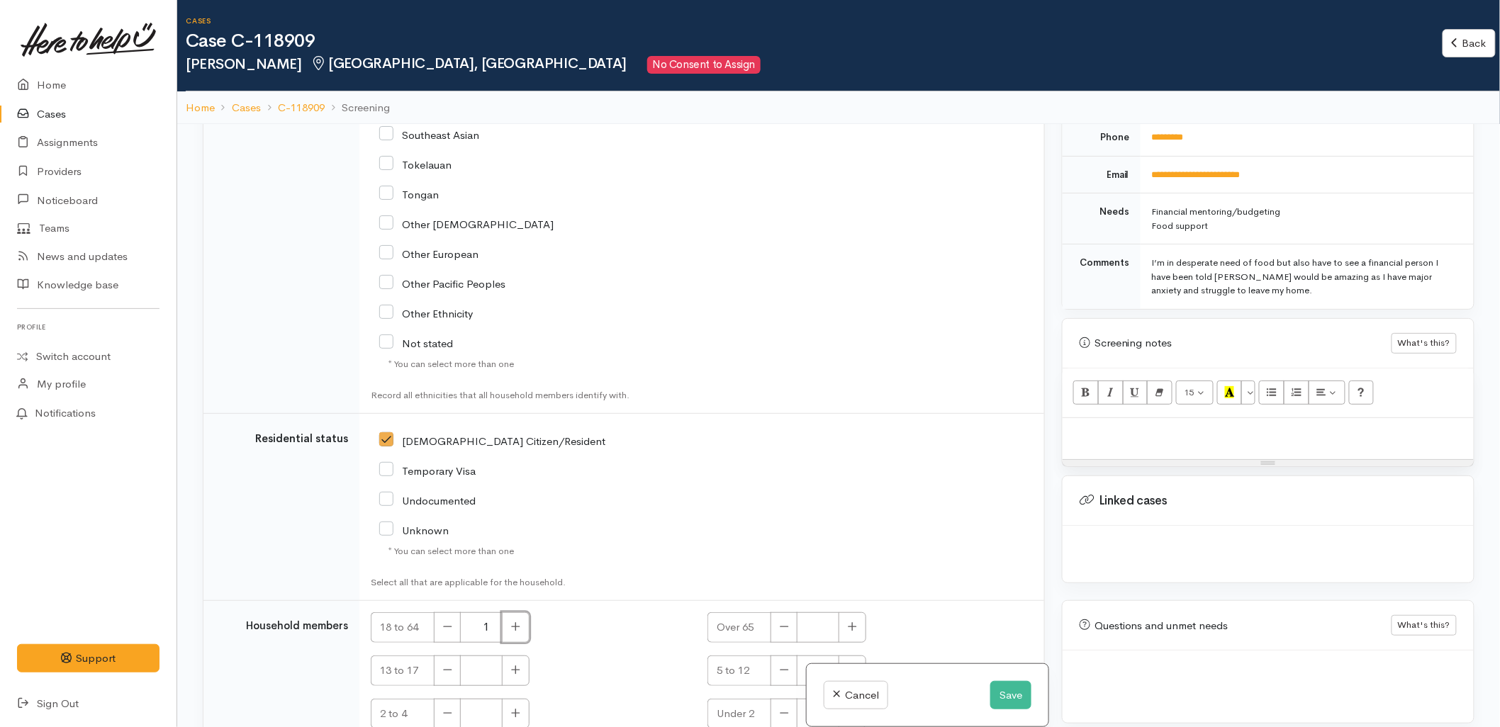
scroll to position [2781, 0]
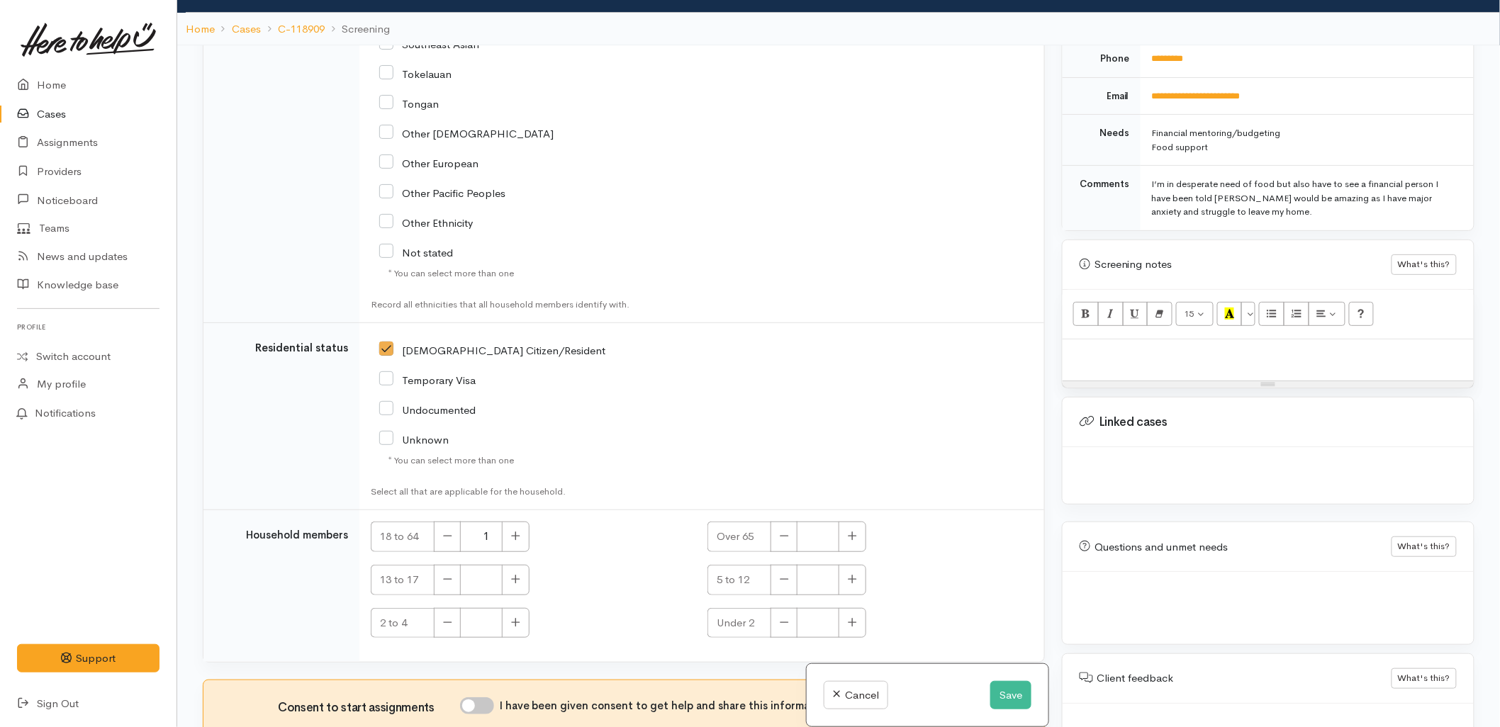
click at [487, 697] on input "I have been given consent to get help and share this information with appropria…" at bounding box center [477, 705] width 34 height 17
checkbox input "true"
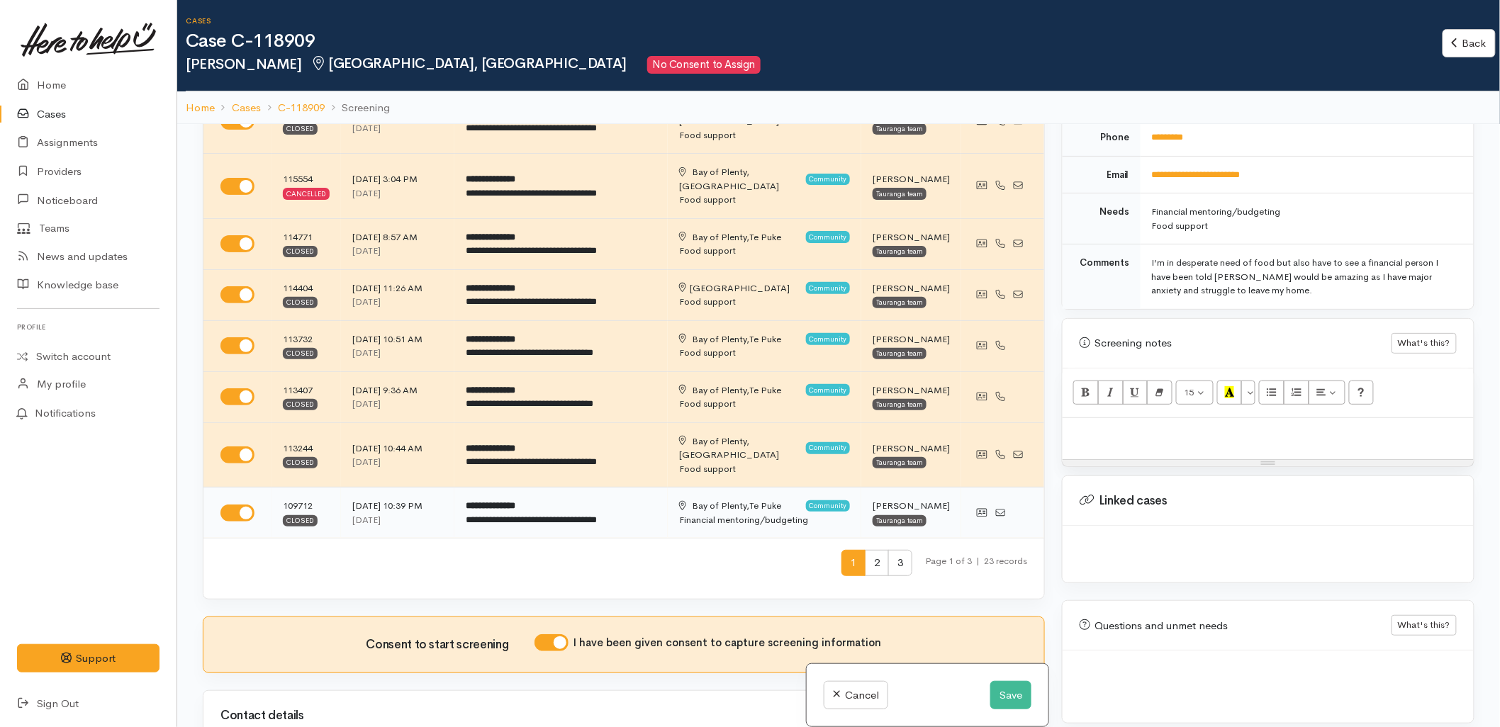
scroll to position [182, 0]
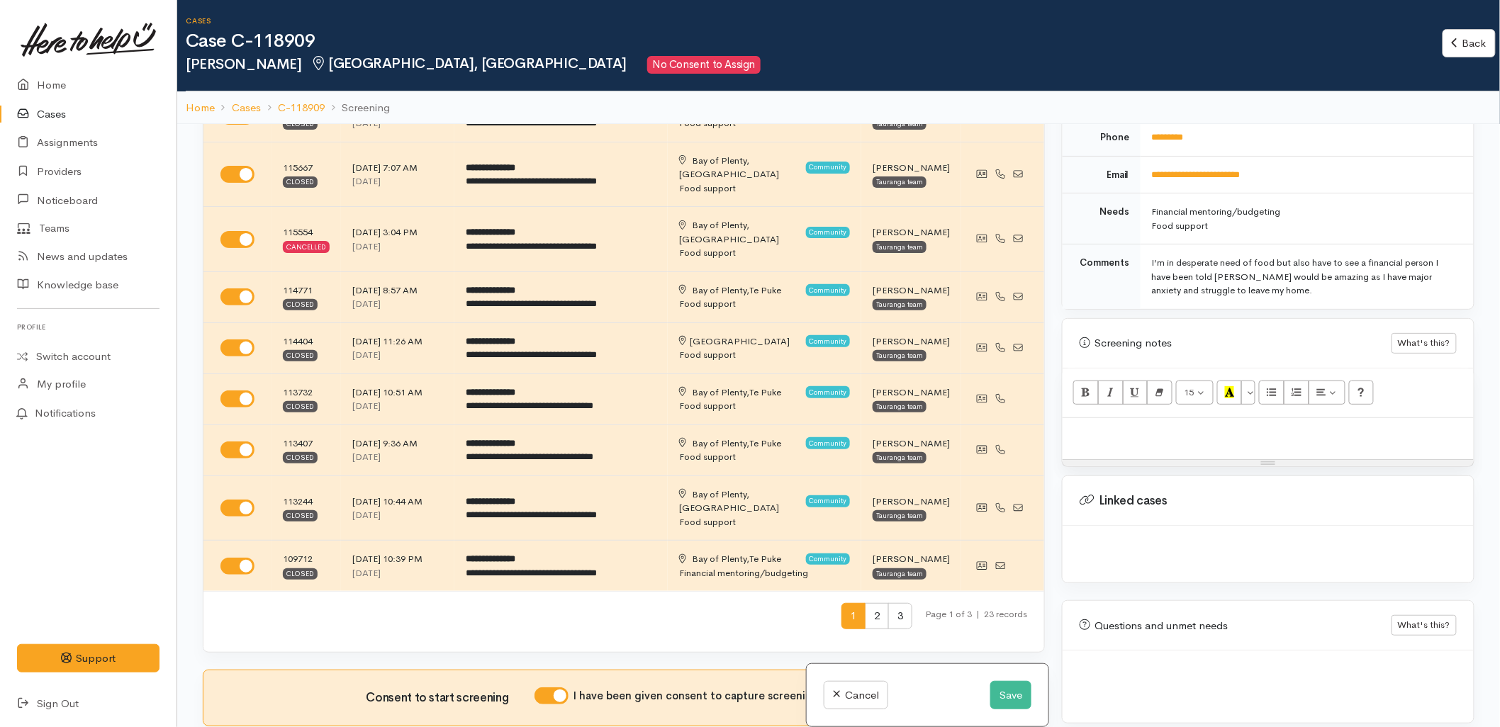
click at [1107, 426] on p at bounding box center [1267, 433] width 397 height 16
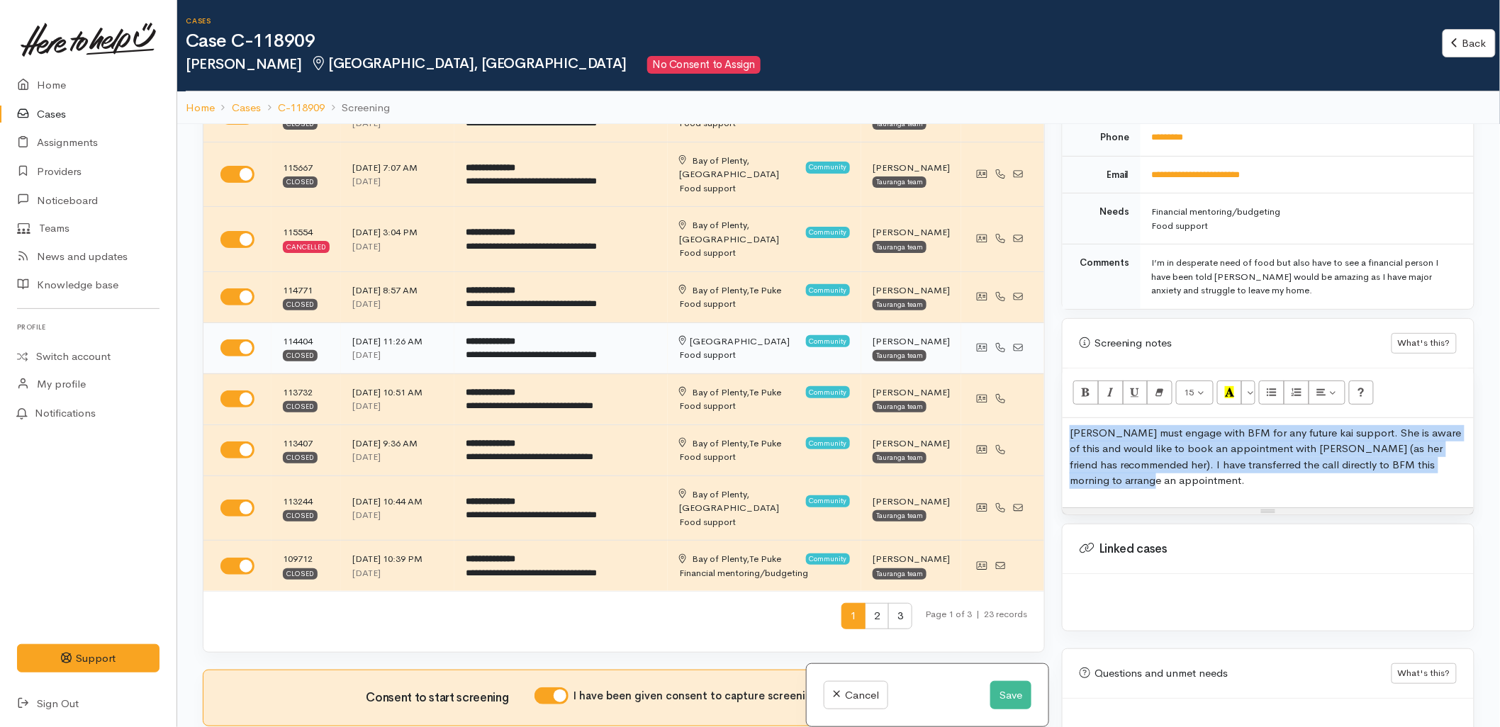
copy p "Lisa must engage with BFM for any future kai support. She is aware of this and …"
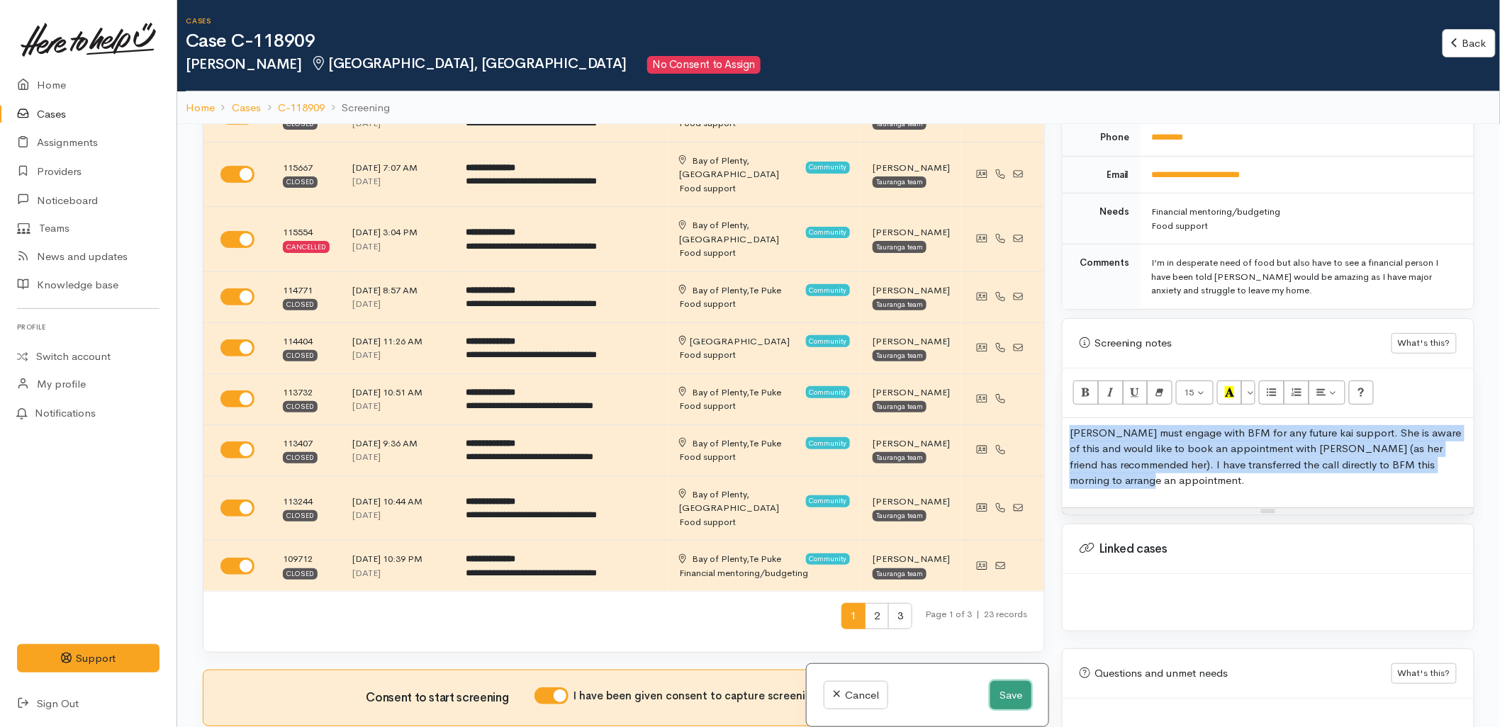
click at [996, 697] on button "Save" at bounding box center [1010, 695] width 41 height 29
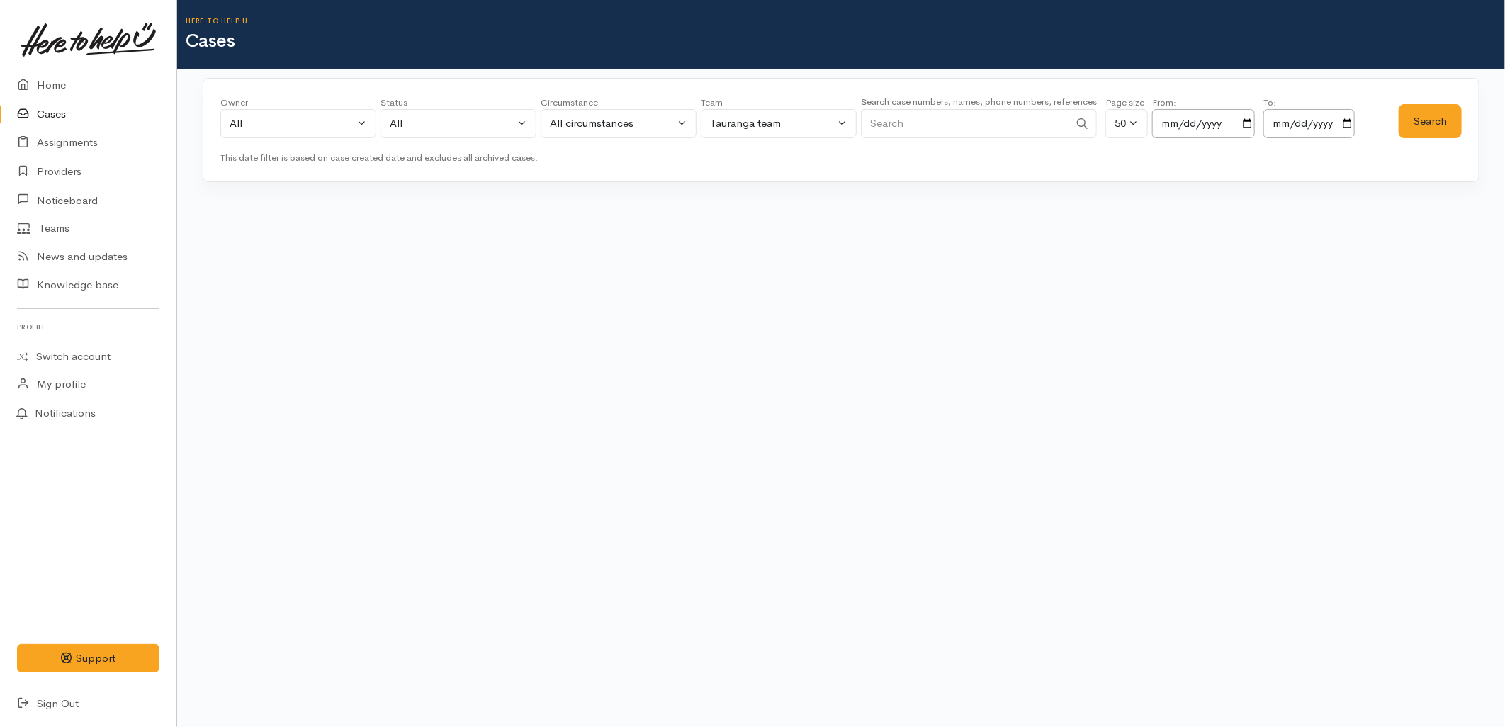
click at [991, 124] on input "Search" at bounding box center [965, 123] width 208 height 29
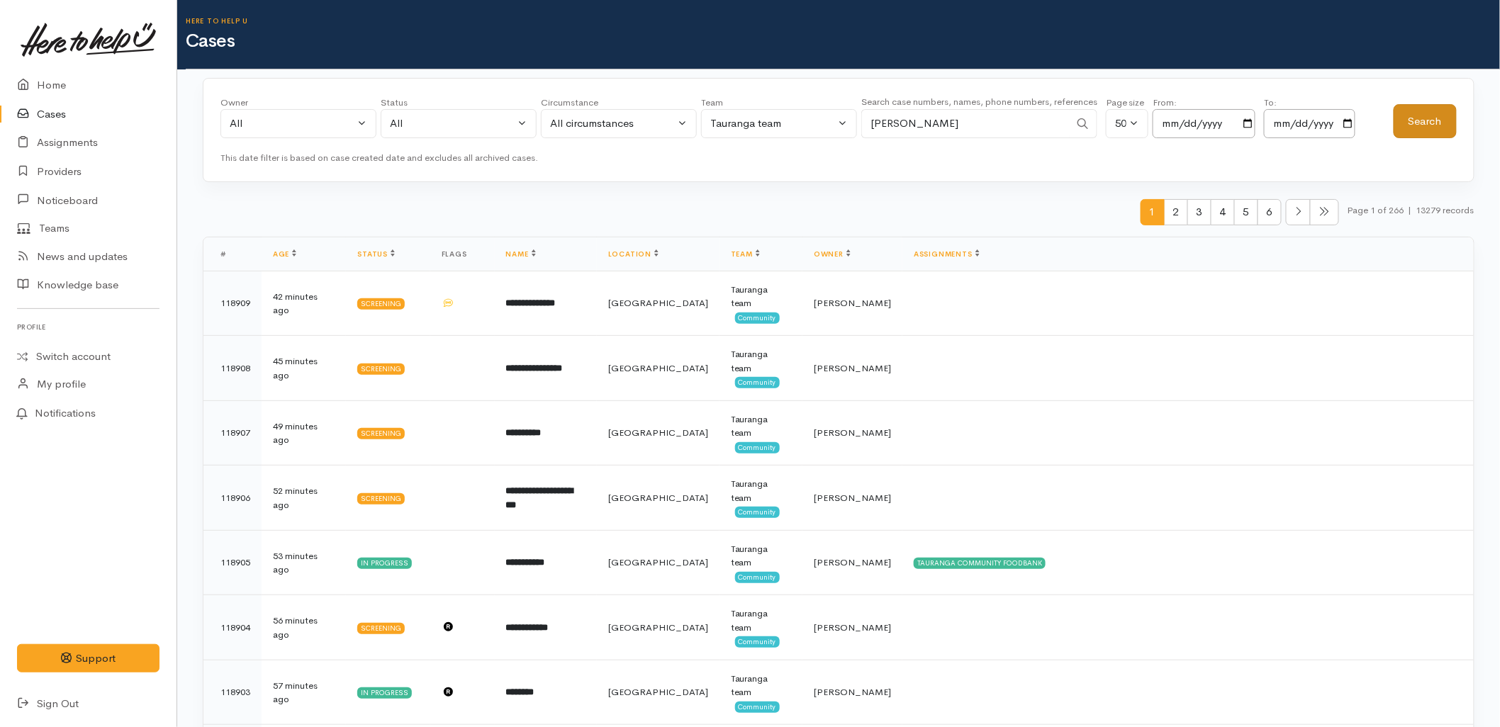
type input "[PERSON_NAME]"
click at [1422, 125] on button "Search" at bounding box center [1424, 121] width 63 height 35
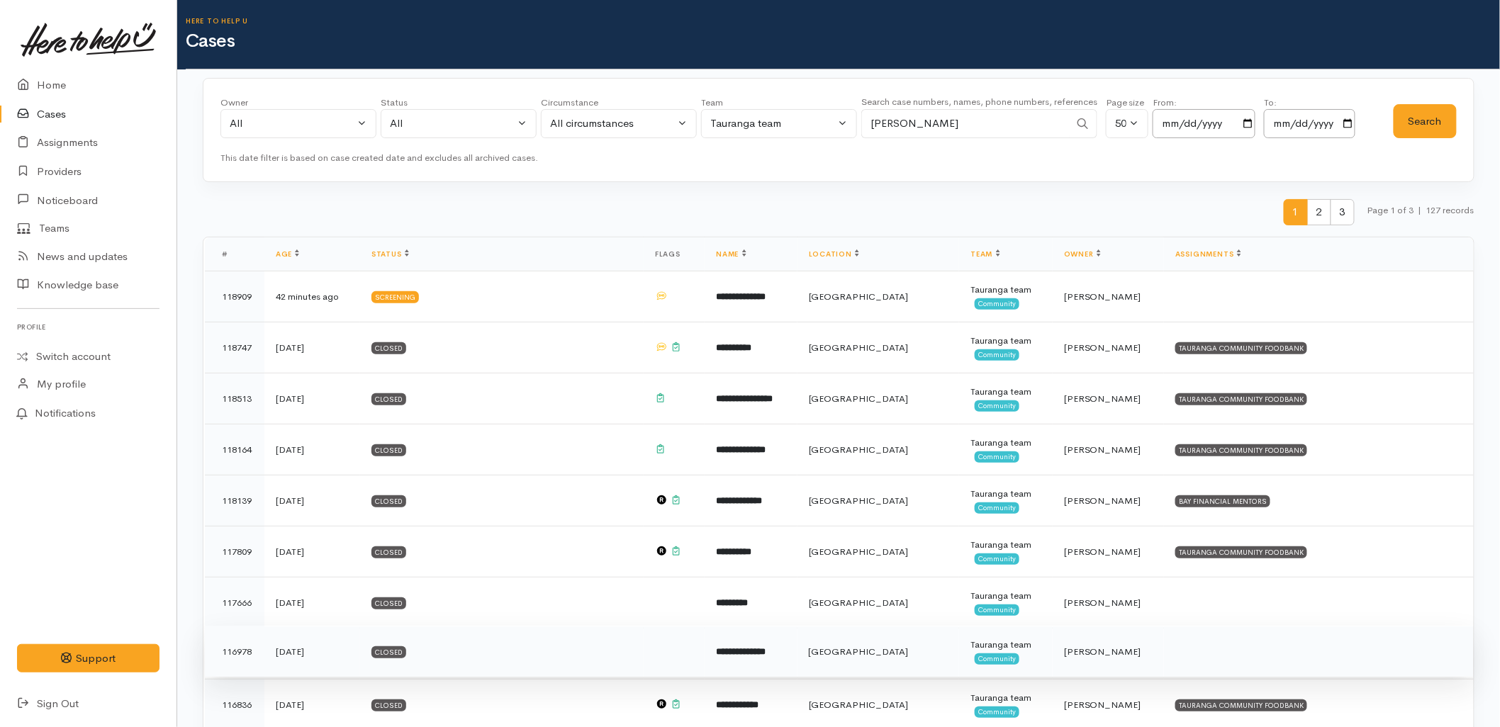
click at [721, 653] on b "**********" at bounding box center [741, 651] width 50 height 9
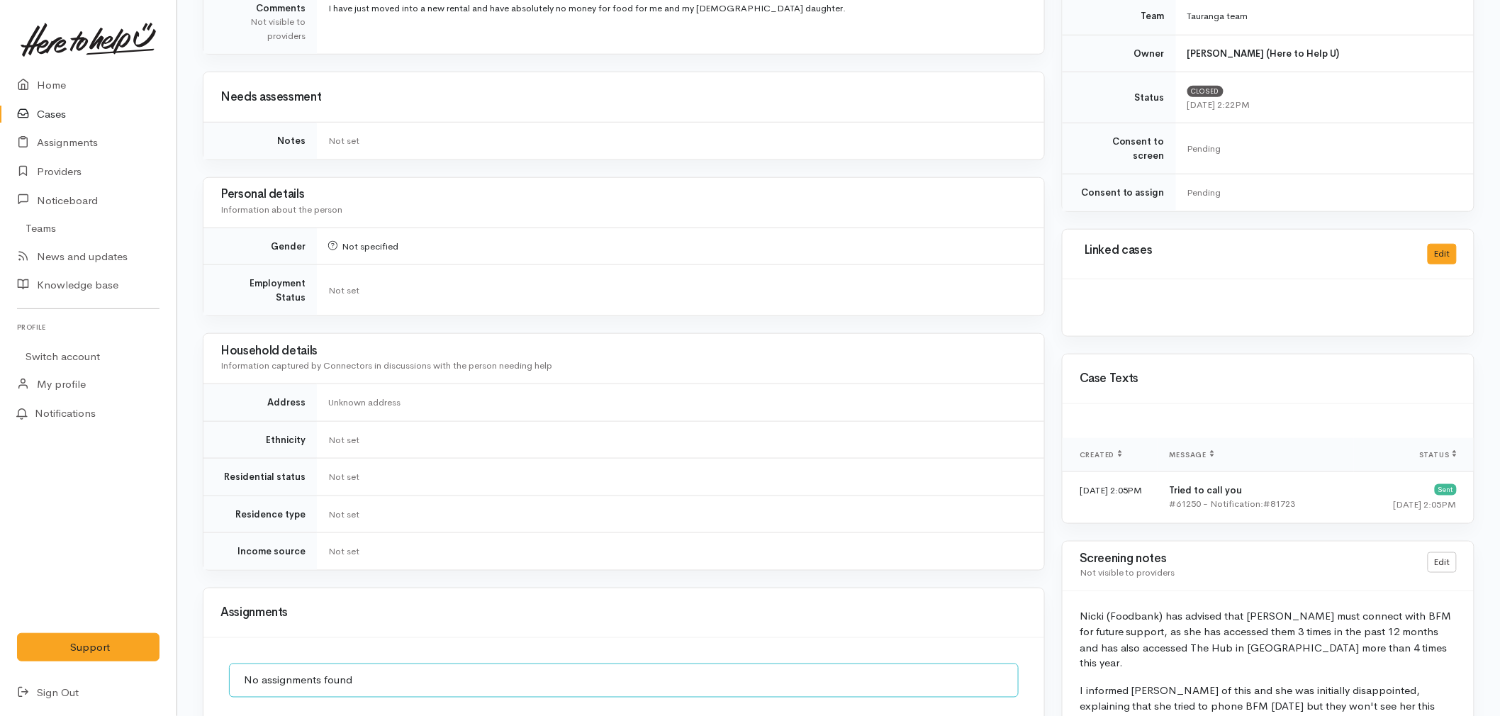
scroll to position [702, 0]
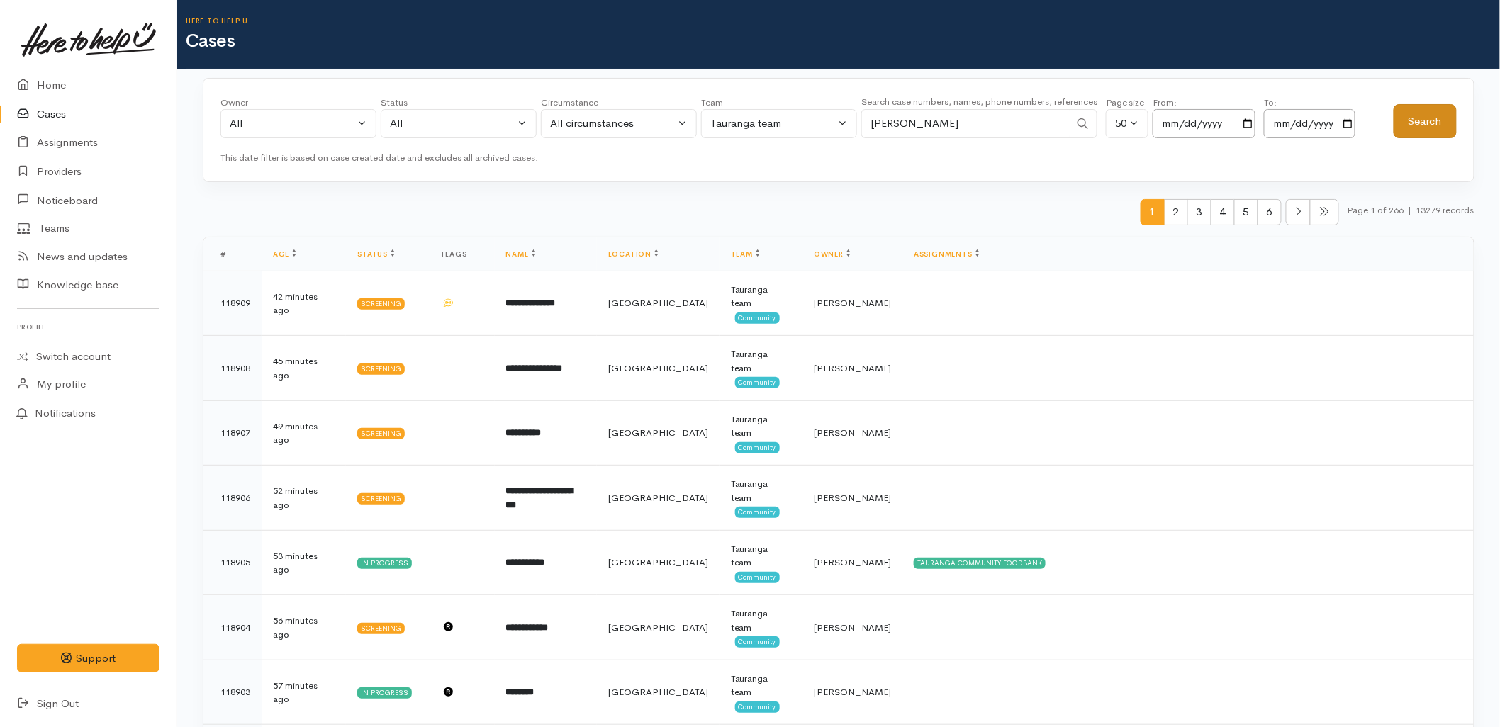
type input "[PERSON_NAME]"
click at [1418, 122] on button "Search" at bounding box center [1424, 121] width 63 height 35
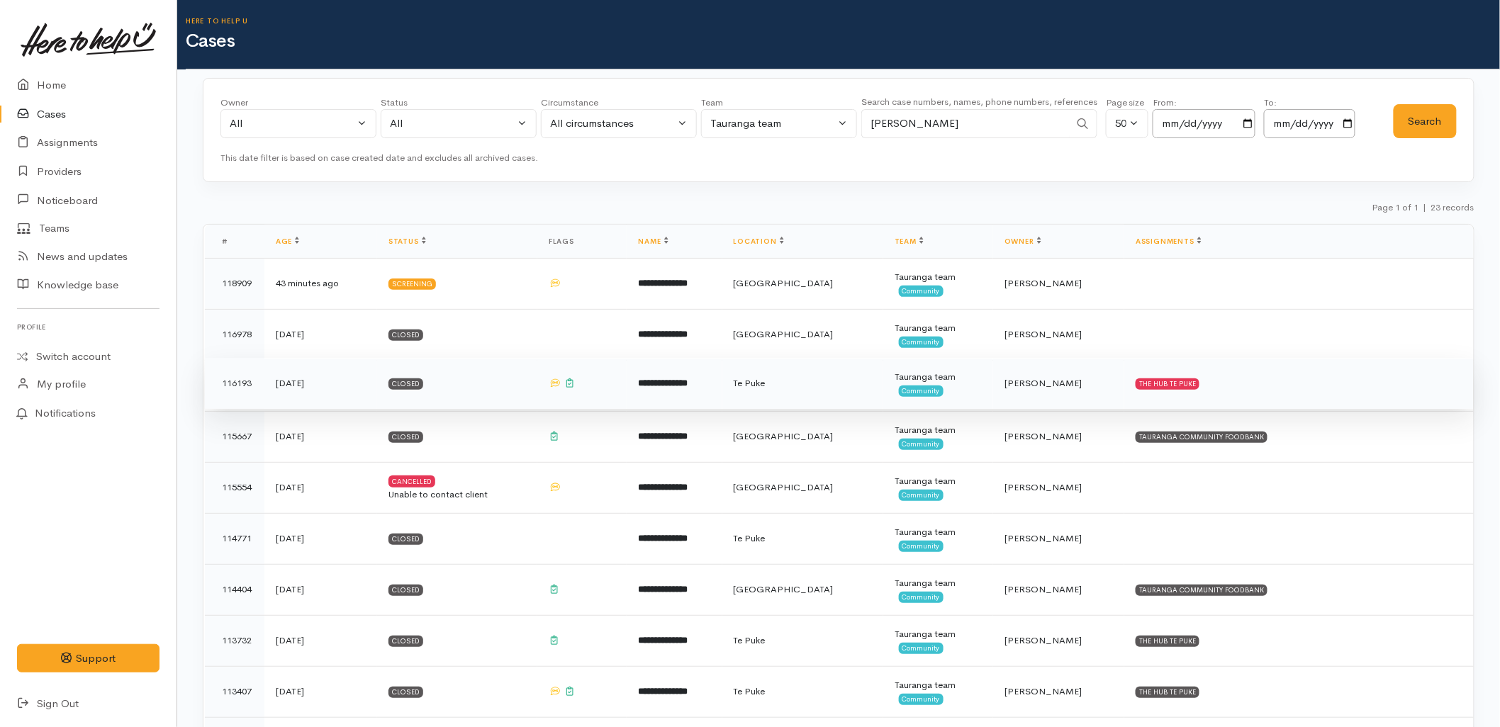
click at [980, 392] on td "Tauranga team Community" at bounding box center [938, 383] width 110 height 51
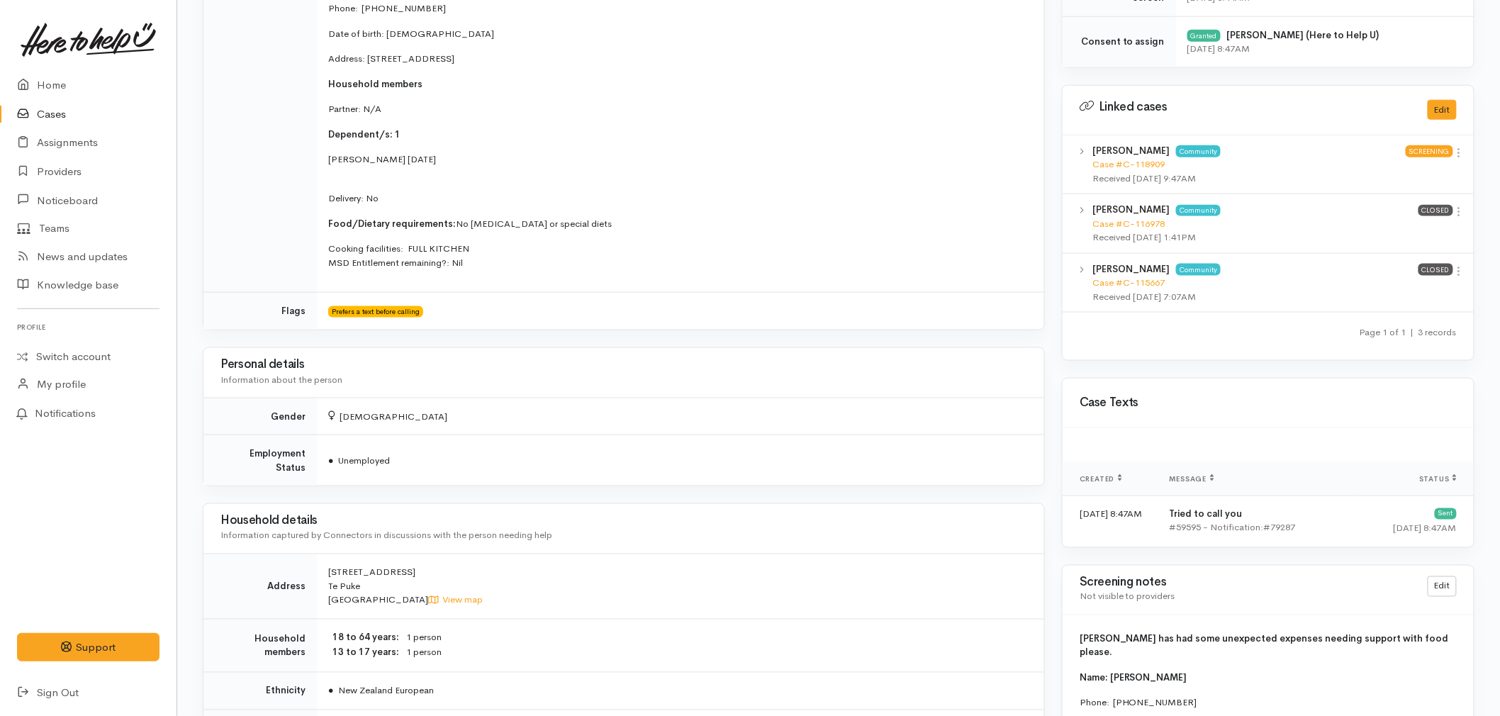
scroll to position [315, 0]
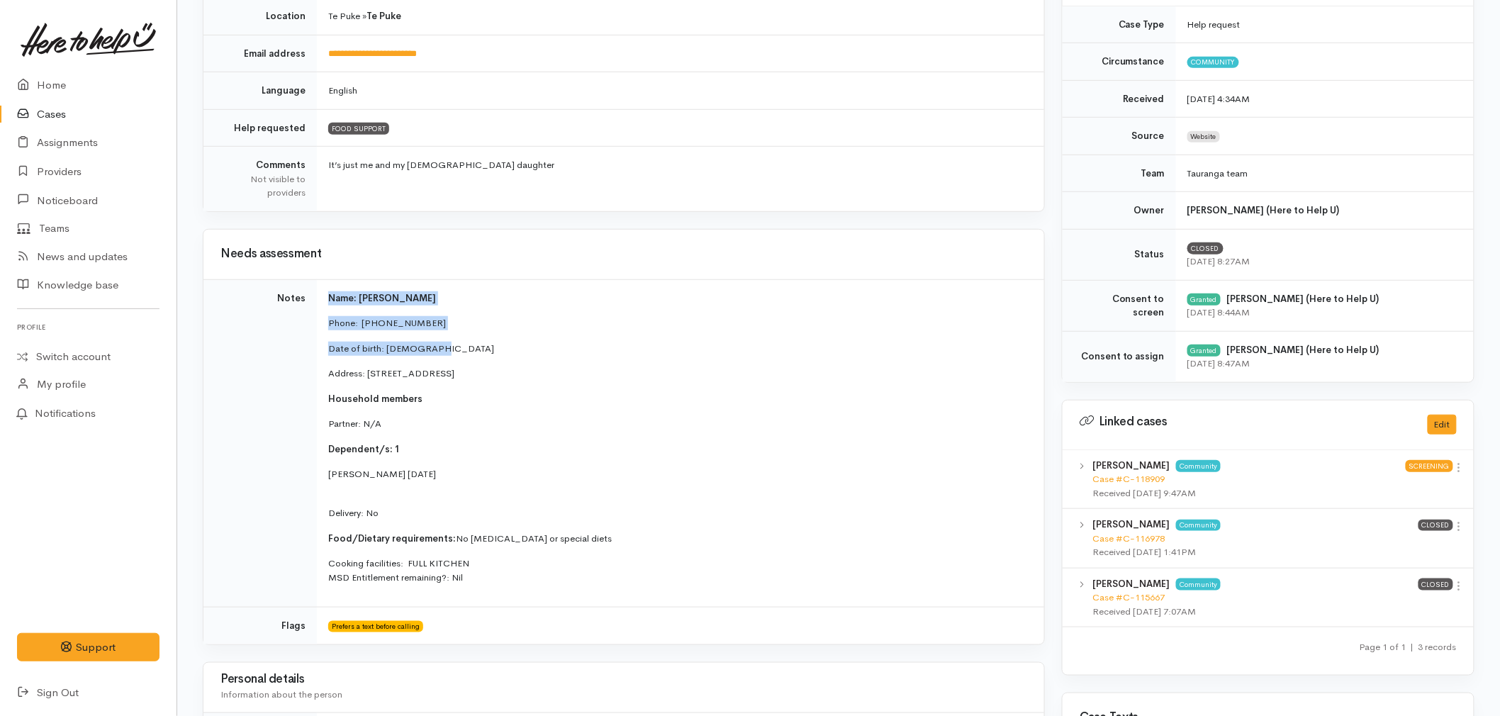
drag, startPoint x: 457, startPoint y: 344, endPoint x: 317, endPoint y: 296, distance: 148.4
click at [317, 296] on td "Name: Lisa Mcfarlane Phone:  021425722 Date of birth: 28/05/1978 Address: 13 No…" at bounding box center [680, 443] width 727 height 328
copy td "Name: Lisa Mcfarlane Phone:  021425722 Date of birth: 28/05/1978"
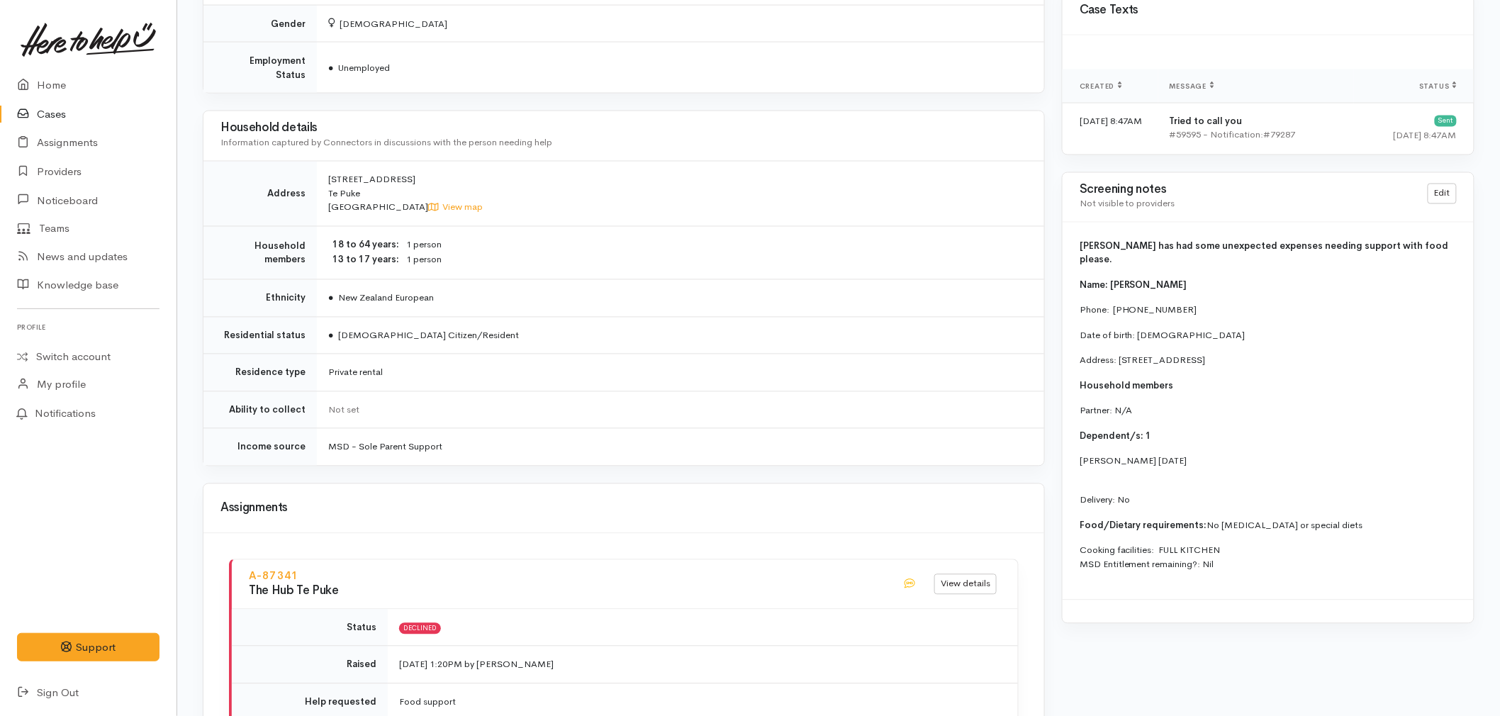
scroll to position [1023, 0]
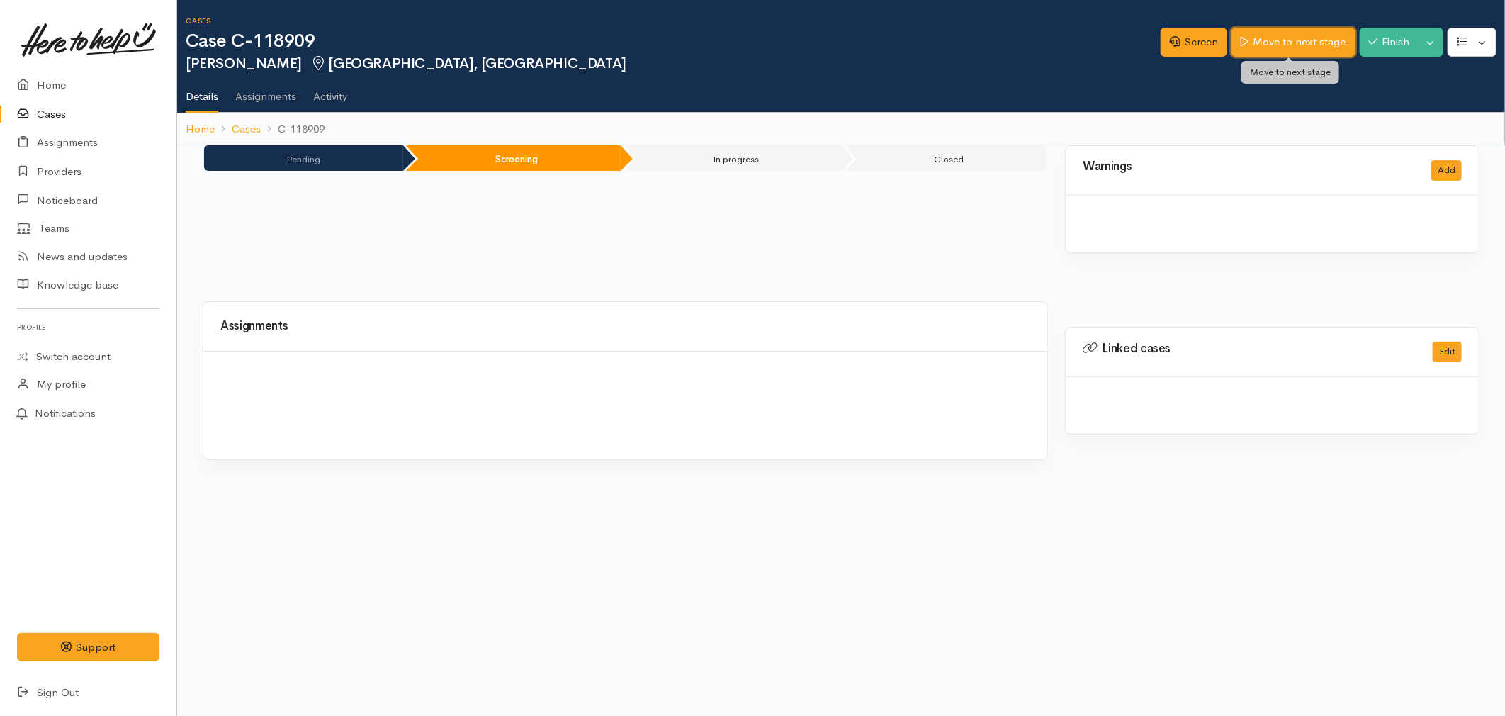
click at [1298, 41] on link "Move to next stage" at bounding box center [1293, 42] width 123 height 29
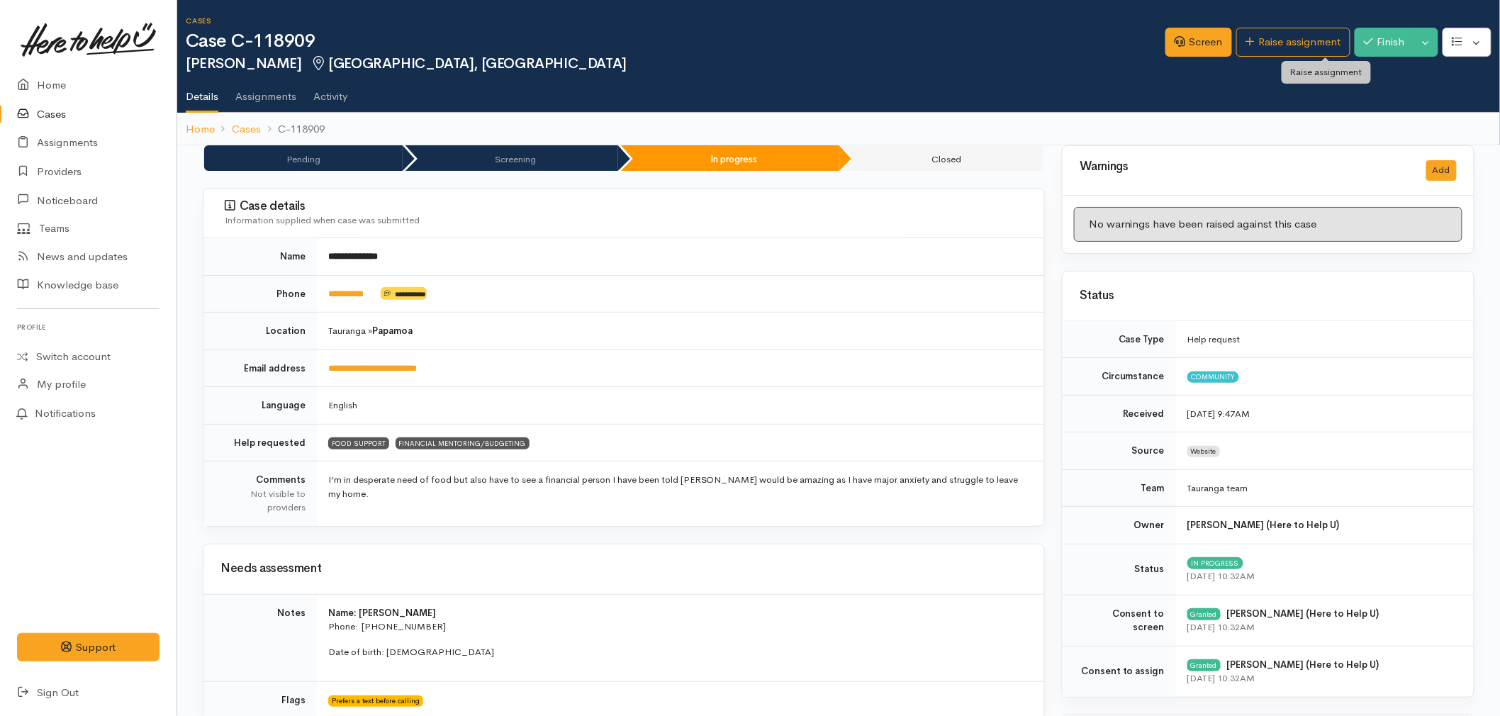
click at [1298, 41] on link "Raise assignment" at bounding box center [1293, 42] width 114 height 29
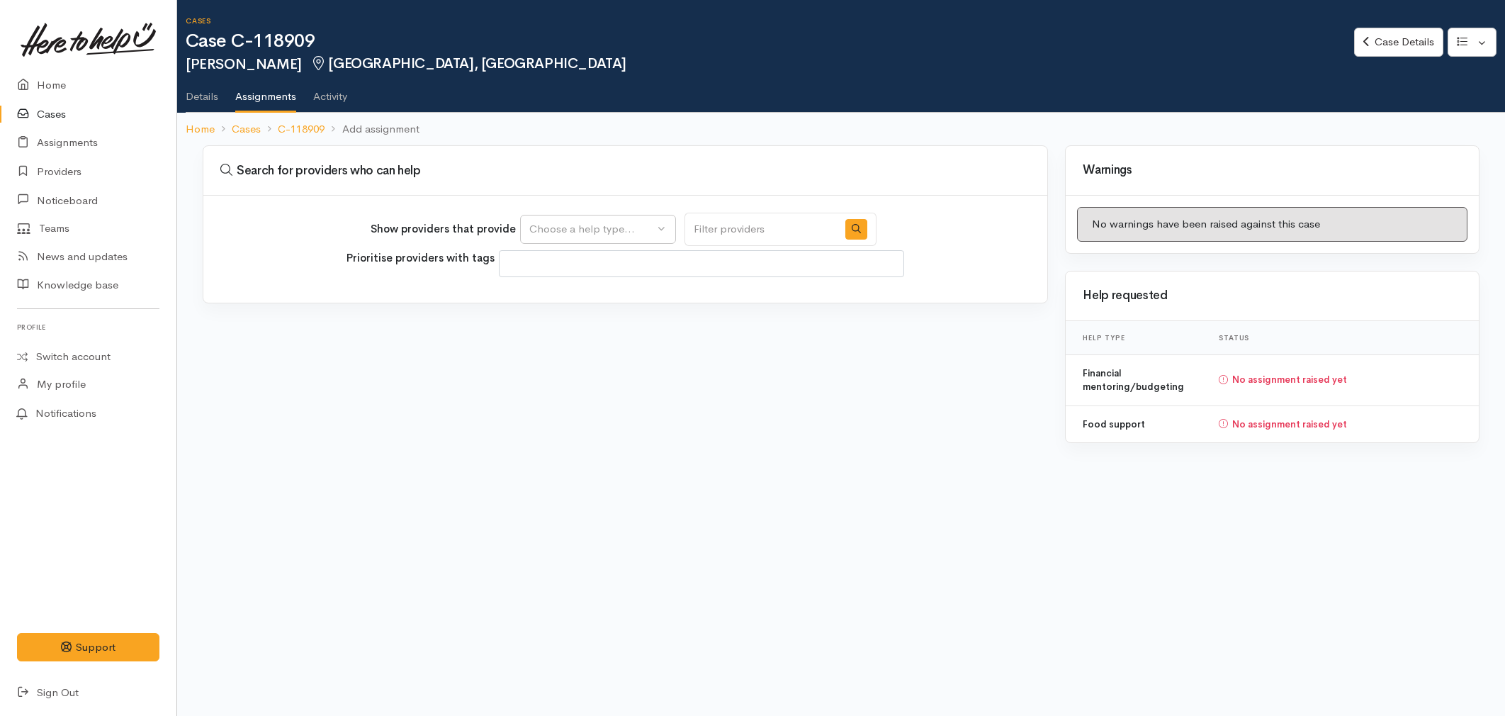
select select
click at [562, 230] on div "Choose a help type..." at bounding box center [591, 229] width 125 height 16
click at [565, 294] on span "Food support" at bounding box center [571, 296] width 66 height 16
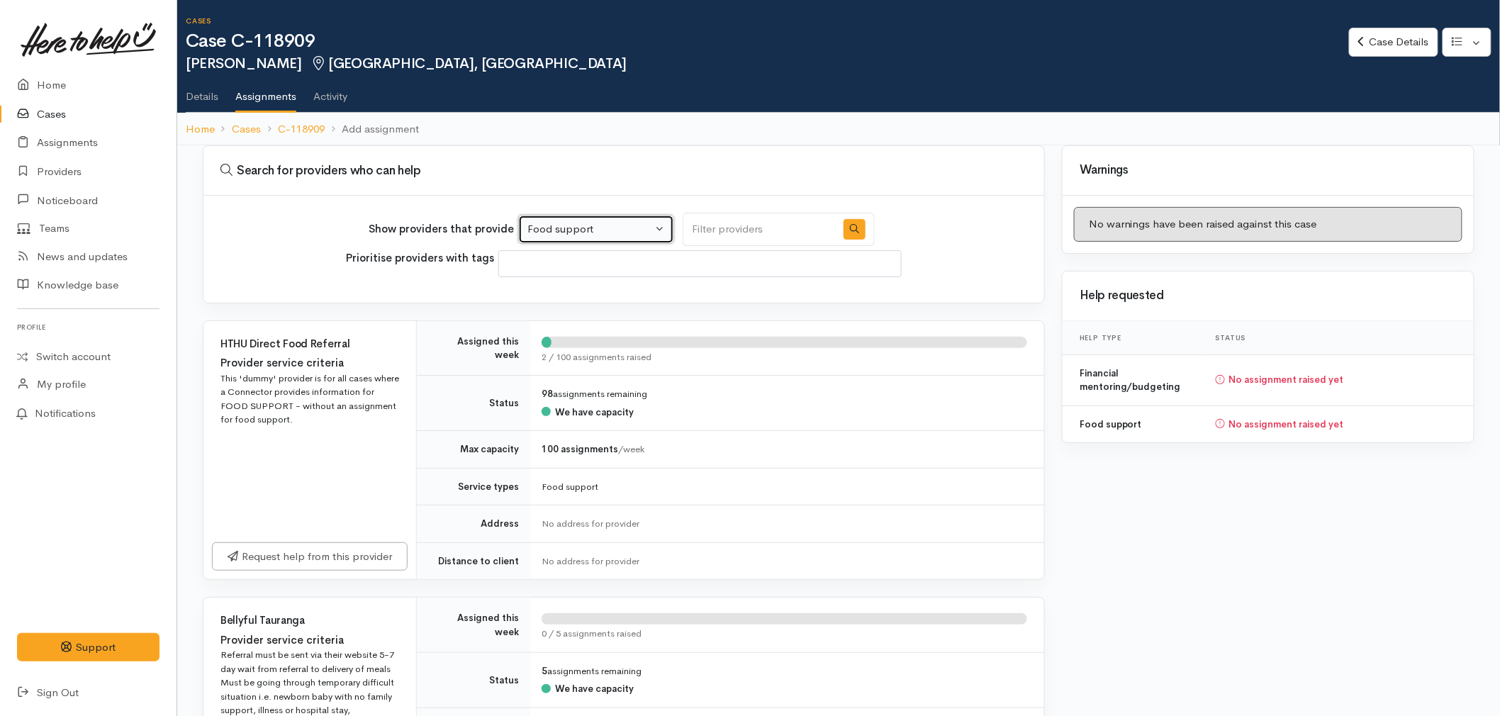
click at [588, 228] on div "Food support" at bounding box center [589, 229] width 125 height 16
click at [569, 319] on span "Financial mentoring/budgeting" at bounding box center [611, 318] width 150 height 16
select select "9"
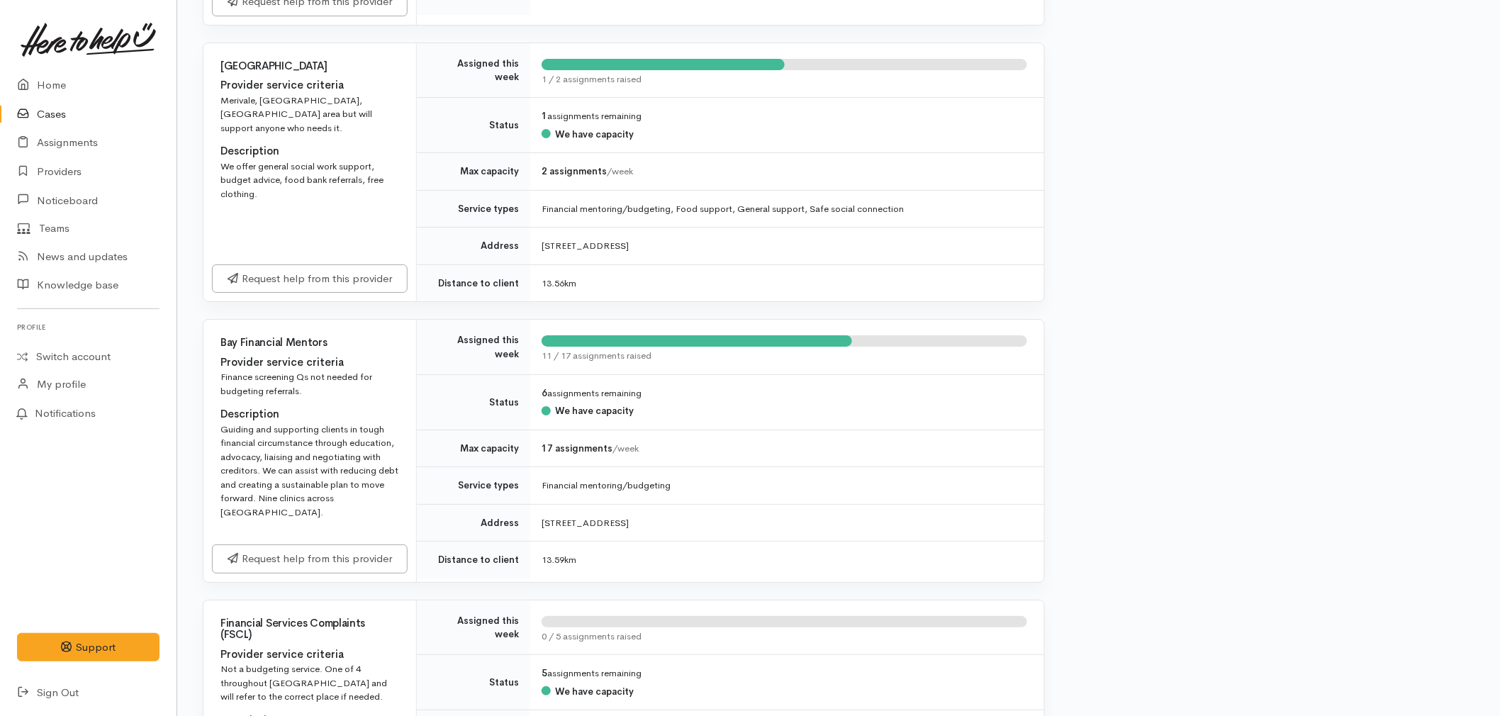
scroll to position [2126, 0]
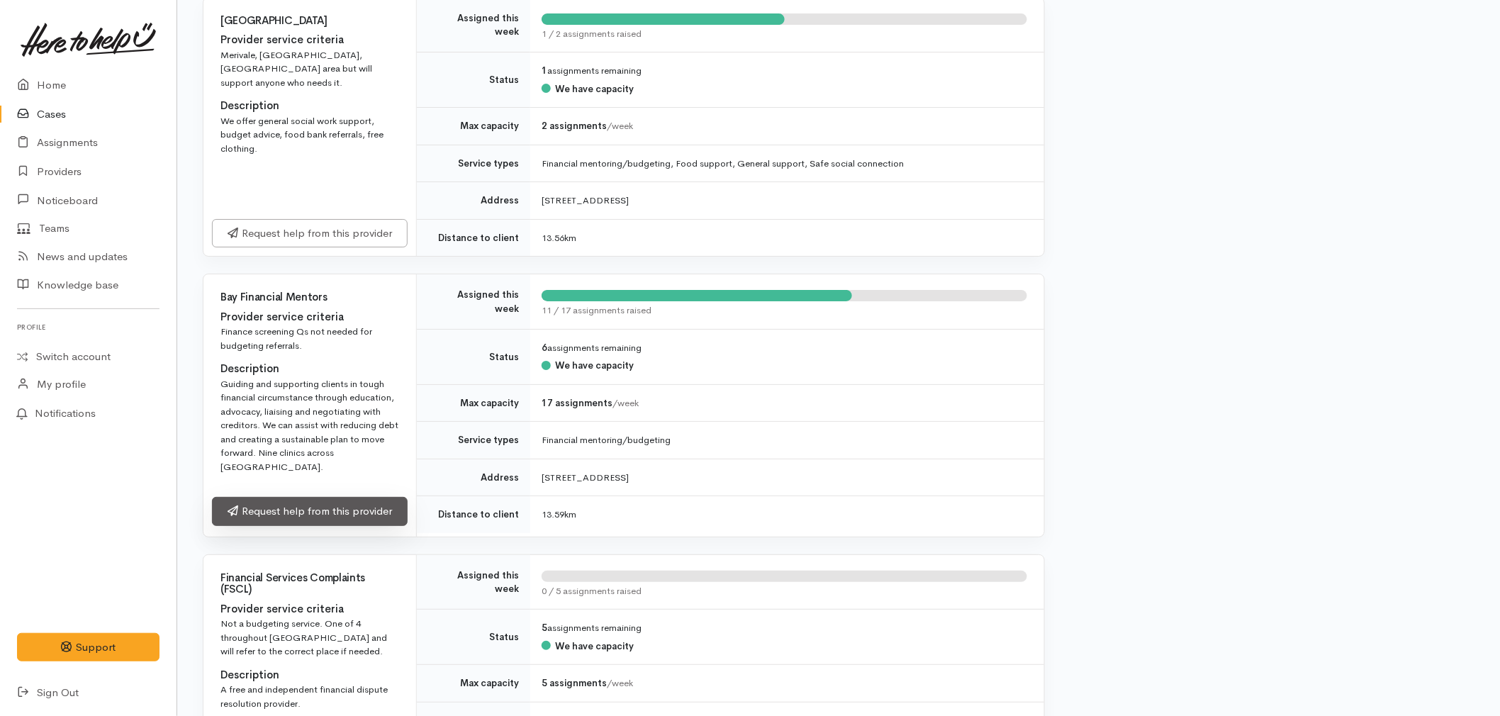
click at [334, 501] on link "Request help from this provider" at bounding box center [310, 511] width 196 height 29
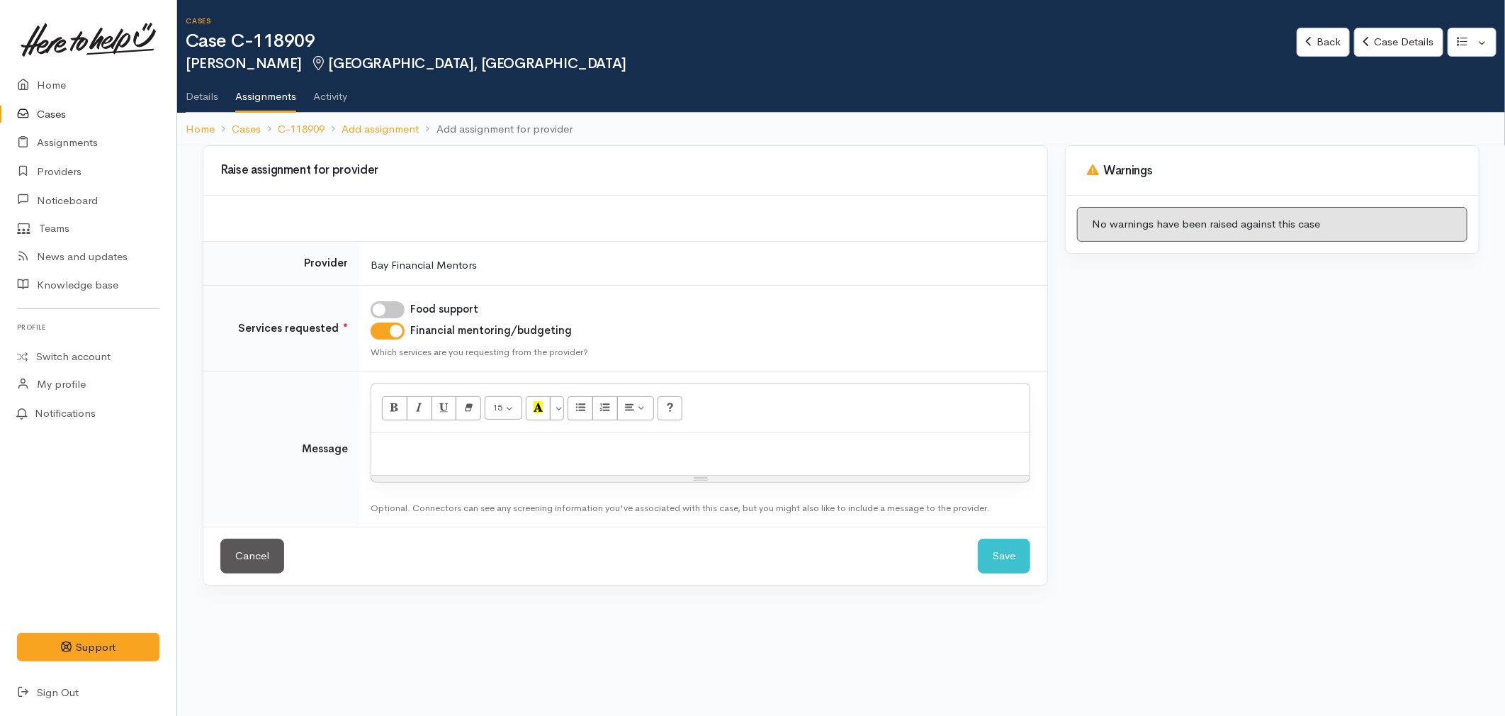
click at [393, 310] on input "Food support" at bounding box center [388, 309] width 34 height 17
checkbox input "true"
click at [421, 461] on div at bounding box center [700, 454] width 658 height 42
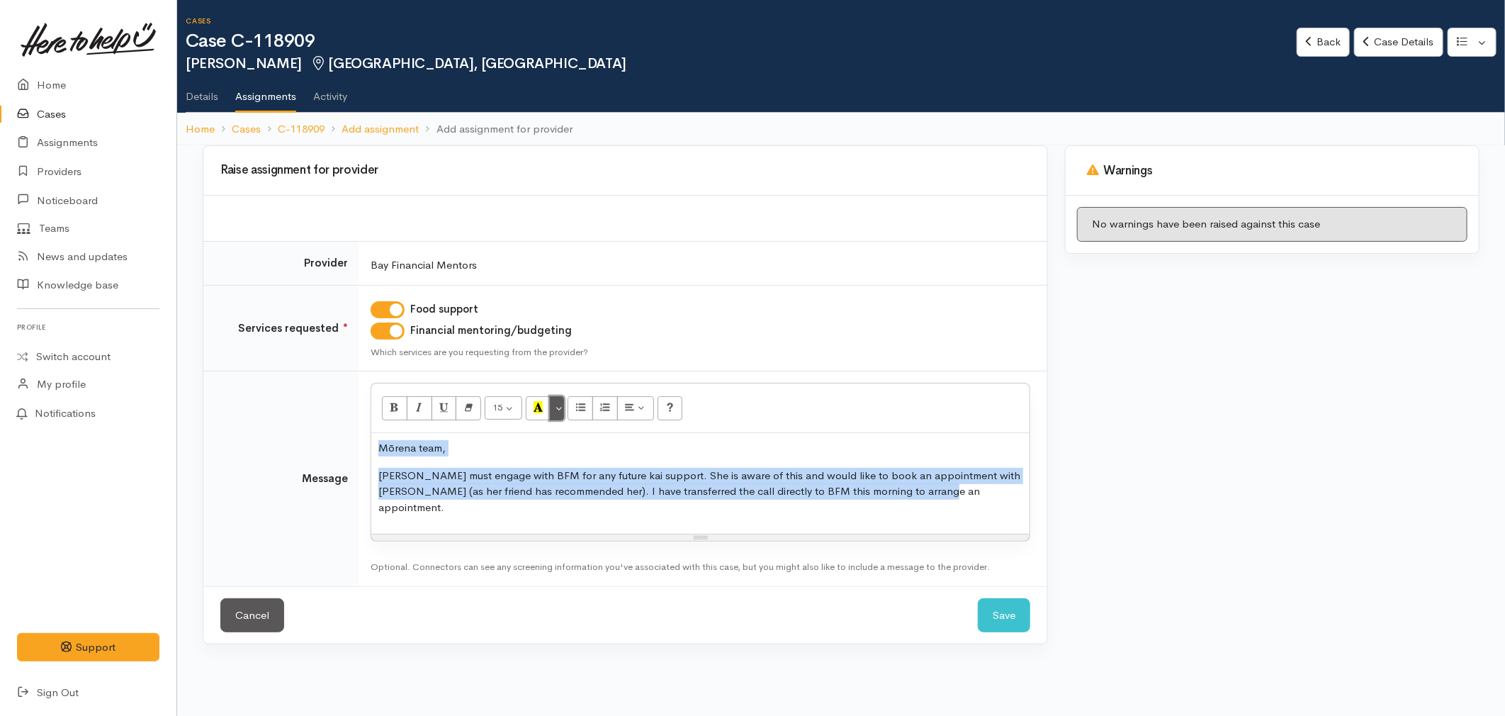
click at [558, 405] on button "More Color" at bounding box center [557, 408] width 14 height 24
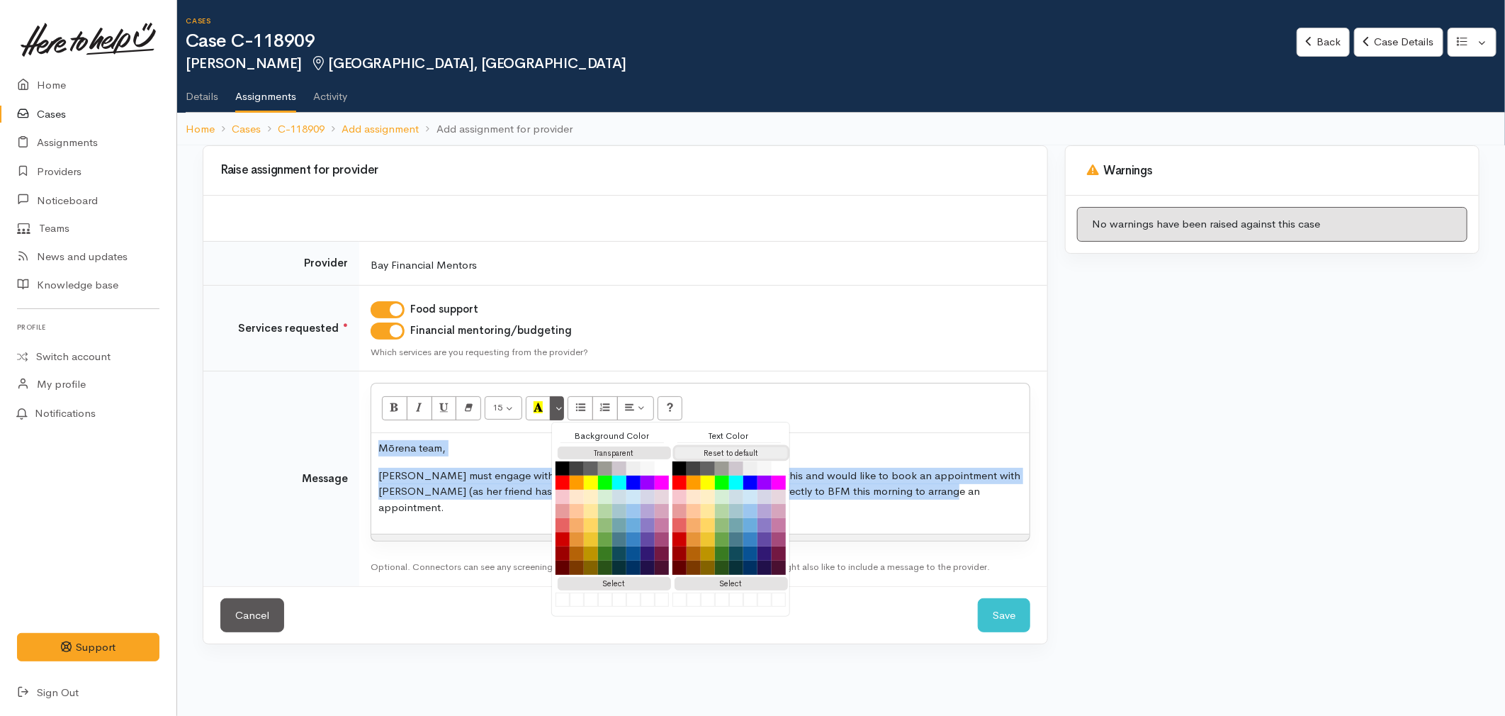
click at [745, 451] on button "Reset to default" at bounding box center [731, 452] width 113 height 13
click at [902, 482] on p "Lisa must engage with BFM for any future kai support. She is aware of this and …" at bounding box center [700, 492] width 644 height 48
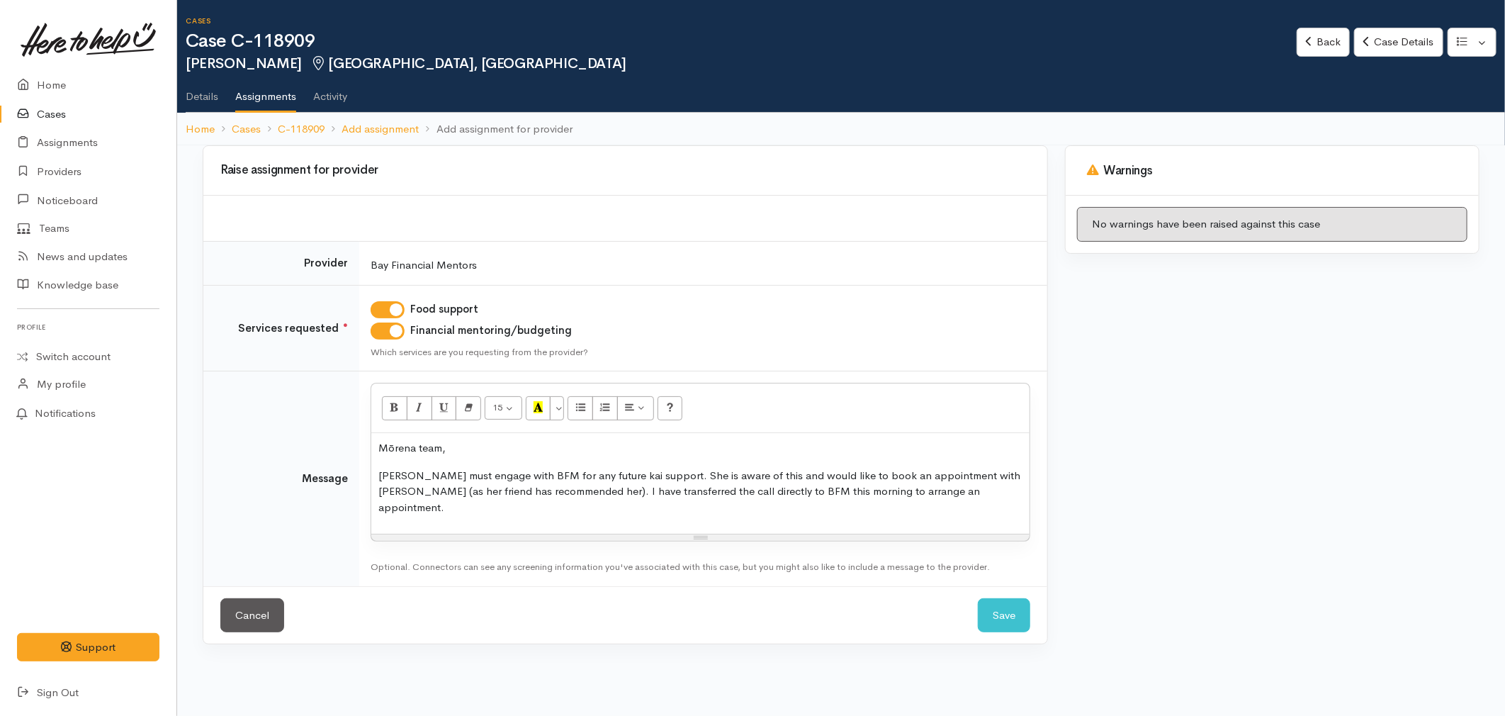
click at [712, 493] on p "Lisa must engage with BFM for any future kai support. She is aware of this and …" at bounding box center [700, 492] width 644 height 48
click at [494, 473] on p "Lisa must engage with BFM for any future kai support. She is aware of this and …" at bounding box center [700, 492] width 644 height 48
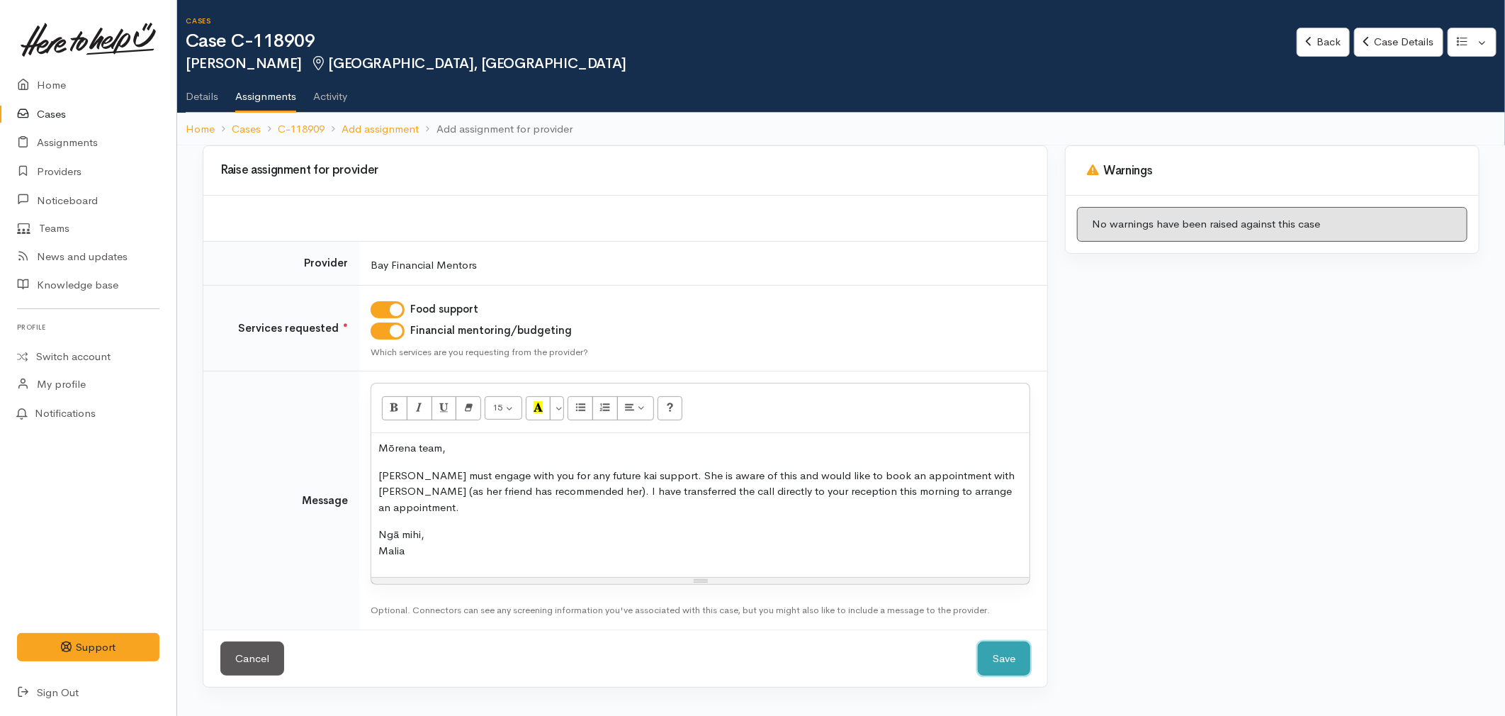
click at [1022, 653] on button "Save" at bounding box center [1004, 658] width 52 height 35
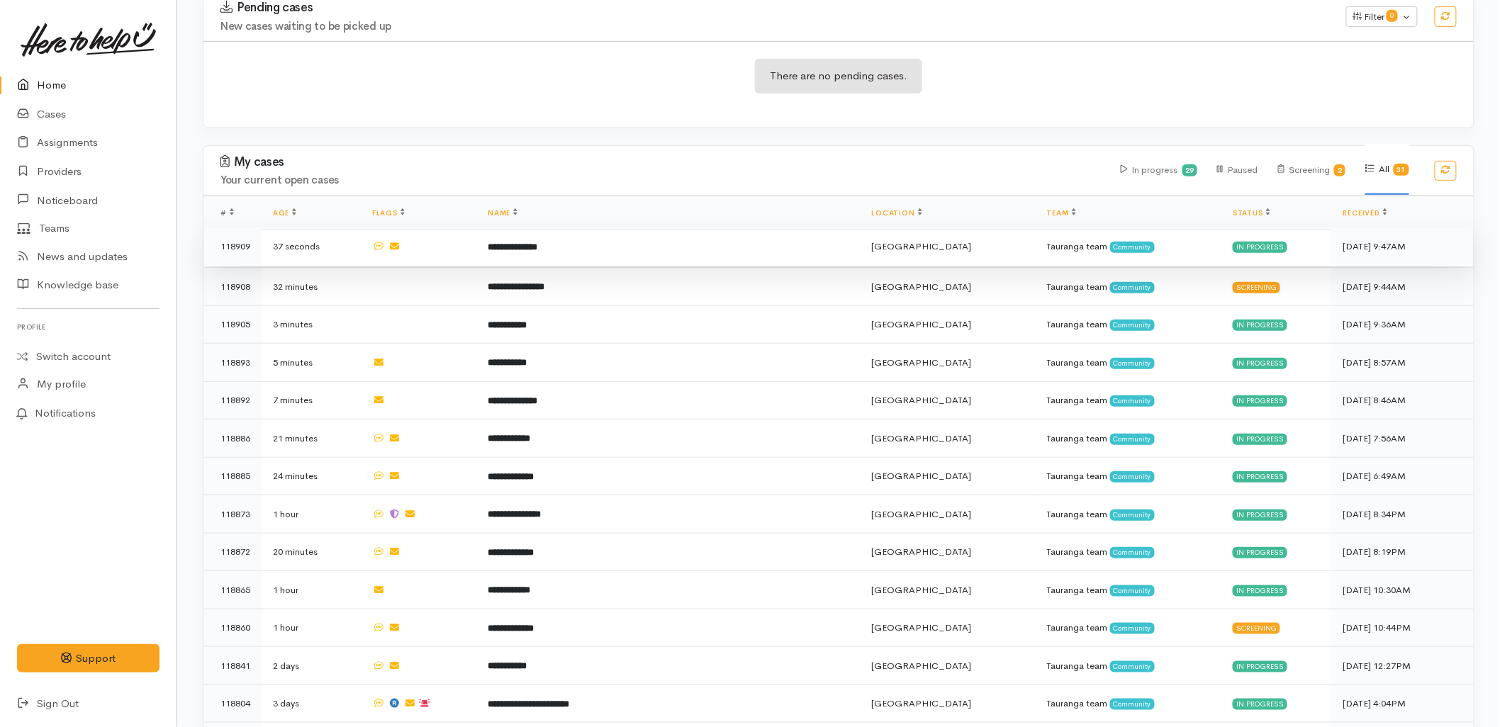
scroll to position [315, 0]
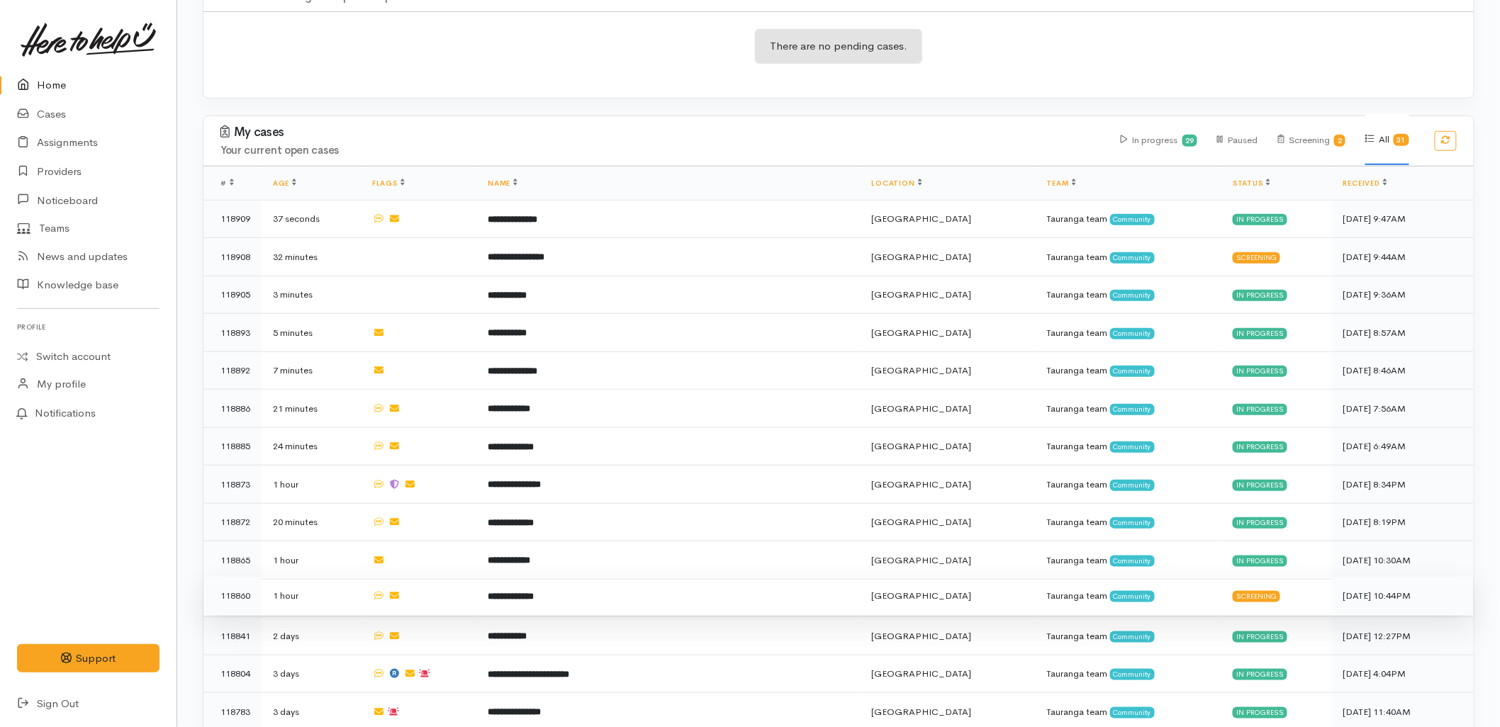
click at [741, 577] on td "**********" at bounding box center [667, 596] width 383 height 38
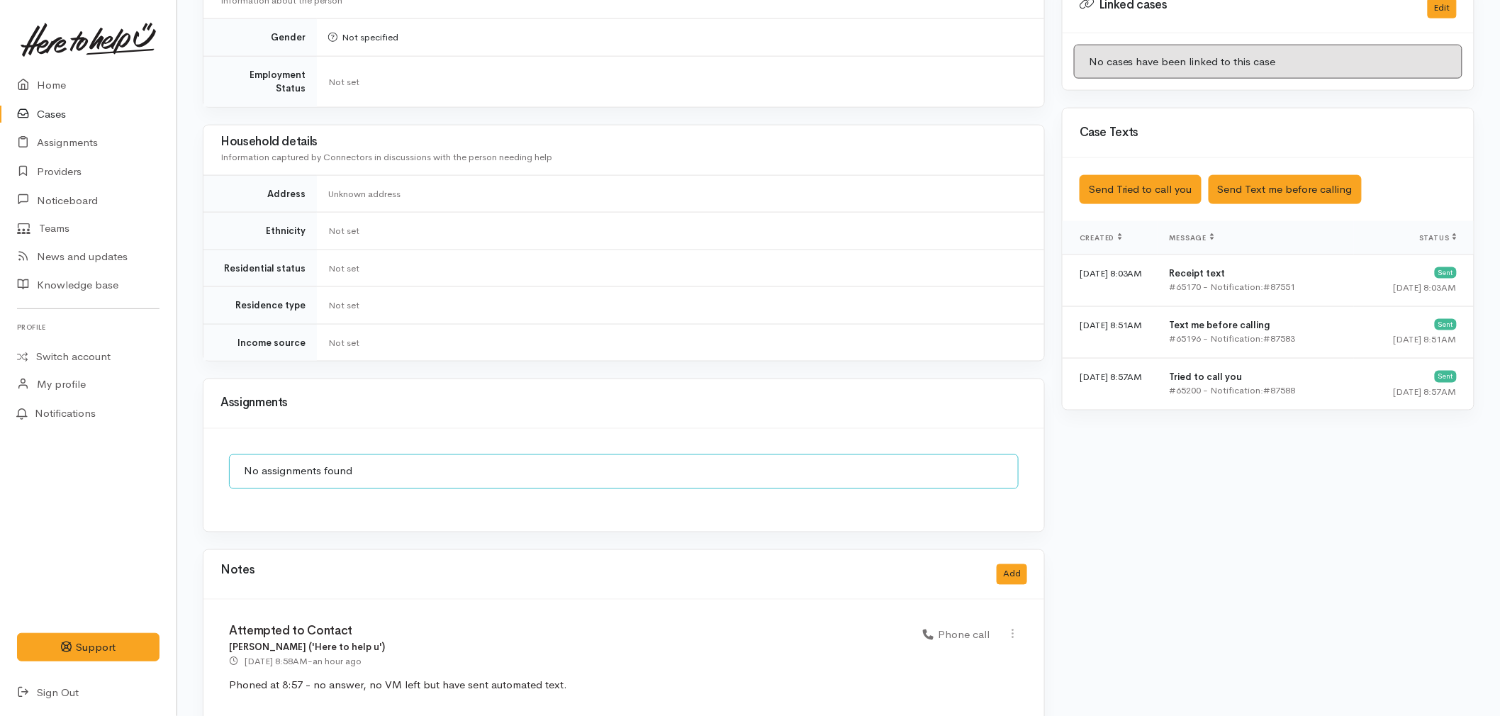
scroll to position [738, 0]
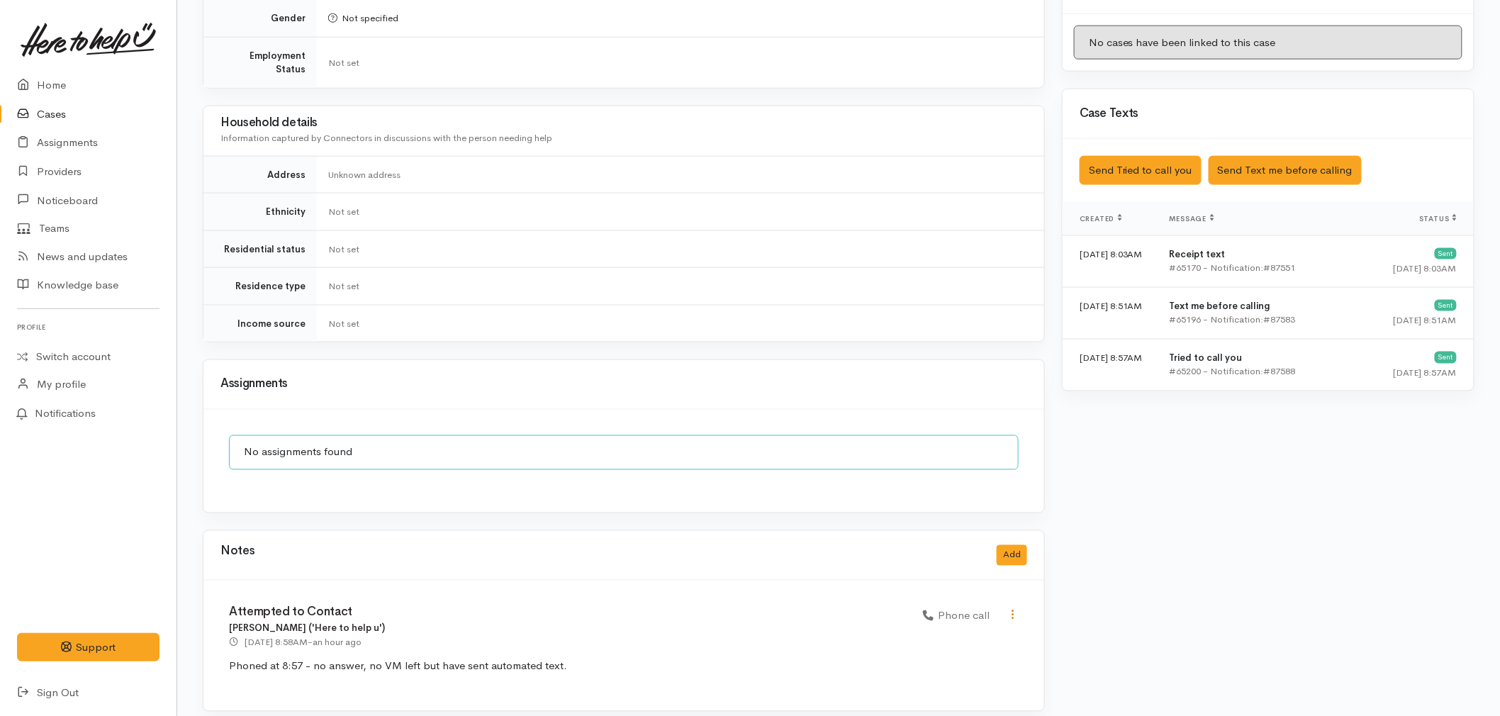
click at [1013, 609] on icon at bounding box center [1012, 615] width 12 height 12
click at [987, 631] on link "Edit" at bounding box center [962, 642] width 112 height 22
select select "3"
type input "Attempted to Contact"
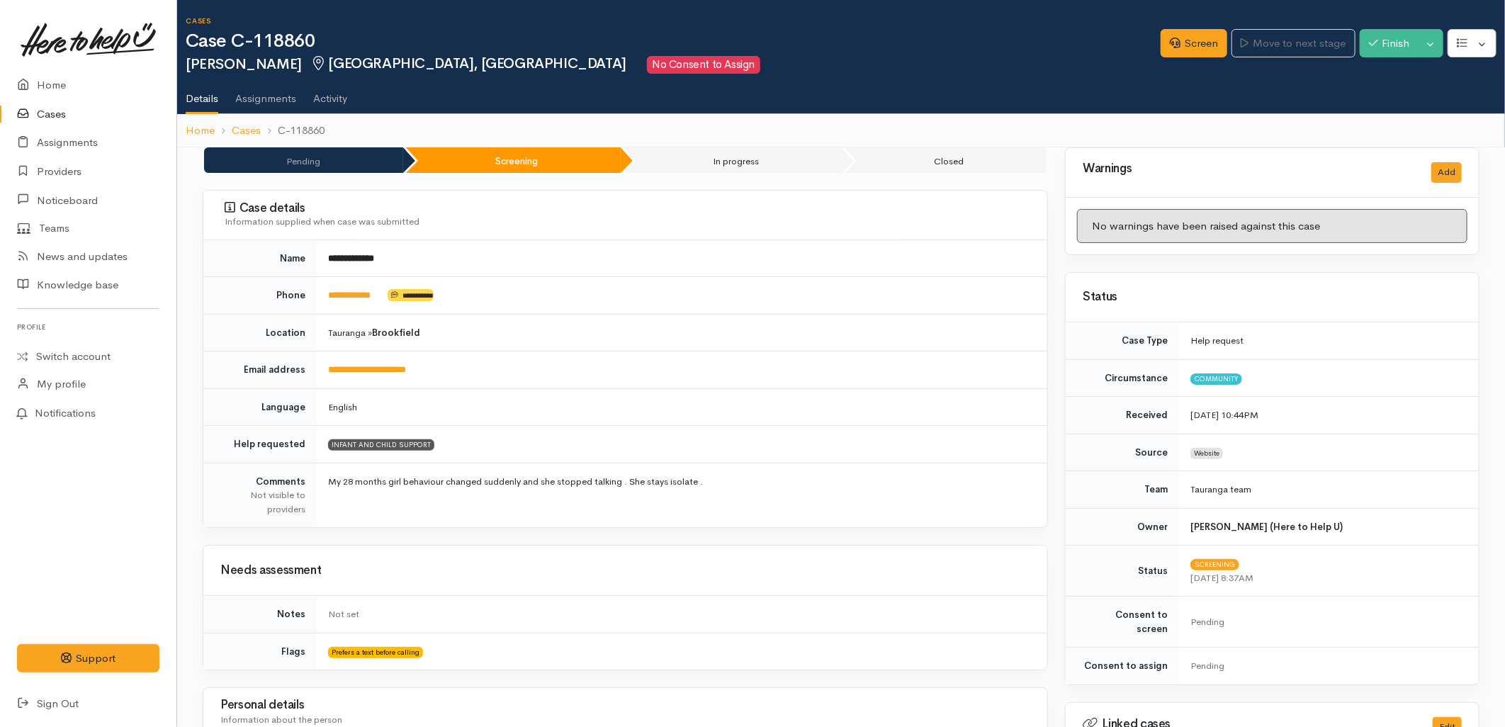
select select "3"
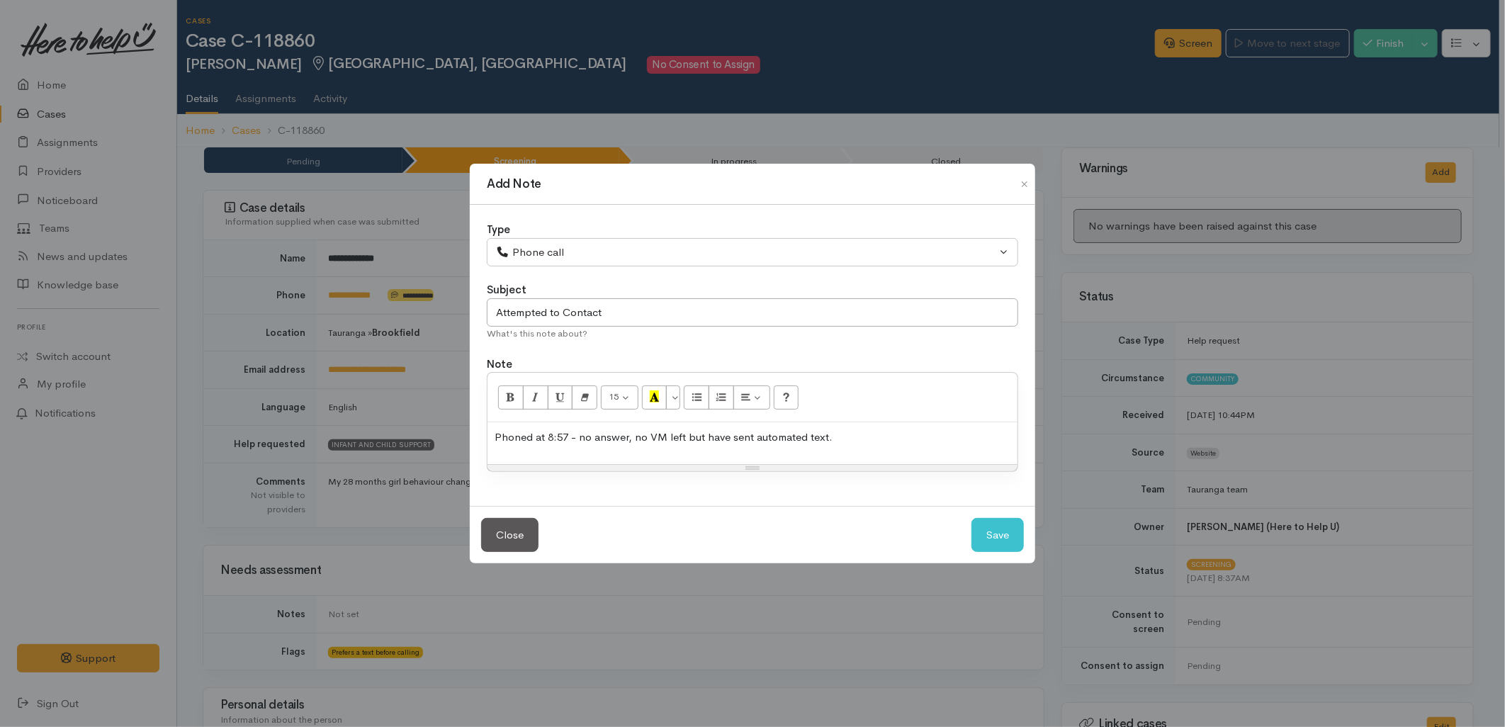
click at [862, 448] on div "Phoned at 8:57 - no answer, no VM left but have sent automated text." at bounding box center [753, 443] width 530 height 42
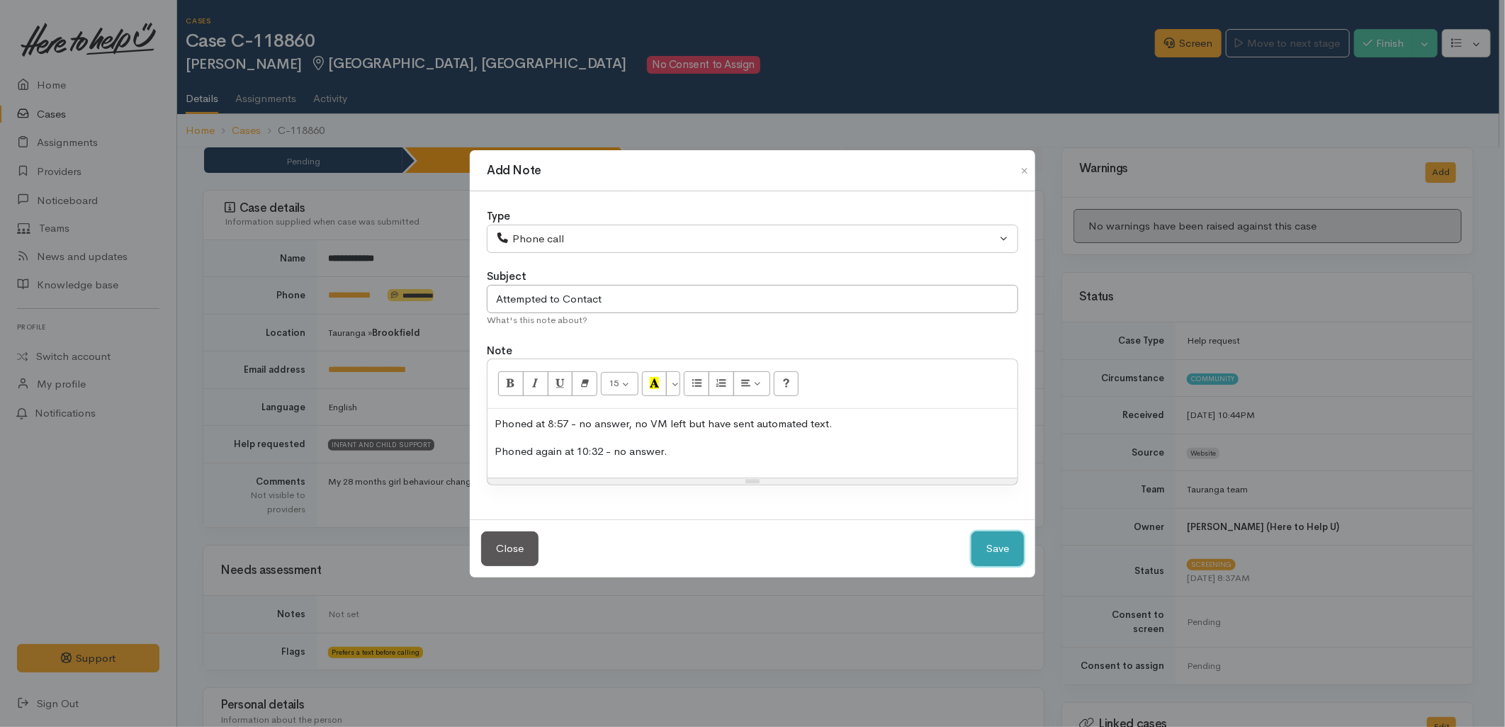
click at [993, 556] on button "Save" at bounding box center [998, 549] width 52 height 35
select select "1"
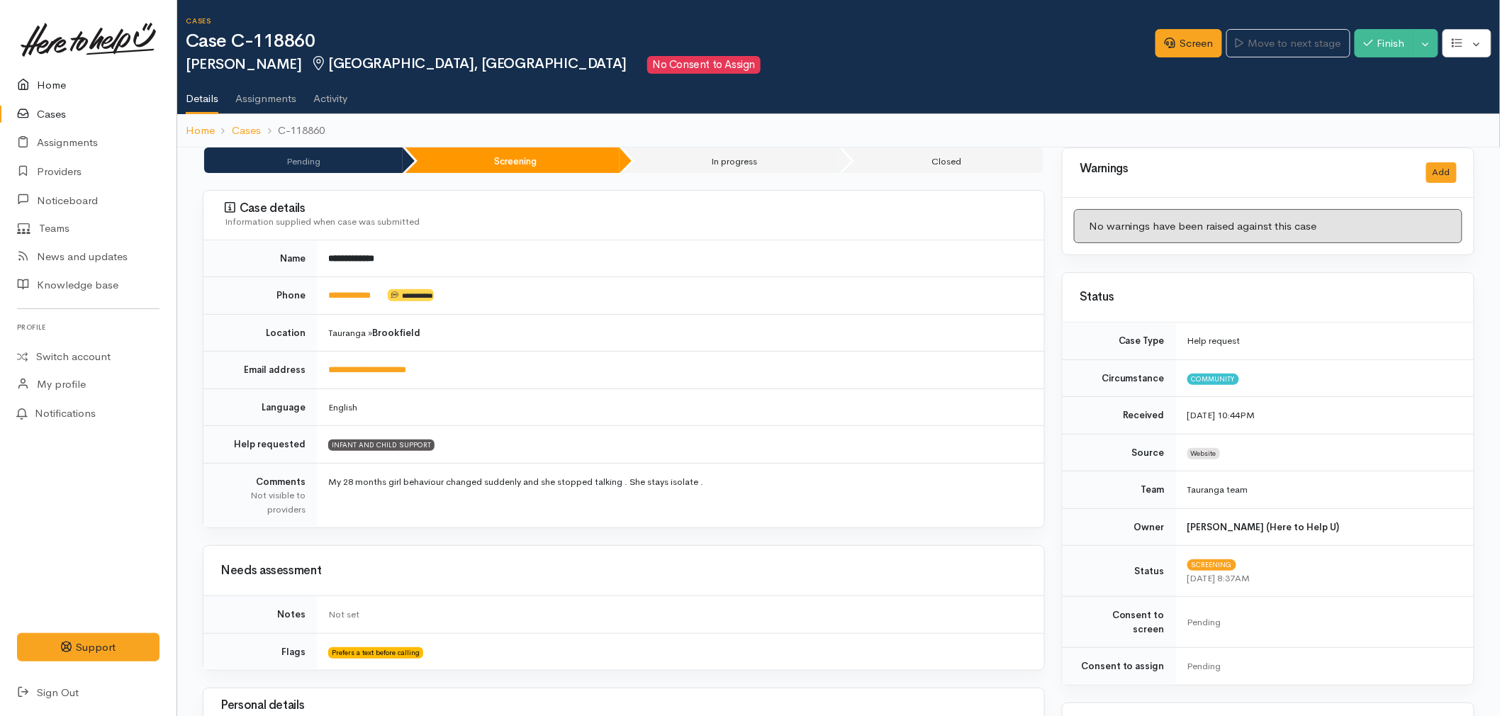
click at [57, 81] on link "Home" at bounding box center [88, 85] width 176 height 29
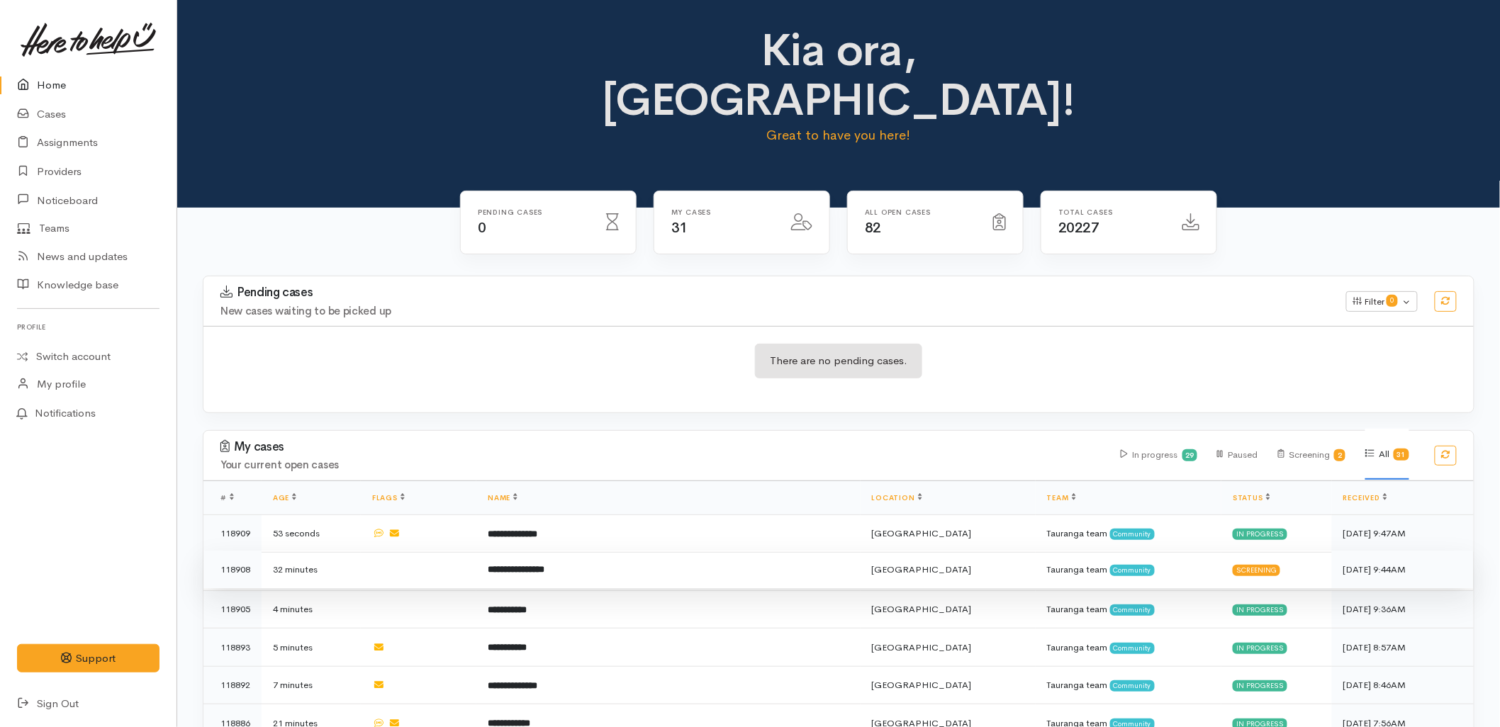
click at [624, 551] on td "**********" at bounding box center [667, 570] width 383 height 38
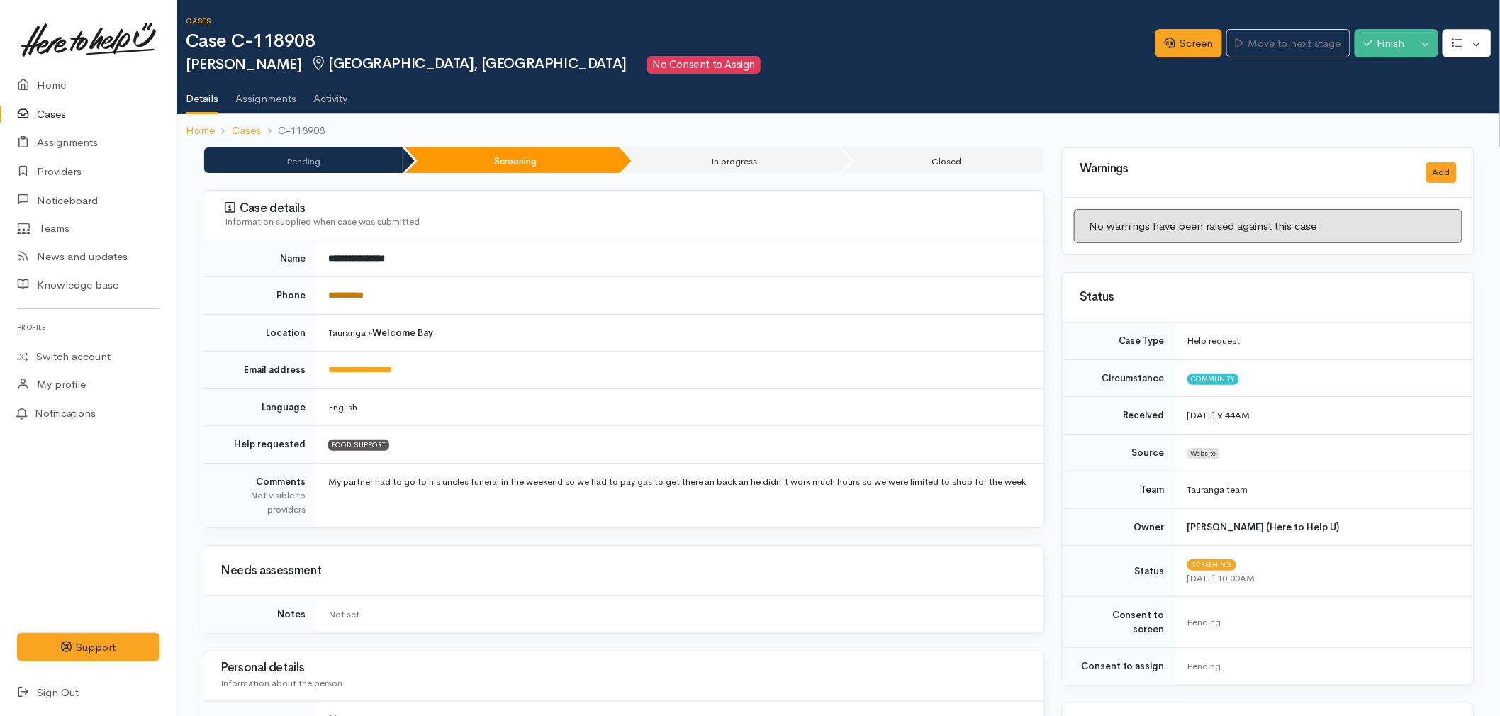
click at [364, 294] on link "**********" at bounding box center [345, 295] width 35 height 9
click at [1172, 50] on link "Screen" at bounding box center [1188, 43] width 67 height 29
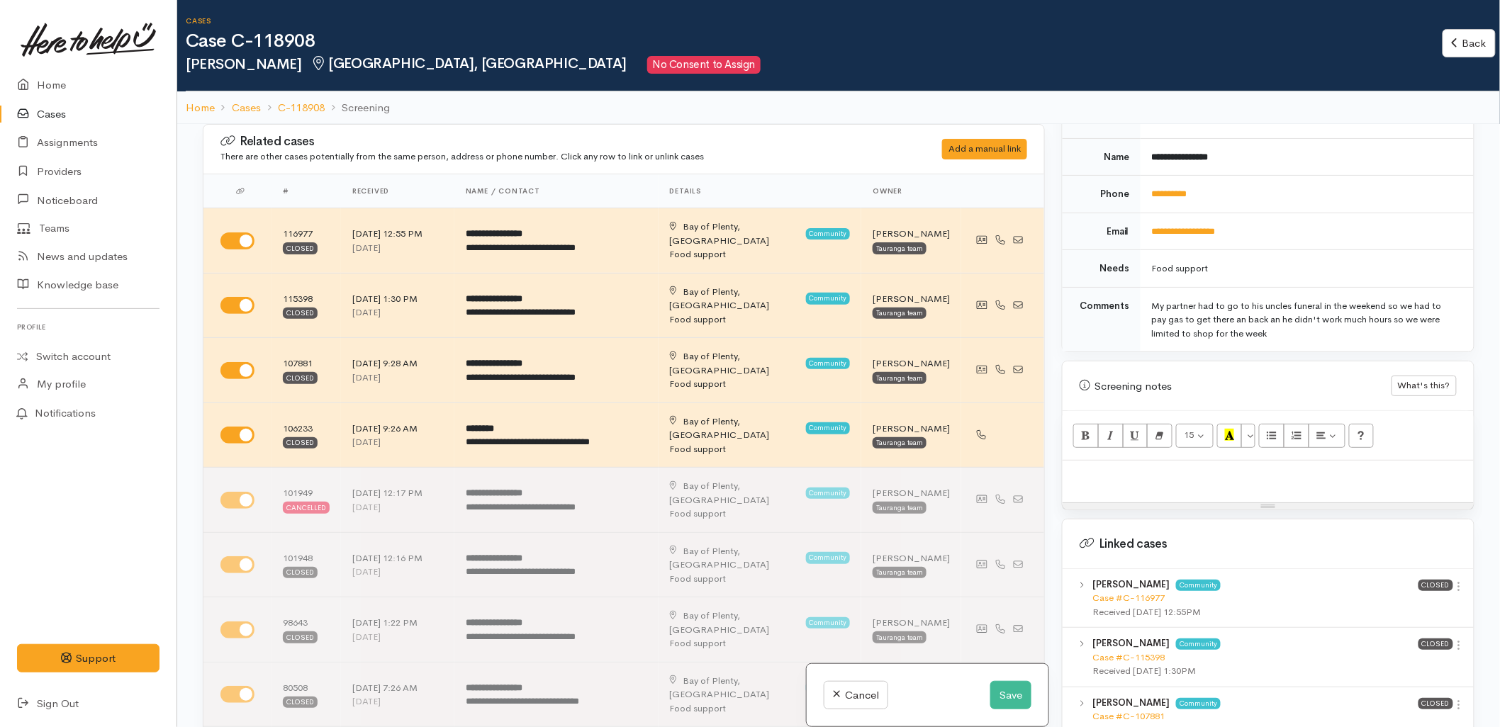
scroll to position [629, 0]
click at [1142, 468] on p at bounding box center [1267, 474] width 397 height 16
paste div
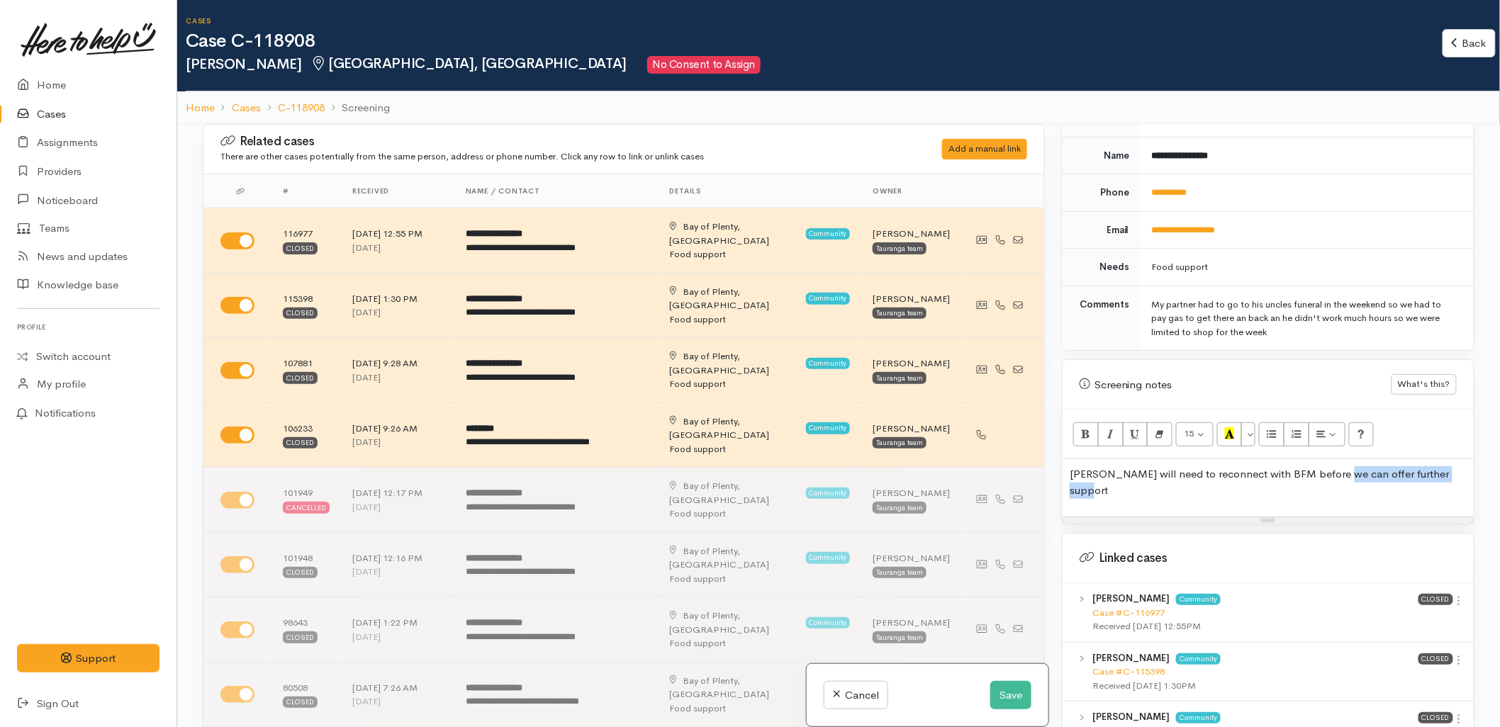
drag, startPoint x: 1330, startPoint y: 459, endPoint x: 1475, endPoint y: 458, distance: 145.3
click at [1475, 458] on div "Warnings Add No warnings have been raised against this case Add Warning Title ●…" at bounding box center [1267, 487] width 429 height 727
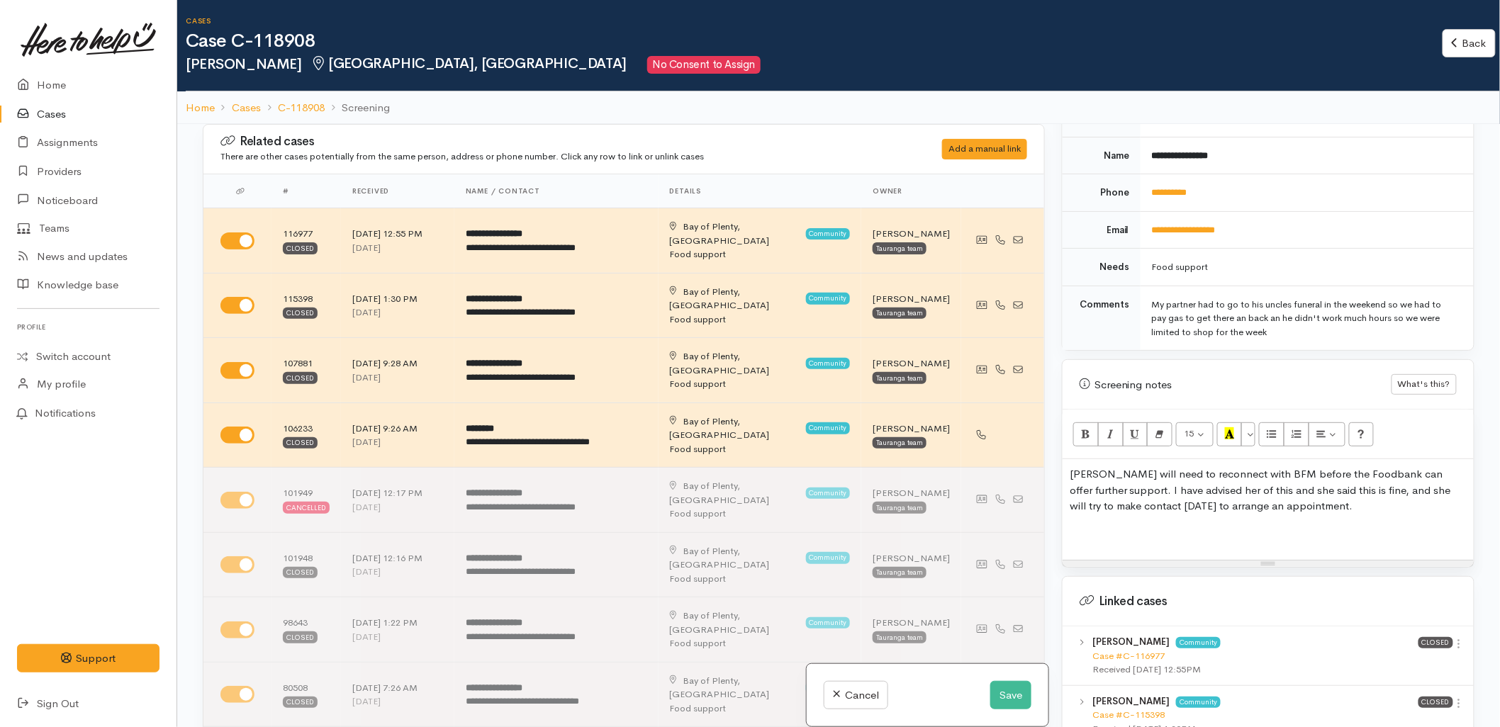
click at [1135, 507] on div "[PERSON_NAME] will need to reconnect with BFM before the Foodbank can offer fur…" at bounding box center [1267, 509] width 411 height 101
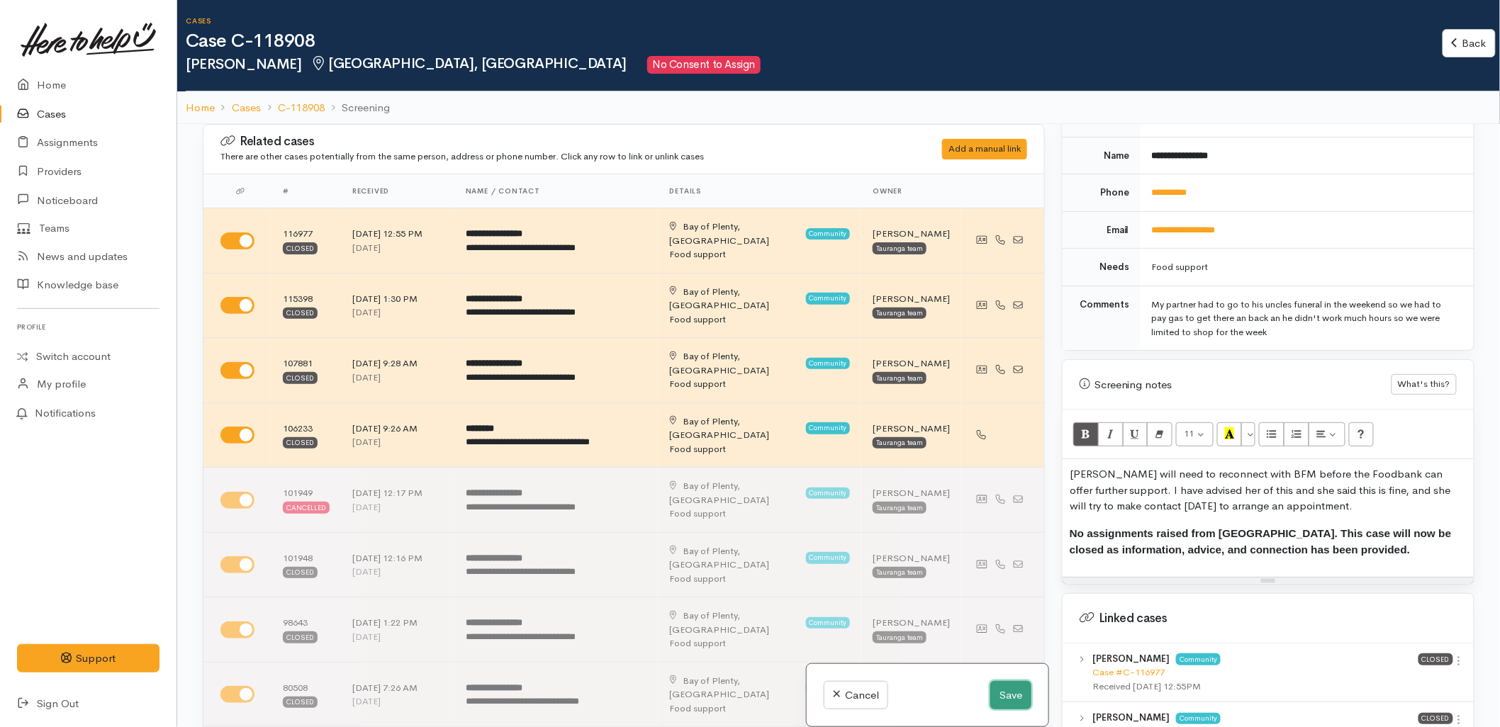
click at [993, 698] on button "Save" at bounding box center [1010, 695] width 41 height 29
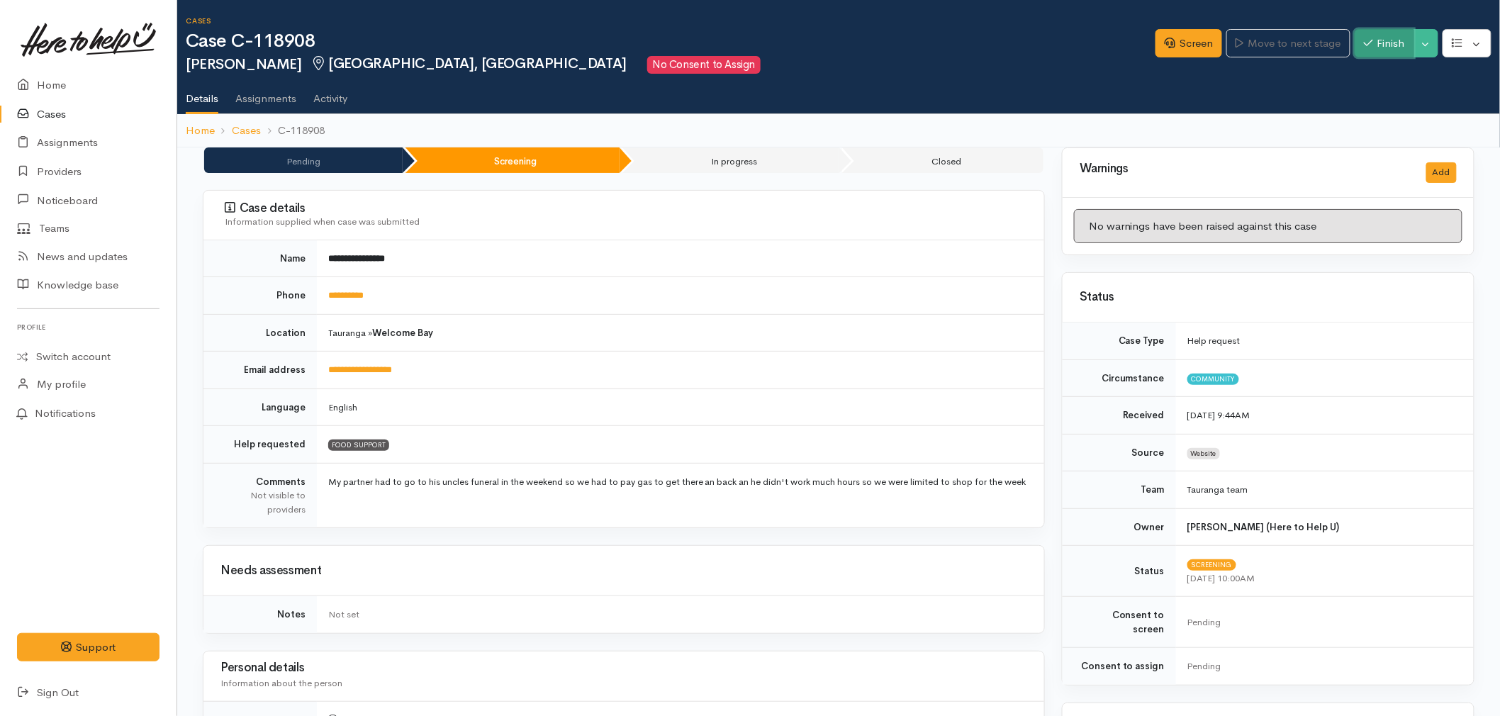
click at [1393, 43] on button "Finish" at bounding box center [1384, 43] width 60 height 29
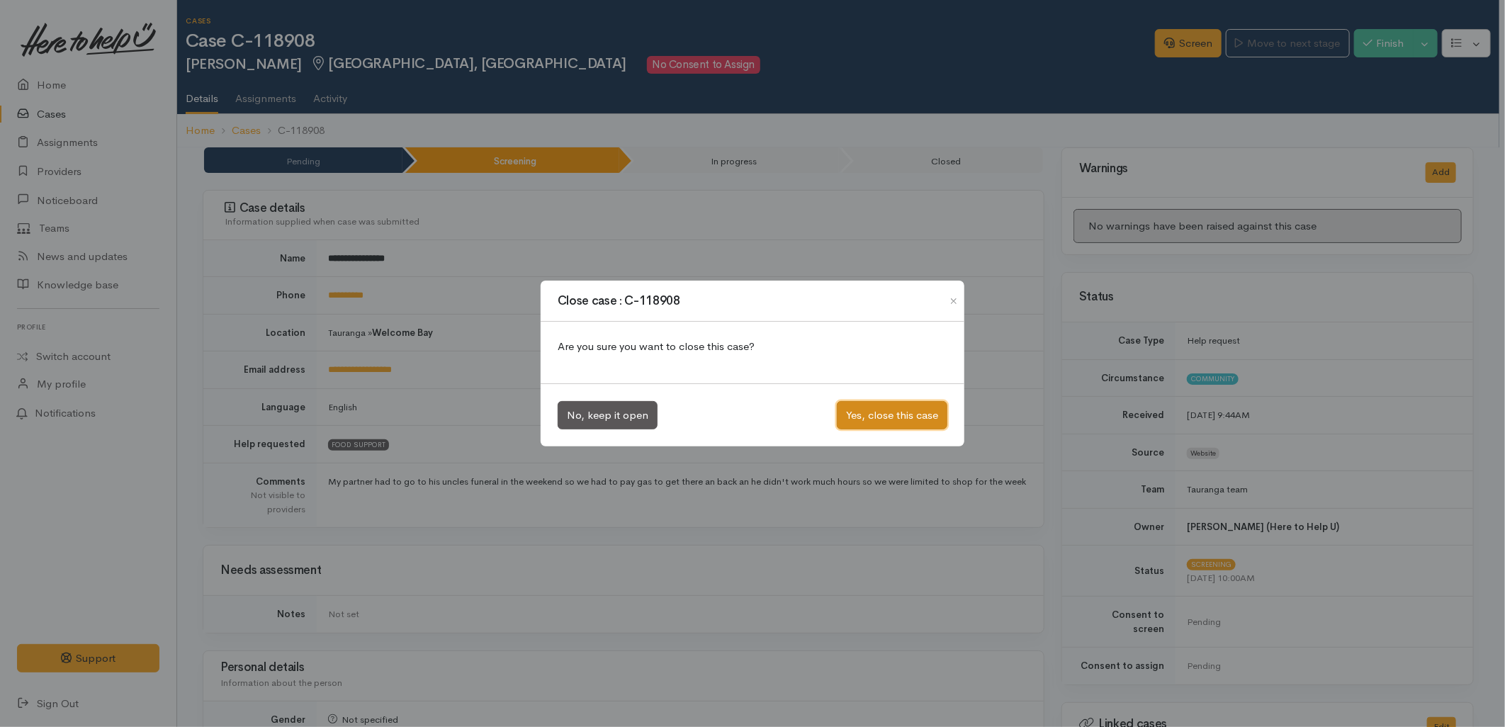
click at [927, 419] on button "Yes, close this case" at bounding box center [892, 415] width 111 height 29
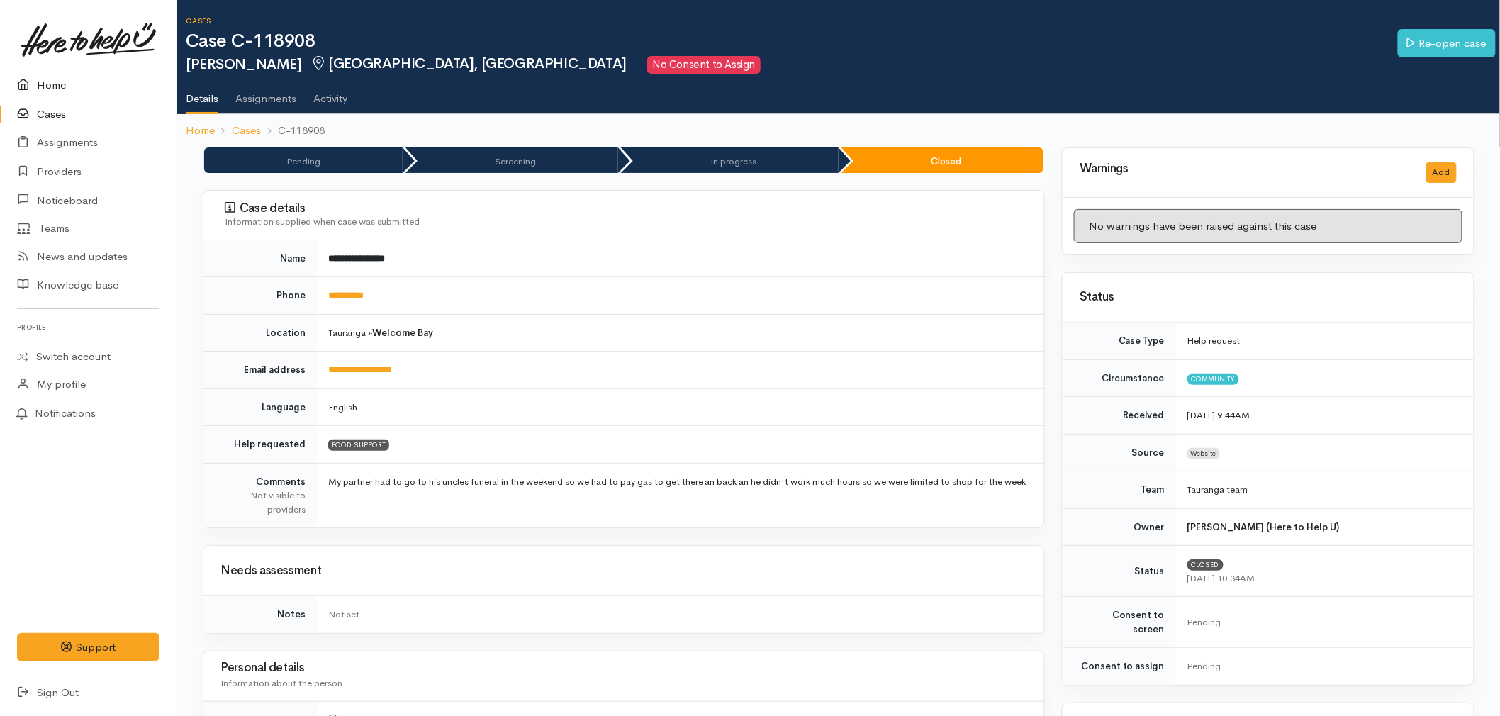
click at [55, 81] on link "Home" at bounding box center [88, 85] width 176 height 29
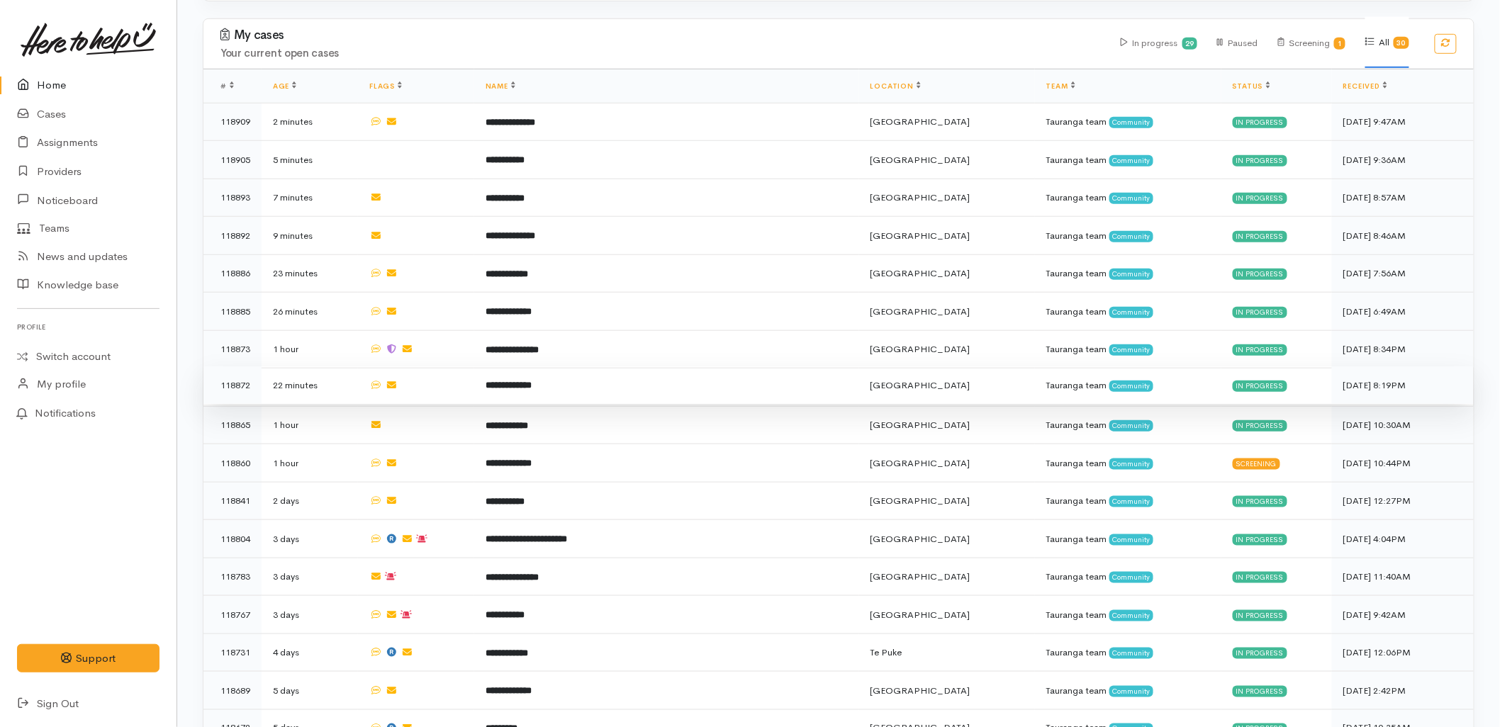
scroll to position [472, 0]
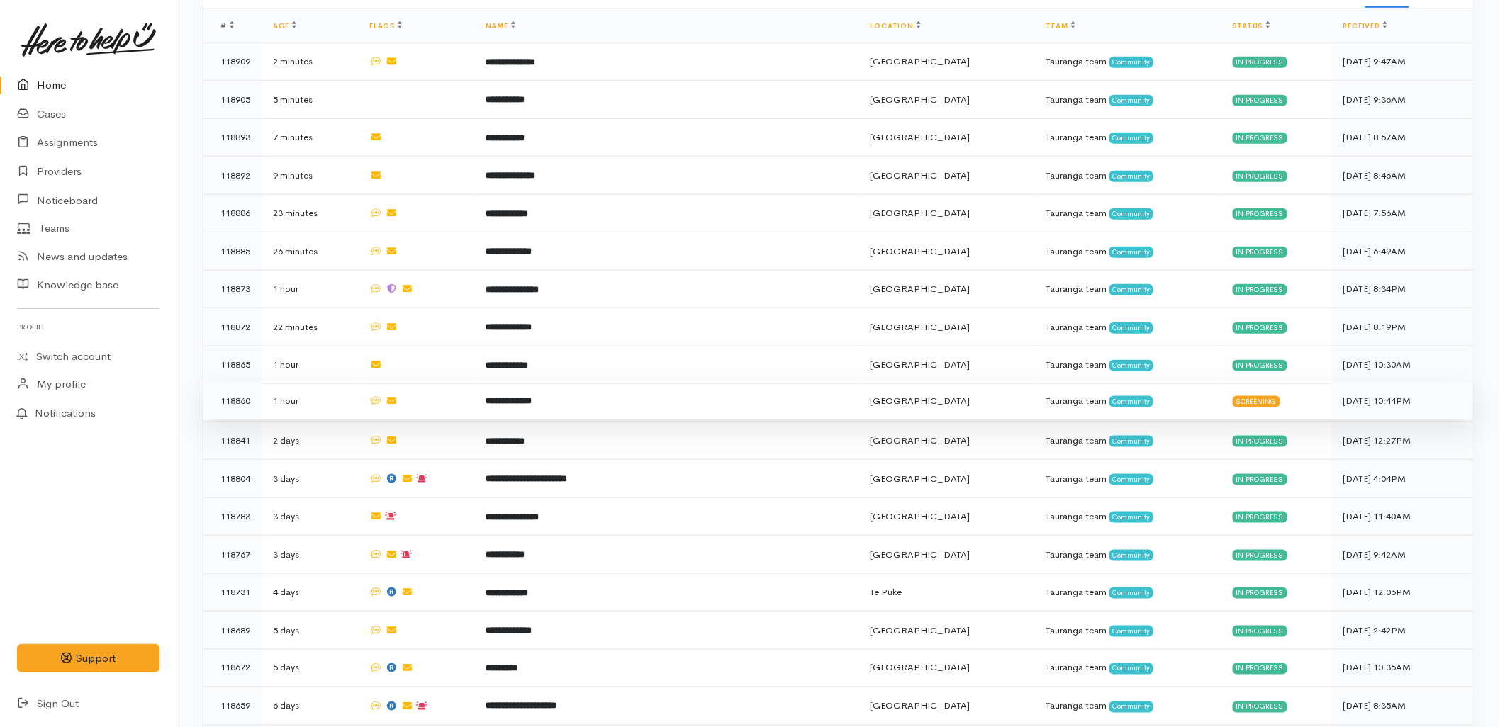
click at [532, 396] on b "**********" at bounding box center [508, 400] width 46 height 9
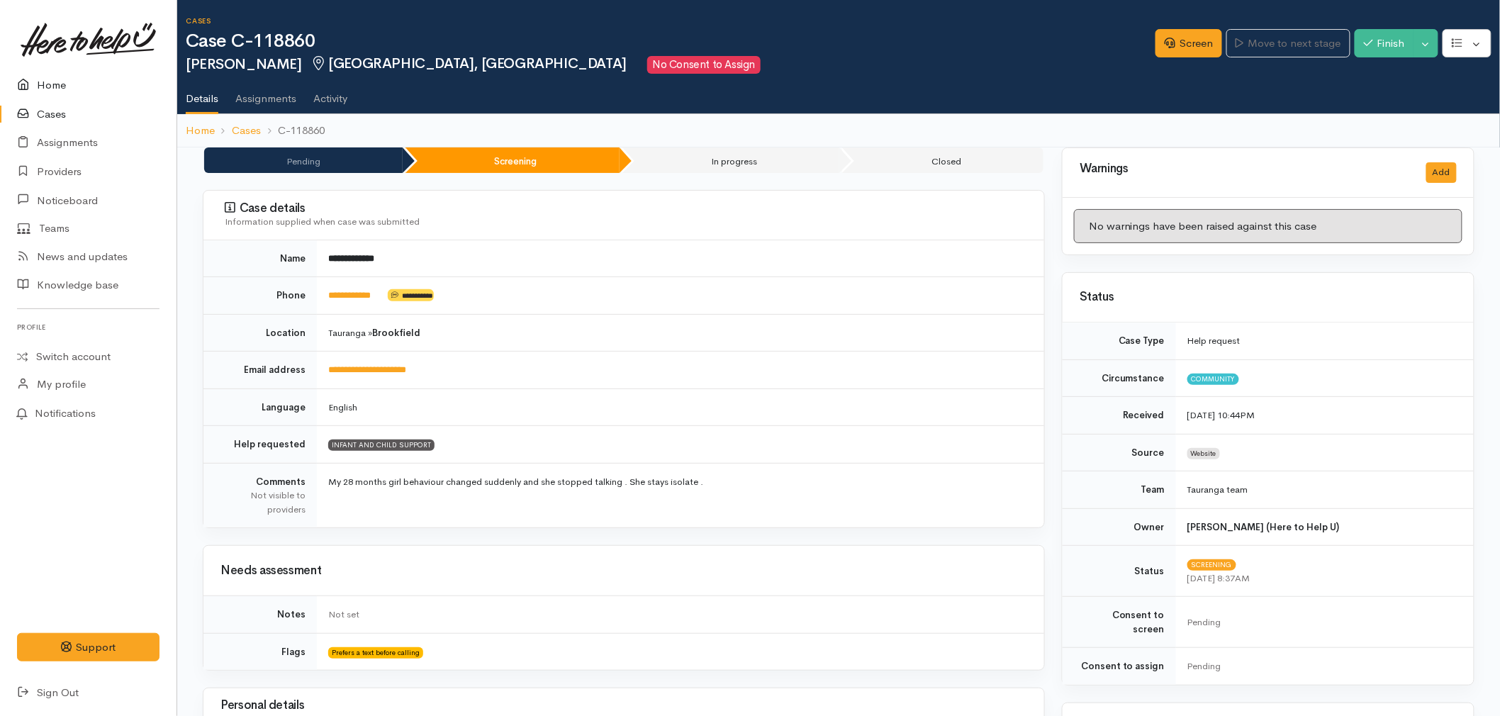
click at [9, 82] on link "Home" at bounding box center [88, 85] width 176 height 29
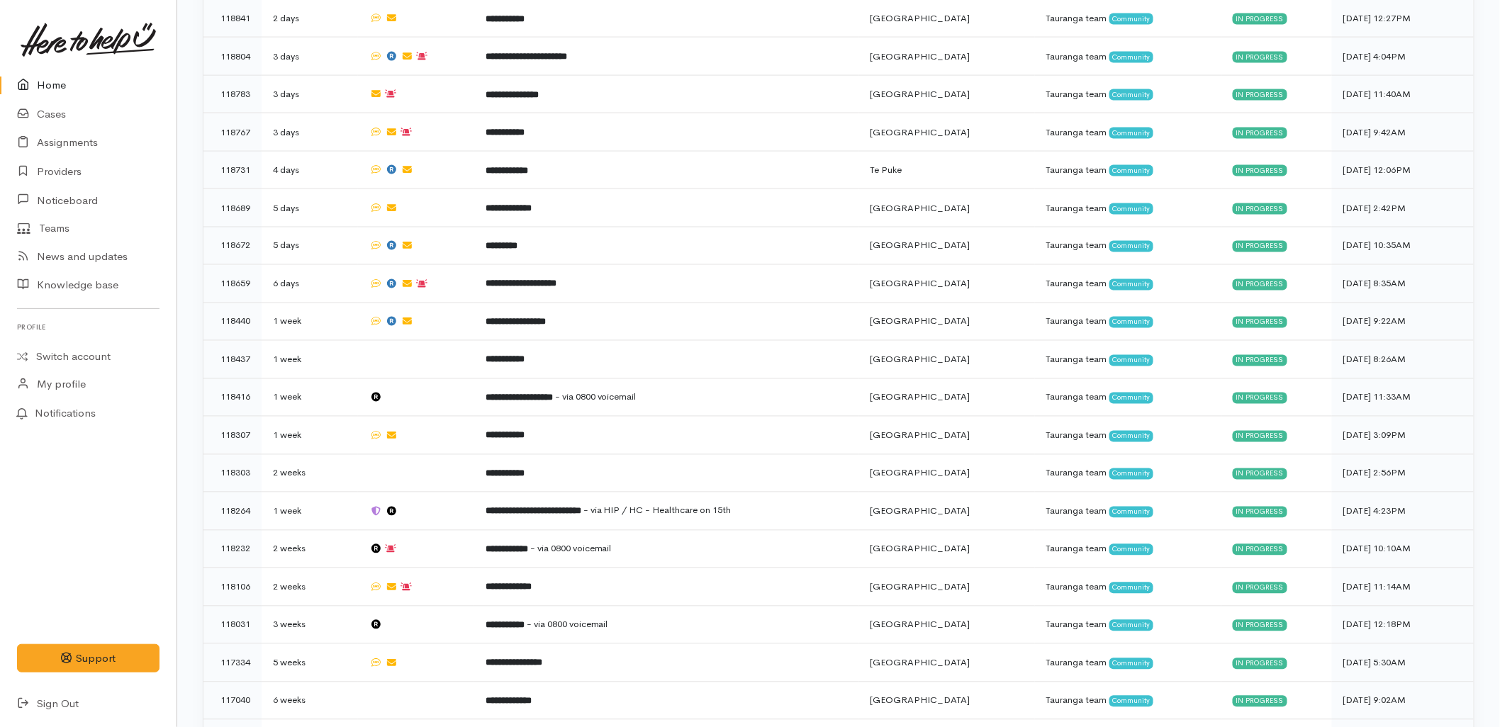
scroll to position [910, 0]
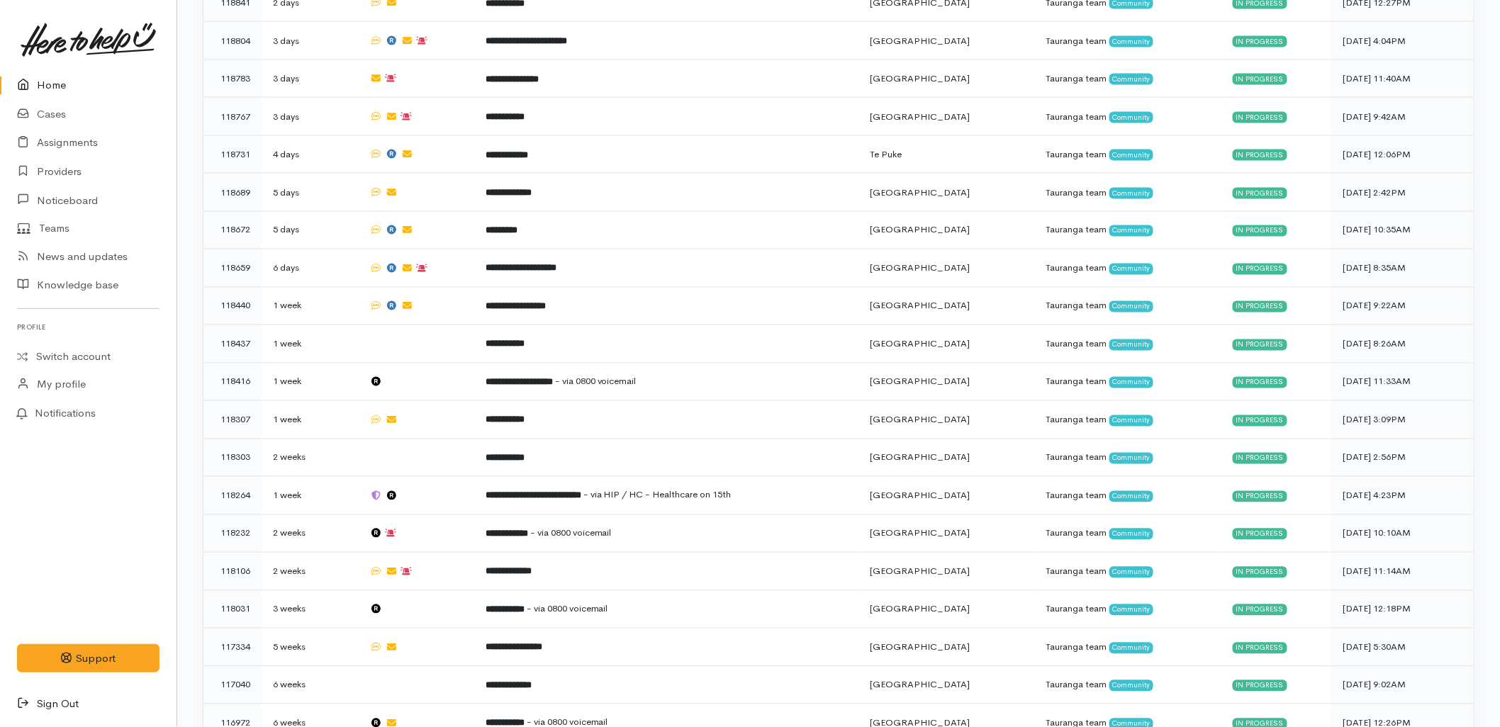
click at [52, 699] on link "Sign Out" at bounding box center [88, 704] width 176 height 29
